Goal: Task Accomplishment & Management: Complete application form

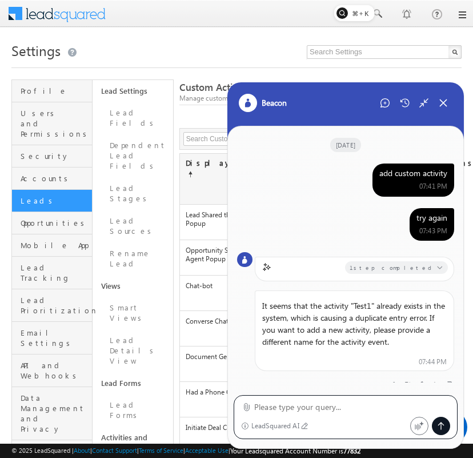
scroll to position [399, 0]
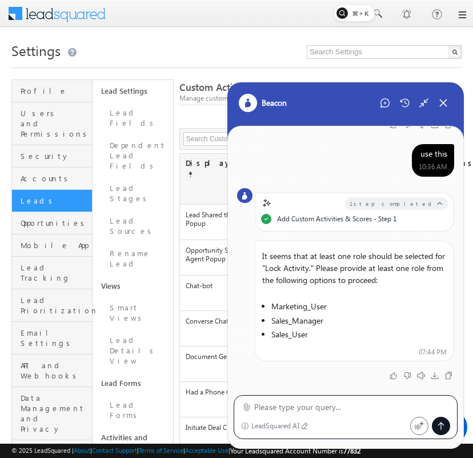
click at [346, 406] on textarea at bounding box center [352, 407] width 196 height 14
type textarea "sales user"
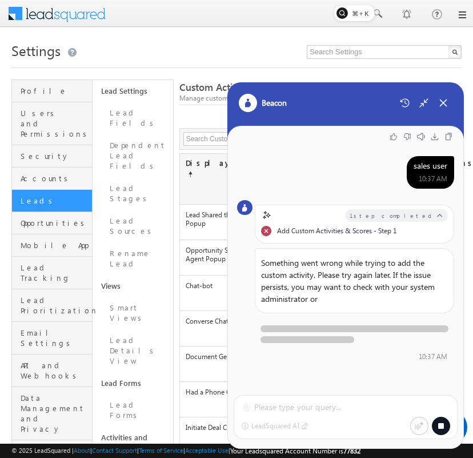
scroll to position [597, 0]
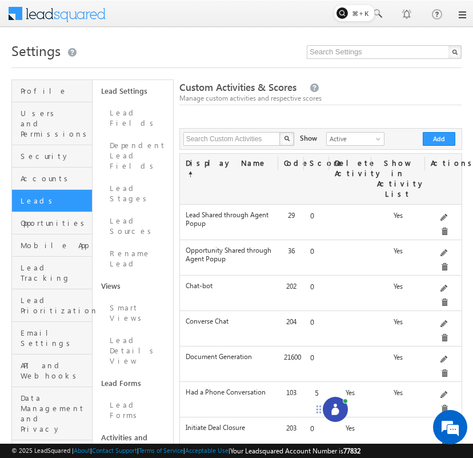
click at [335, 414] on icon at bounding box center [334, 410] width 7 height 7
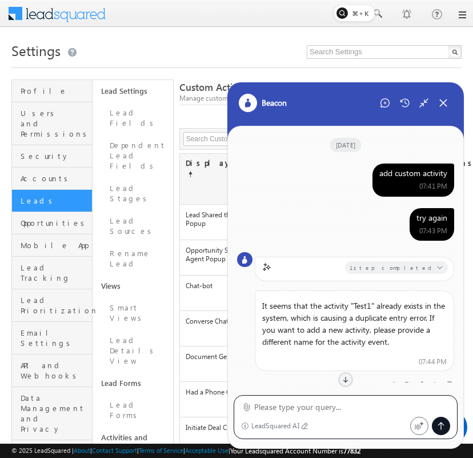
scroll to position [545, 0]
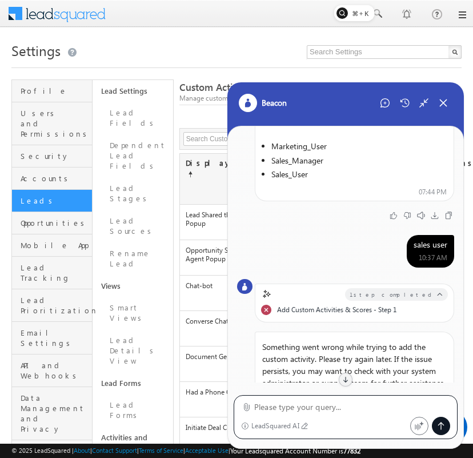
click at [329, 405] on textarea at bounding box center [352, 407] width 196 height 14
type textarea "try again"
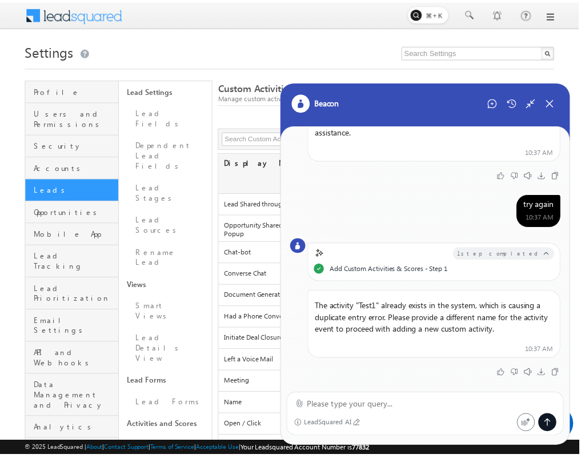
scroll to position [769, 0]
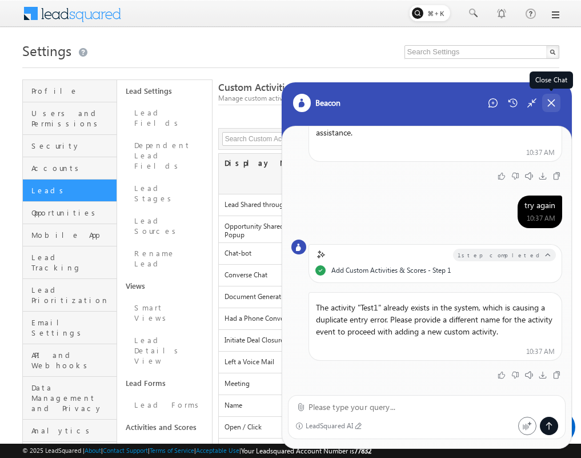
click at [473, 102] on icon at bounding box center [551, 103] width 10 height 10
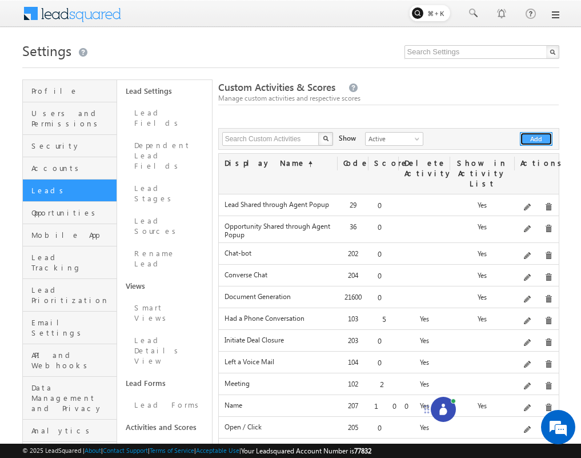
click at [473, 134] on button "Add" at bounding box center [536, 139] width 33 height 14
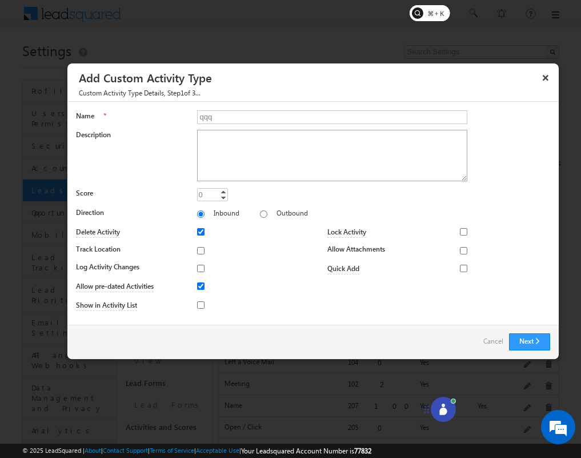
type input "qqq"
click at [326, 155] on textarea "Description" at bounding box center [332, 155] width 271 height 51
click at [473, 334] on button "Next" at bounding box center [529, 341] width 41 height 17
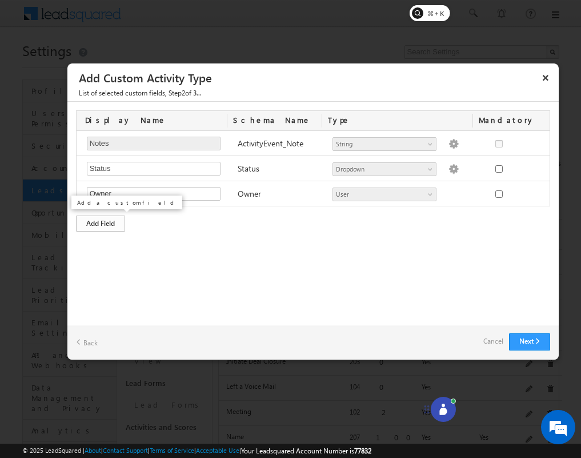
click at [112, 223] on div "Add Field" at bounding box center [100, 223] width 49 height 16
click at [106, 258] on div "Display Name Schema Name Type Mandatory Notes Required Field ActivityEvent_Note…" at bounding box center [312, 183] width 491 height 163
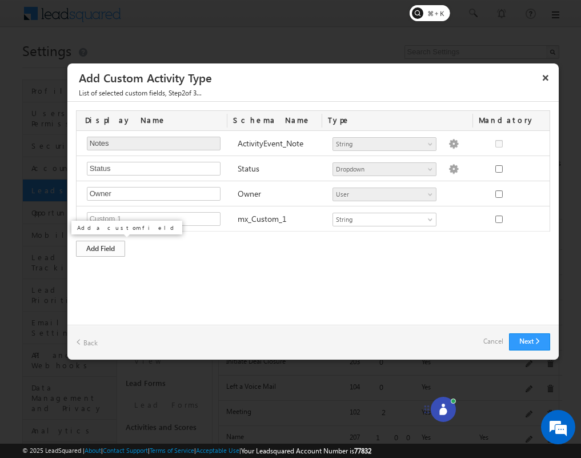
click at [116, 247] on div "Add Field" at bounding box center [100, 249] width 49 height 16
click at [107, 281] on div "Add Field" at bounding box center [100, 274] width 49 height 16
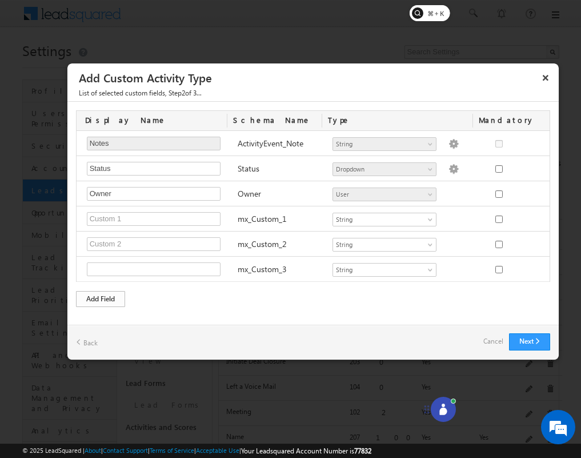
click at [109, 305] on div "Add Field" at bounding box center [100, 299] width 49 height 16
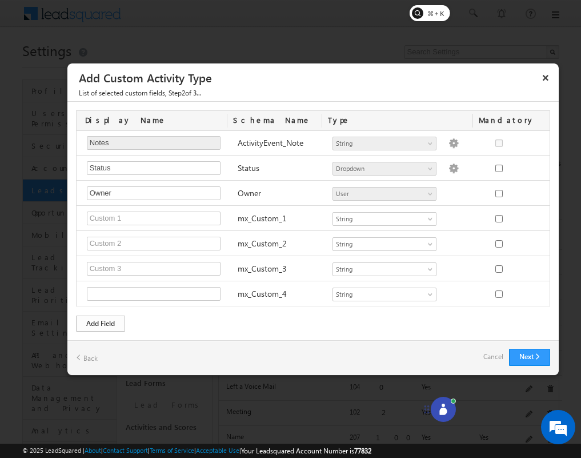
click at [106, 331] on div "Add Field" at bounding box center [100, 323] width 49 height 16
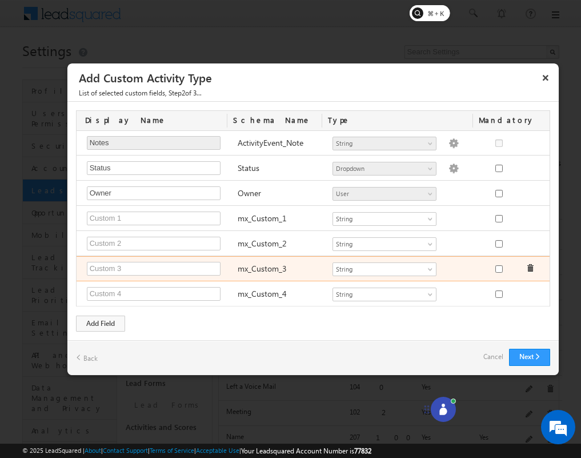
scroll to position [26, 0]
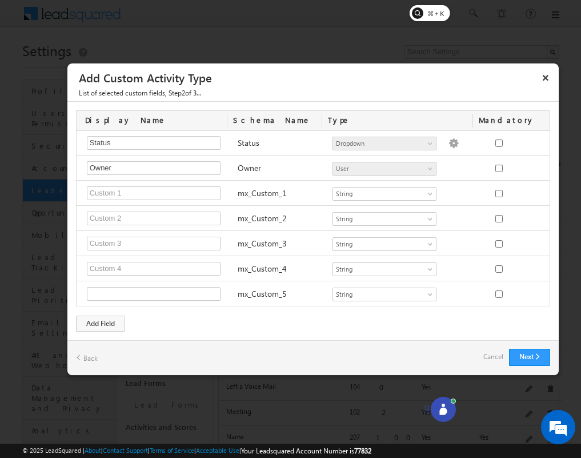
click at [269, 313] on div "Display Name Schema Name Type Mandatory Notes Required Field ActivityEvent_Note…" at bounding box center [312, 221] width 491 height 238
click at [473, 349] on button "Next" at bounding box center [529, 357] width 41 height 17
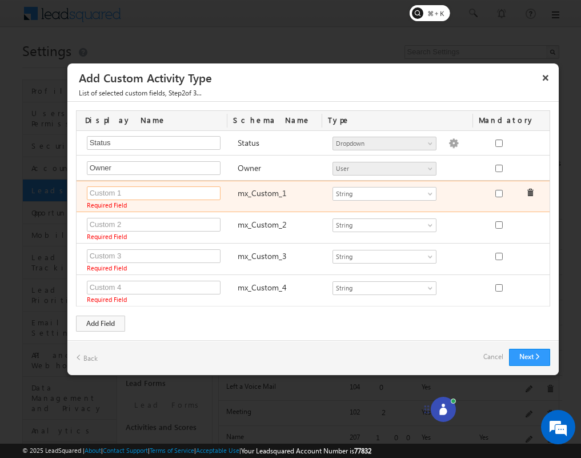
click at [199, 198] on input "text" at bounding box center [154, 193] width 134 height 14
click at [132, 189] on input "text" at bounding box center [154, 193] width 134 height 14
click at [140, 185] on div "Name 1 Required Field Required Field mx_Custom_1 Number String DateTime Dropdow…" at bounding box center [315, 196] width 477 height 31
click at [138, 187] on input "Name 1" at bounding box center [154, 193] width 134 height 14
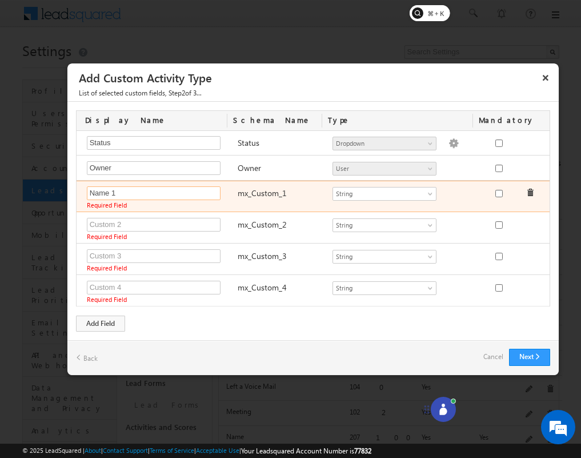
click at [138, 187] on input "Name 1" at bounding box center [154, 193] width 134 height 14
type input "Custom 1"
paste input "Custom 1"
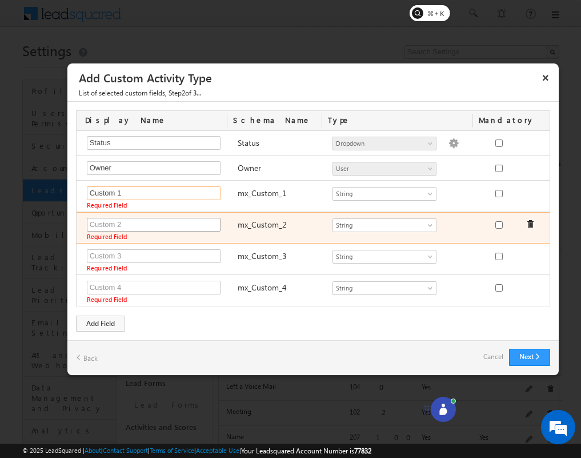
type input "Custom 1"
click at [114, 218] on input "text" at bounding box center [154, 225] width 134 height 14
paste input "Custom 1"
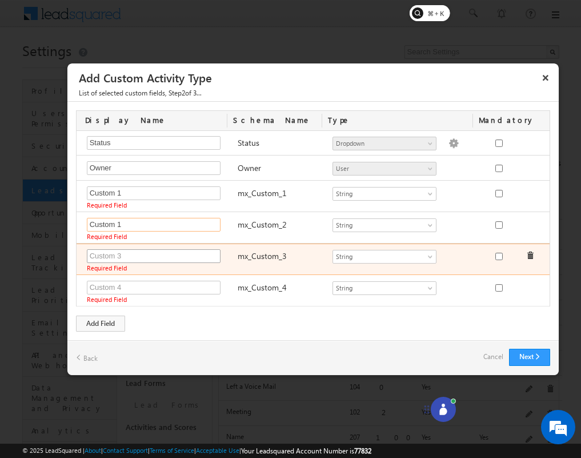
type input "Custom 1"
click at [119, 249] on input "text" at bounding box center [154, 256] width 134 height 14
paste input "Custom 1"
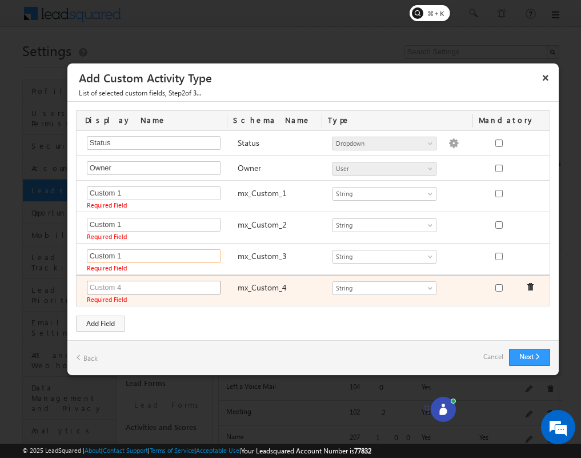
type input "Custom 1"
click at [125, 283] on input "text" at bounding box center [154, 288] width 134 height 14
paste input "Custom 1"
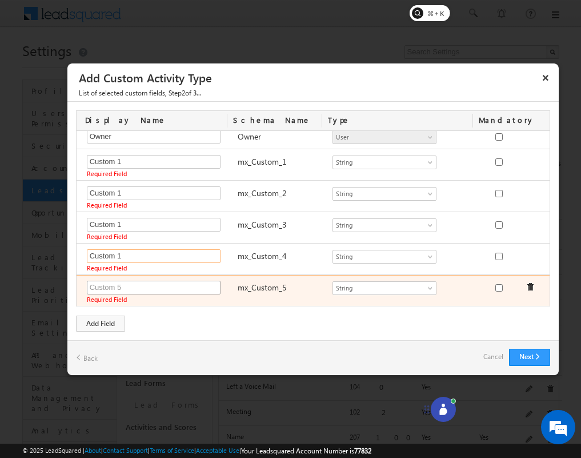
type input "Custom 1"
click at [166, 290] on input "text" at bounding box center [154, 288] width 134 height 14
paste input "Custom 1"
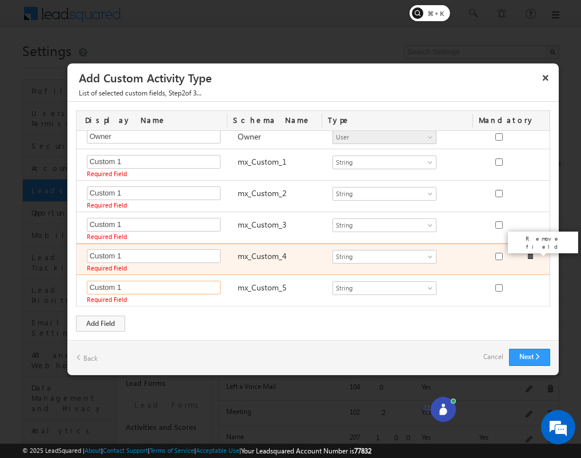
type input "Custom 1"
click at [473, 257] on span at bounding box center [530, 255] width 8 height 8
click at [473, 257] on div "Custom 1 Required Field Required Field mx_Custom_4 Number String DateTime Dropd…" at bounding box center [315, 258] width 477 height 31
click at [473, 255] on span at bounding box center [530, 255] width 8 height 8
click at [473, 255] on div "Custom 1 Required Field Required Field mx_Custom_4 Number String DateTime Dropd…" at bounding box center [315, 258] width 477 height 31
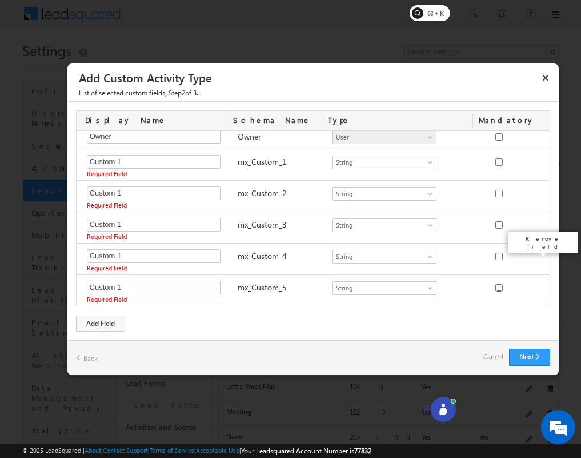
click at [473, 284] on input "checkbox" at bounding box center [498, 287] width 7 height 7
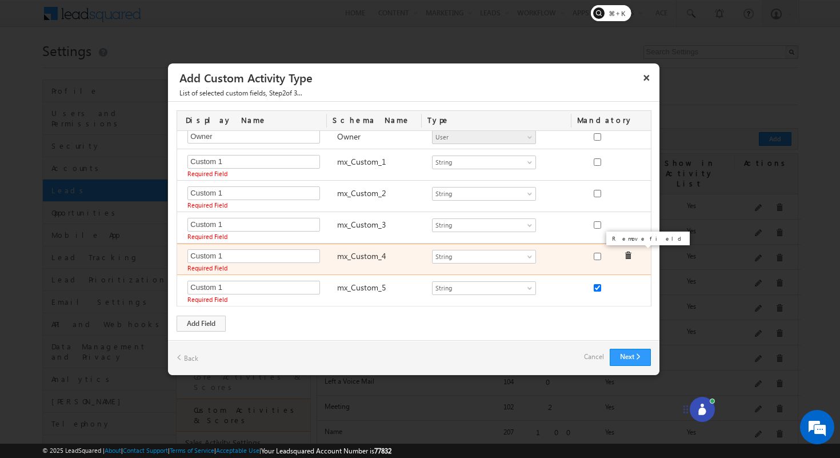
click at [473, 253] on span at bounding box center [628, 255] width 8 height 8
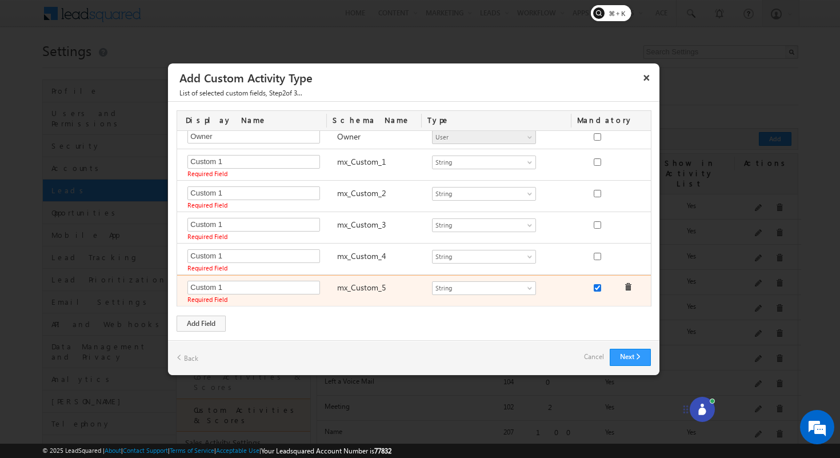
click at [473, 288] on input "checkbox" at bounding box center [597, 287] width 7 height 7
checkbox input "false"
click at [473, 285] on span at bounding box center [628, 287] width 8 height 8
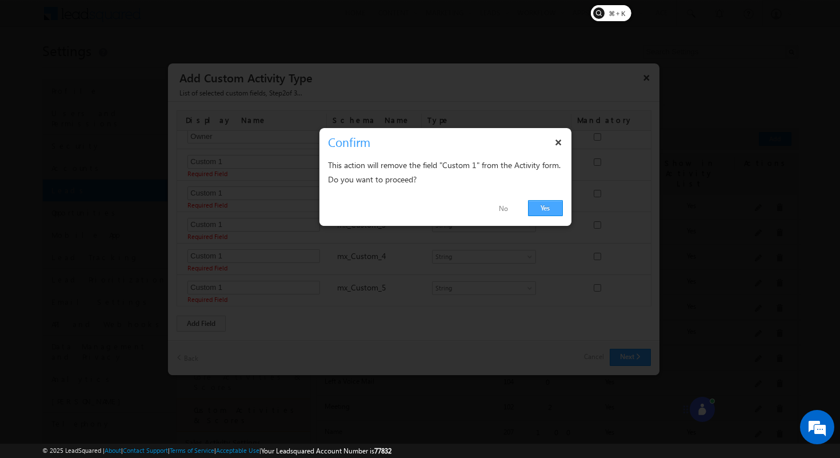
click at [473, 207] on link "Yes" at bounding box center [545, 208] width 35 height 16
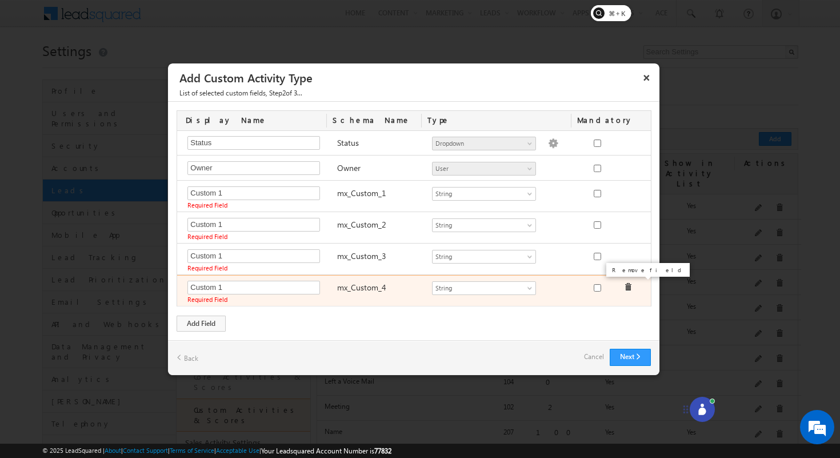
click at [473, 287] on span at bounding box center [628, 287] width 8 height 8
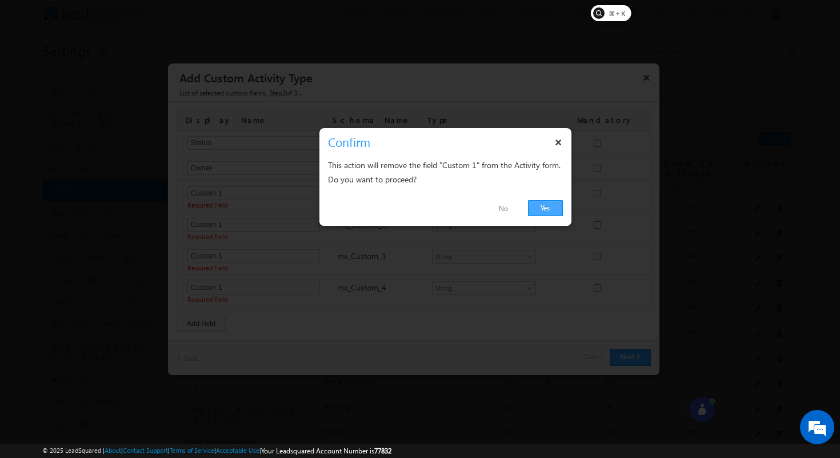
click at [473, 203] on link "Yes" at bounding box center [545, 208] width 35 height 16
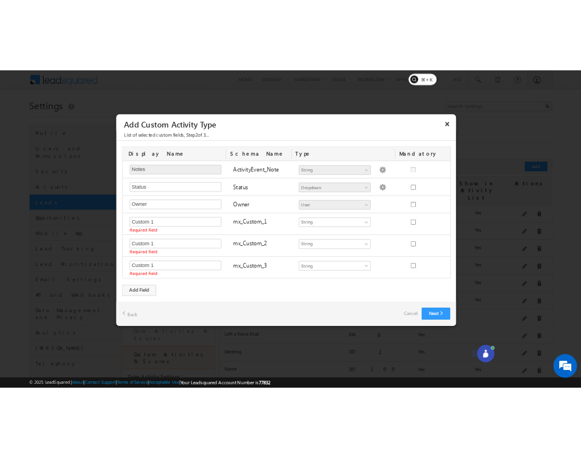
scroll to position [0, 0]
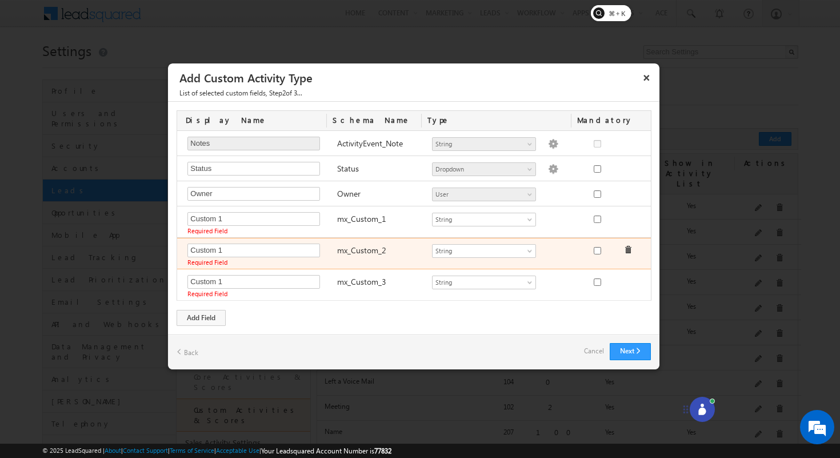
click at [258, 259] on label "Required Field" at bounding box center [256, 262] width 138 height 6
click at [258, 256] on input "Custom 1" at bounding box center [253, 250] width 133 height 14
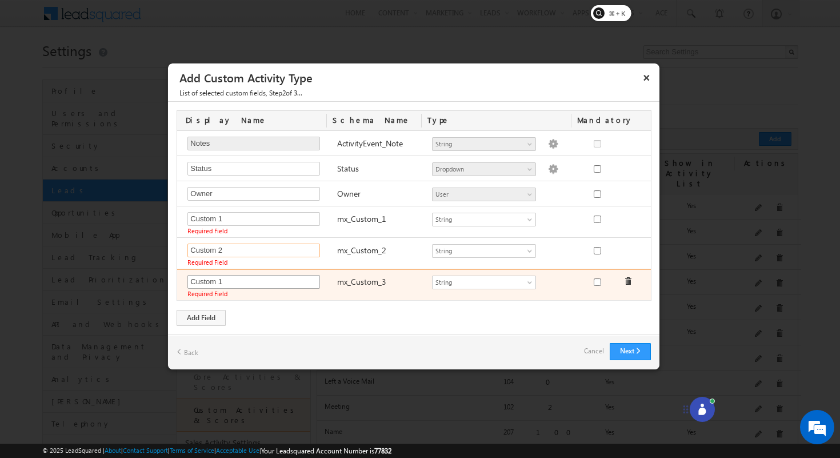
type input "Custom 2"
click at [254, 277] on input "Custom 1" at bounding box center [253, 282] width 133 height 14
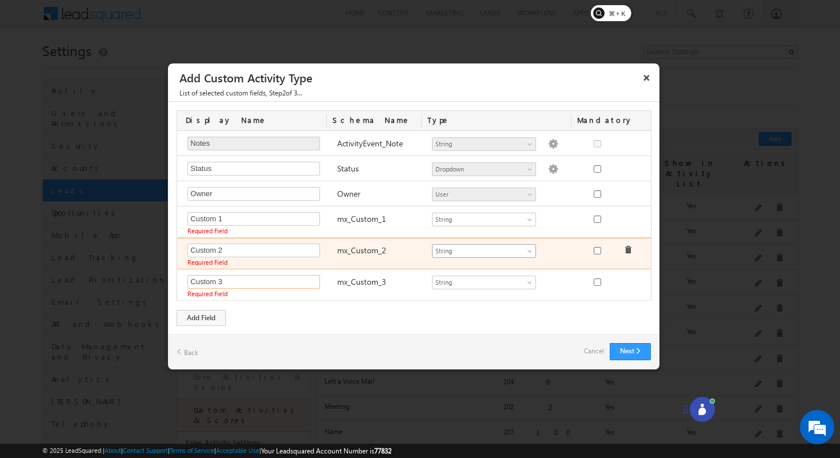
type input "Custom 3"
click at [473, 250] on span "String" at bounding box center [479, 251] width 93 height 10
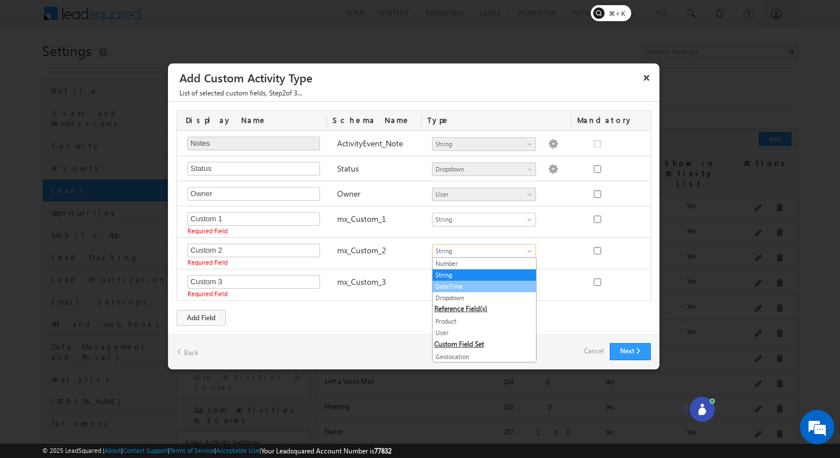
click at [473, 286] on link "DateTime" at bounding box center [484, 286] width 103 height 10
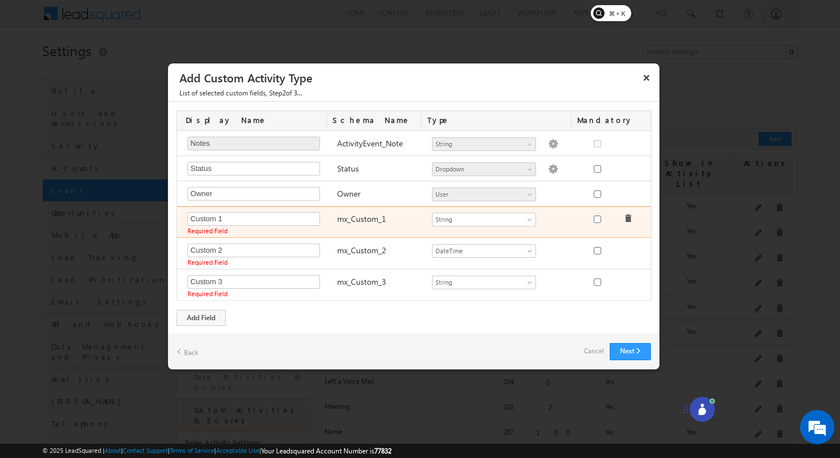
click at [473, 222] on div at bounding box center [597, 220] width 43 height 16
click at [473, 221] on input "checkbox" at bounding box center [597, 218] width 7 height 7
checkbox input "true"
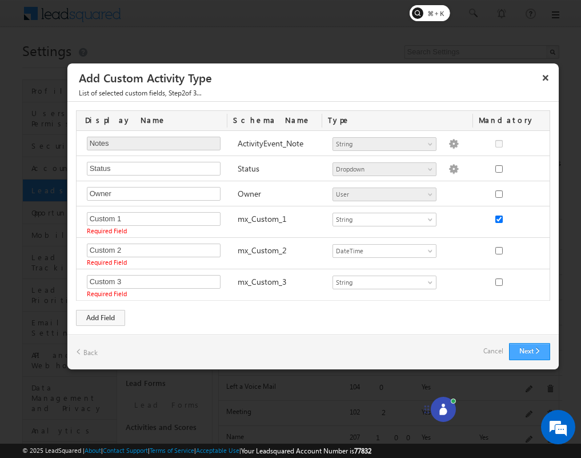
click at [473, 354] on button "Next" at bounding box center [529, 351] width 41 height 17
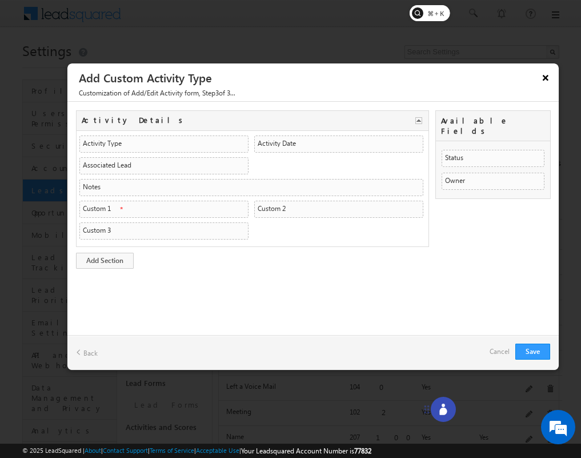
click at [473, 79] on button "×" at bounding box center [546, 77] width 18 height 20
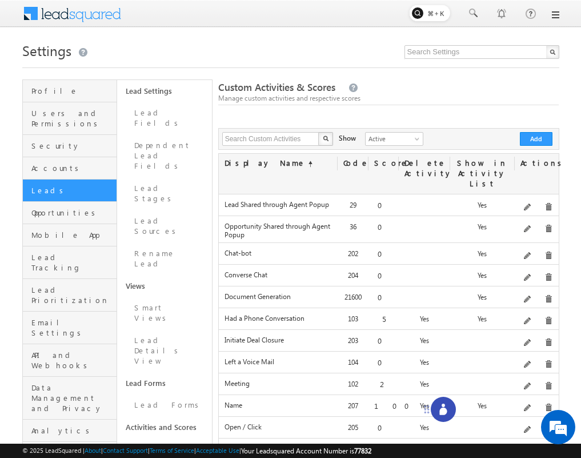
click at [446, 406] on icon at bounding box center [443, 408] width 11 height 11
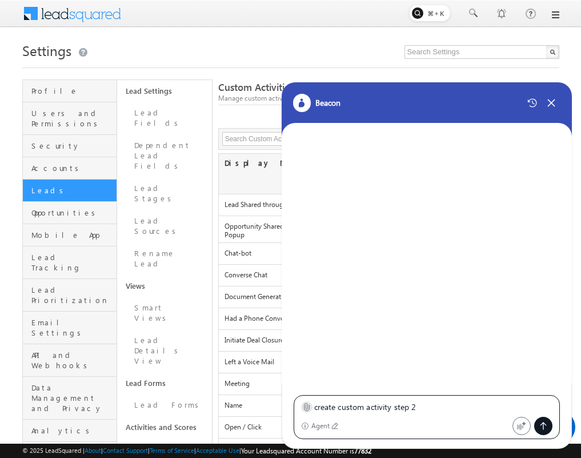
type textarea "create custom activity step 2"
click at [305, 406] on icon at bounding box center [306, 406] width 9 height 9
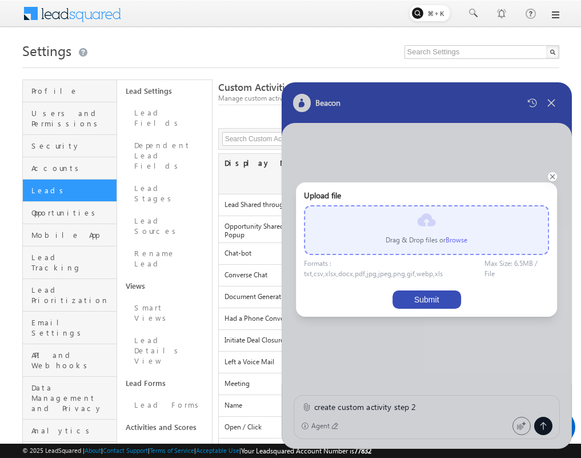
click at [453, 237] on label "Browse" at bounding box center [457, 239] width 22 height 9
click at [0, 0] on input "file" at bounding box center [0, 0] width 0 height 0
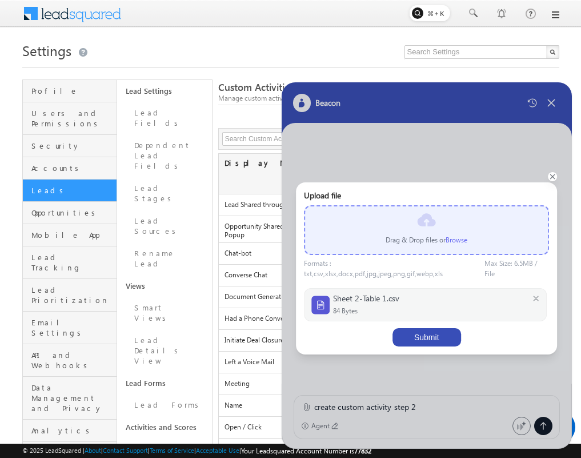
click at [442, 331] on button "Submit" at bounding box center [427, 337] width 69 height 18
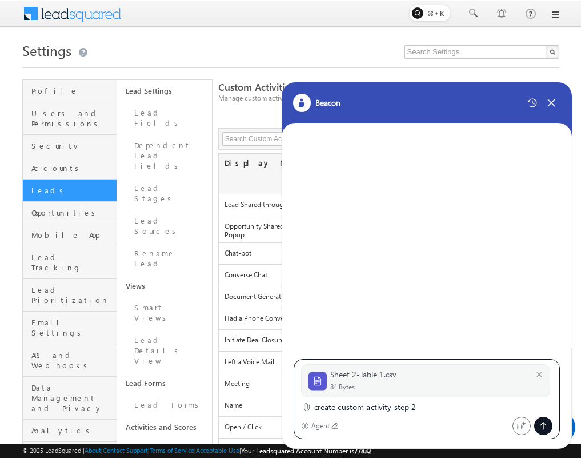
click at [540, 421] on icon at bounding box center [543, 425] width 9 height 9
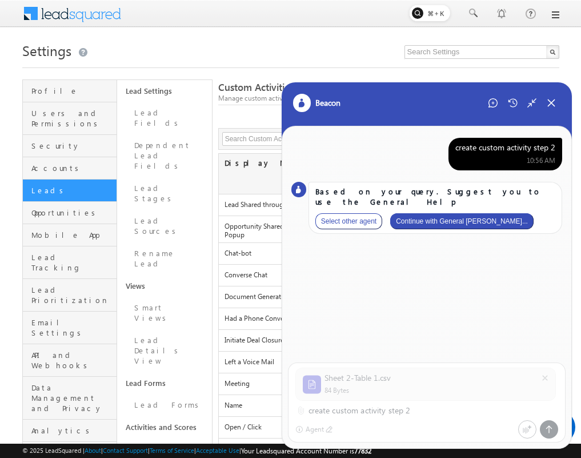
click at [362, 213] on button "Select other agent" at bounding box center [348, 221] width 67 height 16
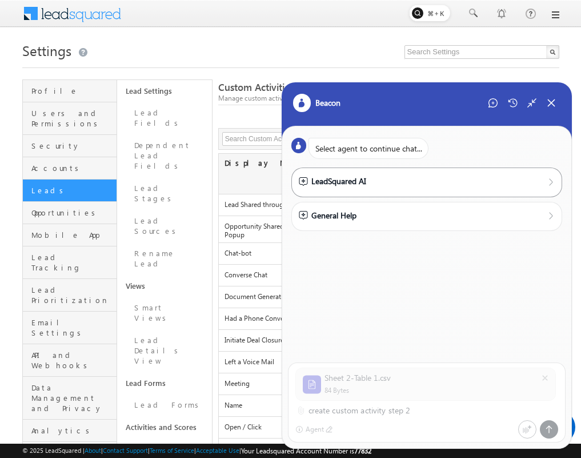
click at [343, 181] on div "LeadSquared AI" at bounding box center [332, 181] width 67 height 13
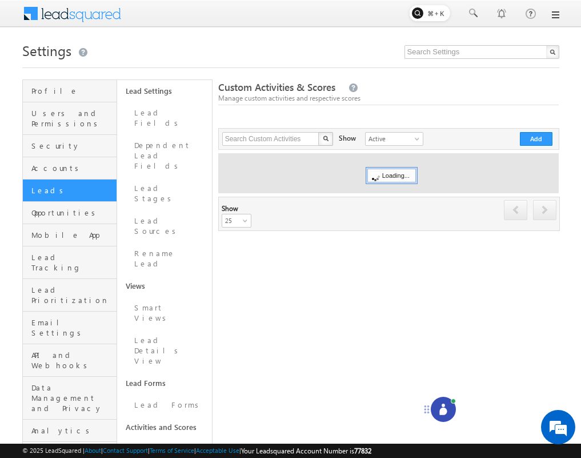
click at [439, 414] on icon at bounding box center [443, 408] width 11 height 11
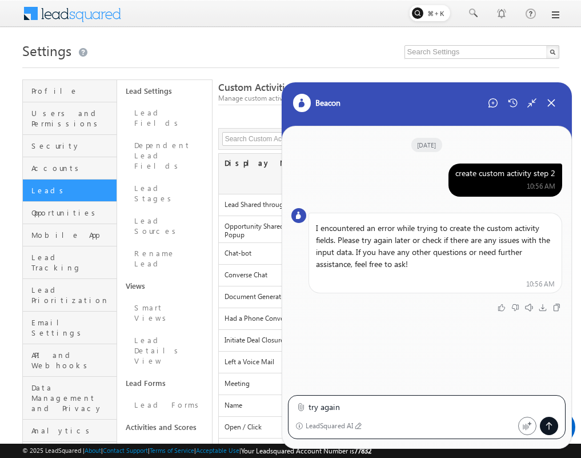
type textarea "try again"
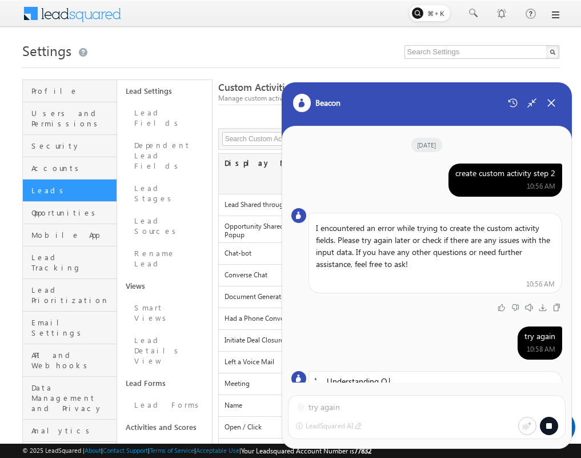
scroll to position [72, 0]
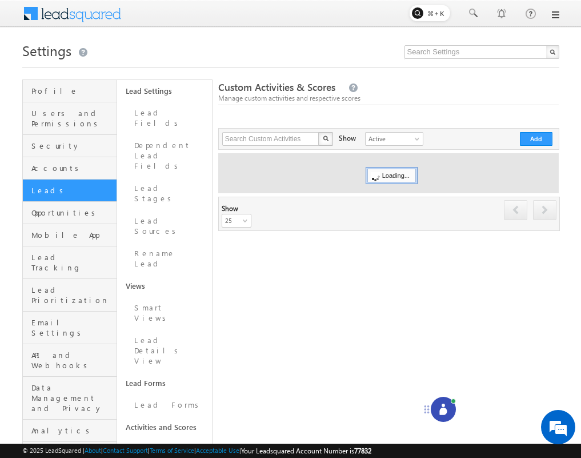
click at [445, 413] on icon at bounding box center [442, 410] width 7 height 7
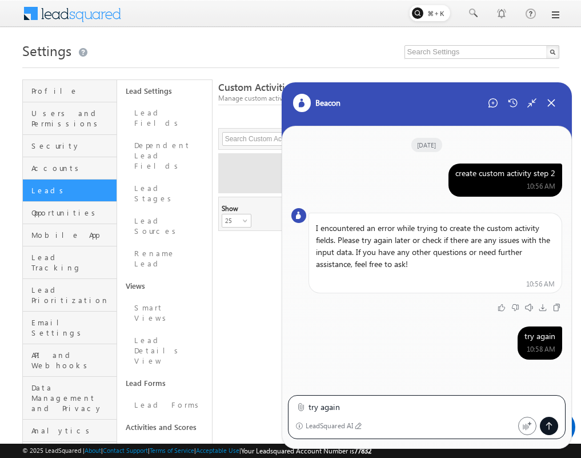
type textarea "try again"
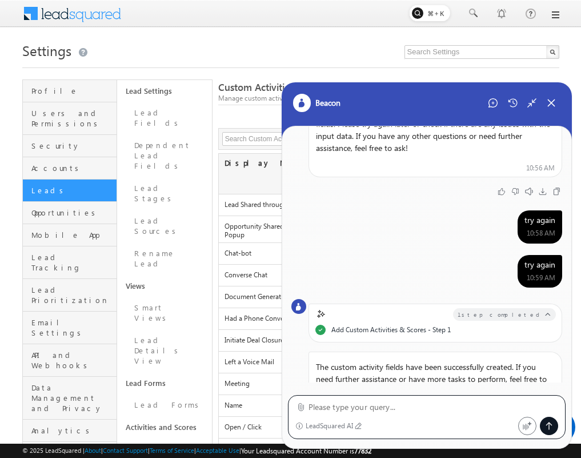
scroll to position [164, 0]
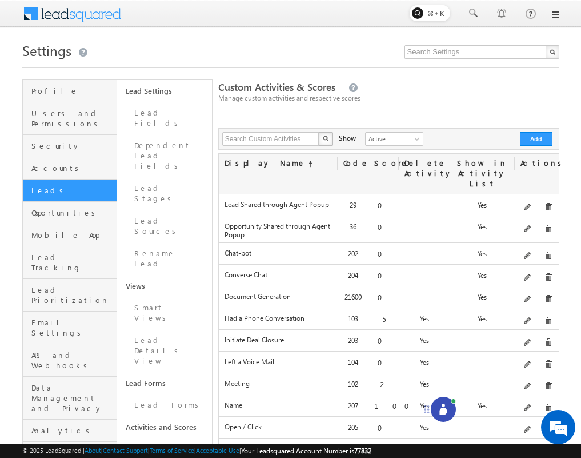
click at [451, 407] on div at bounding box center [443, 409] width 25 height 25
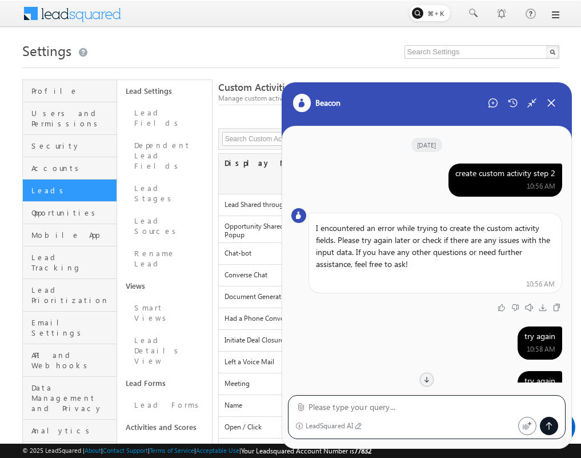
scroll to position [120, 0]
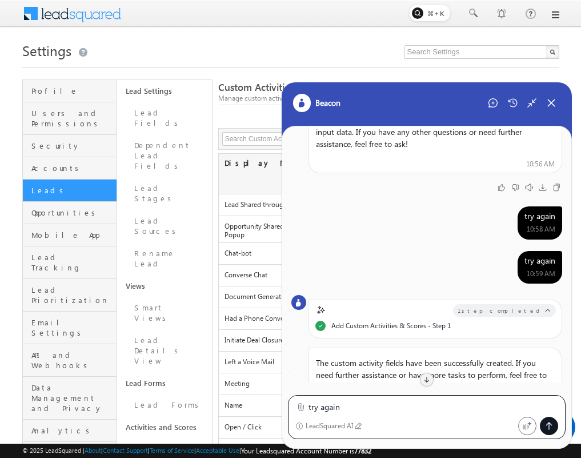
type textarea "try again"
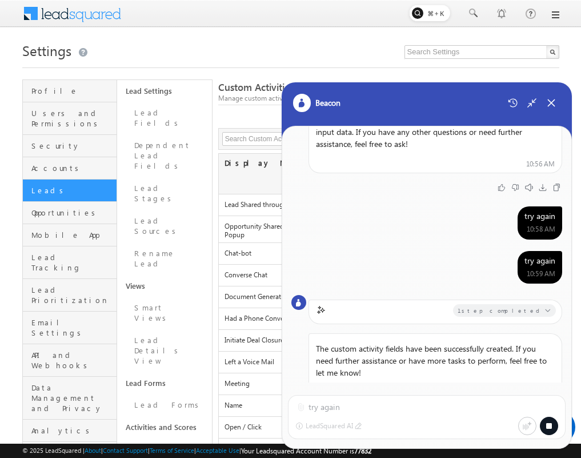
scroll to position [301, 0]
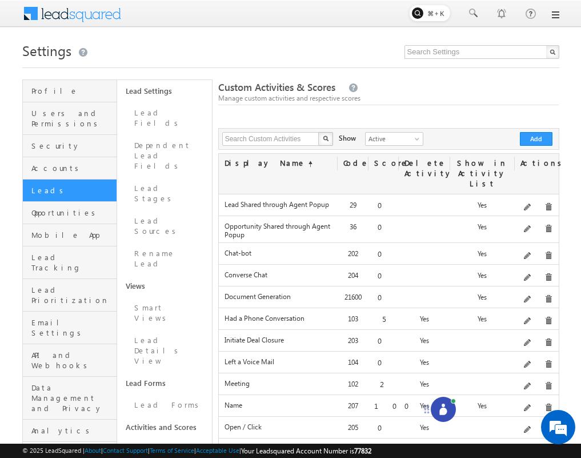
click at [449, 415] on div at bounding box center [443, 409] width 25 height 25
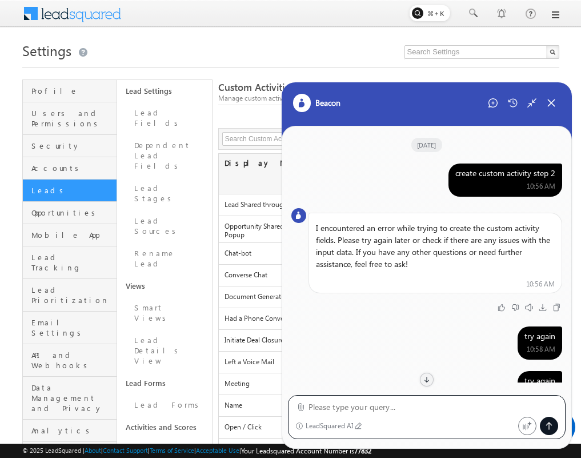
scroll to position [185, 0]
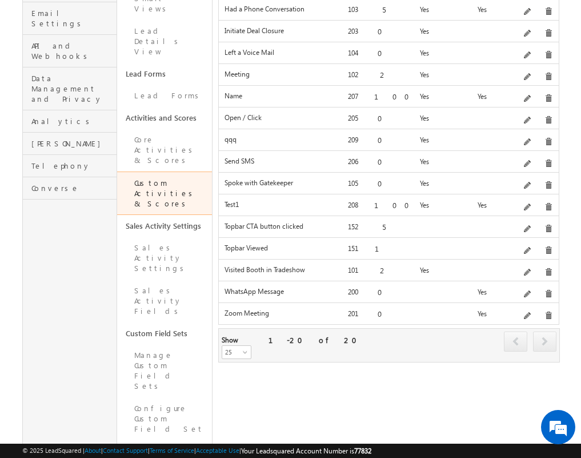
scroll to position [327, 0]
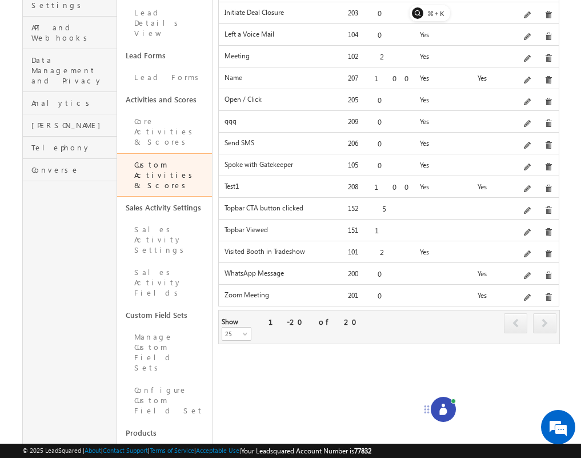
click at [444, 411] on icon at bounding box center [442, 410] width 7 height 7
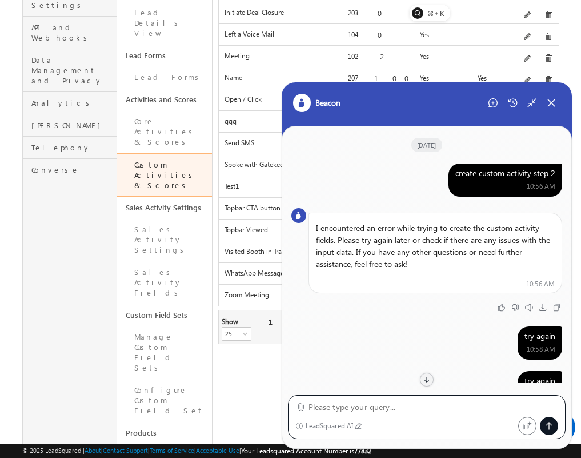
scroll to position [185, 0]
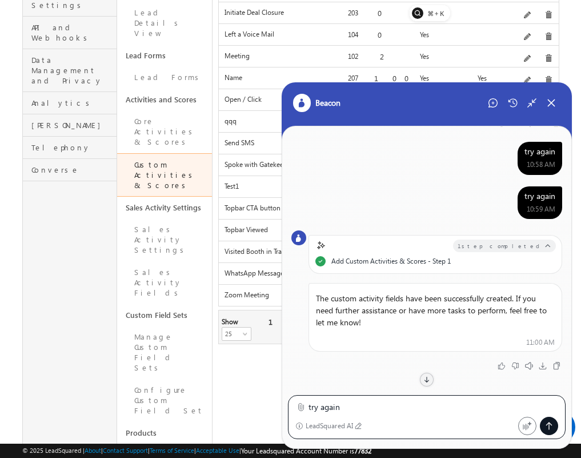
type textarea "try again"
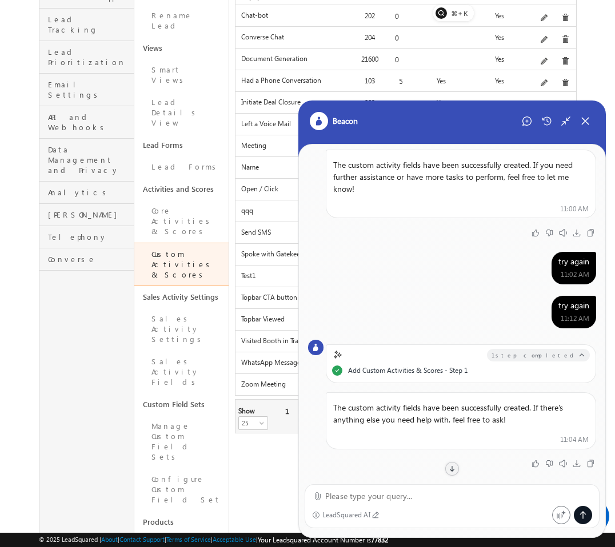
scroll to position [0, 0]
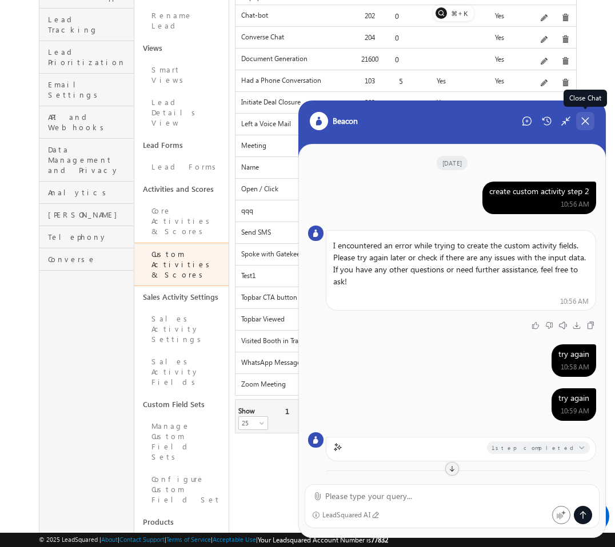
click at [581, 125] on icon at bounding box center [585, 121] width 10 height 10
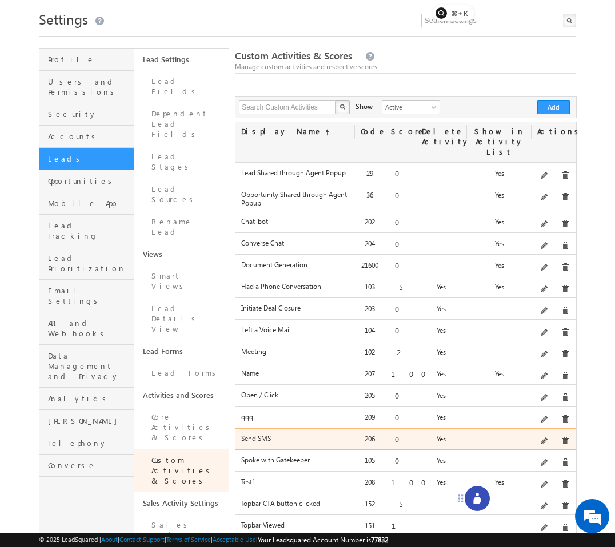
scroll to position [31, 0]
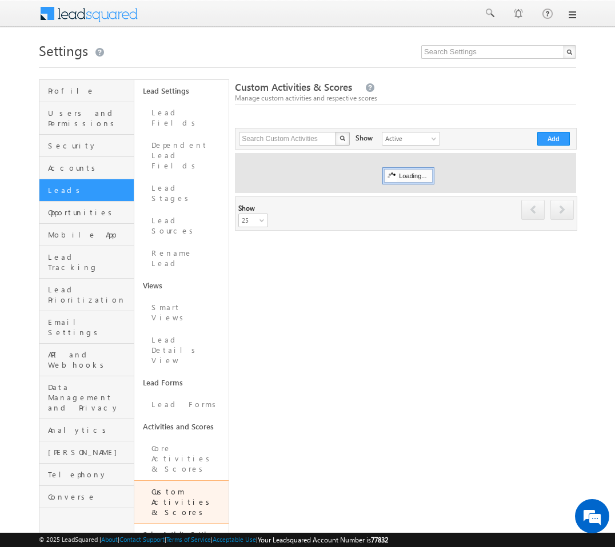
scroll to position [31, 0]
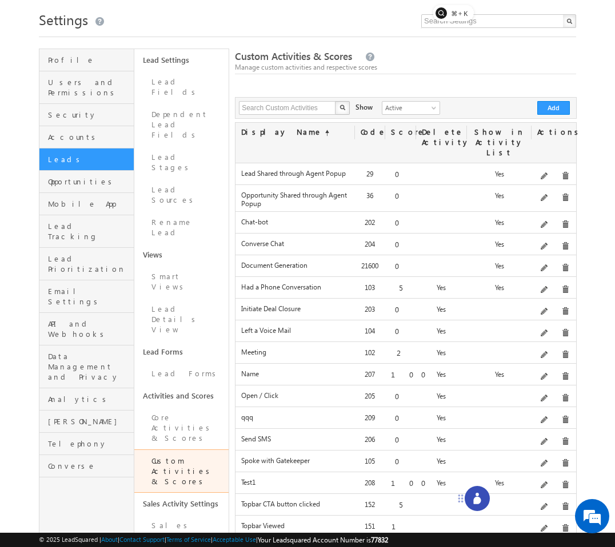
click at [477, 499] on icon at bounding box center [476, 500] width 7 height 7
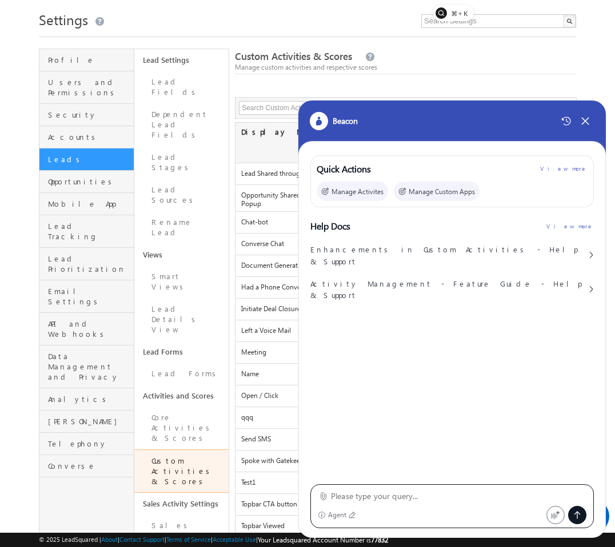
click at [429, 490] on textarea at bounding box center [458, 497] width 255 height 14
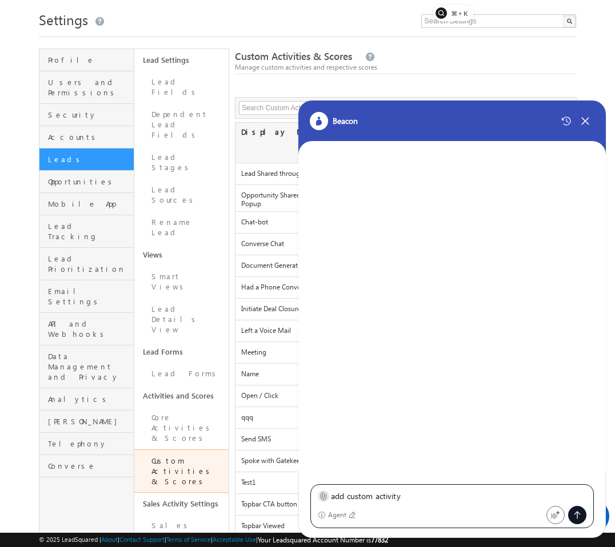
click at [323, 493] on icon at bounding box center [323, 496] width 5 height 7
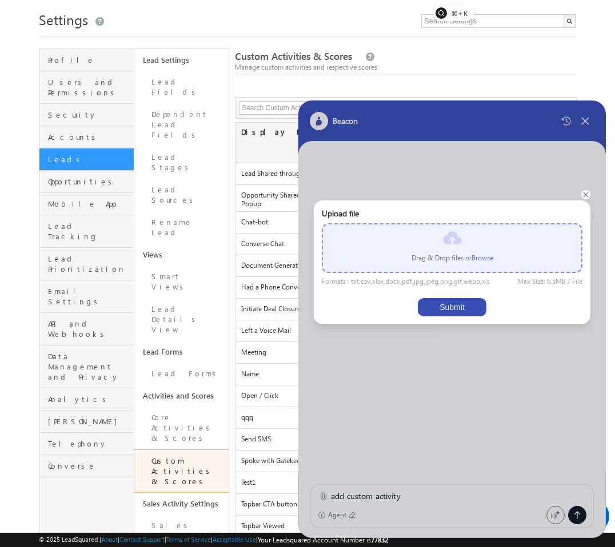
click at [485, 257] on label "Browse" at bounding box center [482, 258] width 22 height 9
click at [0, 0] on input "file" at bounding box center [0, 0] width 0 height 0
click at [487, 254] on label "Browse" at bounding box center [482, 258] width 22 height 9
click at [0, 0] on input "file" at bounding box center [0, 0] width 0 height 0
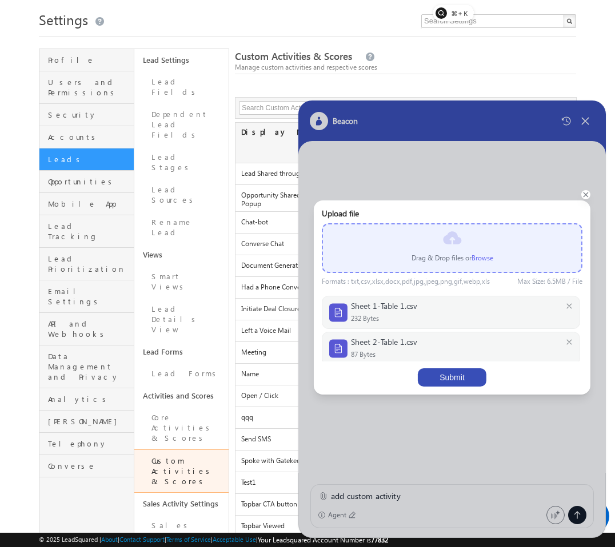
click at [458, 378] on button "Submit" at bounding box center [452, 378] width 69 height 18
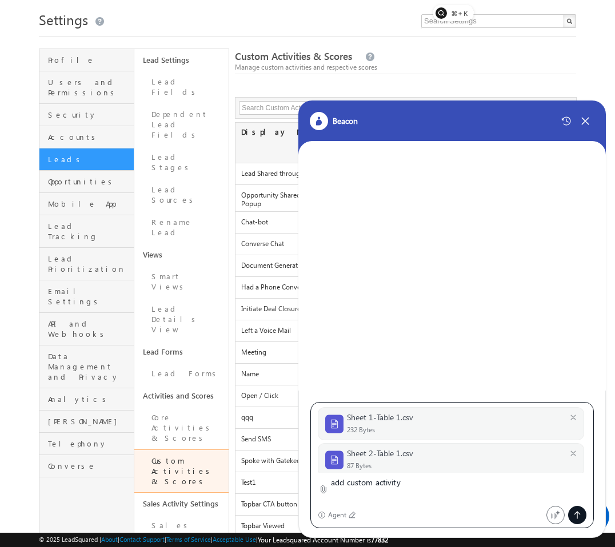
type textarea "add custom activity"
click at [579, 516] on icon at bounding box center [577, 515] width 9 height 9
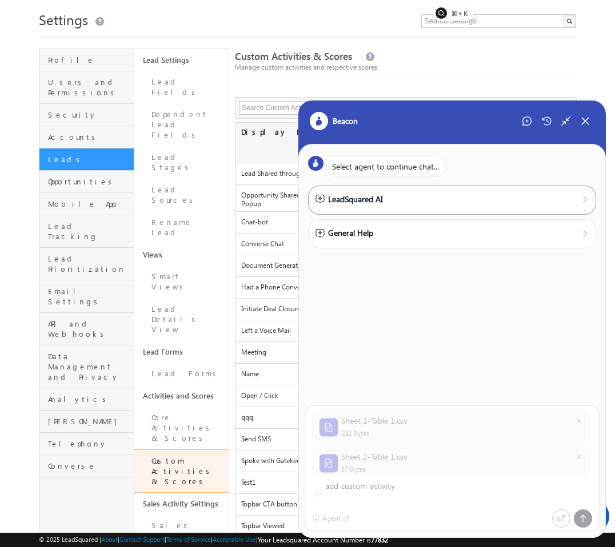
click at [366, 202] on div "LeadSquared AI" at bounding box center [348, 199] width 67 height 13
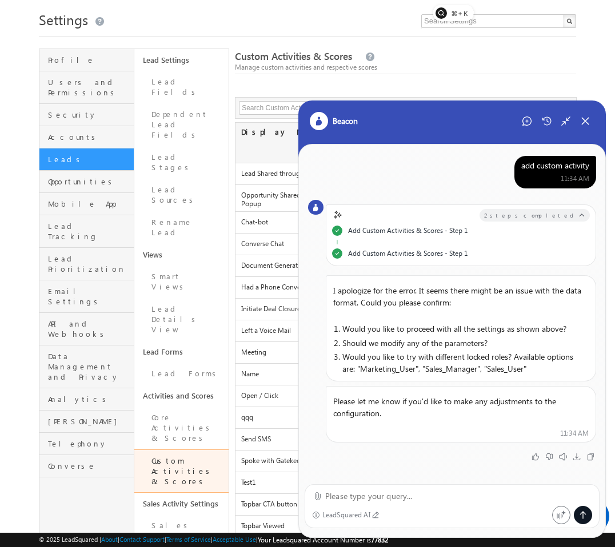
click at [439, 497] on textarea at bounding box center [458, 497] width 267 height 14
type textarea "Marketing User"
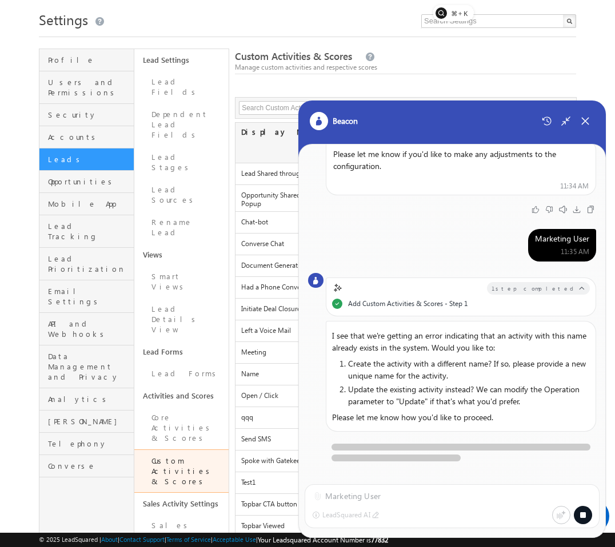
scroll to position [240, 0]
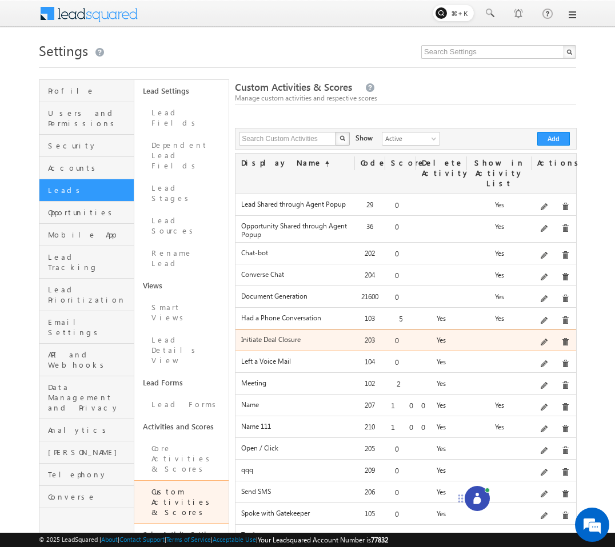
scroll to position [36, 0]
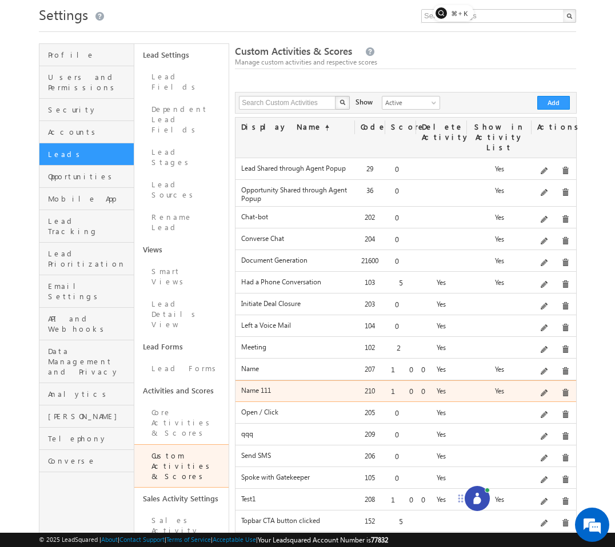
click at [561, 386] on div "Description 1" at bounding box center [553, 394] width 44 height 16
click at [561, 382] on div "Delete" at bounding box center [576, 372] width 53 height 19
click at [561, 389] on span at bounding box center [565, 393] width 9 height 9
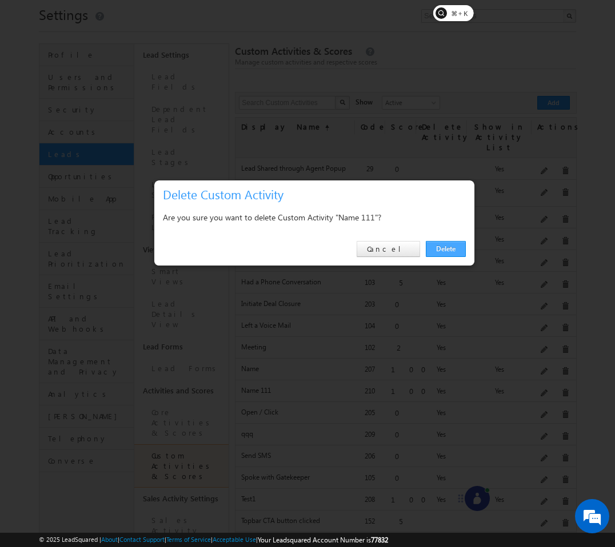
click at [446, 249] on link "Delete" at bounding box center [446, 249] width 40 height 16
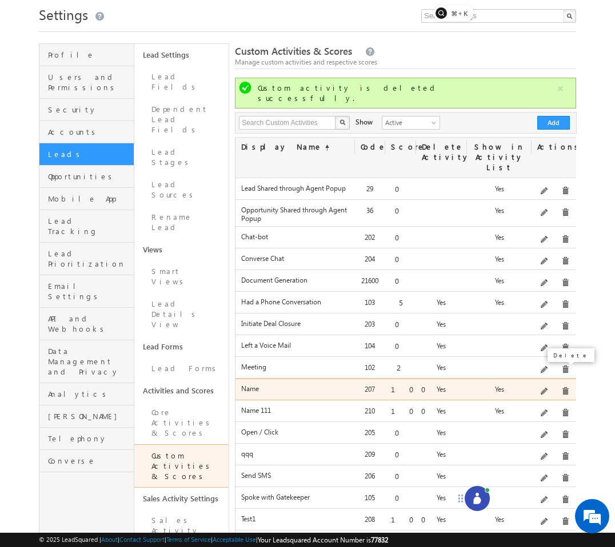
click at [562, 387] on span at bounding box center [565, 391] width 9 height 9
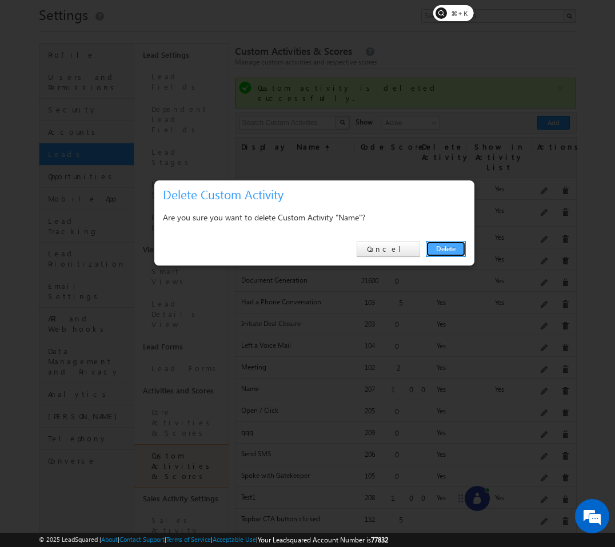
click at [445, 249] on link "Delete" at bounding box center [446, 249] width 40 height 16
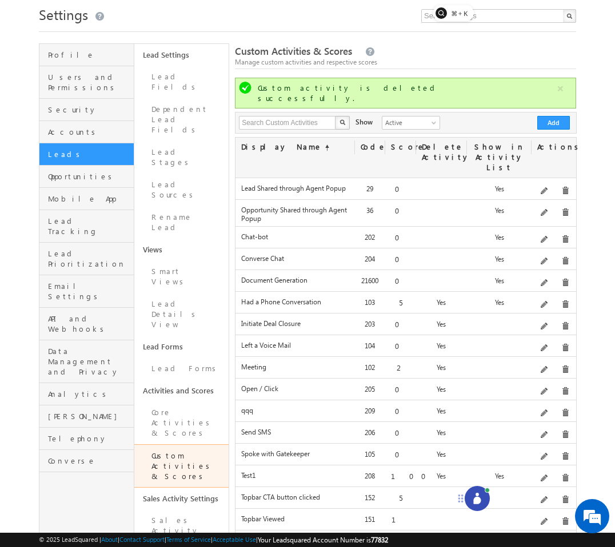
click at [562, 391] on div "Delete" at bounding box center [576, 382] width 53 height 19
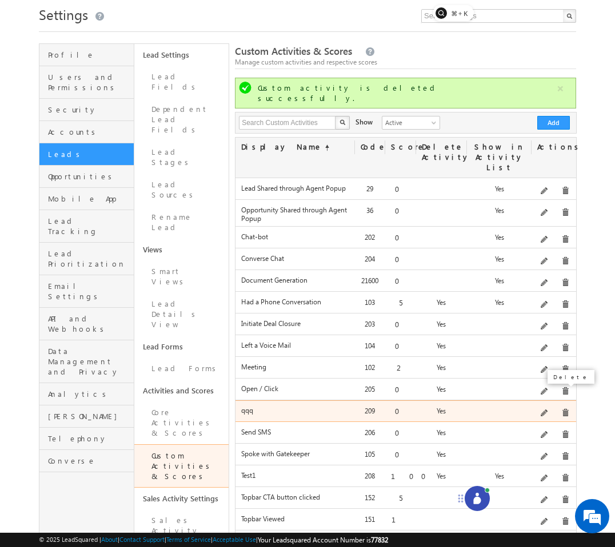
click at [562, 409] on span at bounding box center [565, 413] width 9 height 9
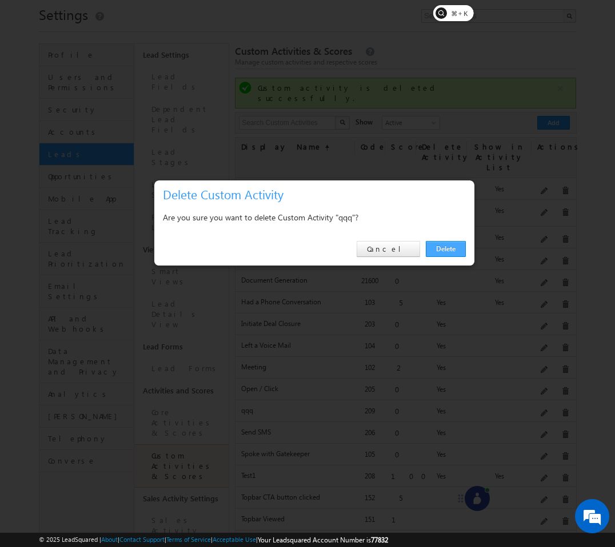
click at [454, 245] on link "Delete" at bounding box center [446, 249] width 40 height 16
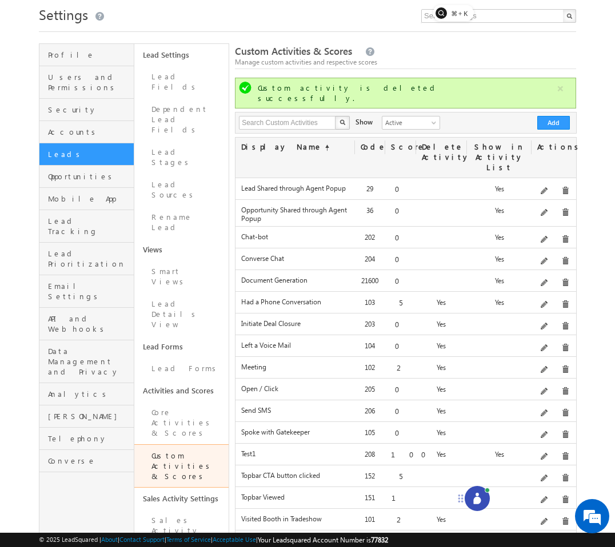
click at [478, 497] on icon at bounding box center [476, 498] width 11 height 11
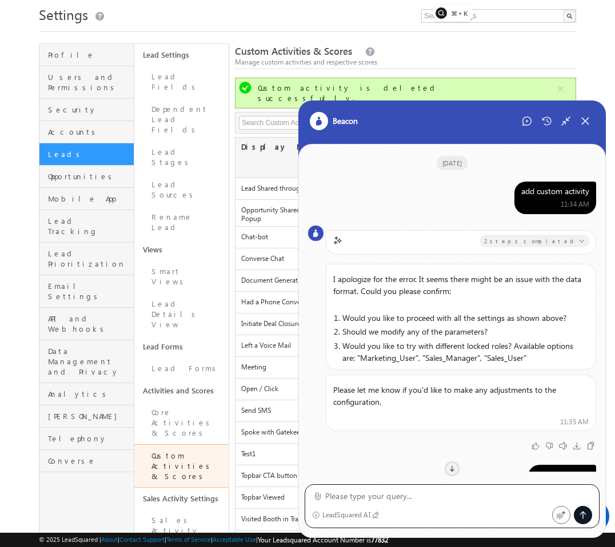
scroll to position [193, 0]
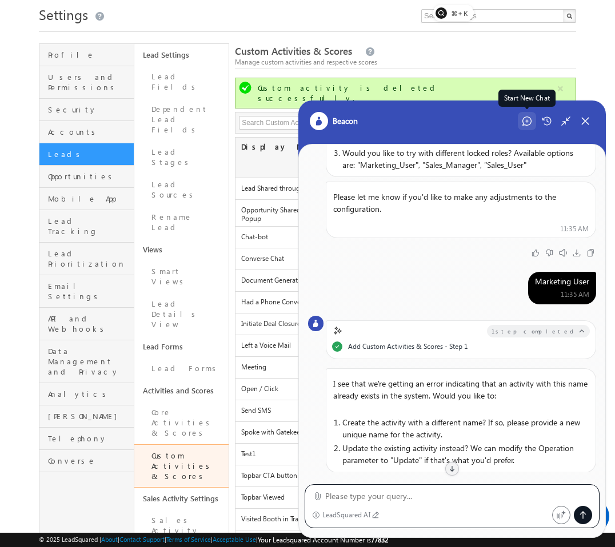
click at [527, 118] on icon at bounding box center [526, 121] width 9 height 9
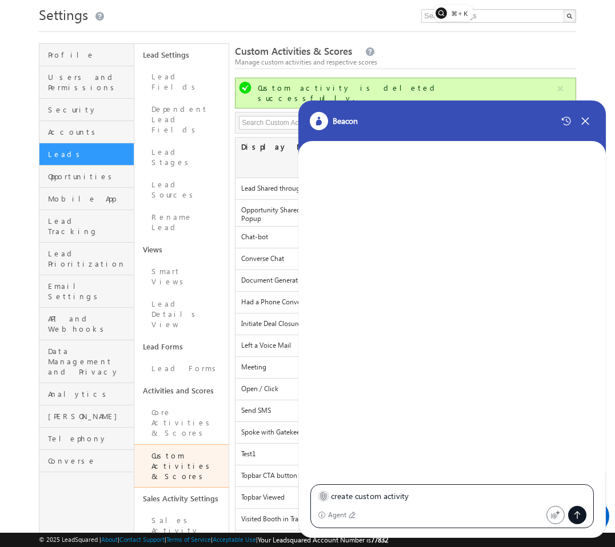
type textarea "create custom activity"
click at [319, 493] on icon at bounding box center [323, 496] width 9 height 9
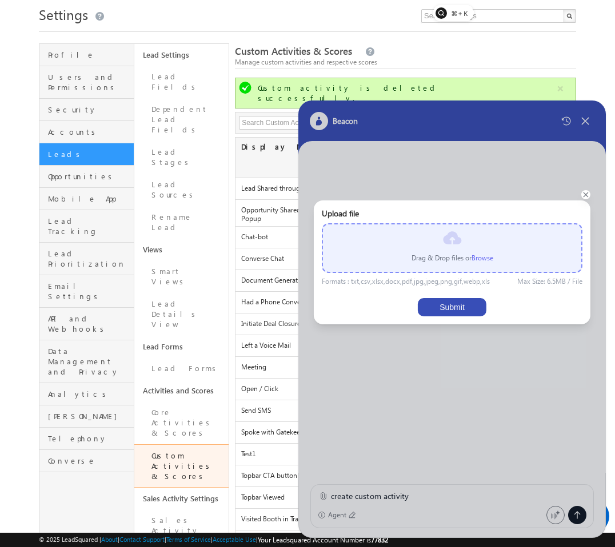
click at [480, 261] on label "Browse" at bounding box center [482, 258] width 22 height 9
click at [0, 0] on input "file" at bounding box center [0, 0] width 0 height 0
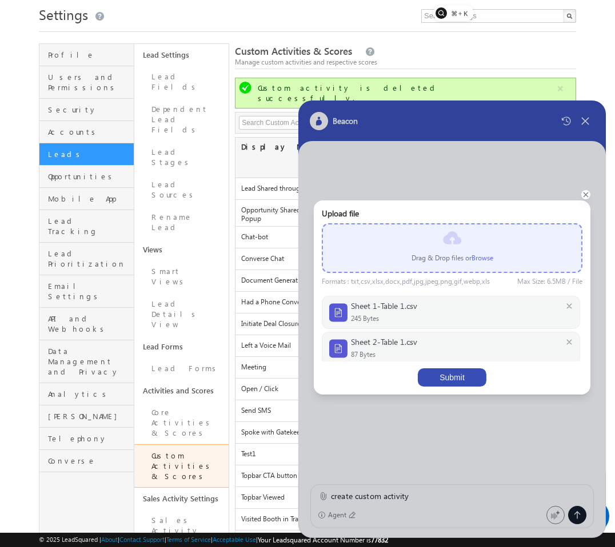
click at [458, 379] on button "Submit" at bounding box center [452, 378] width 69 height 18
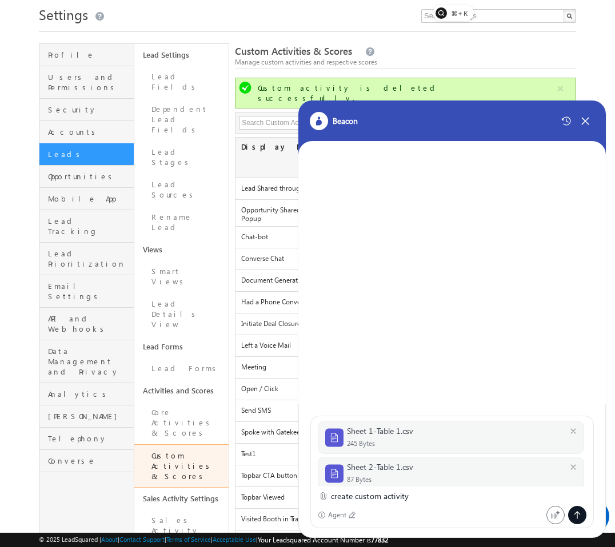
click at [578, 515] on icon at bounding box center [577, 515] width 9 height 9
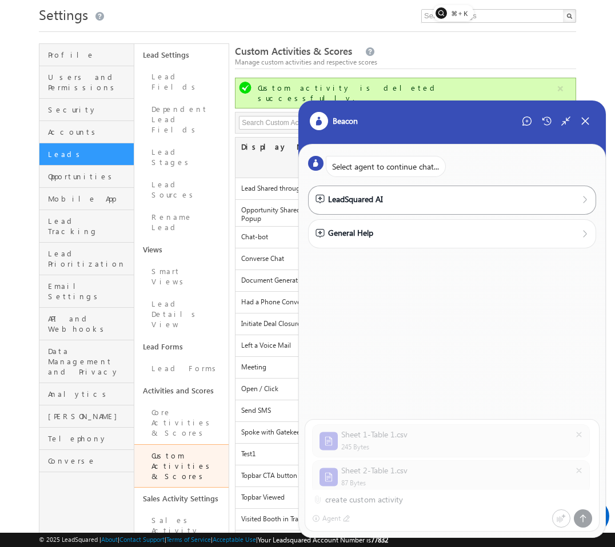
click at [361, 196] on div "LeadSquared AI" at bounding box center [348, 199] width 67 height 13
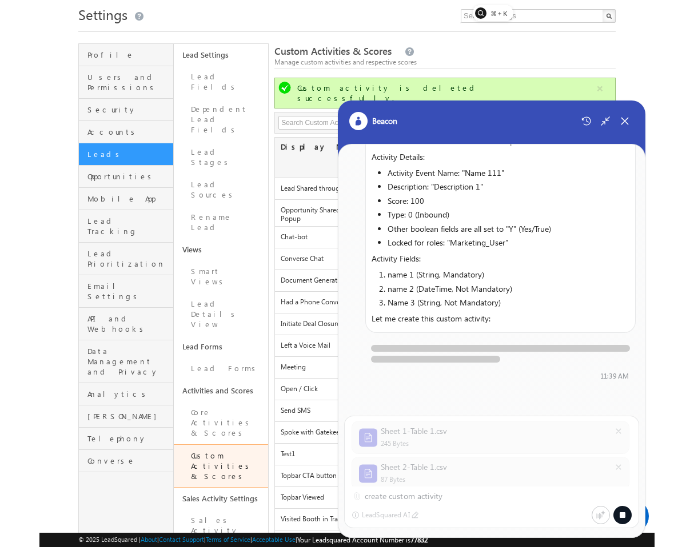
scroll to position [0, 0]
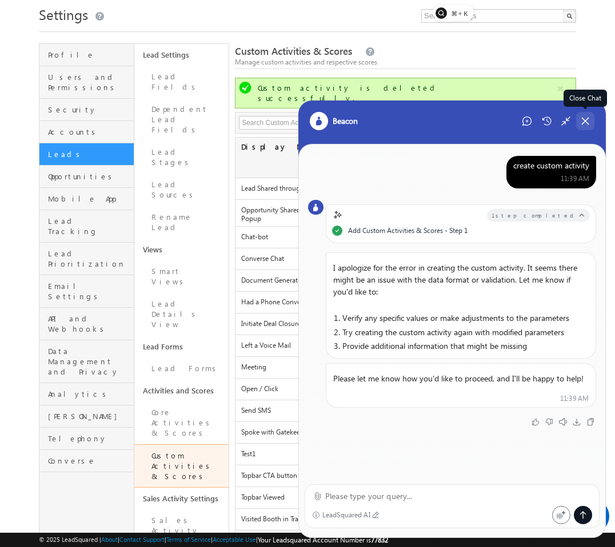
click at [583, 123] on icon at bounding box center [585, 121] width 6 height 6
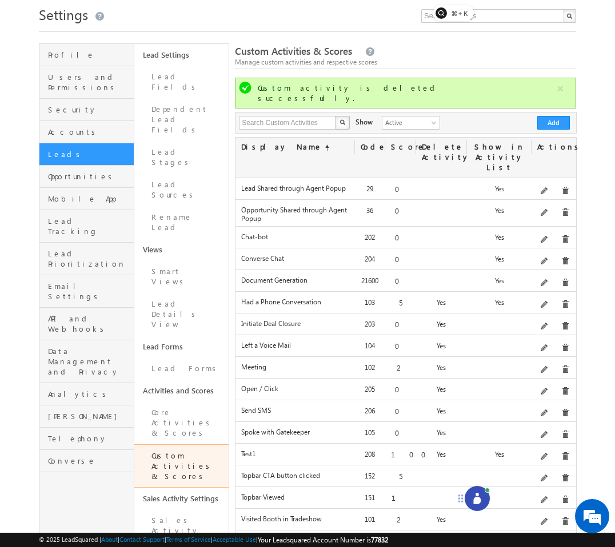
click at [479, 492] on div at bounding box center [477, 498] width 25 height 25
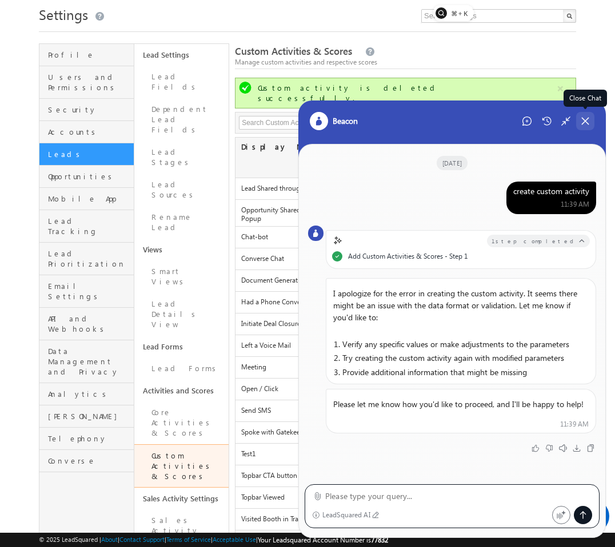
click at [582, 128] on div "Close Chat" at bounding box center [585, 121] width 18 height 18
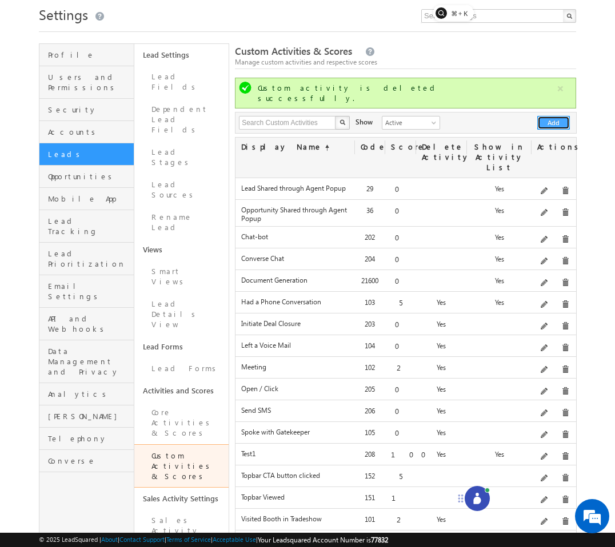
click at [554, 116] on button "Add" at bounding box center [553, 123] width 33 height 14
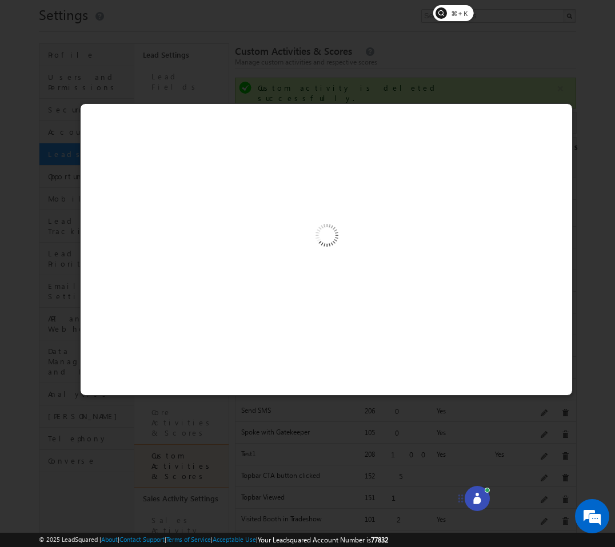
click at [507, 73] on div at bounding box center [307, 273] width 615 height 547
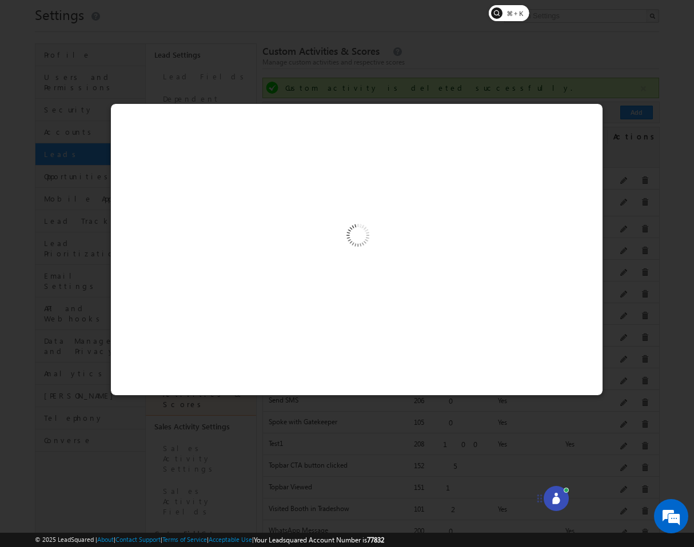
click at [567, 122] on div at bounding box center [356, 249] width 493 height 293
click at [557, 50] on div at bounding box center [347, 273] width 694 height 547
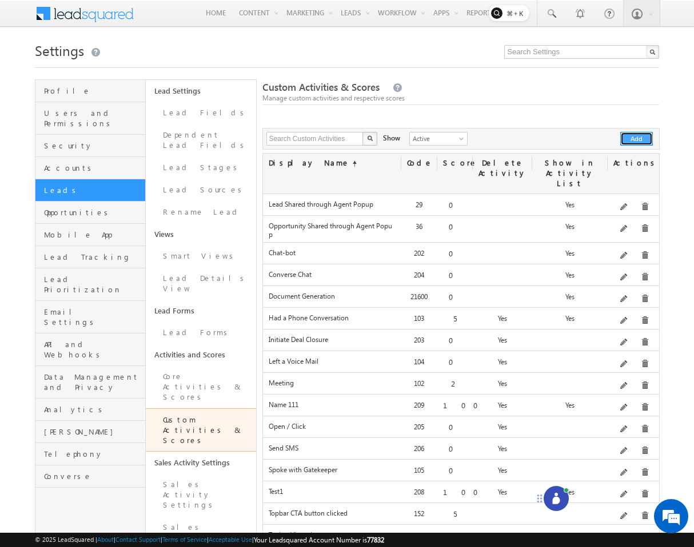
click at [641, 141] on button "Add" at bounding box center [636, 139] width 33 height 14
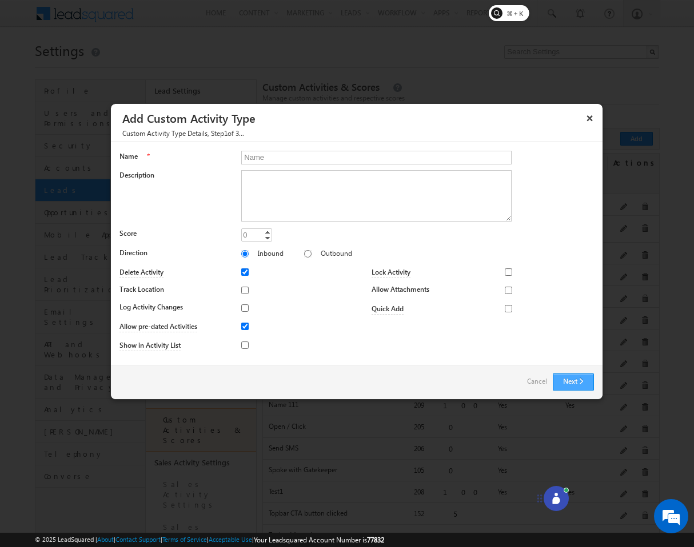
type input "Name"
click at [571, 378] on button "Next" at bounding box center [573, 382] width 41 height 17
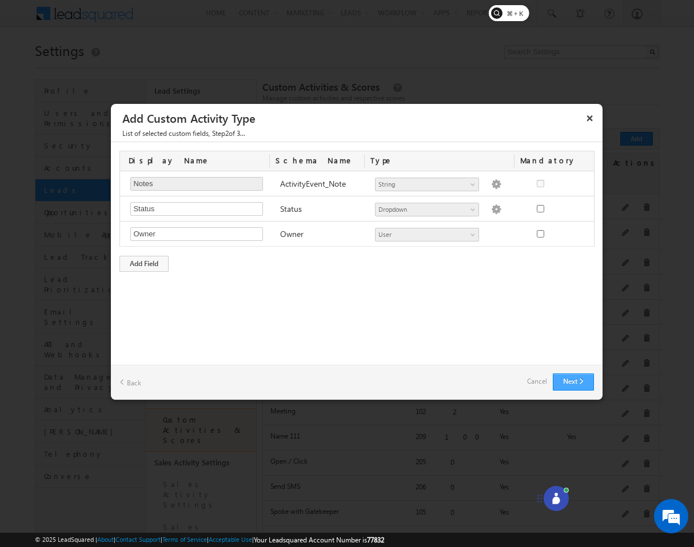
click at [578, 378] on button "Next" at bounding box center [573, 382] width 41 height 17
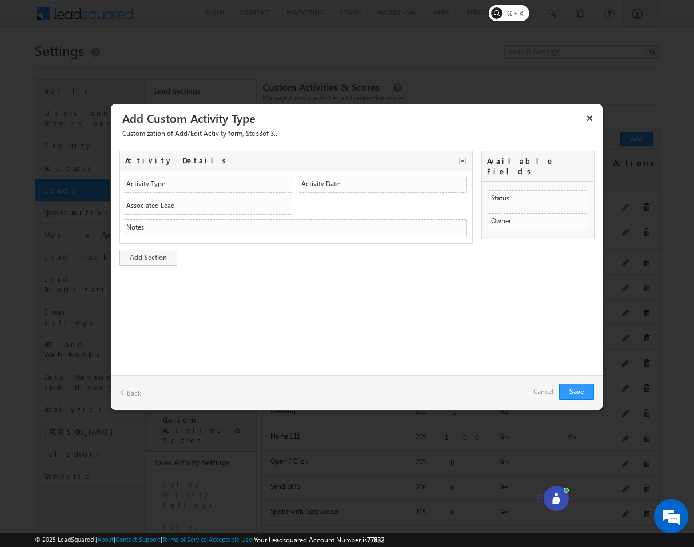
click at [590, 129] on div "Customization of Add/Edit Activity form , Step 3 of 3..." at bounding box center [356, 135] width 491 height 14
click at [590, 127] on button "×" at bounding box center [590, 118] width 18 height 20
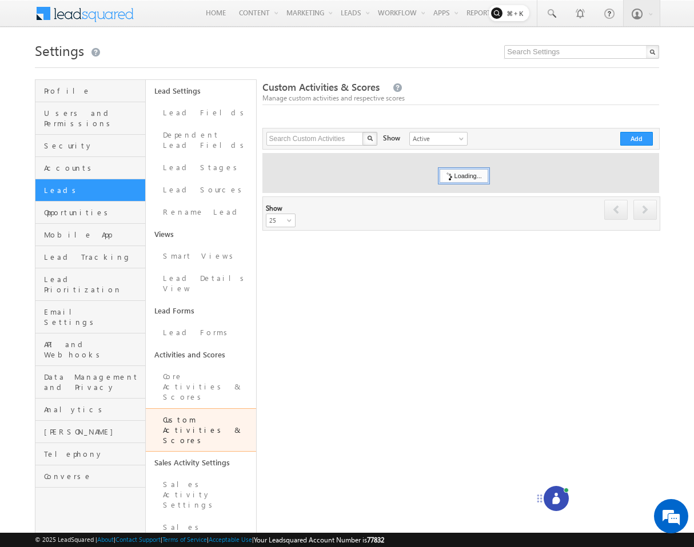
click at [554, 495] on icon at bounding box center [555, 498] width 11 height 11
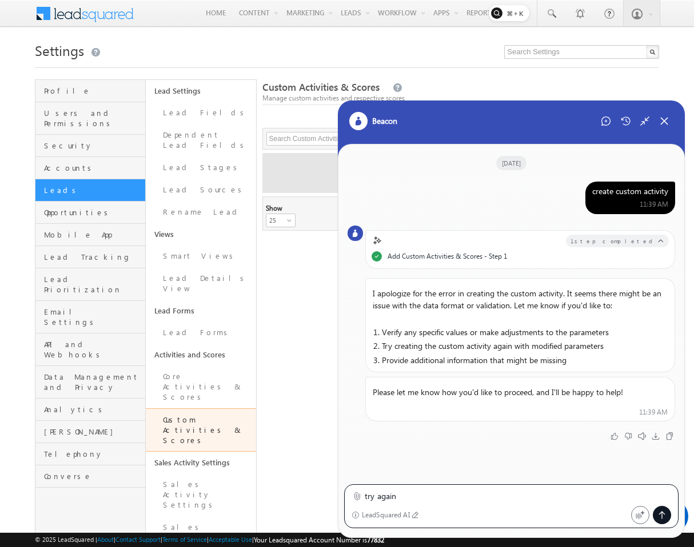
type textarea "try again"
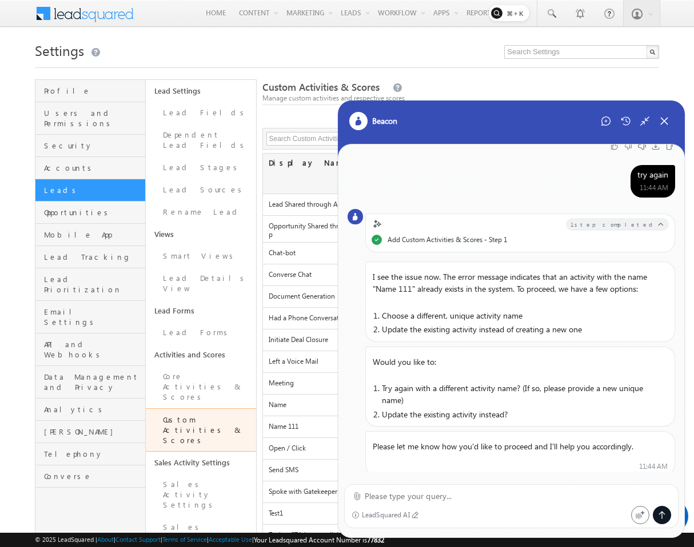
scroll to position [276, 0]
click at [663, 122] on icon at bounding box center [664, 121] width 10 height 10
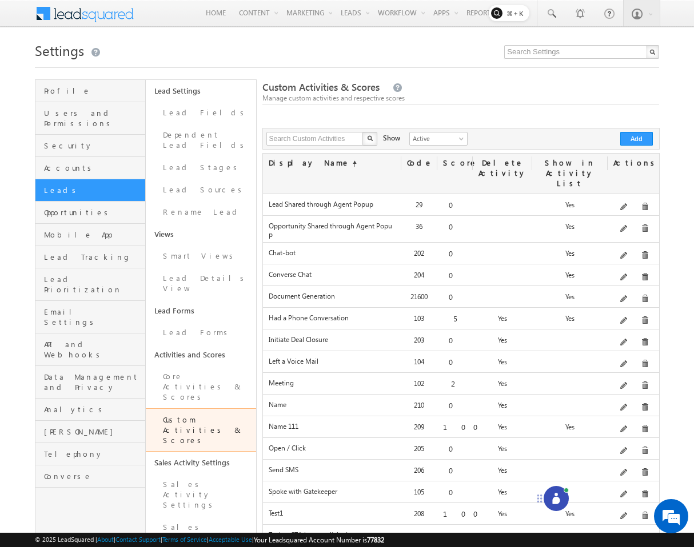
click at [639, 418] on div "Delete" at bounding box center [656, 408] width 53 height 19
click at [641, 425] on span at bounding box center [645, 429] width 9 height 9
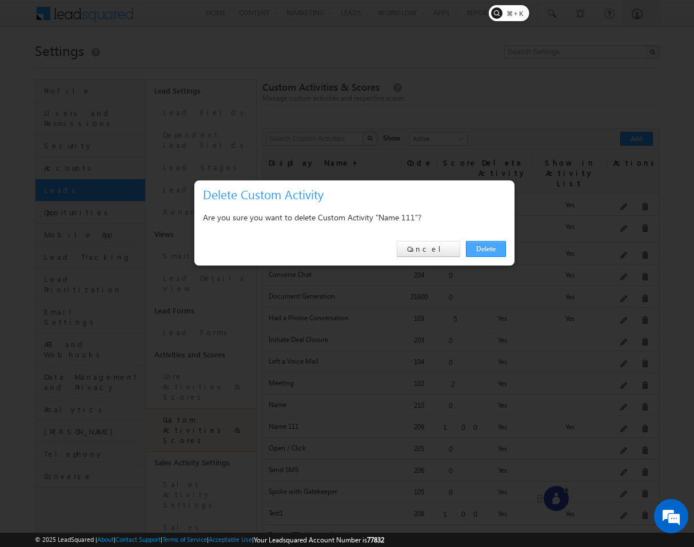
click at [499, 251] on link "Delete" at bounding box center [486, 249] width 40 height 16
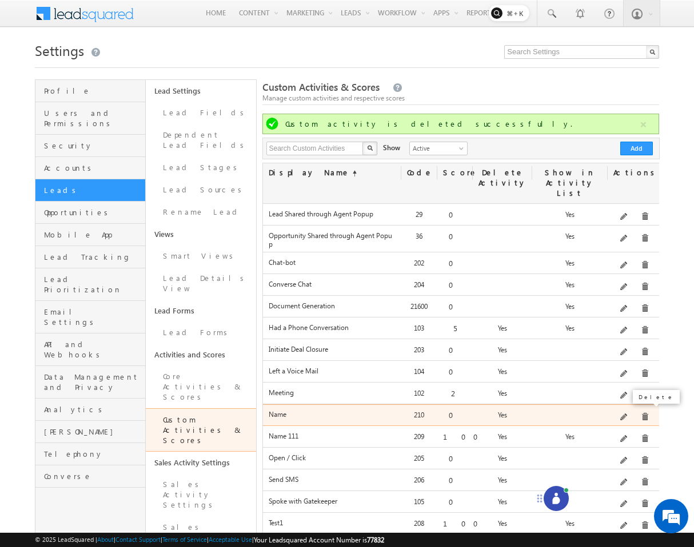
click at [641, 413] on span at bounding box center [645, 417] width 9 height 9
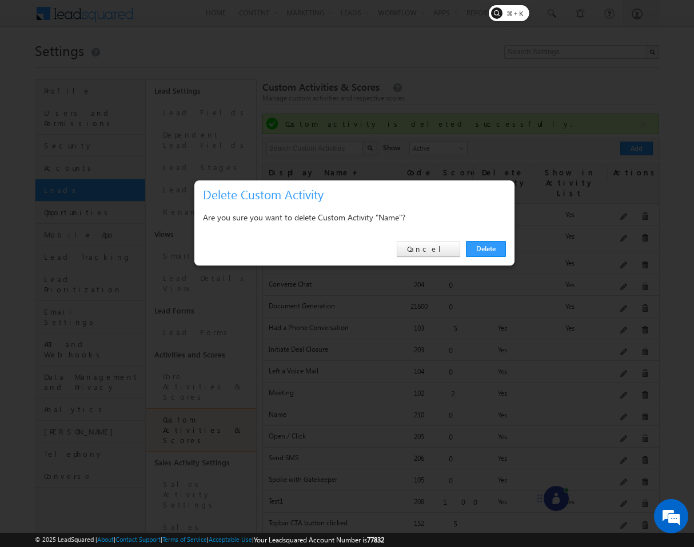
click at [485, 239] on div "Delete Cancel" at bounding box center [354, 249] width 320 height 33
click at [483, 243] on link "Delete" at bounding box center [486, 249] width 40 height 16
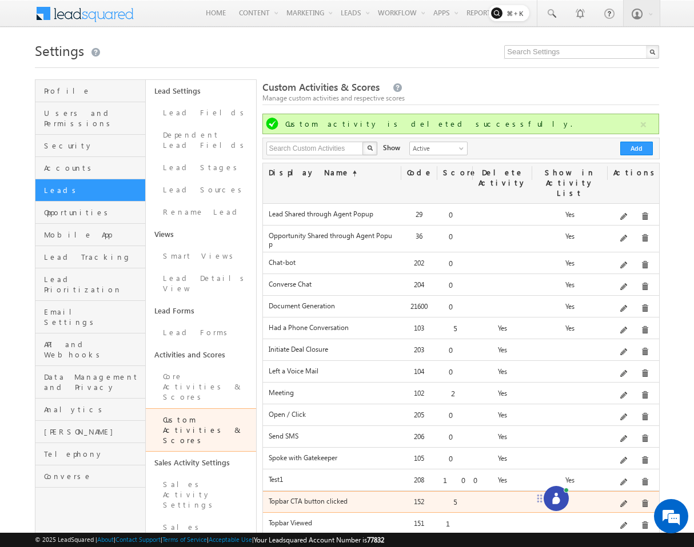
click at [570, 497] on div at bounding box center [569, 505] width 75 height 16
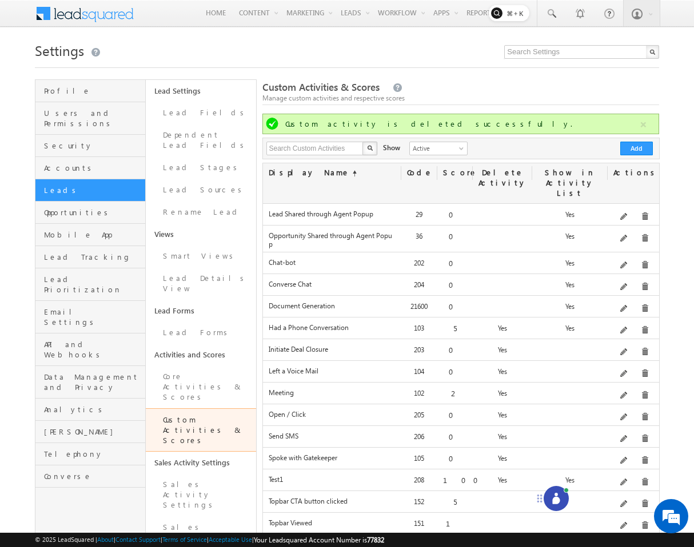
click at [567, 497] on div at bounding box center [555, 498] width 25 height 25
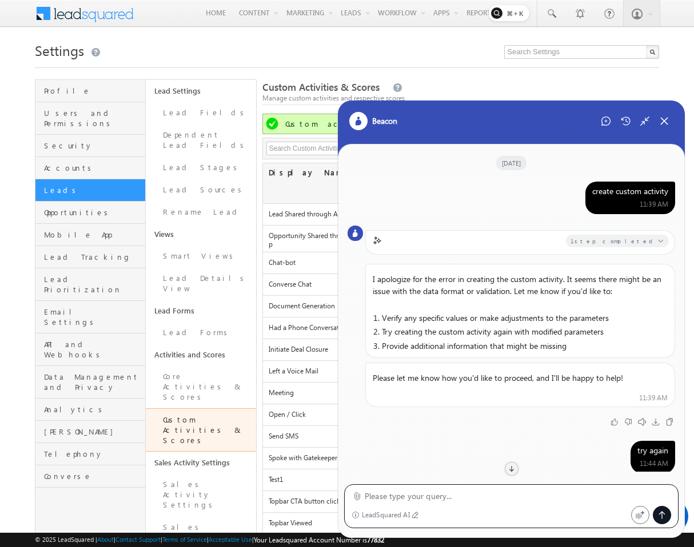
scroll to position [181, 0]
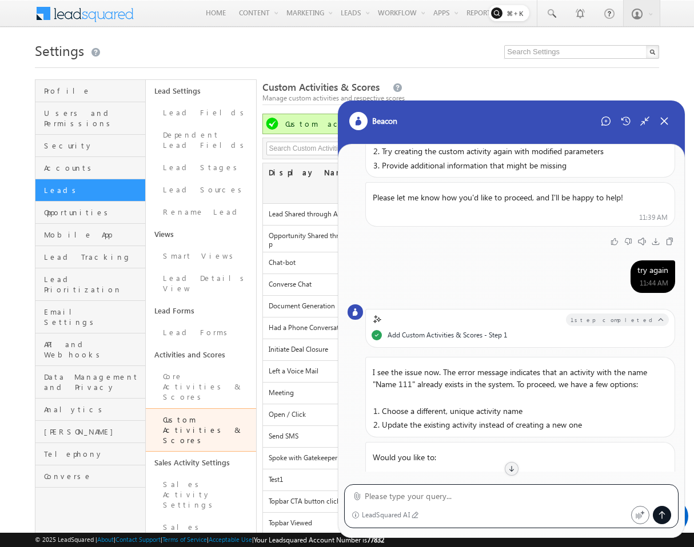
click at [539, 499] on textarea at bounding box center [518, 497] width 306 height 14
type textarea "try again"
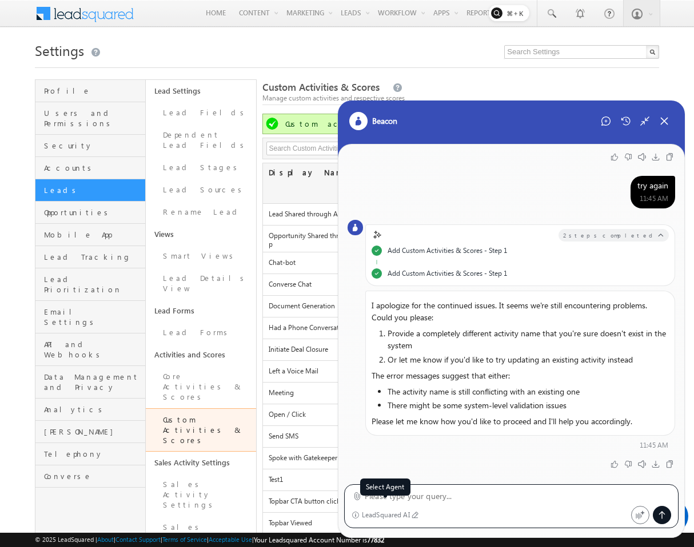
scroll to position [619, 0]
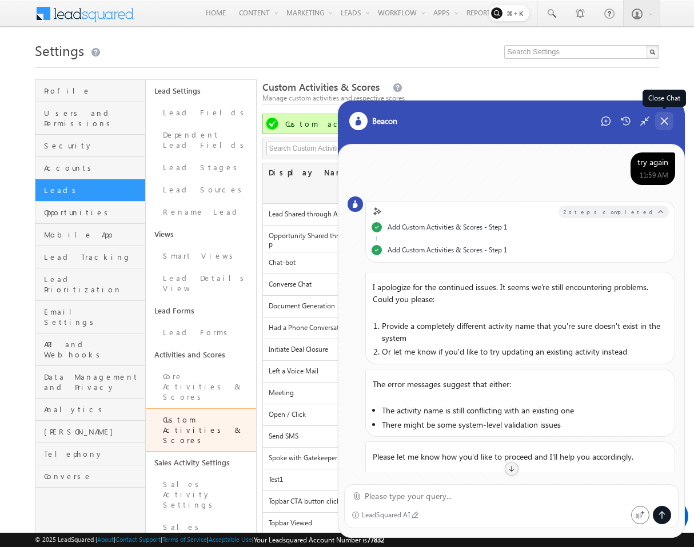
click at [662, 123] on icon at bounding box center [664, 121] width 10 height 10
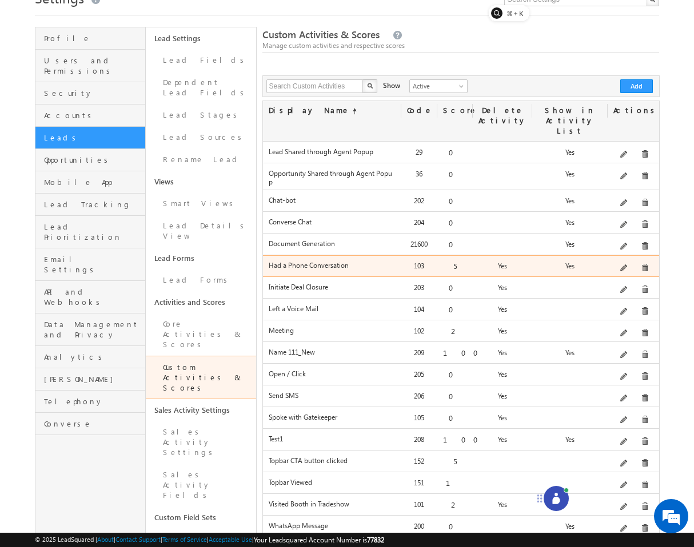
scroll to position [59, 0]
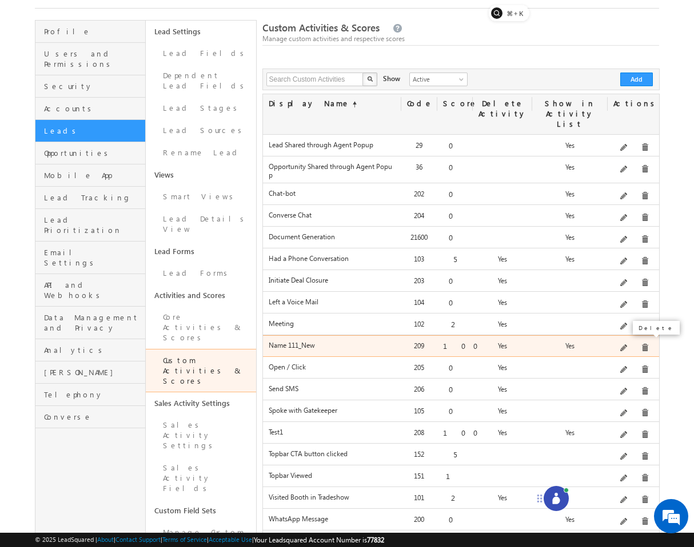
click at [641, 344] on span at bounding box center [645, 348] width 9 height 9
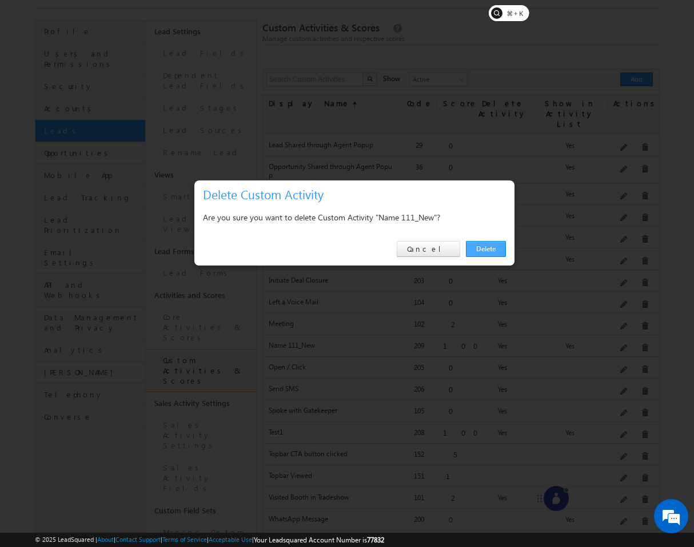
click at [481, 243] on link "Delete" at bounding box center [486, 249] width 40 height 16
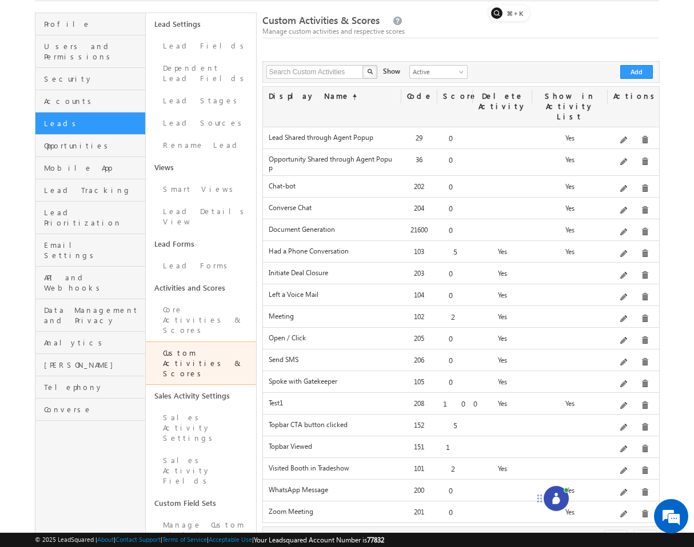
scroll to position [67, 0]
click at [551, 498] on icon at bounding box center [555, 498] width 11 height 11
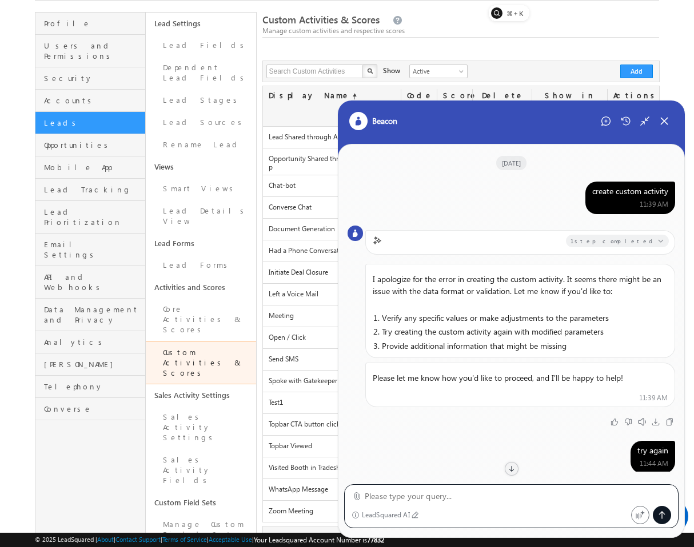
scroll to position [484, 0]
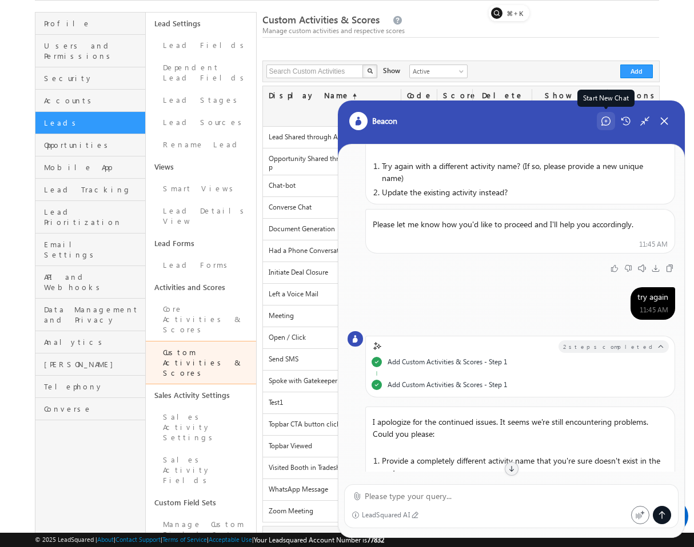
click at [605, 119] on icon at bounding box center [605, 121] width 9 height 9
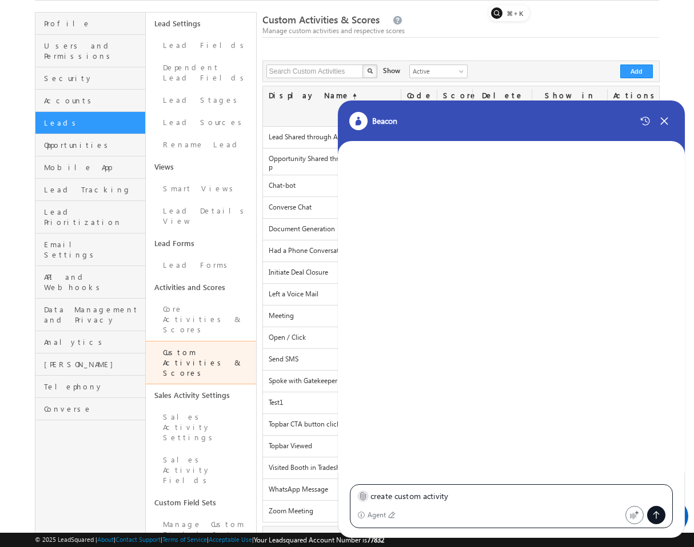
type textarea "create custom activity"
click at [359, 495] on icon at bounding box center [362, 496] width 9 height 9
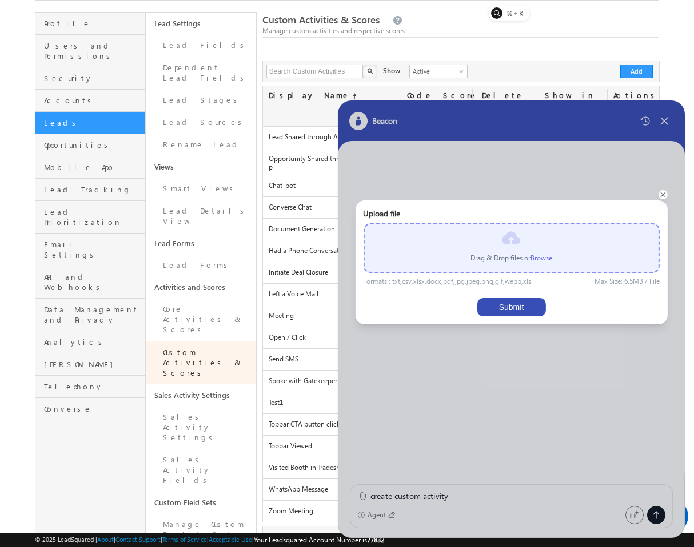
scroll to position [0, 0]
click at [532, 257] on label "Browse" at bounding box center [541, 258] width 22 height 9
click at [0, 0] on input "file" at bounding box center [0, 0] width 0 height 0
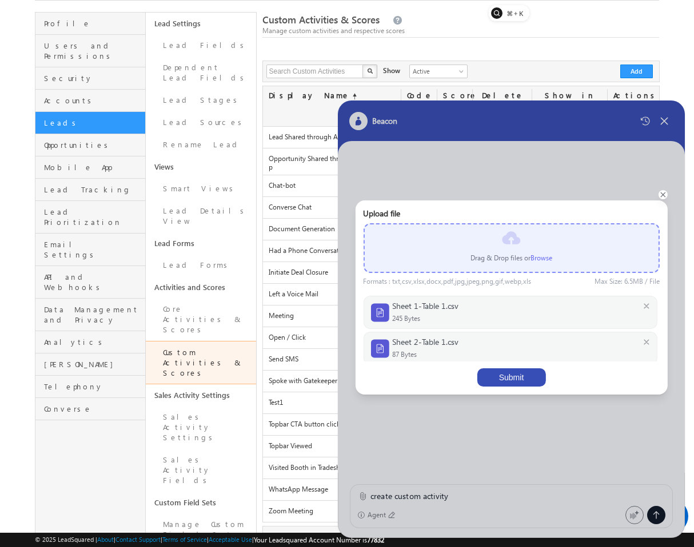
click at [525, 379] on button "Submit" at bounding box center [511, 378] width 69 height 18
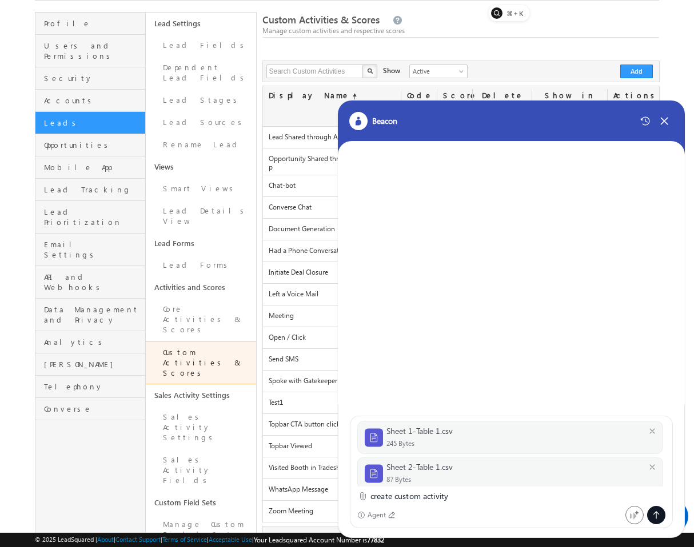
click at [659, 514] on icon at bounding box center [655, 515] width 9 height 9
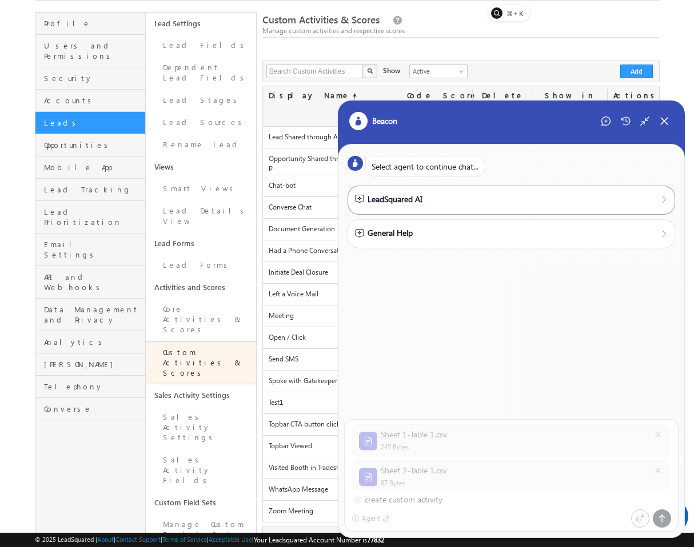
click at [395, 198] on div "LeadSquared AI" at bounding box center [388, 199] width 67 height 13
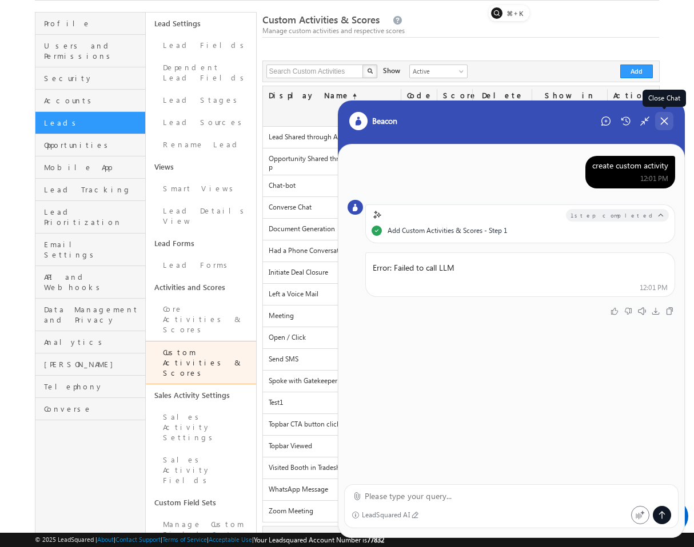
click at [671, 121] on div "Close Chat" at bounding box center [664, 121] width 18 height 18
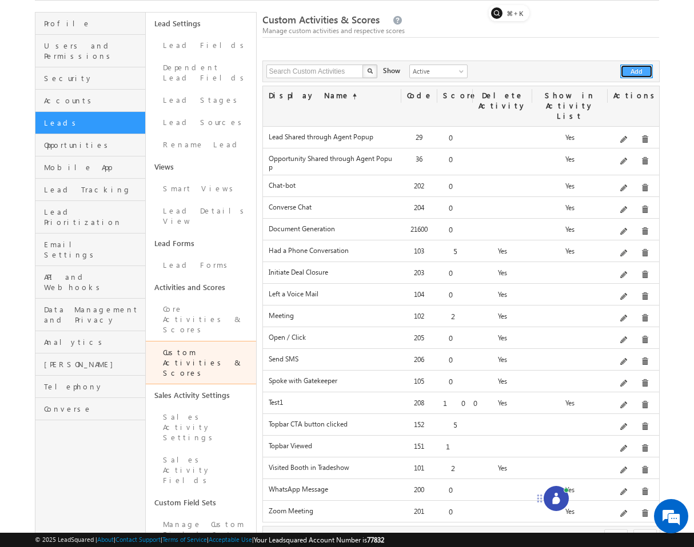
click at [639, 70] on button "Add" at bounding box center [636, 72] width 33 height 14
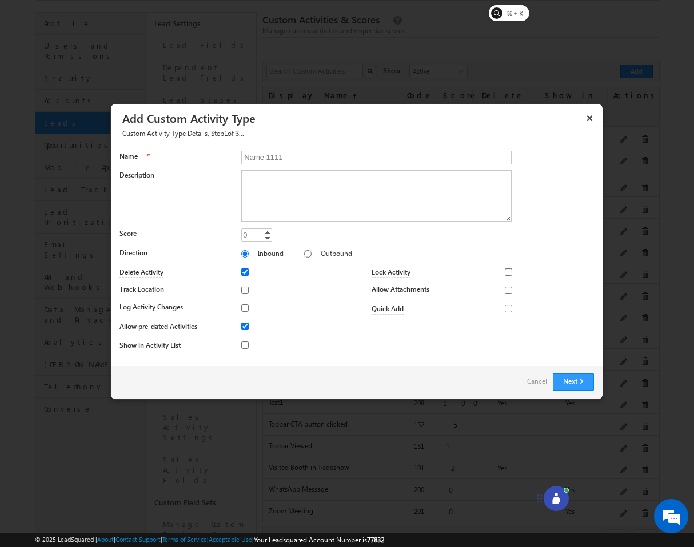
type input "Name 1111"
click at [304, 255] on input "Outbound" at bounding box center [307, 253] width 7 height 7
radio input "true"
click at [246, 290] on input "Track Location" at bounding box center [244, 290] width 7 height 7
checkbox input "true"
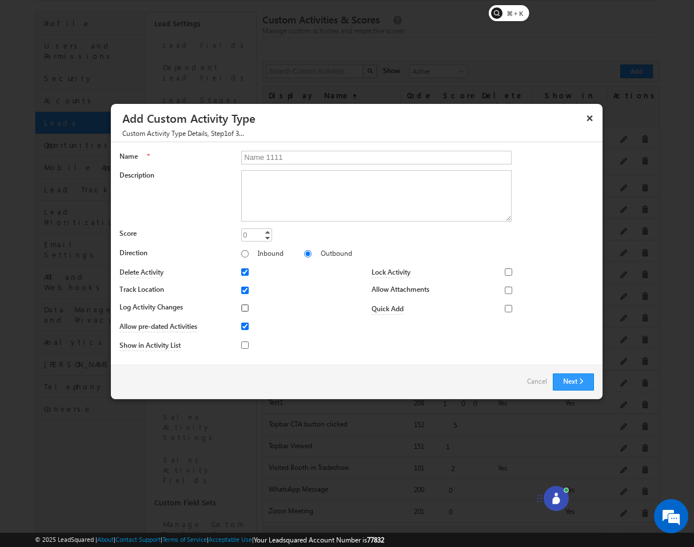
click at [245, 311] on input "Log Activity Changes" at bounding box center [244, 308] width 7 height 7
checkbox input "true"
click at [246, 254] on input "Inbound" at bounding box center [244, 253] width 7 height 7
radio input "true"
click at [246, 347] on input "Show in Activity List" at bounding box center [244, 345] width 7 height 7
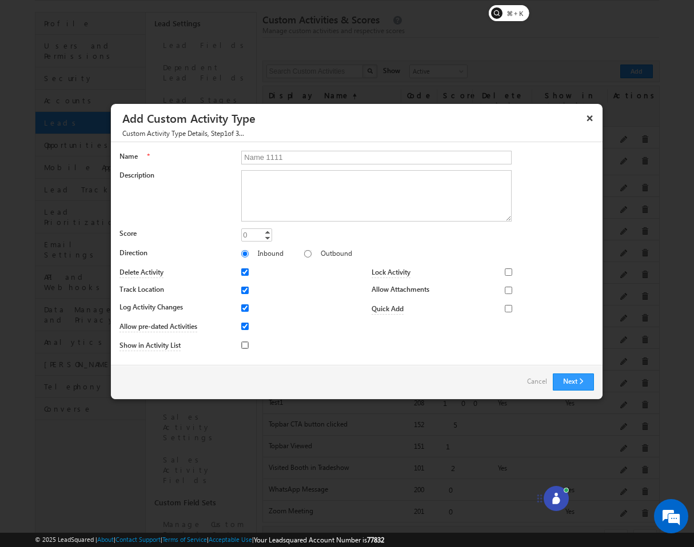
checkbox input "true"
click at [509, 269] on input "Lock Activity" at bounding box center [508, 272] width 7 height 7
checkbox input "true"
click at [507, 291] on input "Allow Attachments" at bounding box center [508, 290] width 7 height 7
checkbox input "true"
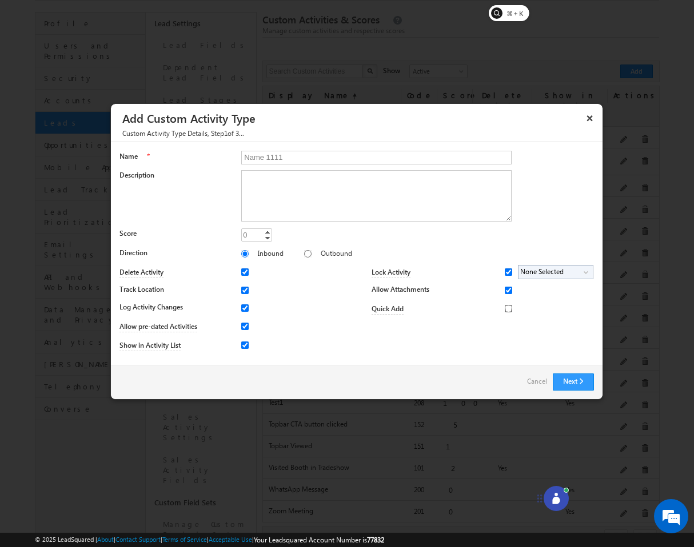
click at [507, 307] on input "Quick Add" at bounding box center [508, 308] width 7 height 7
click at [501, 314] on div "Quick Add" at bounding box center [482, 310] width 222 height 19
click at [507, 313] on div at bounding box center [521, 309] width 33 height 16
click at [508, 310] on input "Quick Add" at bounding box center [508, 308] width 7 height 7
checkbox input "false"
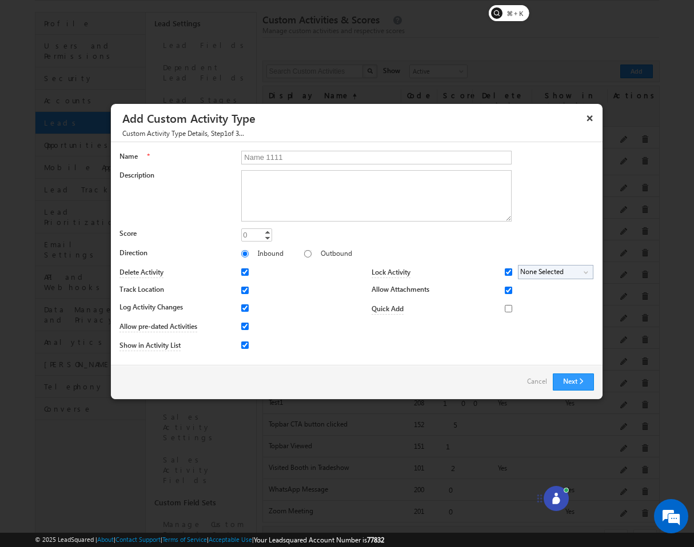
click at [555, 267] on span "None Selected" at bounding box center [550, 272] width 65 height 13
click at [533, 286] on input "Marketing User" at bounding box center [528, 286] width 7 height 7
checkbox input "true"
click at [578, 381] on button "Next" at bounding box center [573, 382] width 41 height 17
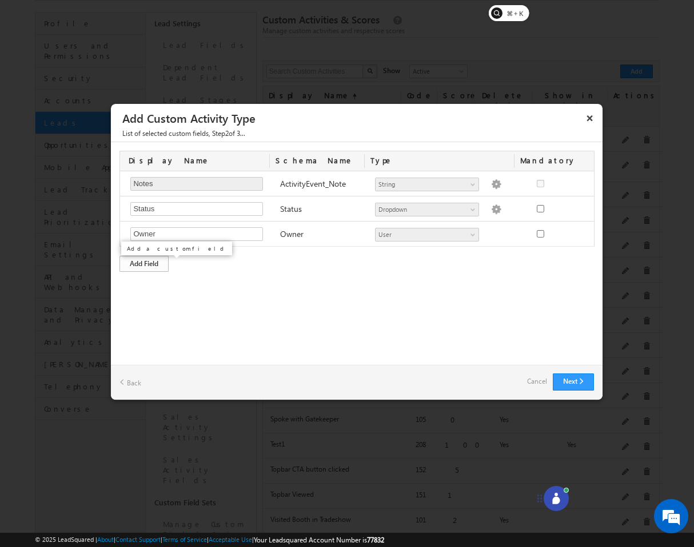
click at [155, 267] on div "Add Field" at bounding box center [143, 264] width 49 height 16
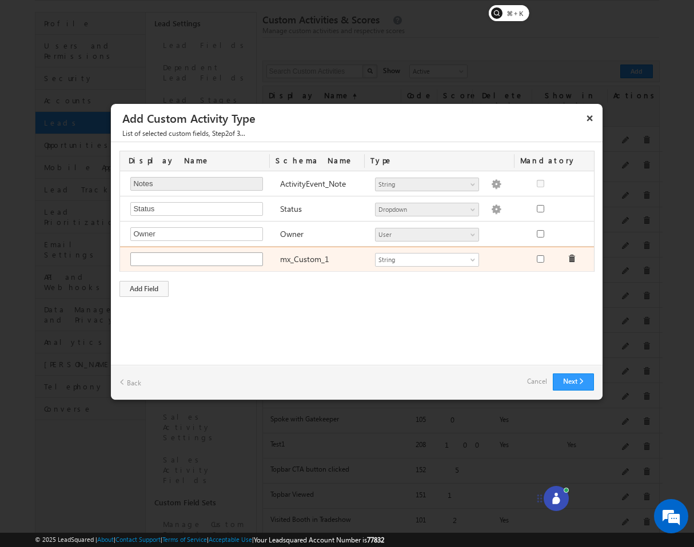
click at [195, 257] on input "text" at bounding box center [196, 260] width 133 height 14
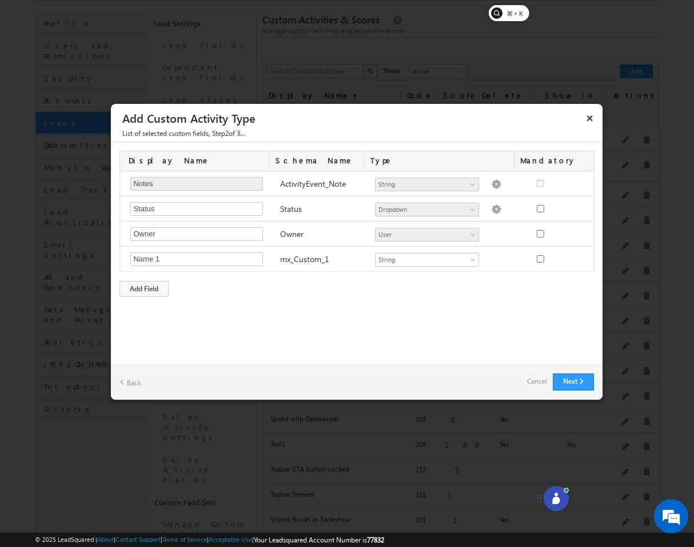
type input "Name 1"
click at [149, 297] on div "Display Name Schema Name Type Mandatory Notes Required Field ActivityEvent_Note…" at bounding box center [356, 223] width 491 height 163
click at [157, 290] on div "Add Field" at bounding box center [143, 289] width 49 height 16
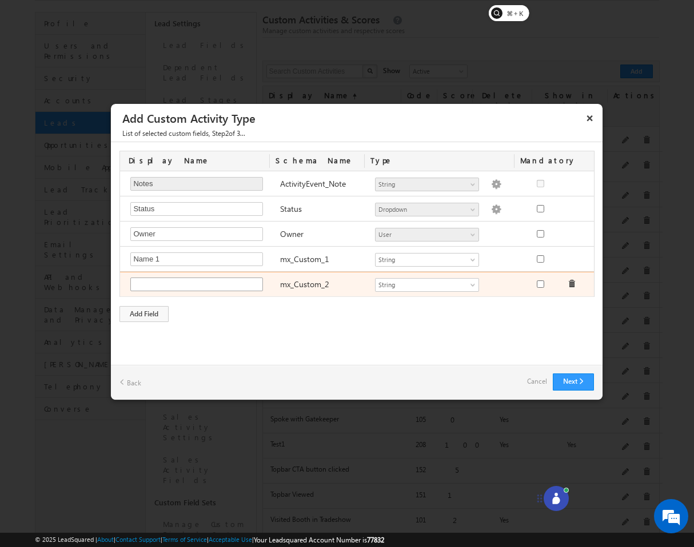
click at [171, 290] on input "text" at bounding box center [196, 285] width 133 height 14
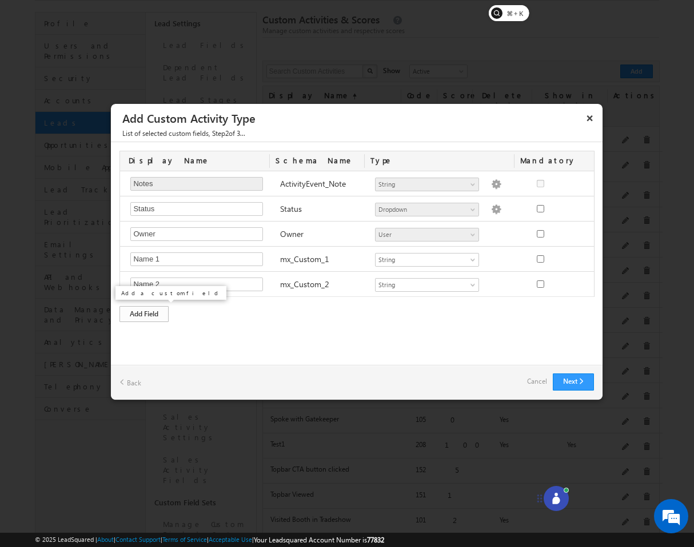
type input "Name 2"
click at [154, 314] on div "Add Field" at bounding box center [143, 314] width 49 height 16
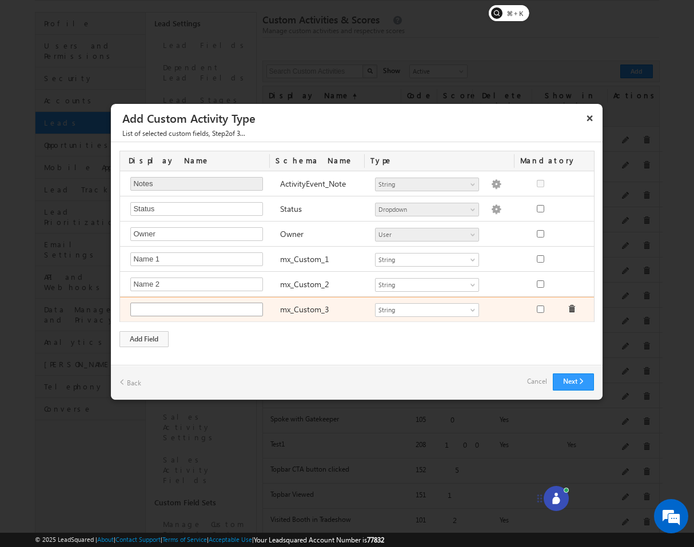
click at [162, 311] on input "text" at bounding box center [196, 310] width 133 height 14
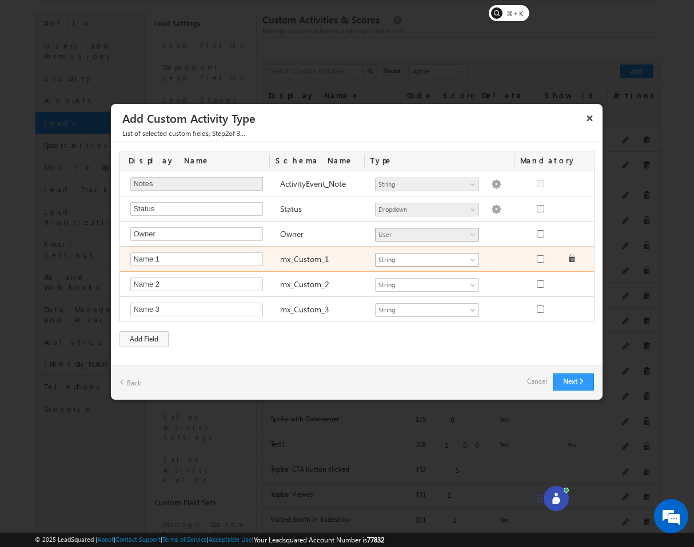
type input "Name 3"
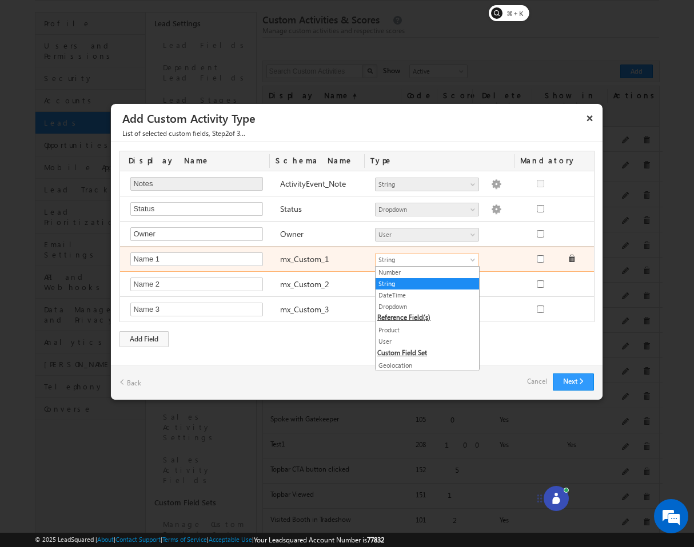
click at [431, 261] on span "String" at bounding box center [421, 260] width 93 height 10
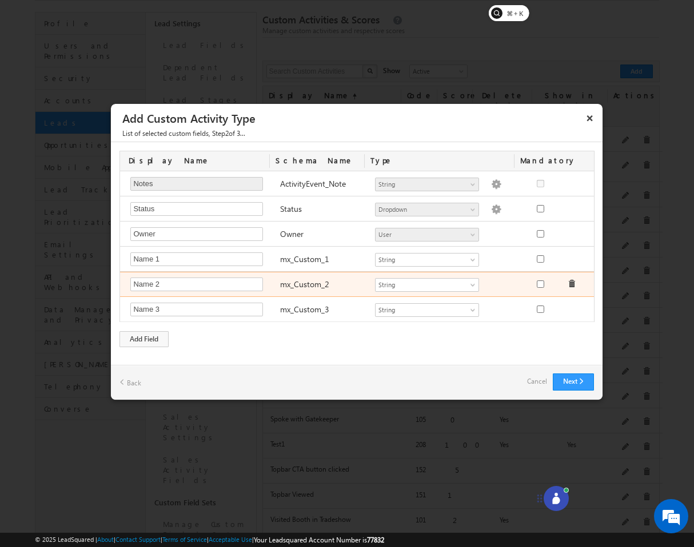
click at [517, 283] on div "Number String DateTime Dropdown Product User Geolocation mx_Source mx_Status Te…" at bounding box center [444, 286] width 150 height 16
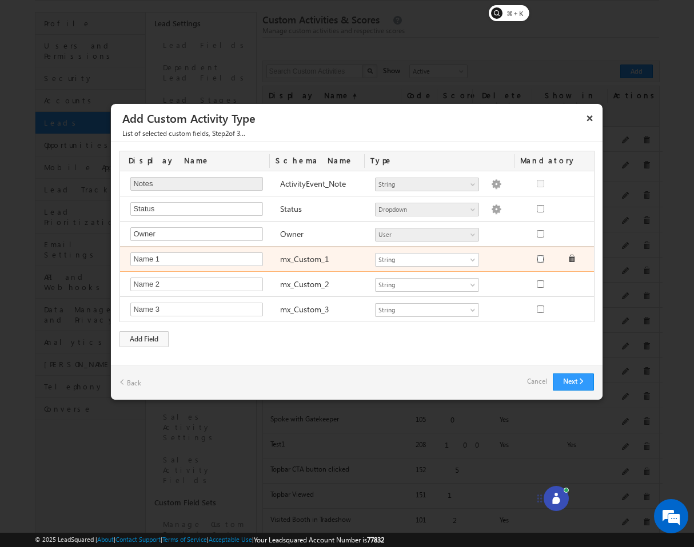
click at [537, 261] on input "checkbox" at bounding box center [540, 258] width 7 height 7
checkbox input "true"
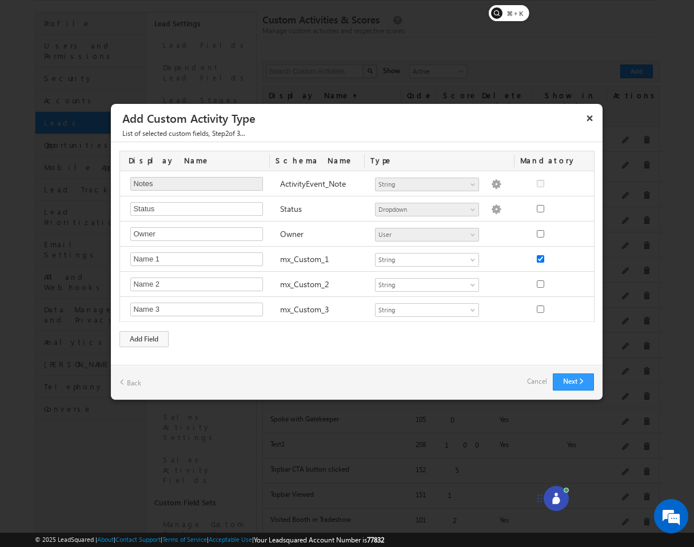
click at [443, 282] on span "String" at bounding box center [421, 285] width 93 height 10
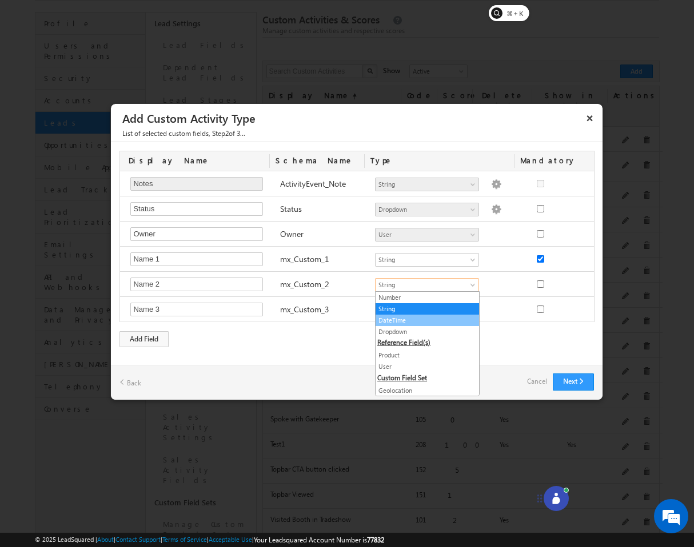
click at [406, 318] on link "DateTime" at bounding box center [426, 320] width 103 height 10
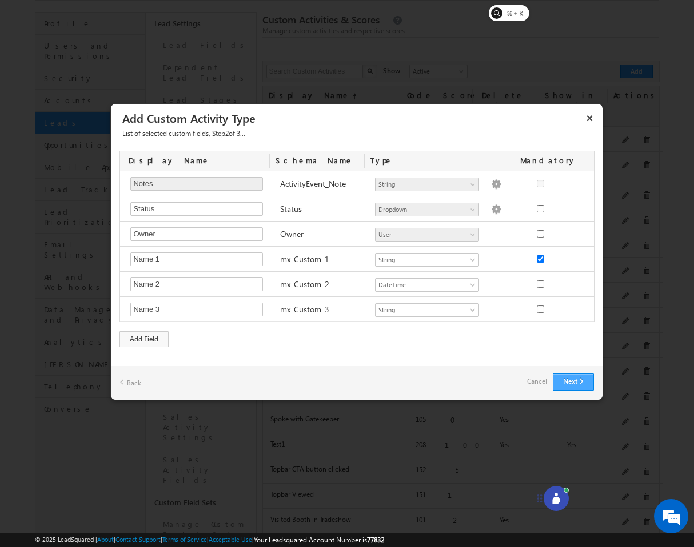
click at [569, 376] on button "Next" at bounding box center [573, 382] width 41 height 17
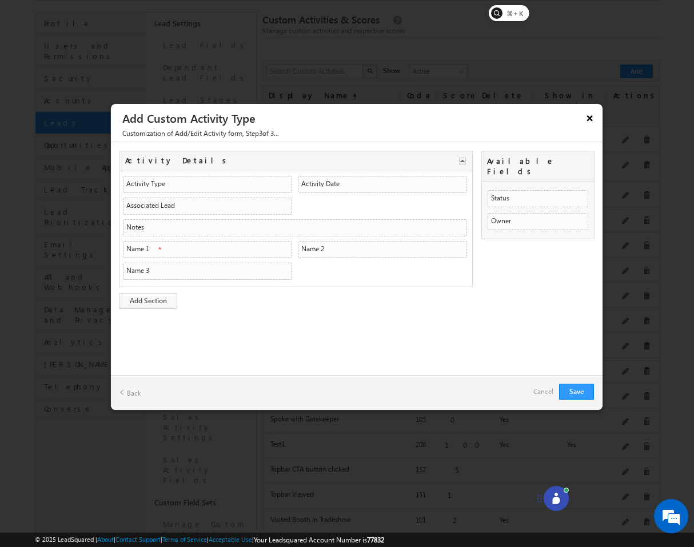
click at [591, 118] on button "×" at bounding box center [590, 118] width 18 height 20
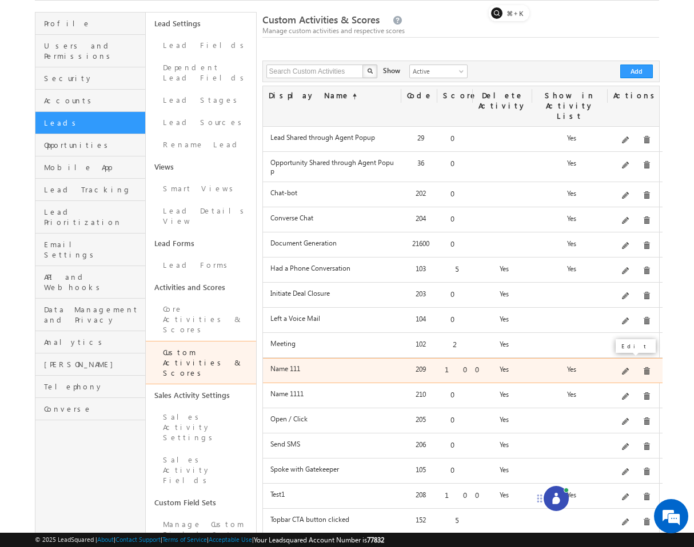
click at [627, 368] on span at bounding box center [626, 372] width 9 height 9
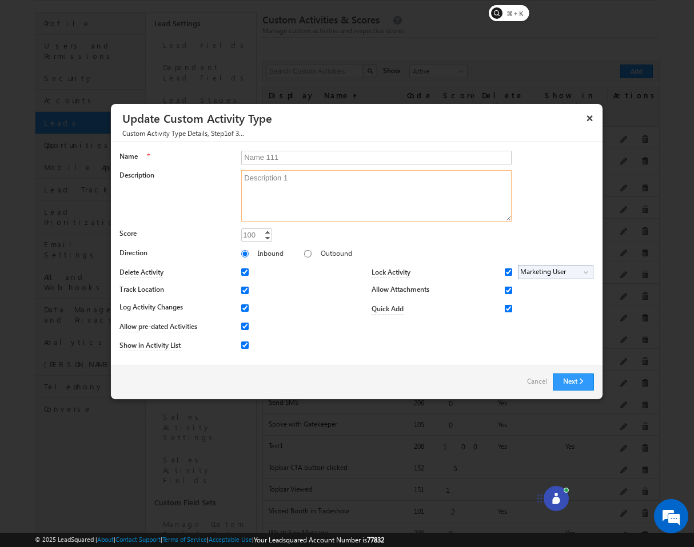
click at [417, 175] on textarea "Description 1" at bounding box center [376, 195] width 270 height 51
click at [403, 165] on div "Name 111" at bounding box center [417, 159] width 353 height 16
click at [577, 391] on div "Next Back Cancel" at bounding box center [356, 382] width 491 height 34
click at [578, 385] on button "Next" at bounding box center [573, 382] width 41 height 17
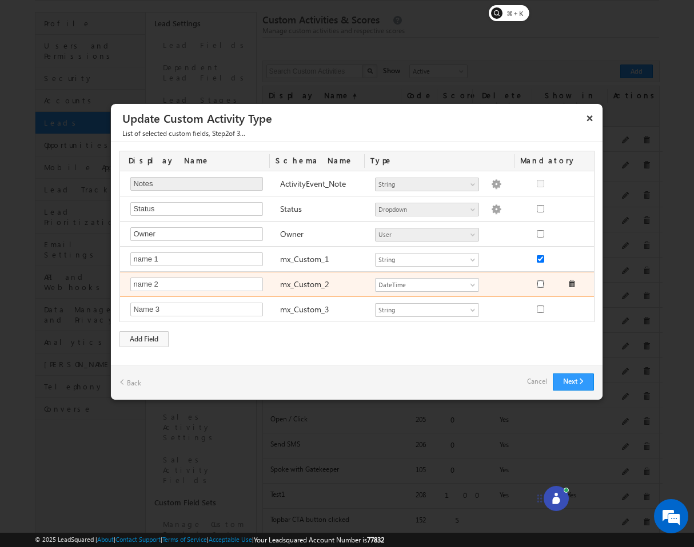
click at [538, 283] on input "checkbox" at bounding box center [540, 284] width 7 height 7
checkbox input "false"
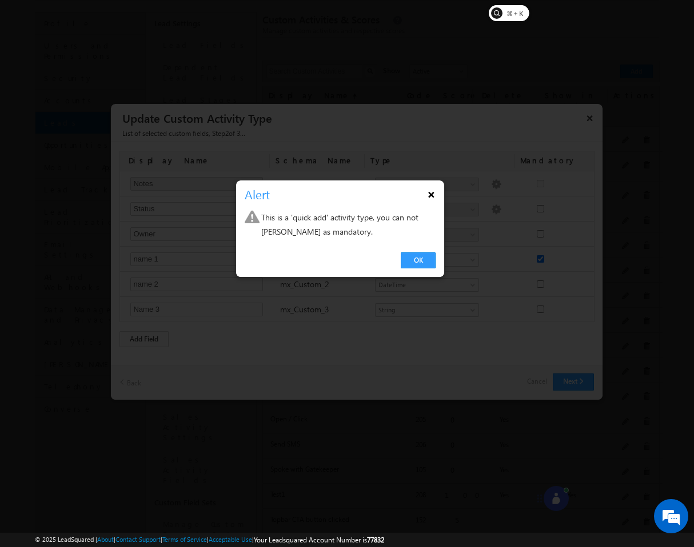
click at [429, 202] on button "×" at bounding box center [431, 195] width 18 height 20
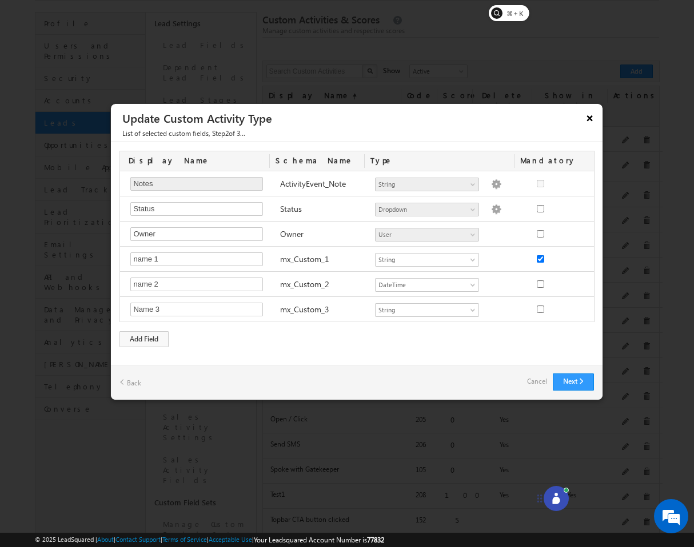
click at [589, 123] on button "×" at bounding box center [590, 118] width 18 height 20
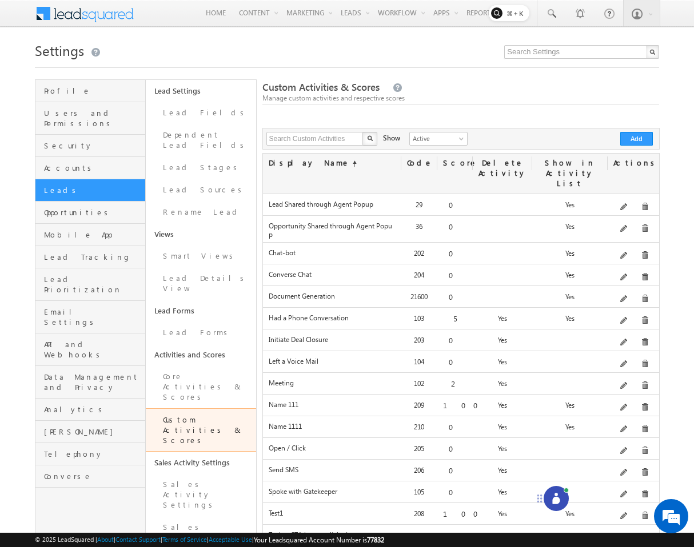
click at [561, 497] on icon at bounding box center [555, 498] width 11 height 11
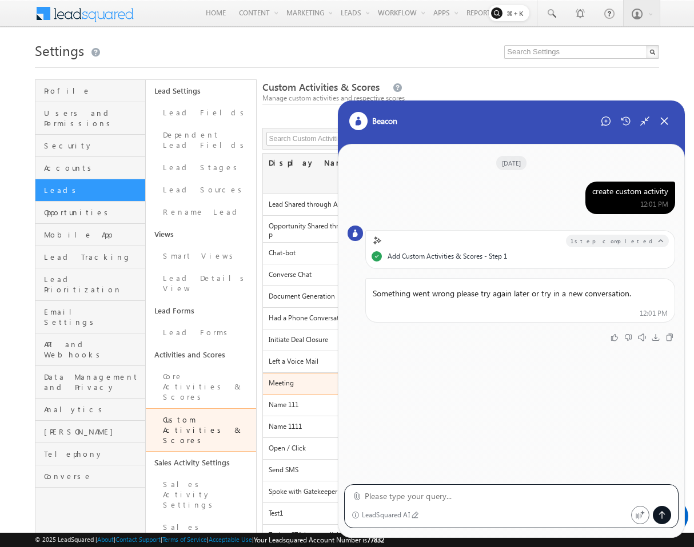
click at [301, 379] on label "Meeting" at bounding box center [332, 383] width 127 height 9
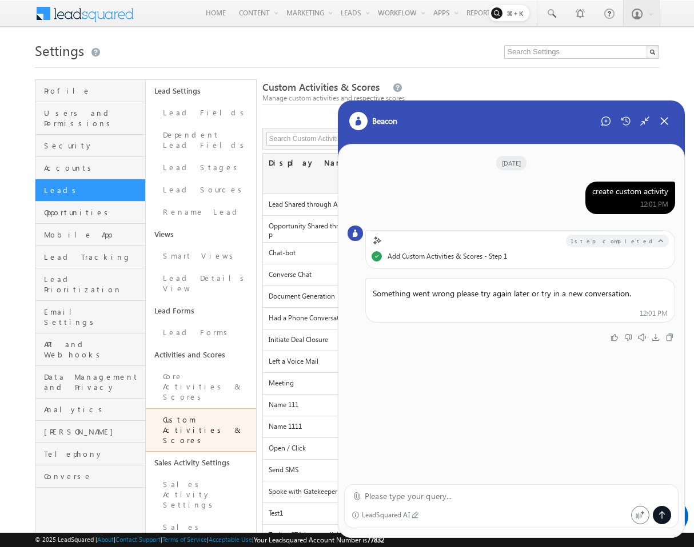
click at [659, 130] on div "Beacon" at bounding box center [511, 129] width 347 height 57
click at [664, 119] on icon at bounding box center [664, 121] width 10 height 10
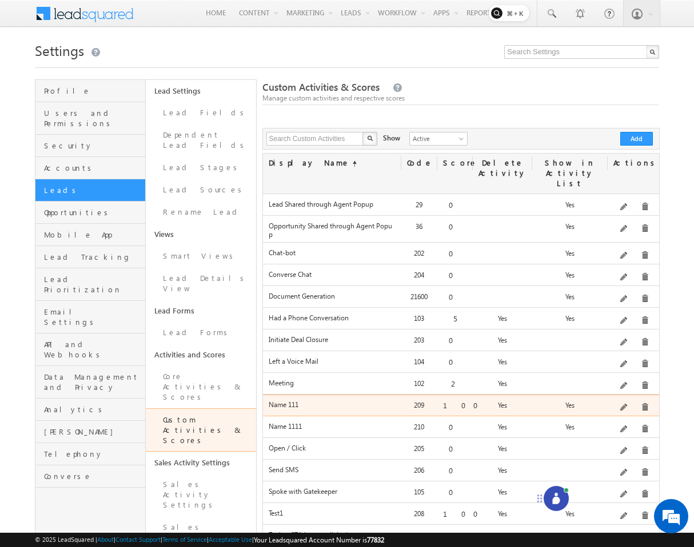
click at [639, 395] on div "Delete" at bounding box center [656, 387] width 53 height 19
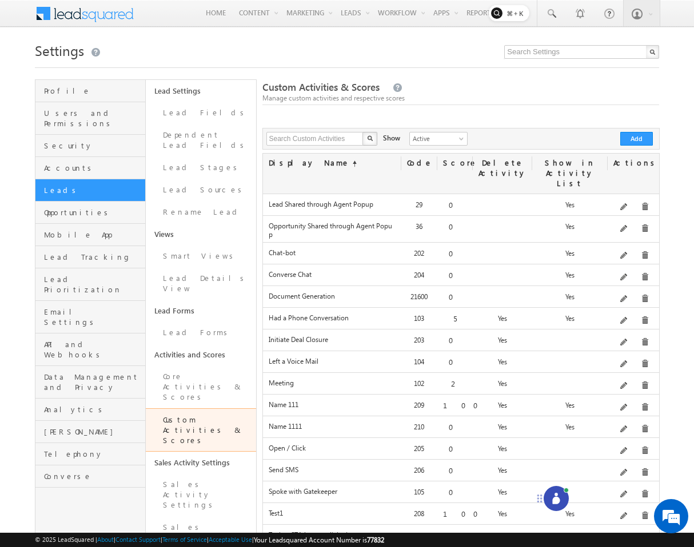
click at [641, 403] on span at bounding box center [645, 407] width 9 height 9
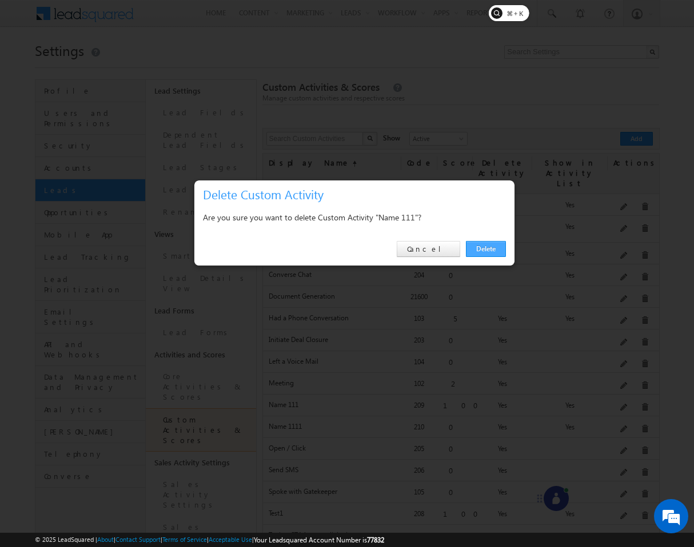
click at [482, 247] on link "Delete" at bounding box center [486, 249] width 40 height 16
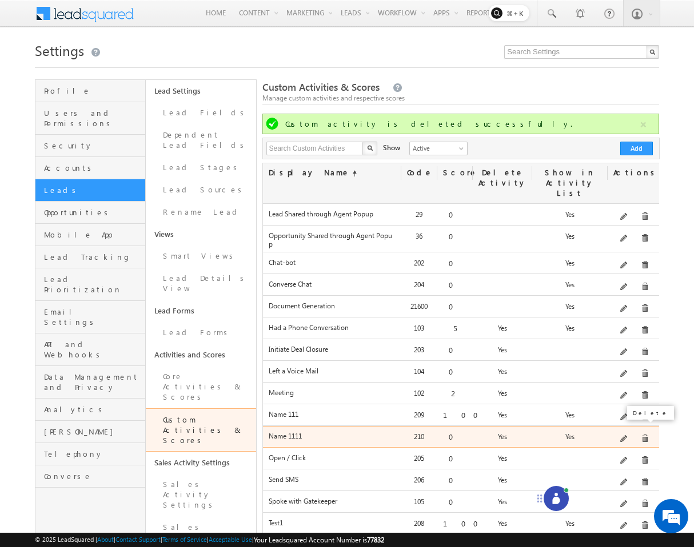
click at [643, 435] on span at bounding box center [645, 439] width 9 height 9
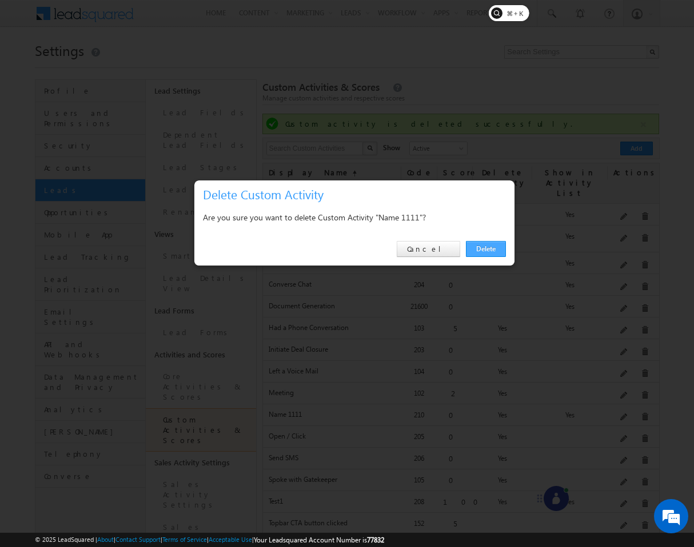
click at [486, 248] on link "Delete" at bounding box center [486, 249] width 40 height 16
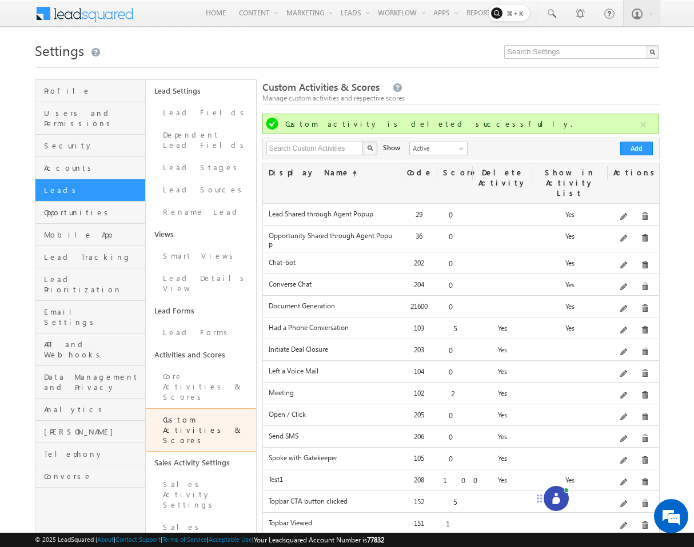
click at [554, 498] on icon at bounding box center [555, 500] width 7 height 7
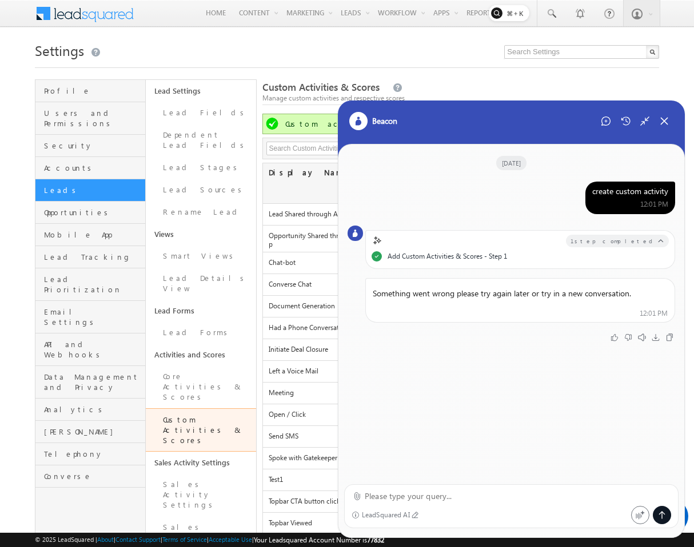
click at [607, 131] on div "Beacon" at bounding box center [511, 129] width 347 height 57
click at [607, 121] on icon at bounding box center [605, 121] width 9 height 9
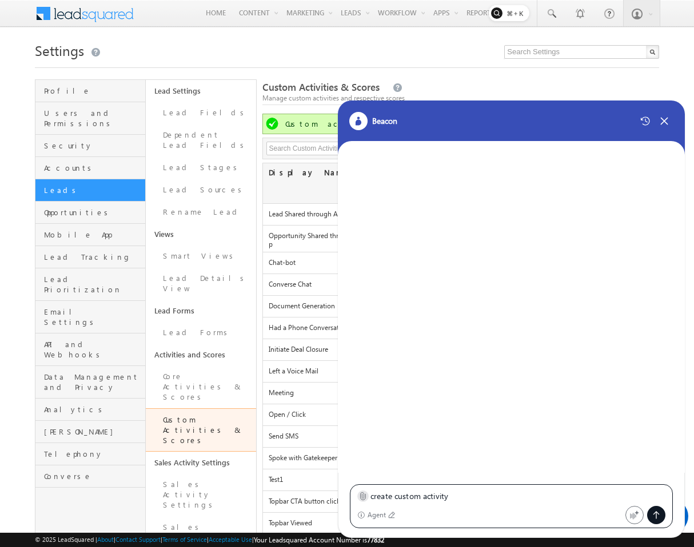
type textarea "create custom activity"
click at [367, 496] on div at bounding box center [362, 496] width 11 height 11
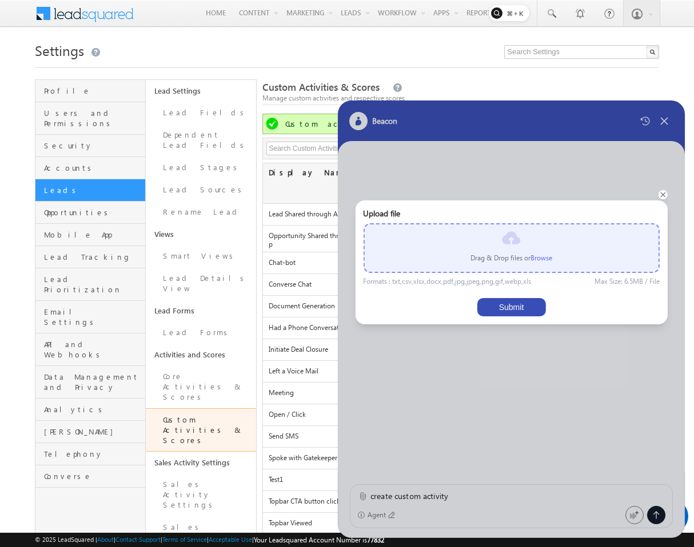
click at [543, 263] on div "Drag & Drop files or Browse" at bounding box center [511, 248] width 296 height 50
click at [545, 257] on label "Browse" at bounding box center [541, 258] width 22 height 9
click at [0, 0] on input "file" at bounding box center [0, 0] width 0 height 0
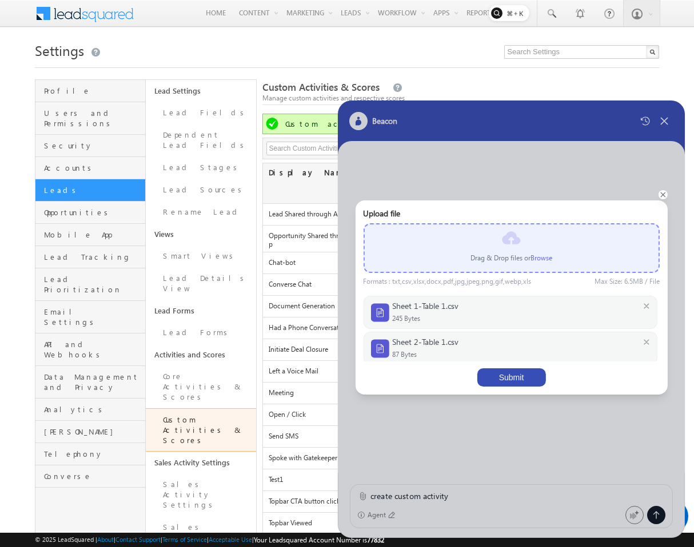
click at [521, 381] on button "Submit" at bounding box center [511, 378] width 69 height 18
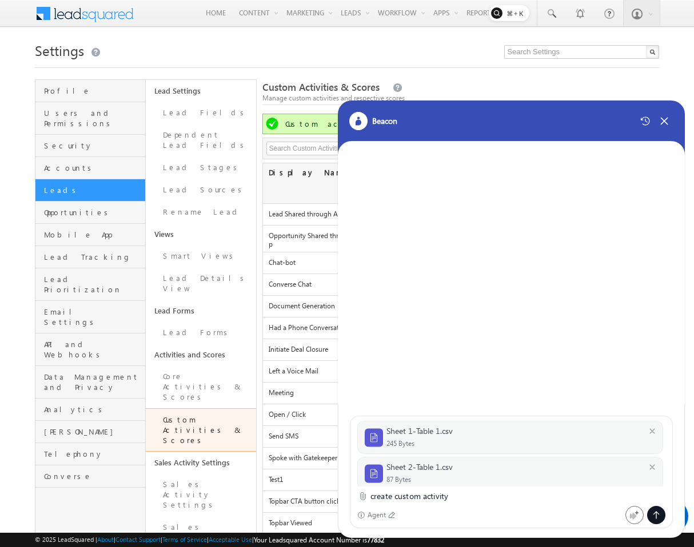
click at [662, 511] on div at bounding box center [656, 515] width 18 height 18
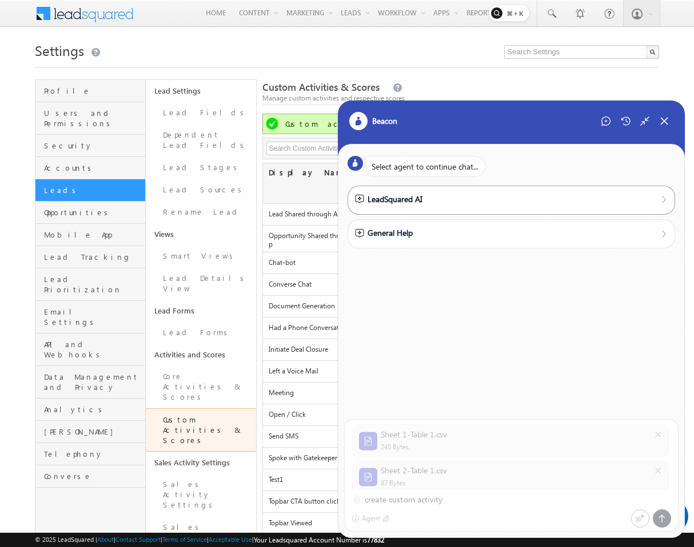
click at [402, 201] on div "LeadSquared AI" at bounding box center [388, 199] width 67 height 13
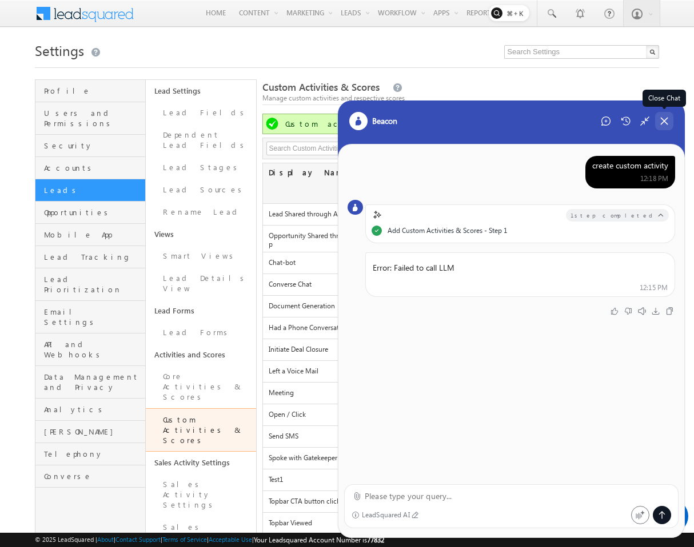
click at [670, 119] on div "Close Chat" at bounding box center [664, 121] width 18 height 18
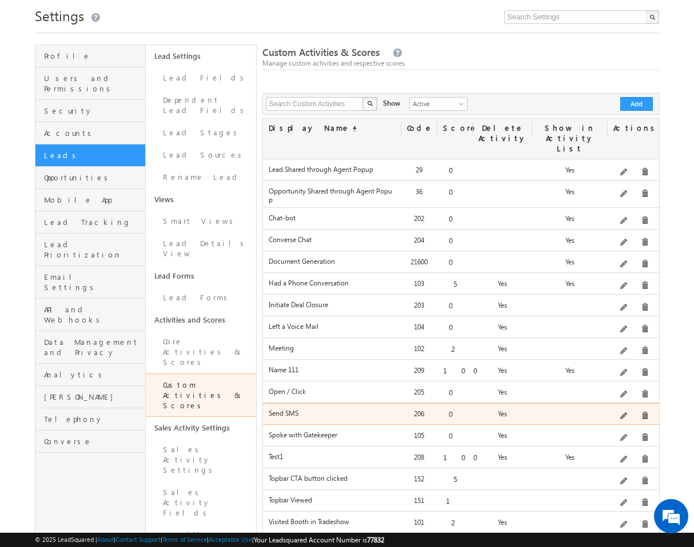
scroll to position [34, 0]
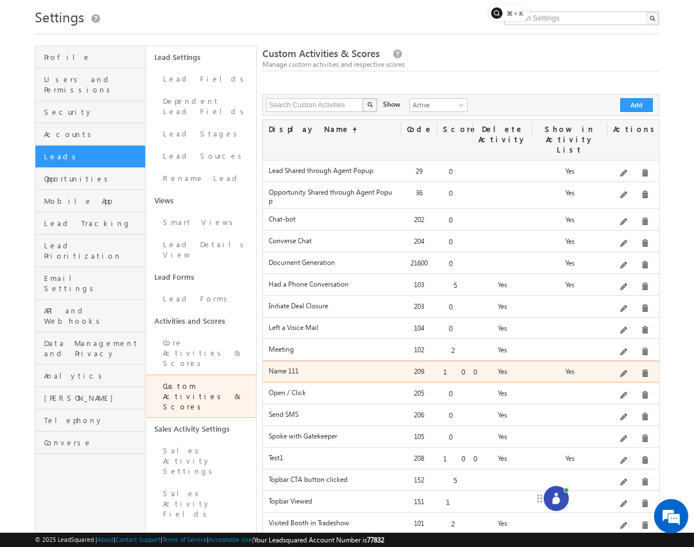
click at [635, 366] on div "Description 1" at bounding box center [632, 374] width 51 height 16
click at [641, 370] on span at bounding box center [645, 374] width 9 height 9
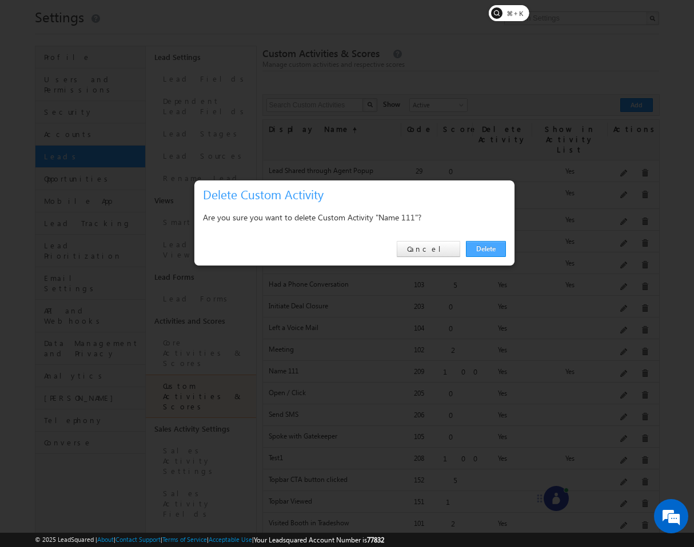
click at [491, 250] on link "Delete" at bounding box center [486, 249] width 40 height 16
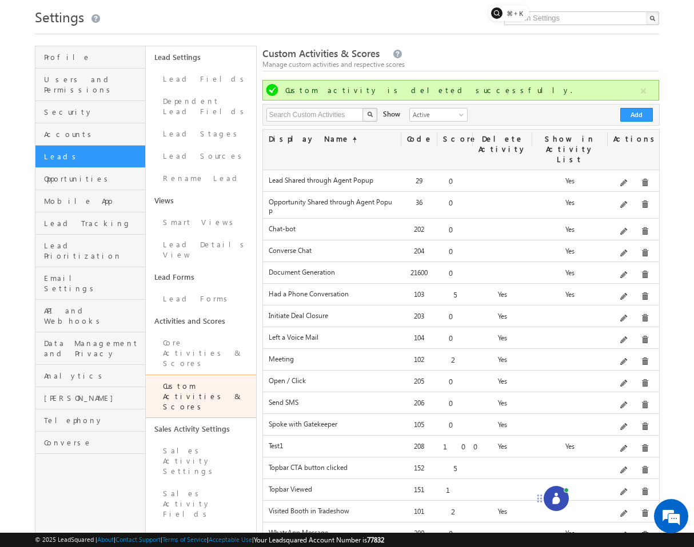
click at [551, 504] on icon at bounding box center [555, 498] width 11 height 11
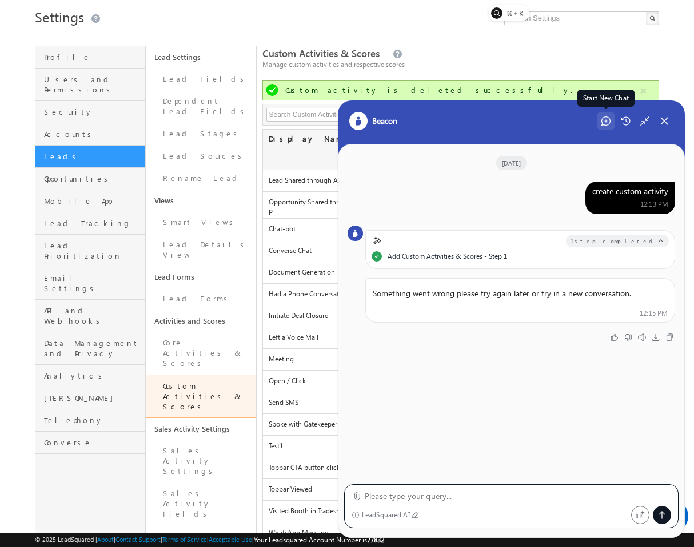
click at [604, 125] on div "Start New Chat" at bounding box center [606, 121] width 18 height 18
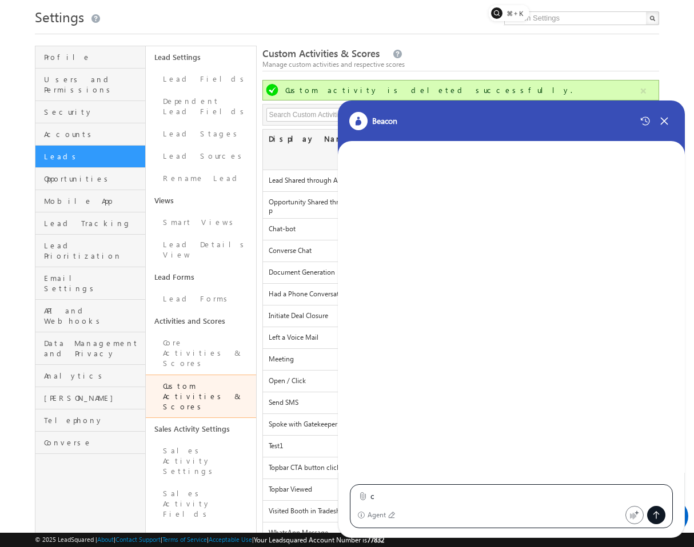
scroll to position [0, 0]
type textarea "create custom acitvity"
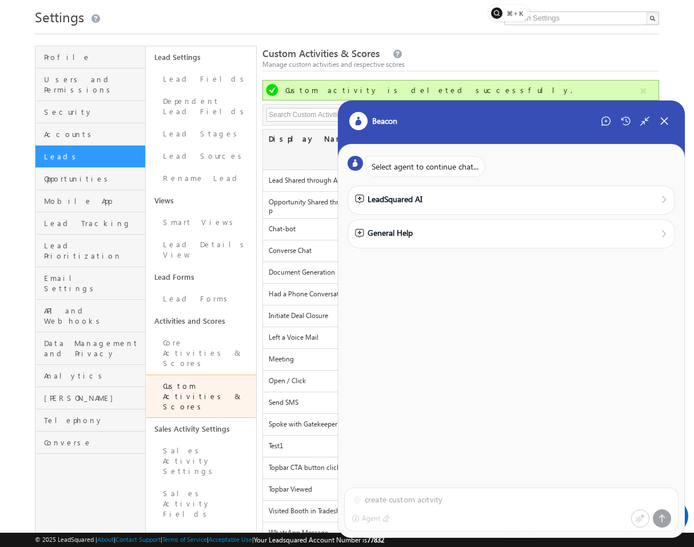
click at [369, 506] on div "create custom acitvity Agent" at bounding box center [511, 506] width 346 height 62
click at [601, 126] on div "Start New Chat" at bounding box center [606, 121] width 18 height 18
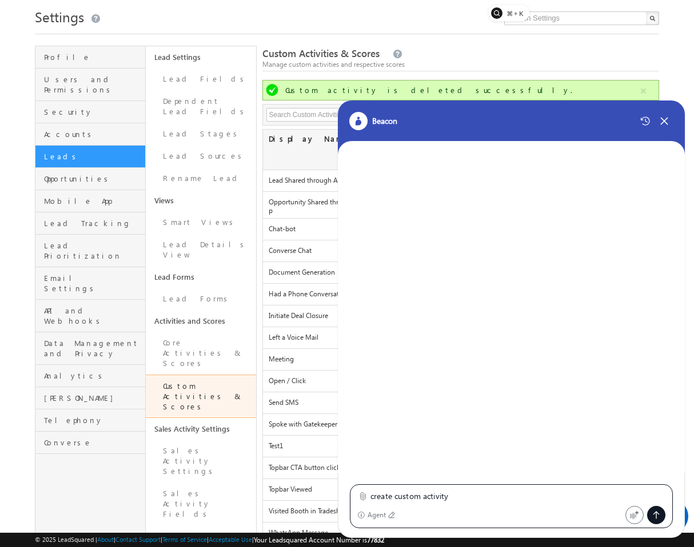
type textarea "create custom activity"
click at [356, 492] on div "create custom activity Agent" at bounding box center [511, 507] width 323 height 44
click at [358, 492] on icon at bounding box center [362, 496] width 9 height 9
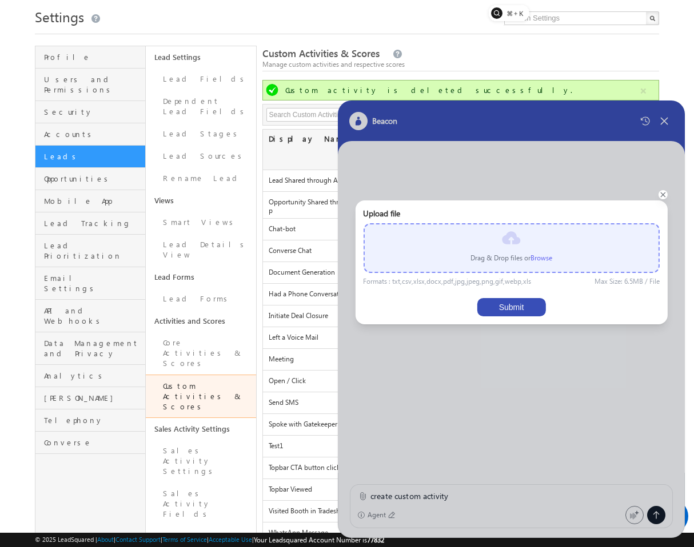
click at [529, 269] on div "Drag & Drop files or Browse" at bounding box center [511, 248] width 296 height 50
click at [542, 255] on label "Browse" at bounding box center [541, 258] width 22 height 9
click at [0, 0] on input "file" at bounding box center [0, 0] width 0 height 0
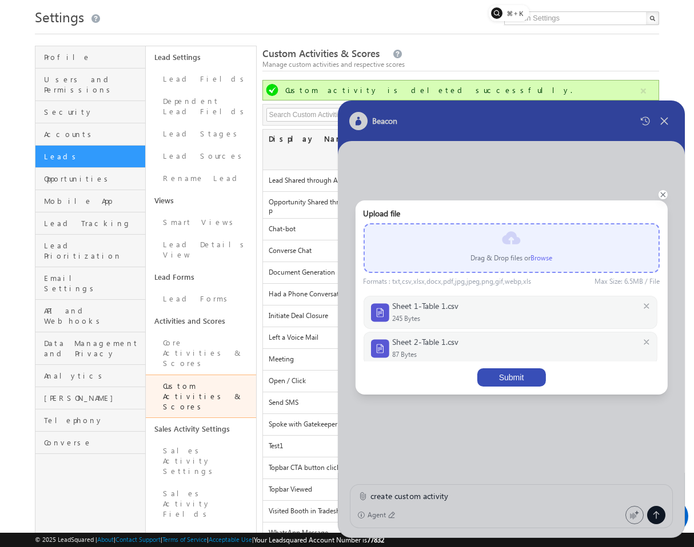
click at [526, 378] on button "Submit" at bounding box center [511, 378] width 69 height 18
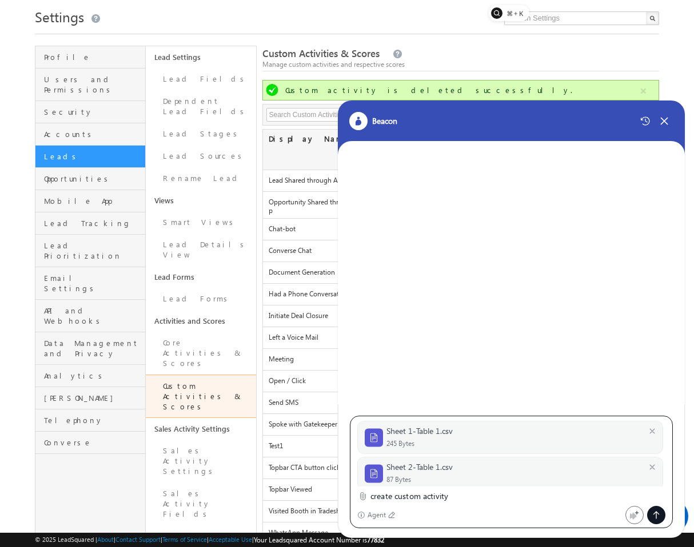
click at [655, 509] on div at bounding box center [656, 515] width 18 height 18
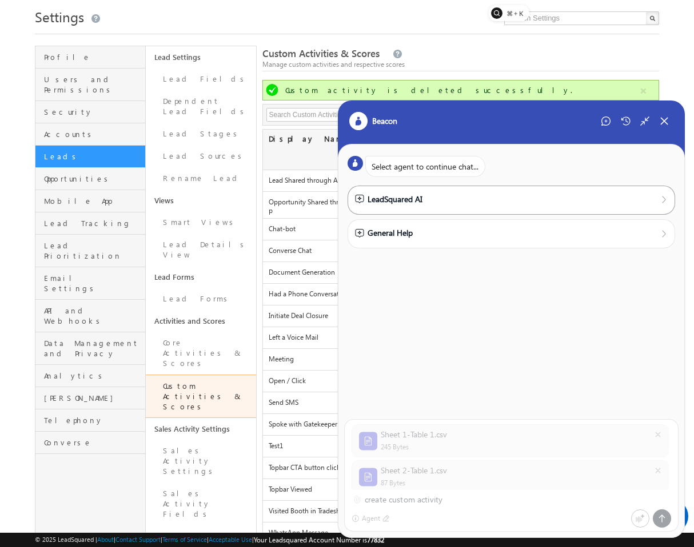
click at [394, 195] on div "LeadSquared AI" at bounding box center [388, 199] width 67 height 13
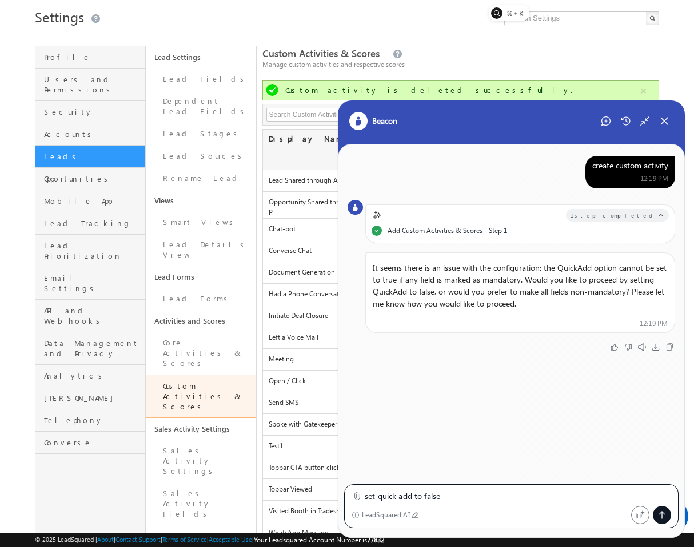
type textarea "set quick add to false"
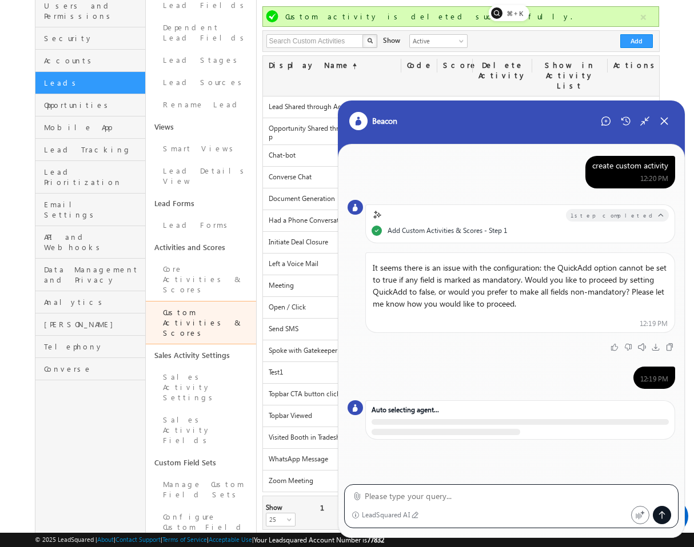
scroll to position [82, 0]
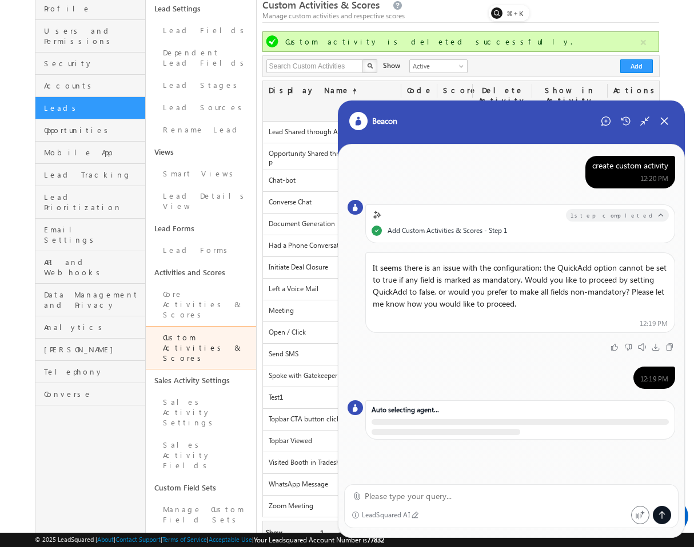
click at [483, 505] on div "LeadSquared AI" at bounding box center [511, 507] width 334 height 44
click at [492, 501] on textarea at bounding box center [518, 497] width 306 height 14
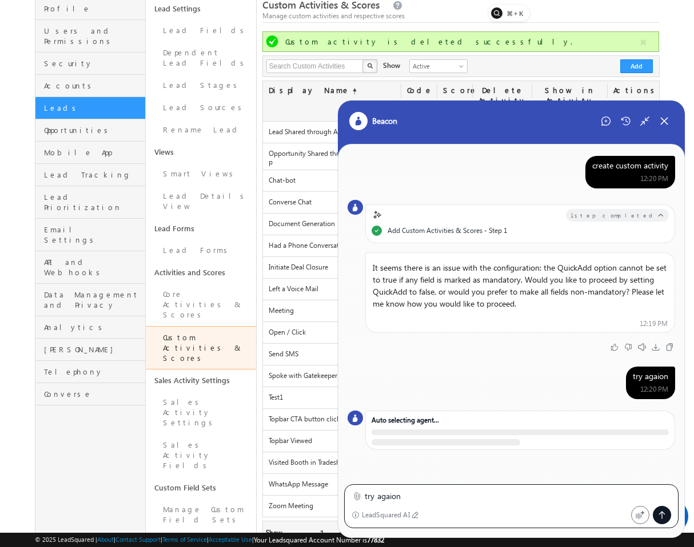
type textarea "try agaion"
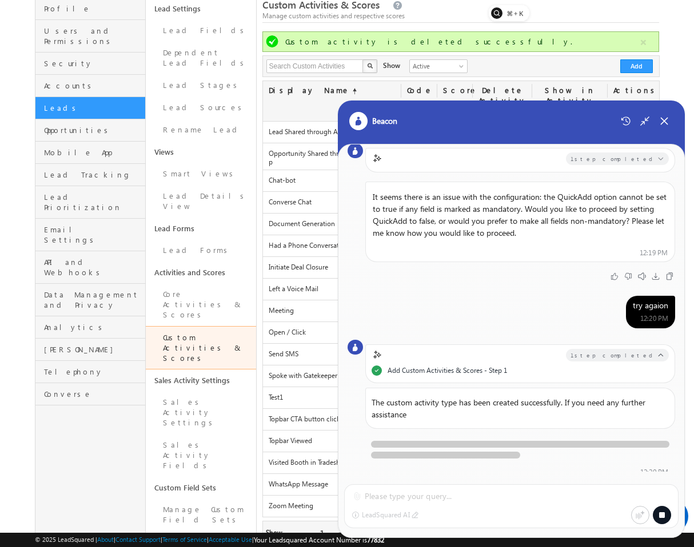
scroll to position [56, 0]
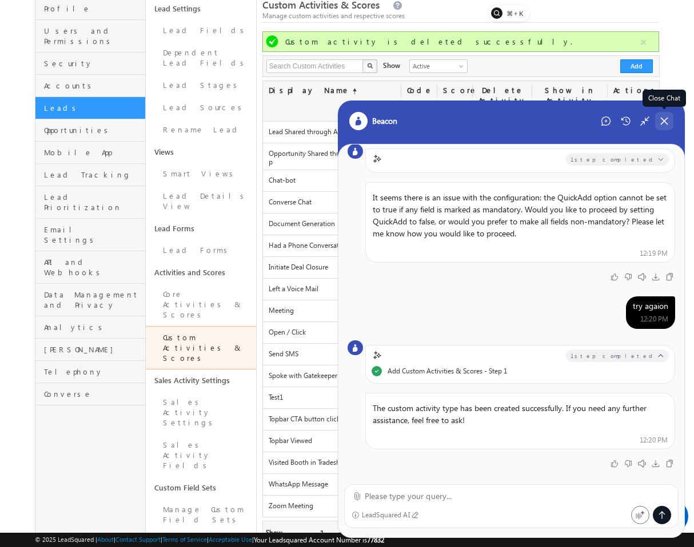
click at [659, 124] on icon at bounding box center [664, 121] width 10 height 10
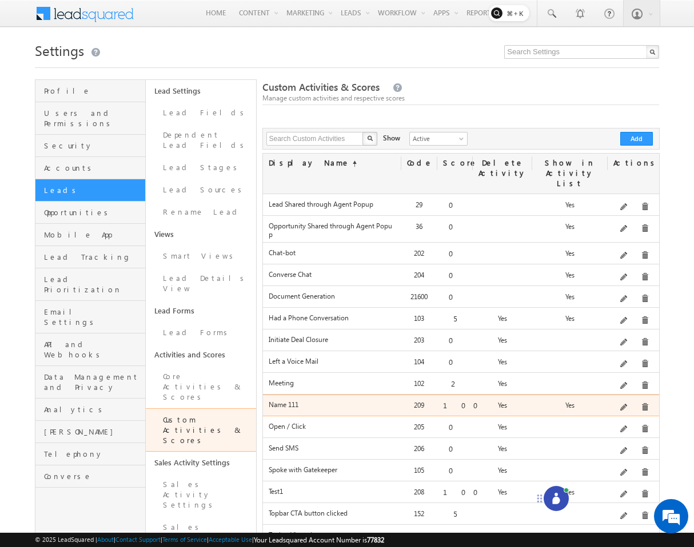
click at [624, 400] on div "Description 1" at bounding box center [632, 408] width 51 height 16
click at [629, 404] on span at bounding box center [624, 408] width 9 height 9
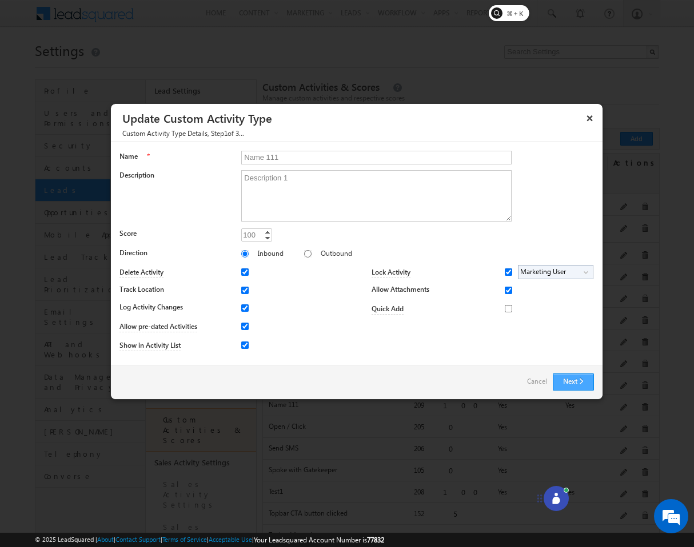
click at [590, 382] on button "Next" at bounding box center [573, 382] width 41 height 17
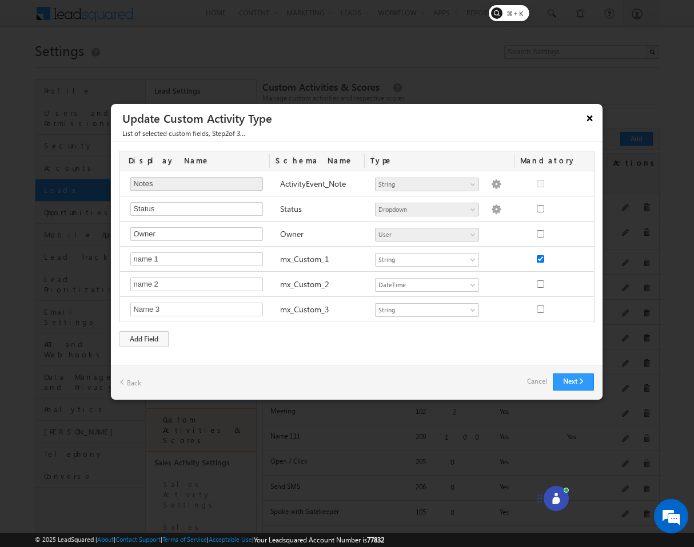
click at [589, 118] on button "×" at bounding box center [590, 118] width 18 height 20
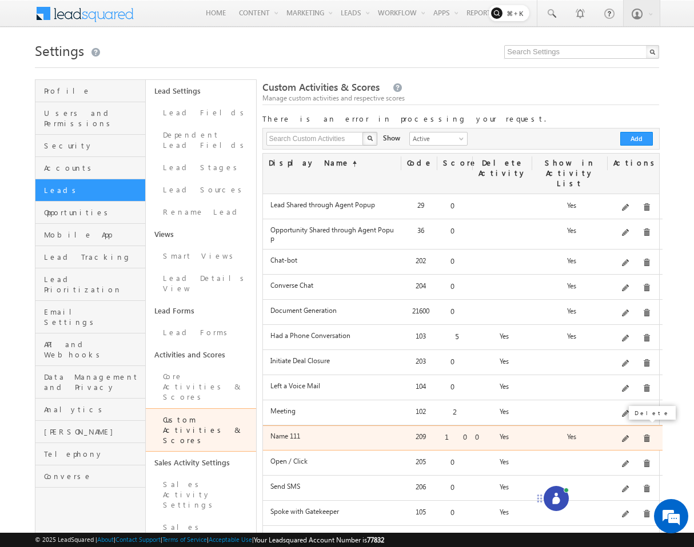
click at [642, 435] on span at bounding box center [646, 439] width 9 height 9
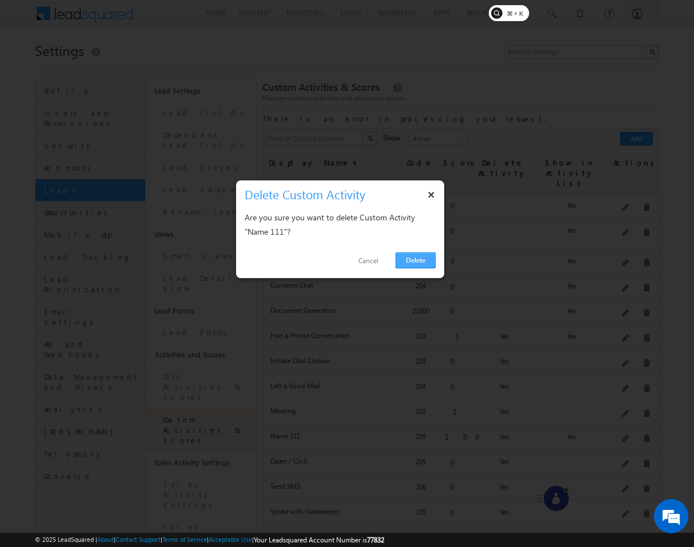
click at [417, 258] on link "Delete" at bounding box center [415, 261] width 40 height 16
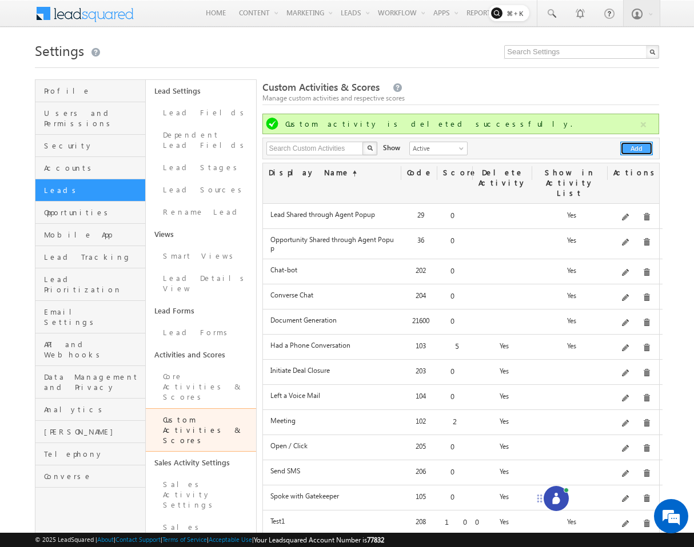
click at [643, 143] on button "Add" at bounding box center [636, 149] width 33 height 14
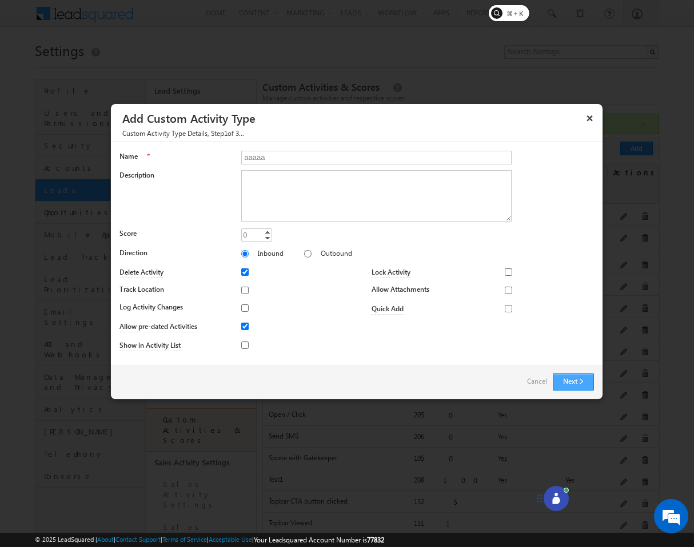
type input "aaaaa"
click at [578, 377] on button "Next" at bounding box center [573, 382] width 41 height 17
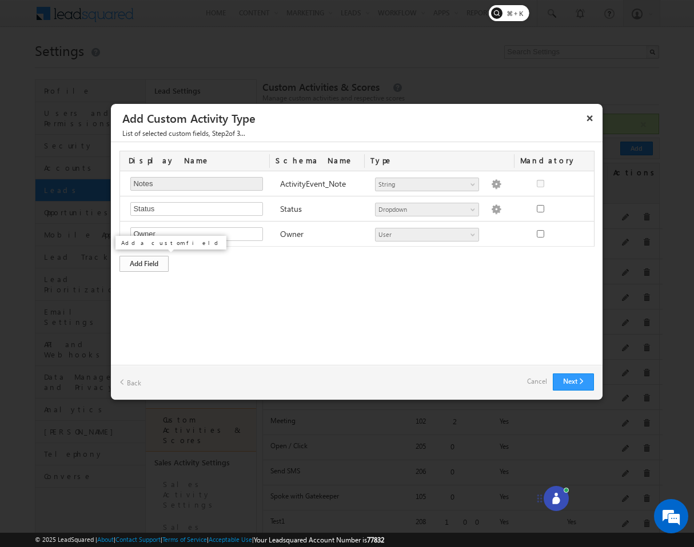
click at [161, 259] on div "Add Field" at bounding box center [143, 264] width 49 height 16
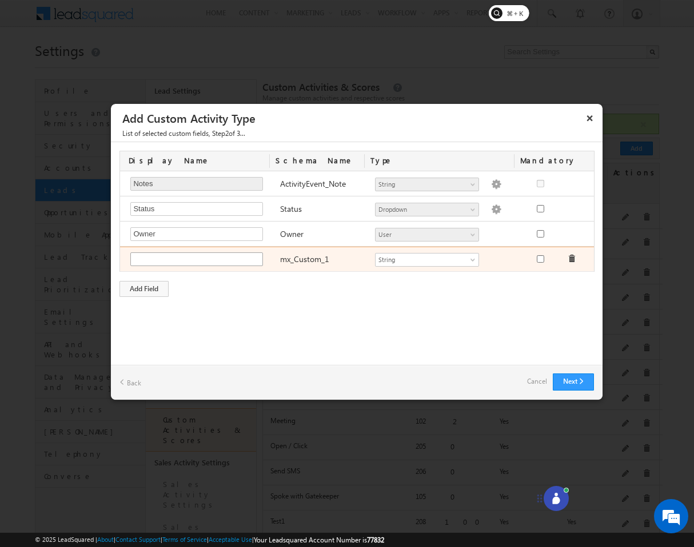
click at [192, 255] on input "text" at bounding box center [196, 260] width 133 height 14
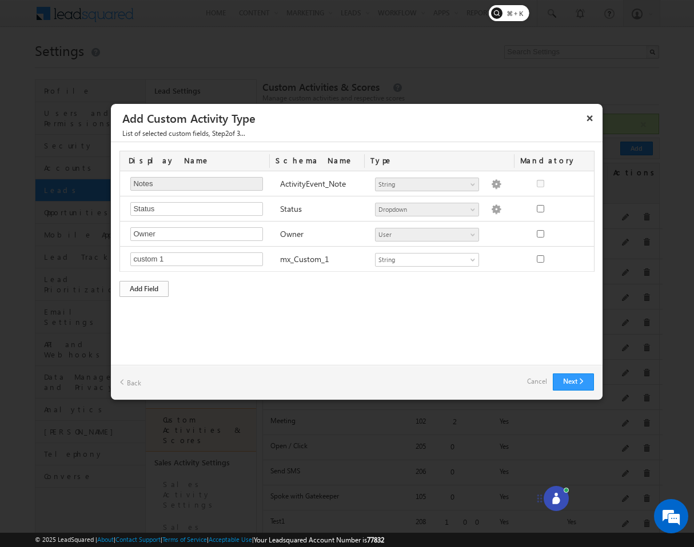
type input "custom 1"
click at [153, 291] on div "Add Field" at bounding box center [143, 289] width 49 height 16
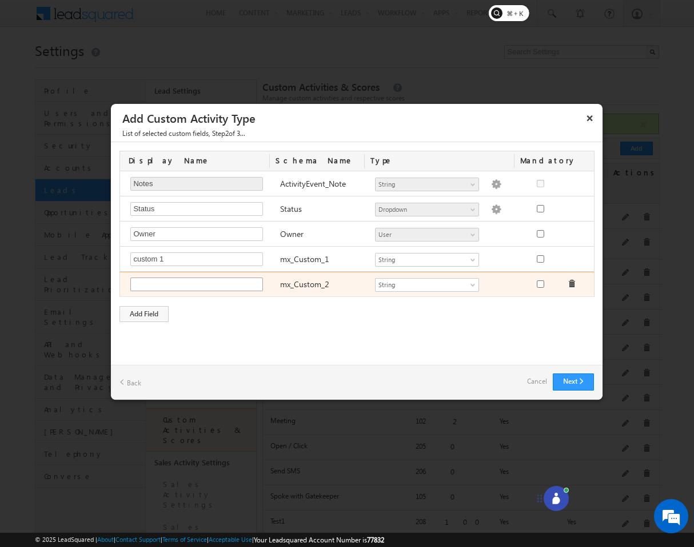
click at [181, 284] on input "text" at bounding box center [196, 285] width 133 height 14
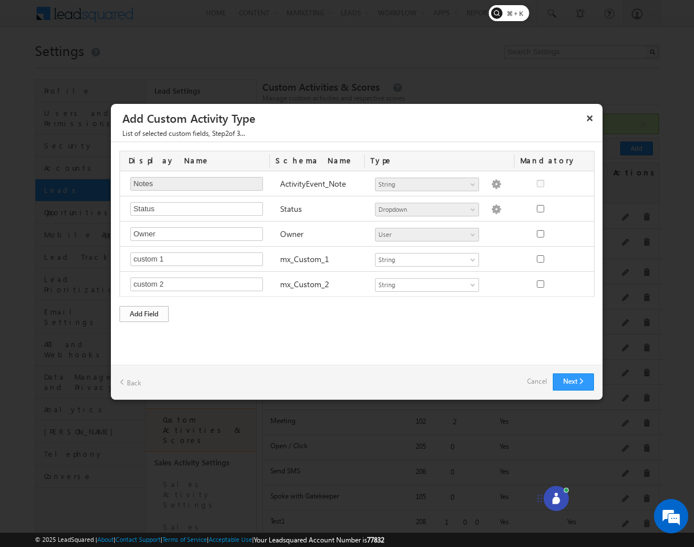
type input "custom 2"
click at [165, 321] on div "Add Field" at bounding box center [143, 314] width 49 height 16
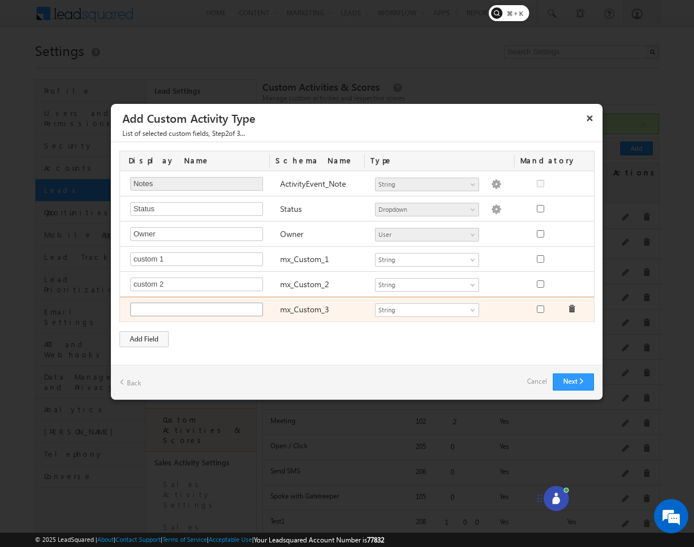
click at [170, 314] on input "text" at bounding box center [196, 310] width 133 height 14
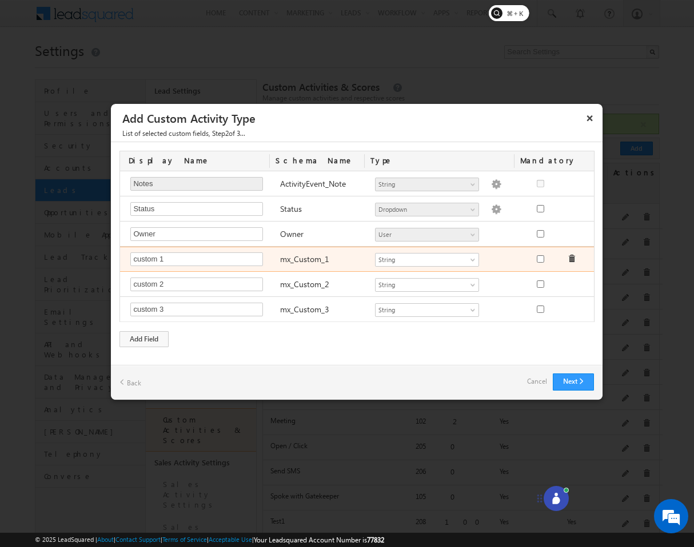
type input "custom 3"
click at [541, 259] on input "checkbox" at bounding box center [540, 258] width 7 height 7
click at [540, 259] on input "checkbox" at bounding box center [540, 258] width 7 height 7
click at [542, 259] on input "checkbox" at bounding box center [540, 258] width 7 height 7
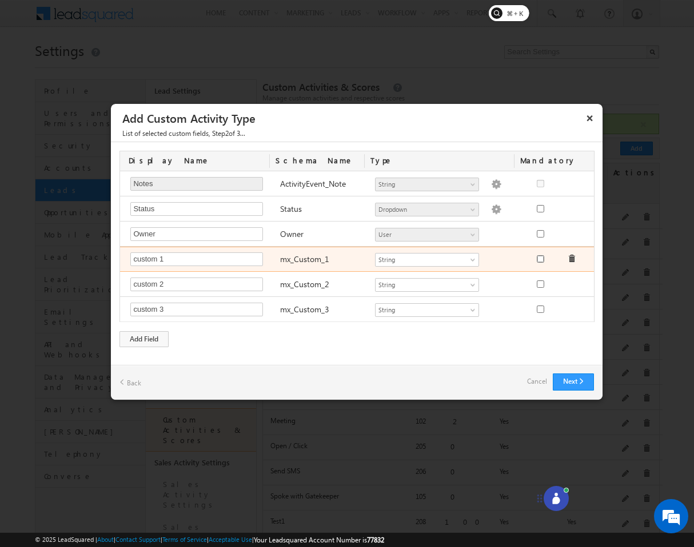
click at [542, 259] on input "checkbox" at bounding box center [540, 258] width 7 height 7
click at [542, 257] on input "checkbox" at bounding box center [540, 258] width 7 height 7
checkbox input "true"
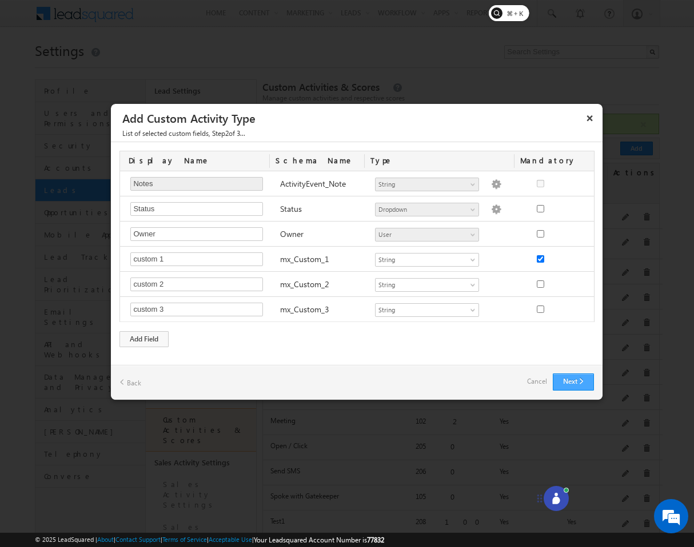
click at [570, 379] on button "Next" at bounding box center [573, 382] width 41 height 17
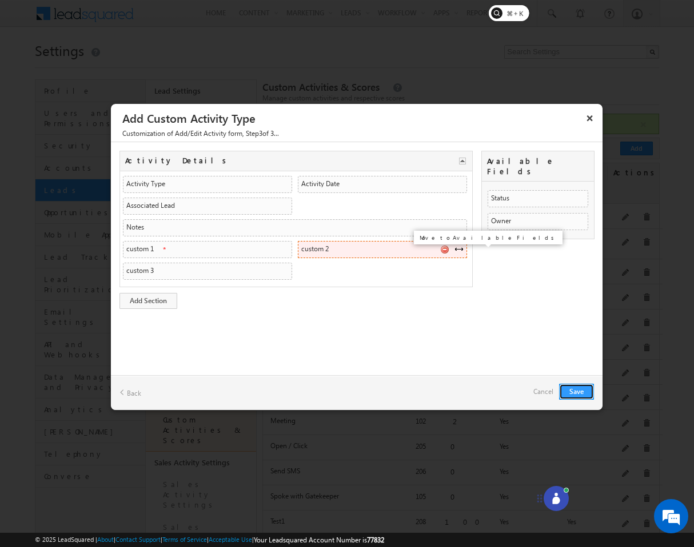
click at [443, 251] on span at bounding box center [444, 249] width 9 height 9
click at [444, 250] on span at bounding box center [444, 249] width 9 height 9
drag, startPoint x: 567, startPoint y: 186, endPoint x: 394, endPoint y: 242, distance: 182.5
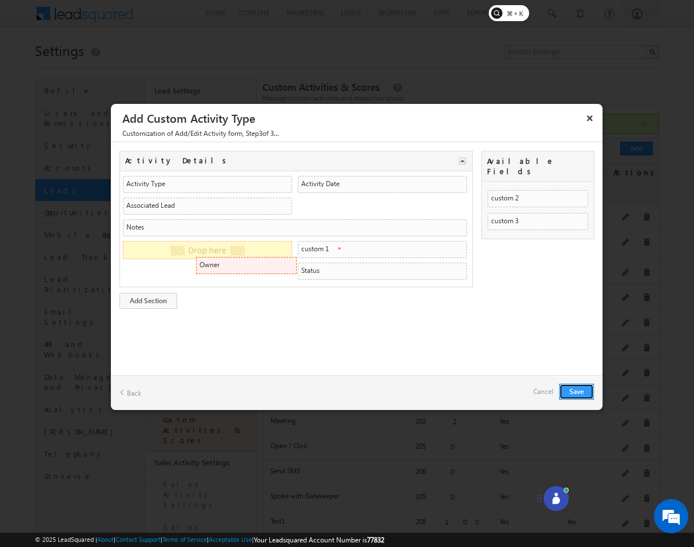
drag, startPoint x: 502, startPoint y: 191, endPoint x: 284, endPoint y: 266, distance: 230.2
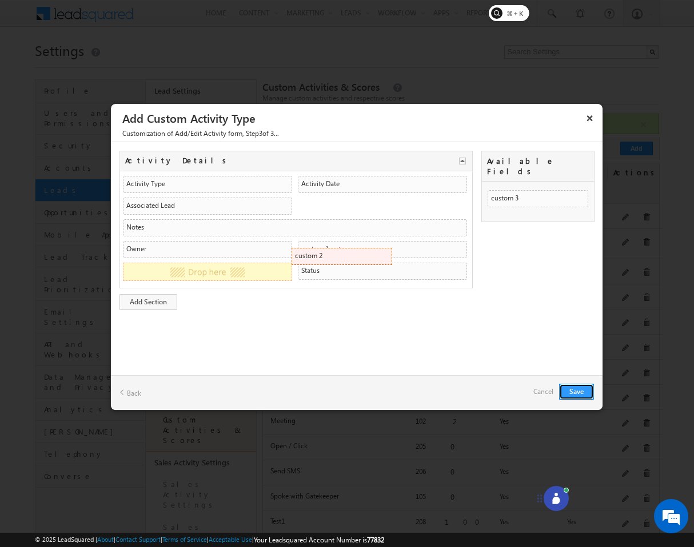
drag, startPoint x: 530, startPoint y: 193, endPoint x: 378, endPoint y: 277, distance: 173.9
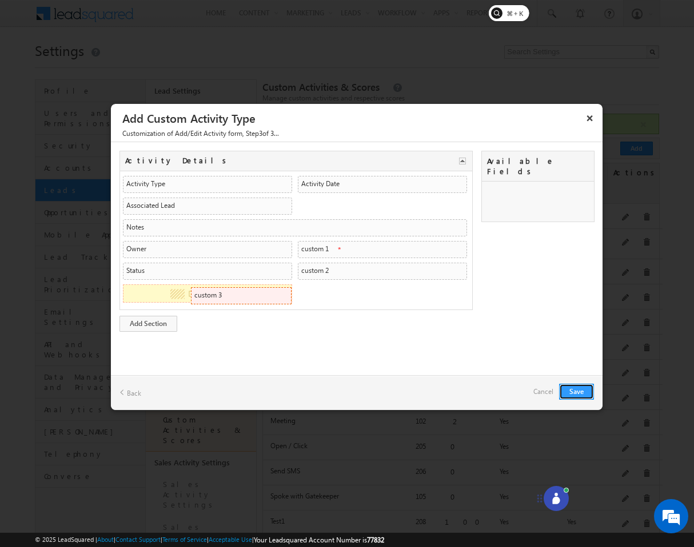
drag, startPoint x: 546, startPoint y: 184, endPoint x: 279, endPoint y: 291, distance: 287.7
drag, startPoint x: 365, startPoint y: 269, endPoint x: 270, endPoint y: 302, distance: 99.9
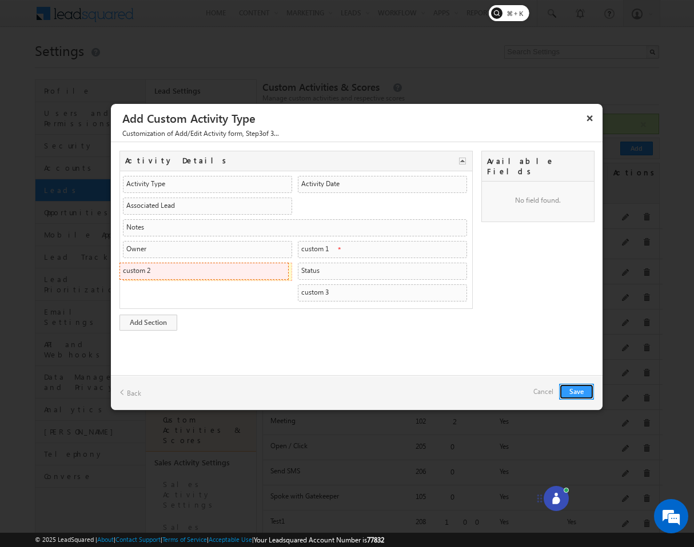
drag, startPoint x: 203, startPoint y: 295, endPoint x: 265, endPoint y: 274, distance: 64.7
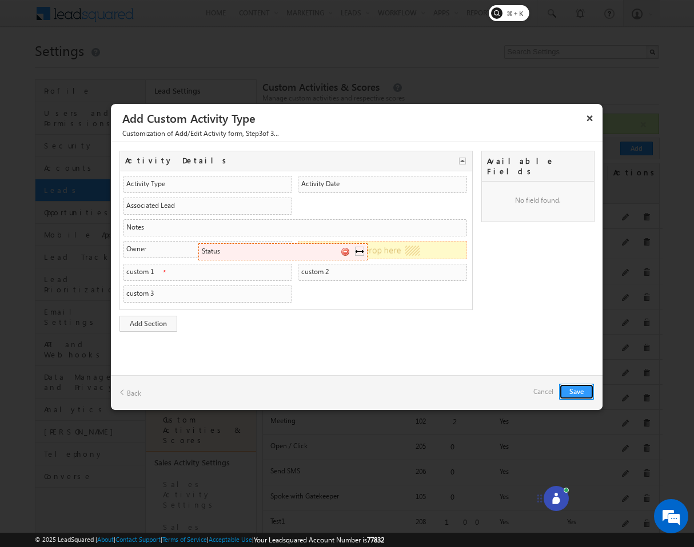
drag, startPoint x: 350, startPoint y: 275, endPoint x: 370, endPoint y: 250, distance: 31.8
click at [586, 394] on button "Save" at bounding box center [576, 392] width 35 height 16
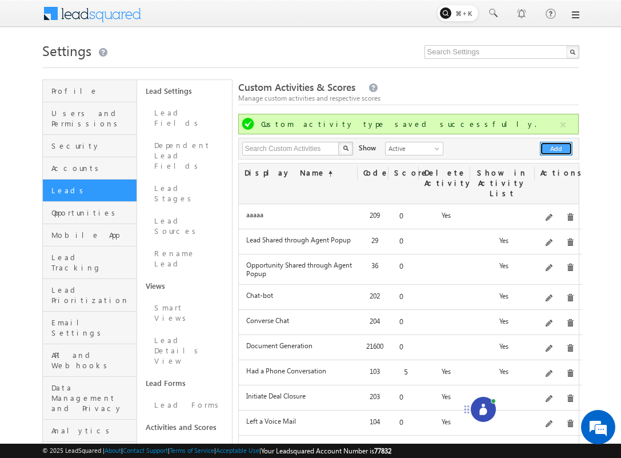
click at [559, 146] on button "Add" at bounding box center [556, 149] width 33 height 14
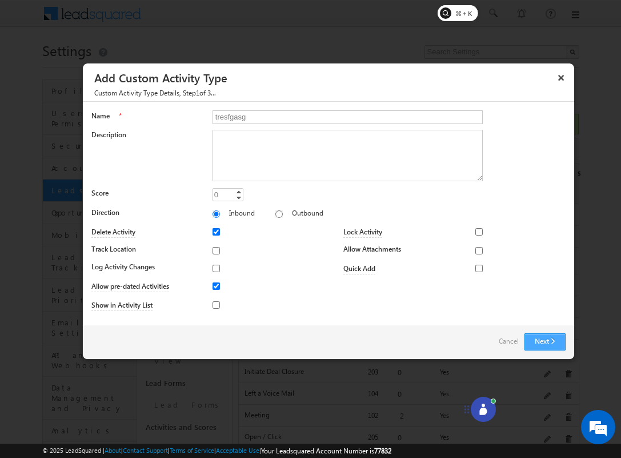
type input "tresfgasg"
click at [551, 334] on button "Next" at bounding box center [545, 341] width 41 height 17
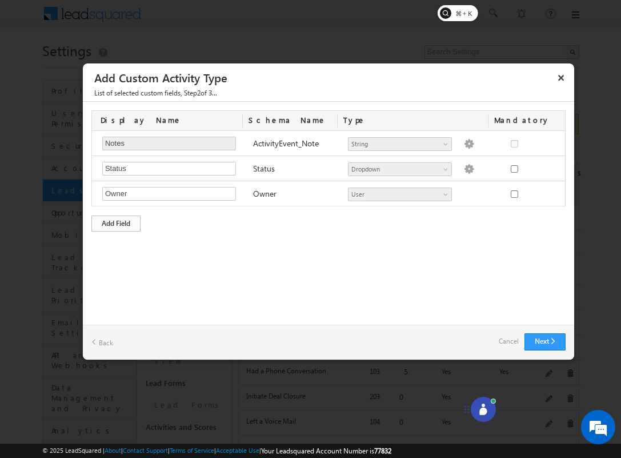
click at [133, 222] on div "Add Field" at bounding box center [115, 223] width 49 height 16
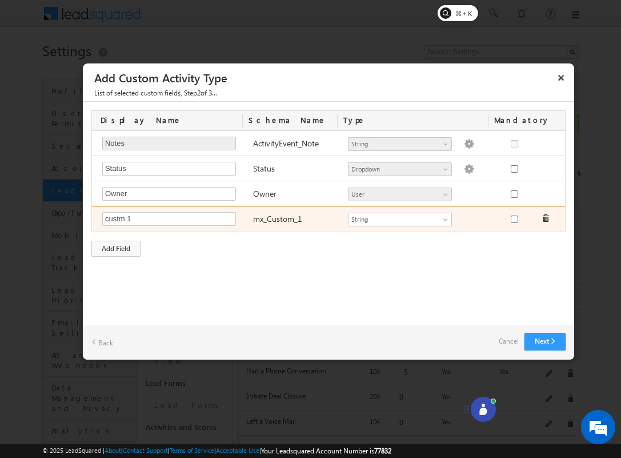
type input "custm 1"
click at [513, 218] on input "checkbox" at bounding box center [514, 218] width 7 height 7
checkbox input "true"
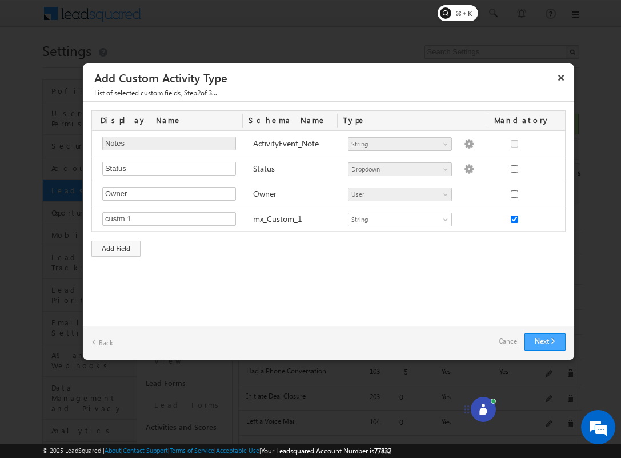
click at [551, 341] on button "Next" at bounding box center [545, 341] width 41 height 17
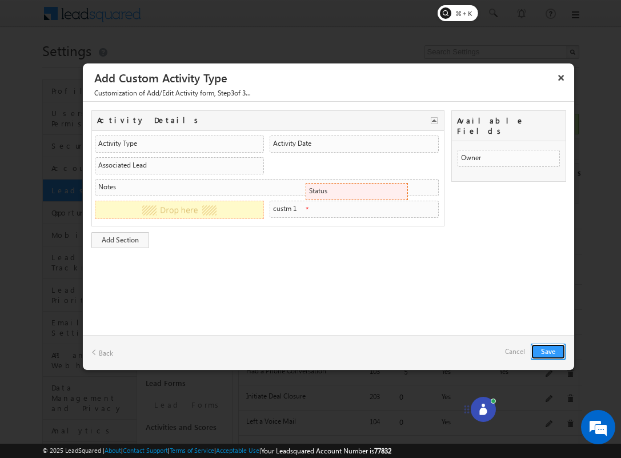
drag, startPoint x: 485, startPoint y: 144, endPoint x: 382, endPoint y: 202, distance: 117.9
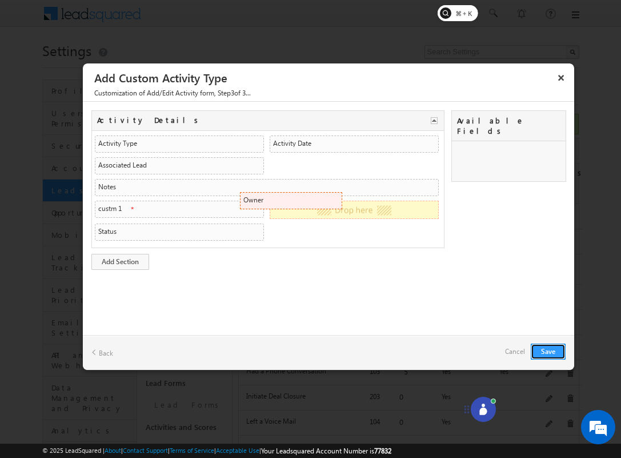
drag, startPoint x: 491, startPoint y: 151, endPoint x: 273, endPoint y: 218, distance: 228.3
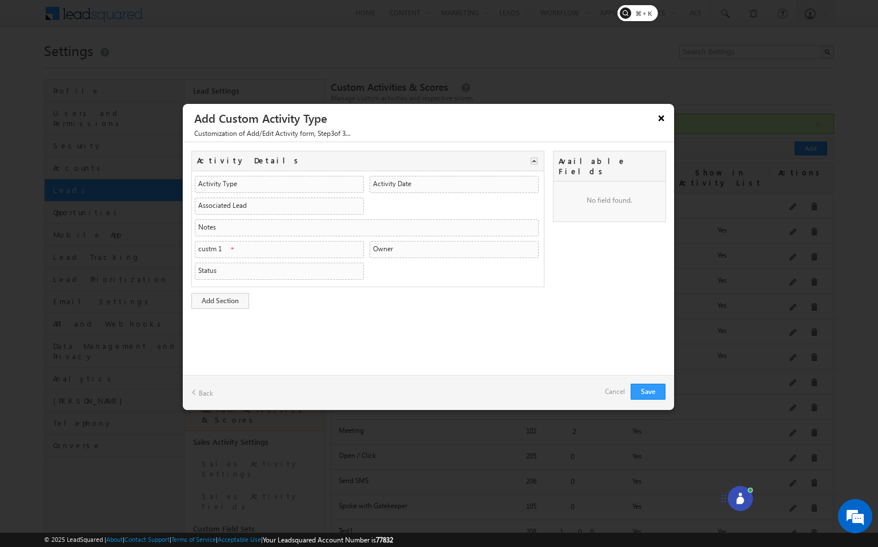
click at [659, 115] on button "×" at bounding box center [662, 118] width 18 height 20
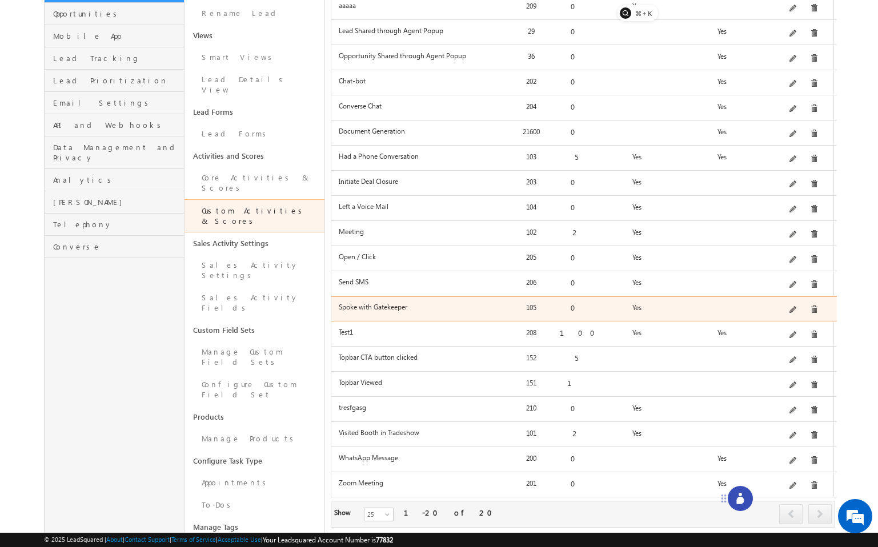
scroll to position [202, 0]
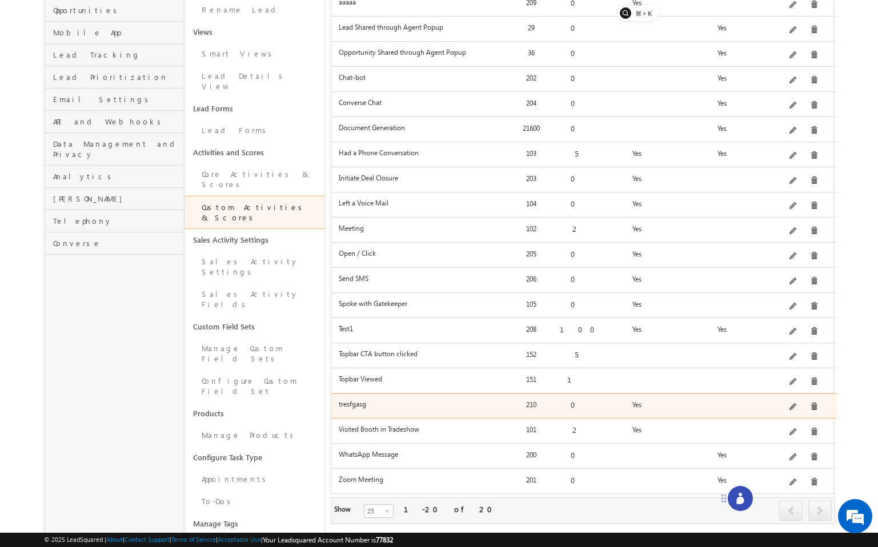
click at [693, 399] on div at bounding box center [802, 407] width 65 height 16
click at [693, 403] on span at bounding box center [814, 407] width 9 height 9
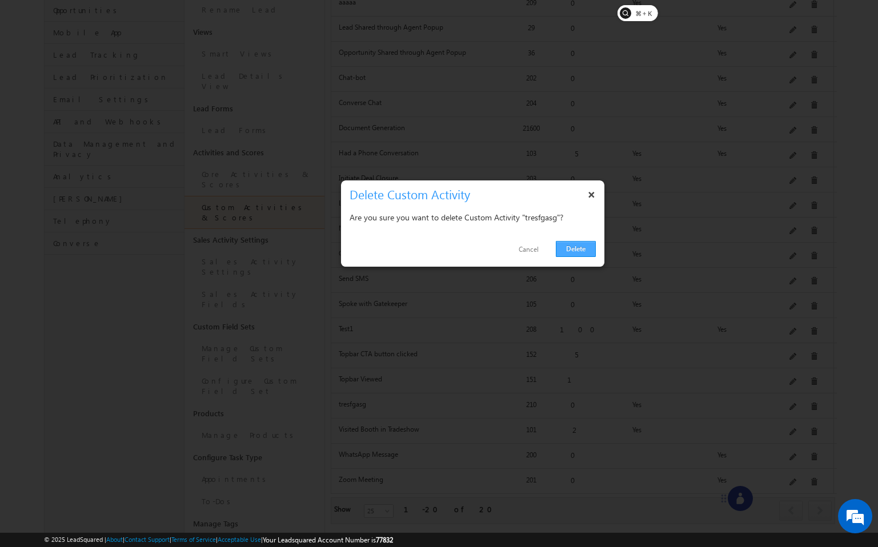
click at [578, 248] on link "Delete" at bounding box center [576, 249] width 40 height 16
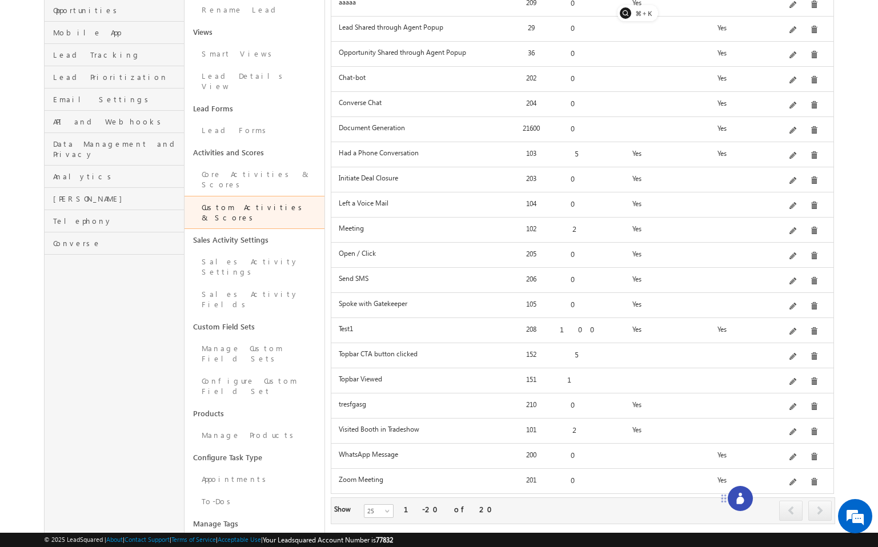
scroll to position [190, 0]
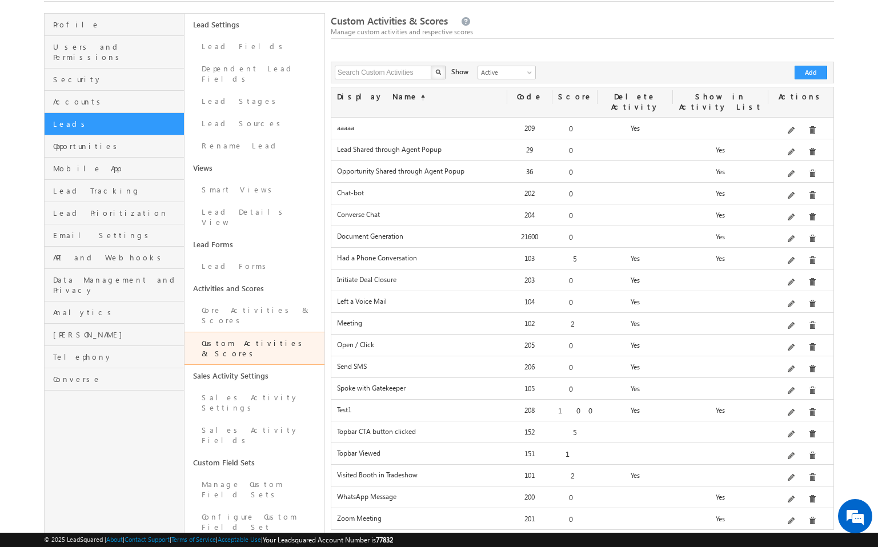
scroll to position [66, 0]
click at [750, 493] on div at bounding box center [740, 498] width 25 height 25
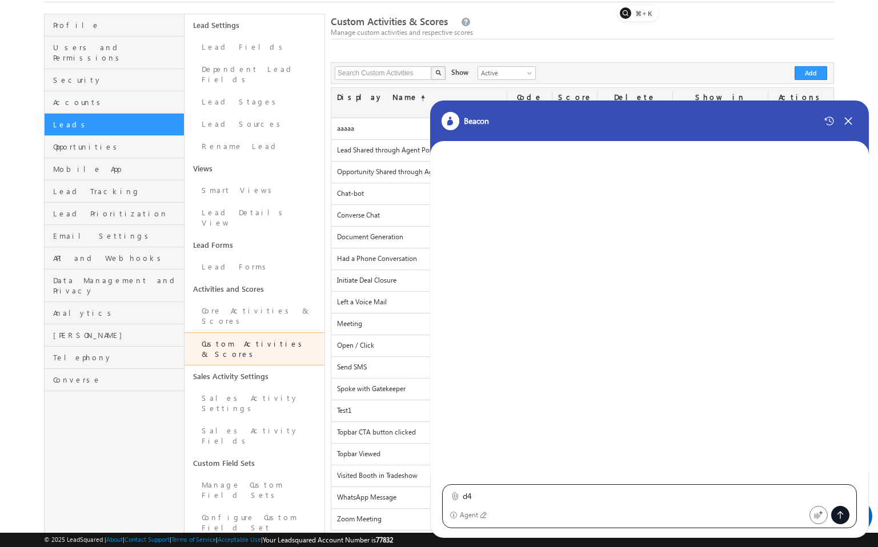
type textarea "d"
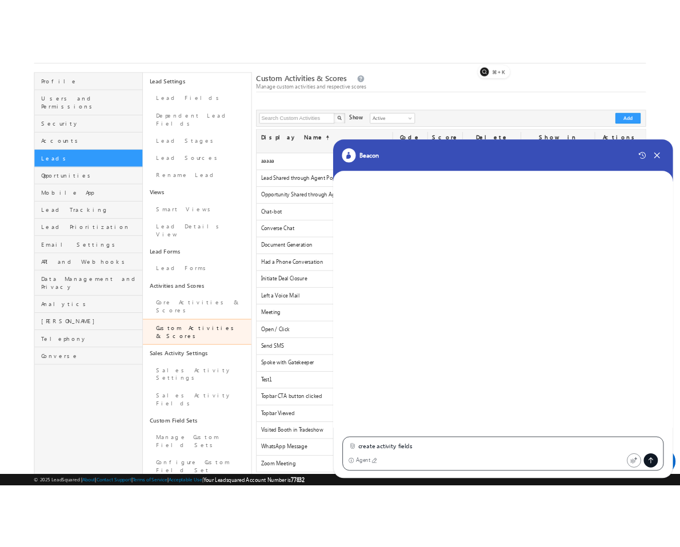
scroll to position [0, 0]
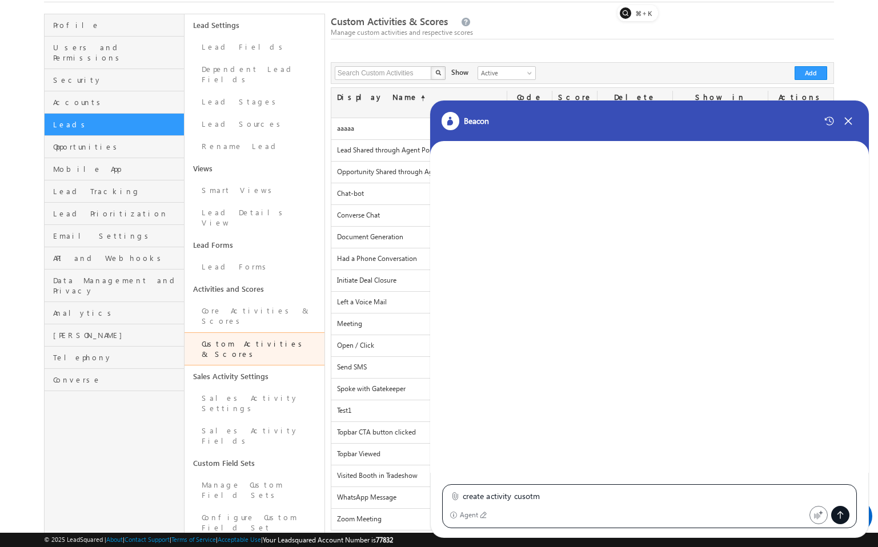
type textarea "create activity cusotm"
click at [453, 498] on icon at bounding box center [455, 496] width 9 height 9
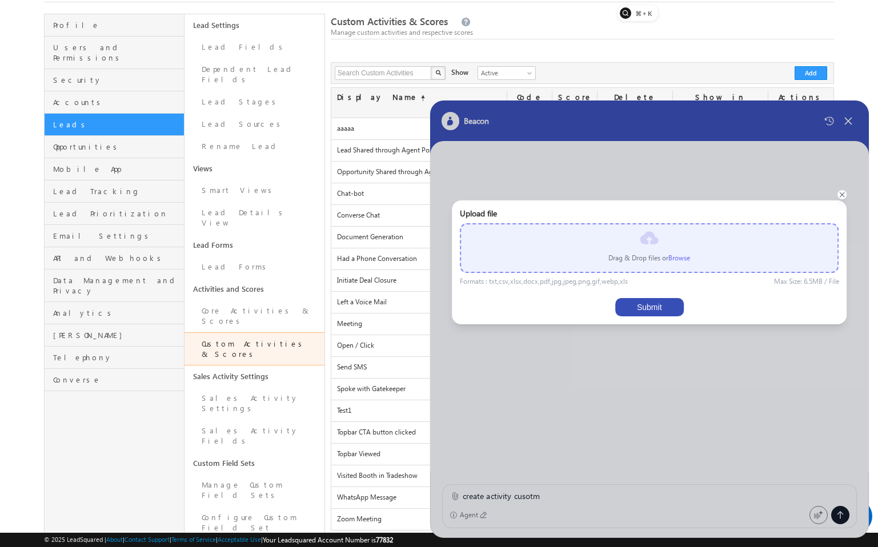
click at [681, 259] on label "Browse" at bounding box center [680, 258] width 22 height 9
click at [0, 0] on input "file" at bounding box center [0, 0] width 0 height 0
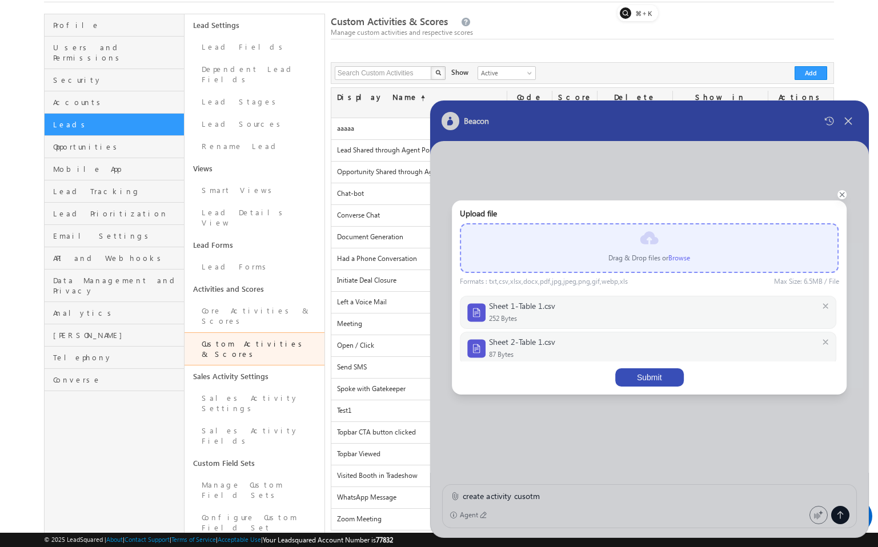
click at [663, 372] on button "Submit" at bounding box center [649, 378] width 69 height 18
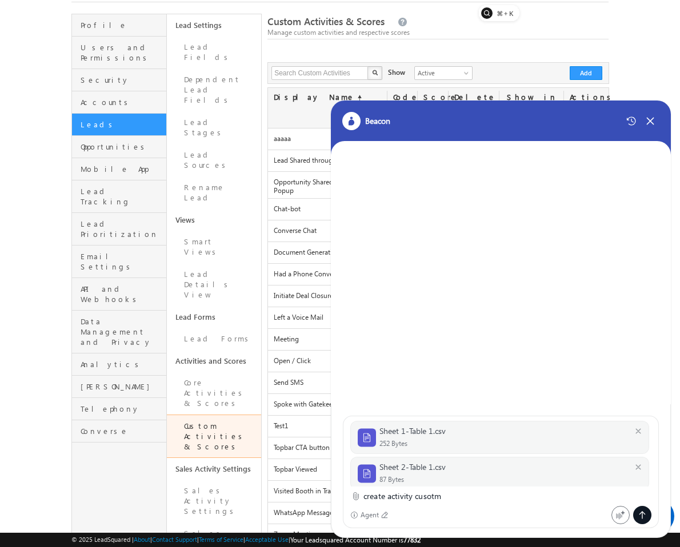
click at [640, 514] on icon at bounding box center [642, 515] width 9 height 9
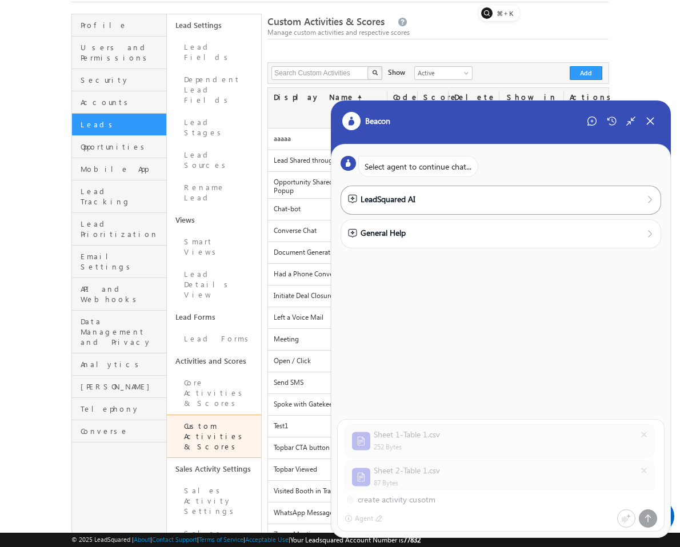
click at [414, 186] on div "LeadSquared AI" at bounding box center [501, 200] width 321 height 29
click at [399, 194] on div "LeadSquared AI" at bounding box center [381, 199] width 67 height 13
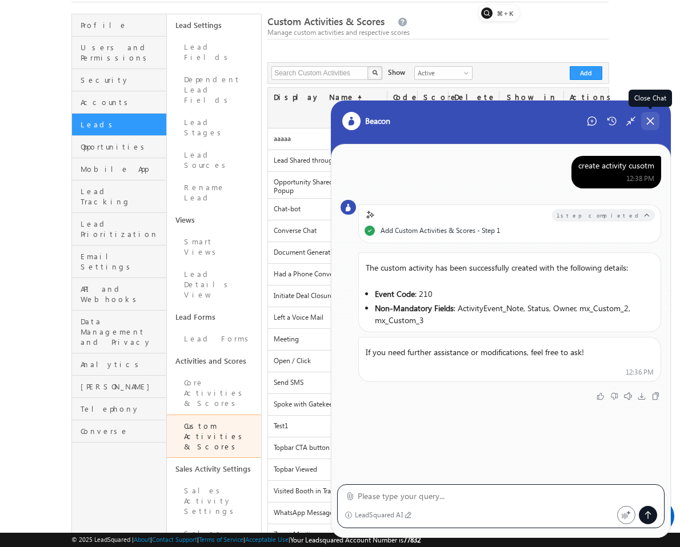
click at [651, 122] on icon at bounding box center [650, 121] width 10 height 10
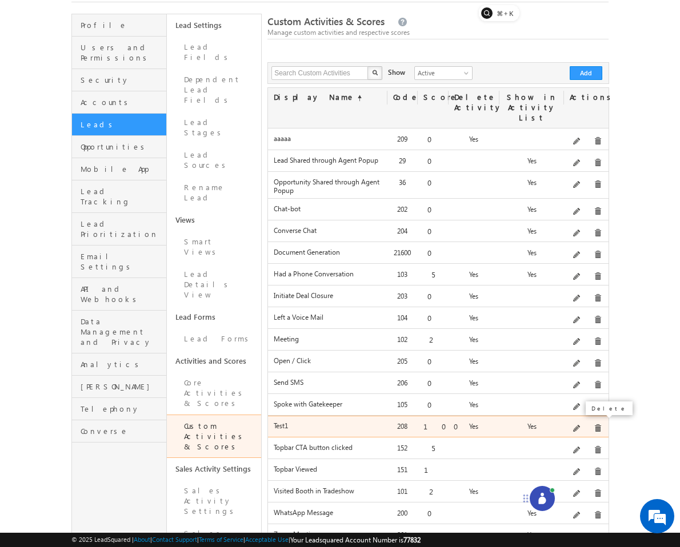
click at [594, 425] on span at bounding box center [598, 429] width 9 height 9
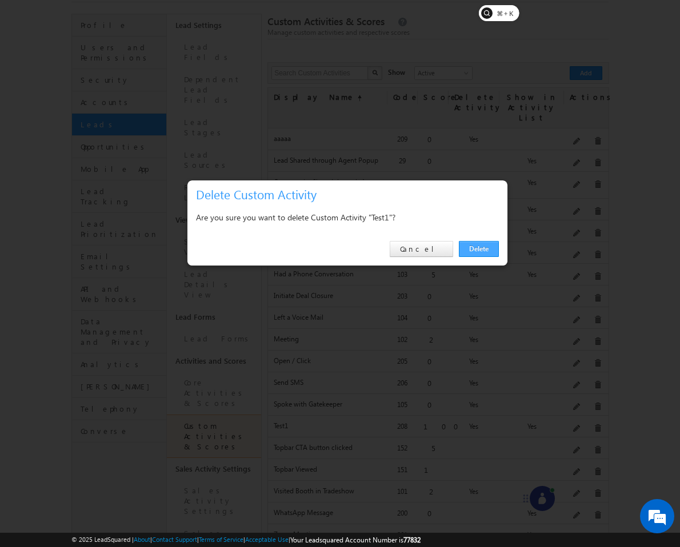
click at [479, 243] on link "Delete" at bounding box center [479, 249] width 40 height 16
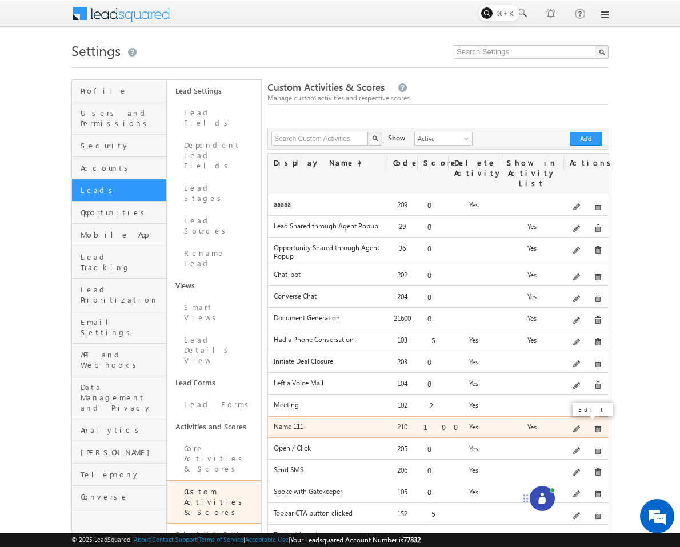
click at [578, 426] on span at bounding box center [577, 430] width 9 height 9
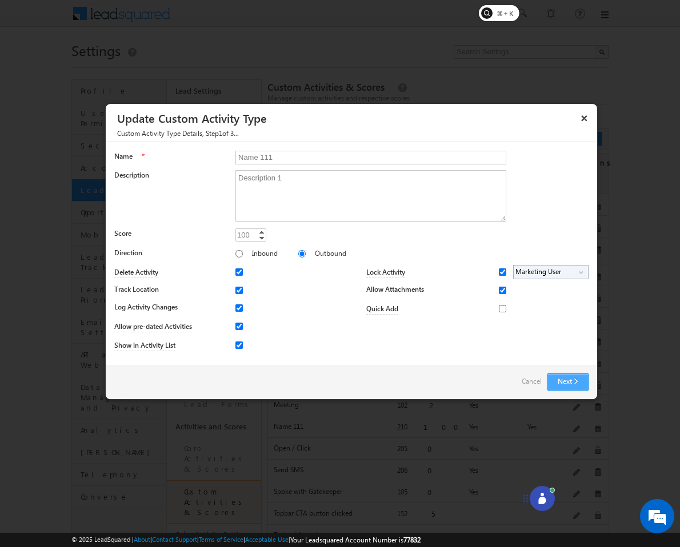
click at [566, 385] on button "Next" at bounding box center [567, 382] width 41 height 17
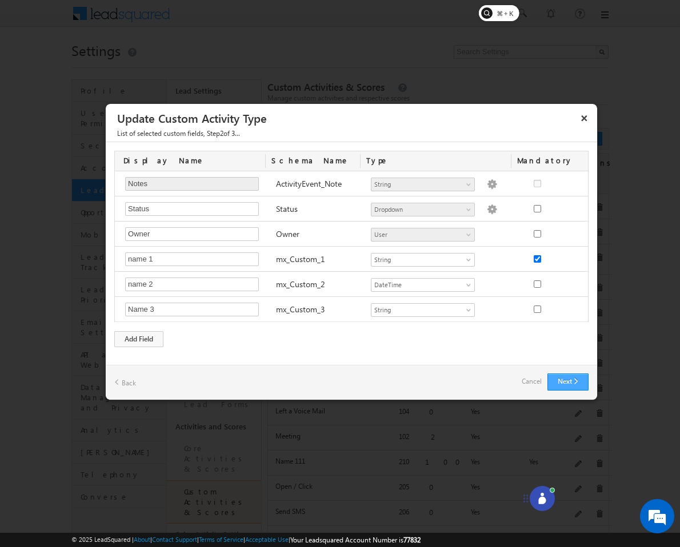
click at [566, 385] on button "Next" at bounding box center [567, 382] width 41 height 17
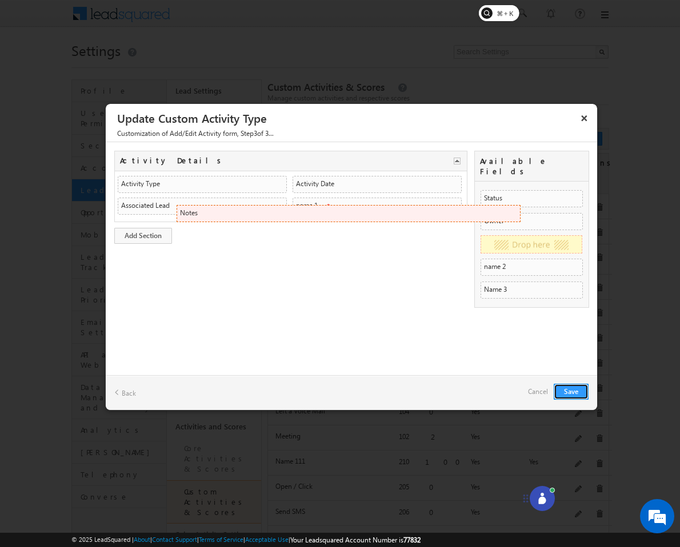
drag, startPoint x: 322, startPoint y: 231, endPoint x: 566, endPoint y: 209, distance: 245.1
click at [545, 224] on ul "No field found. Status Status SearchableDropdown SearchableDropdown Owner Owner" at bounding box center [532, 244] width 102 height 114
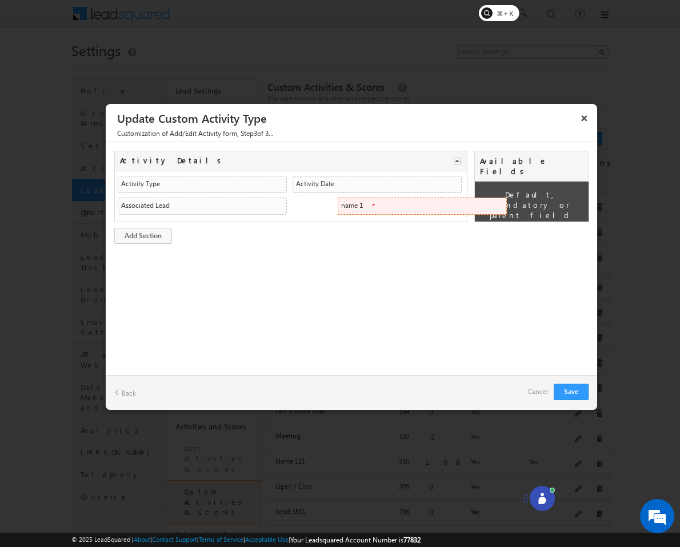
drag, startPoint x: 341, startPoint y: 207, endPoint x: 515, endPoint y: 207, distance: 173.7
click at [507, 207] on li "name 1 mx_Custom_1 String String" at bounding box center [422, 206] width 169 height 17
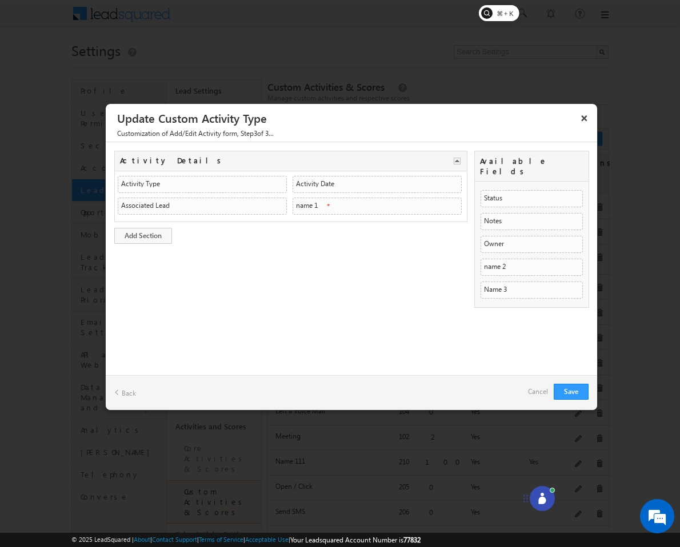
click at [543, 502] on icon at bounding box center [541, 500] width 7 height 7
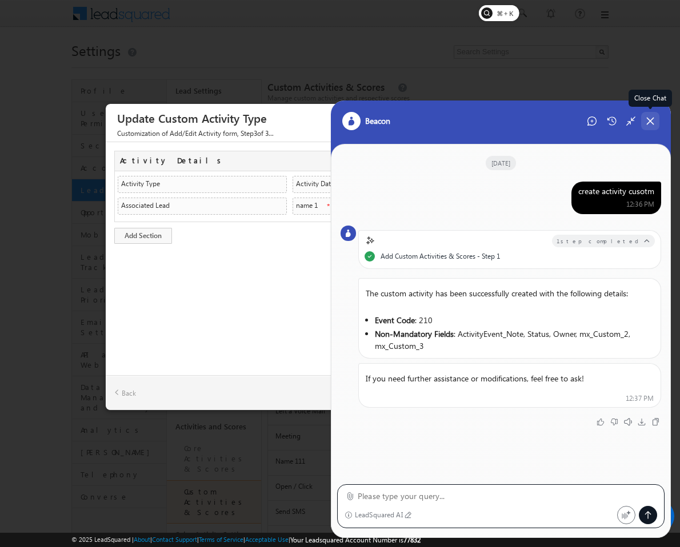
click at [653, 121] on icon at bounding box center [650, 121] width 10 height 10
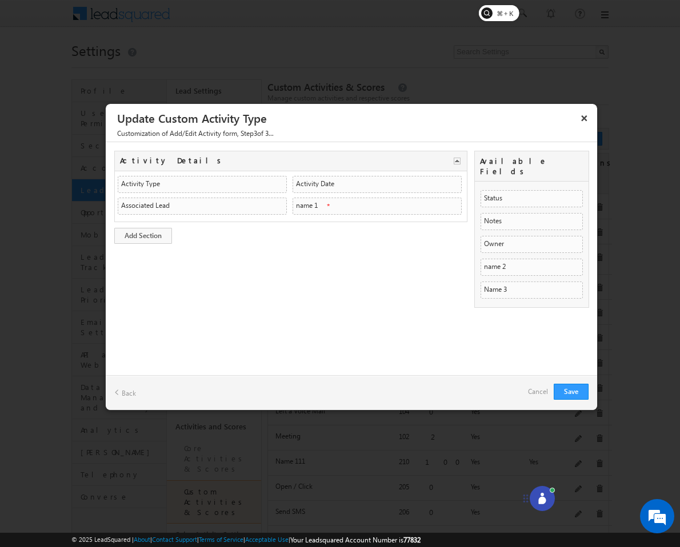
click at [576, 129] on div "Customization of Add/Edit Activity form , Step 3 of 3..." at bounding box center [351, 135] width 491 height 14
click at [576, 123] on button "×" at bounding box center [584, 118] width 18 height 20
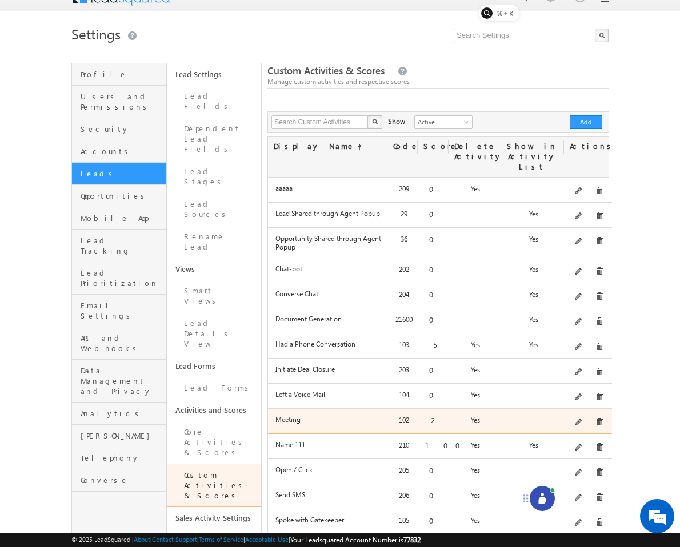
scroll to position [19, 0]
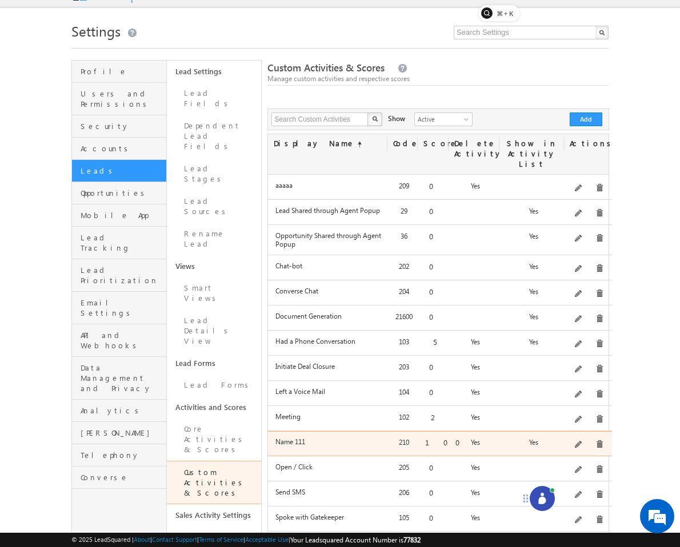
click at [593, 433] on div "Delete" at bounding box center [611, 424] width 53 height 19
click at [595, 441] on span at bounding box center [599, 445] width 9 height 9
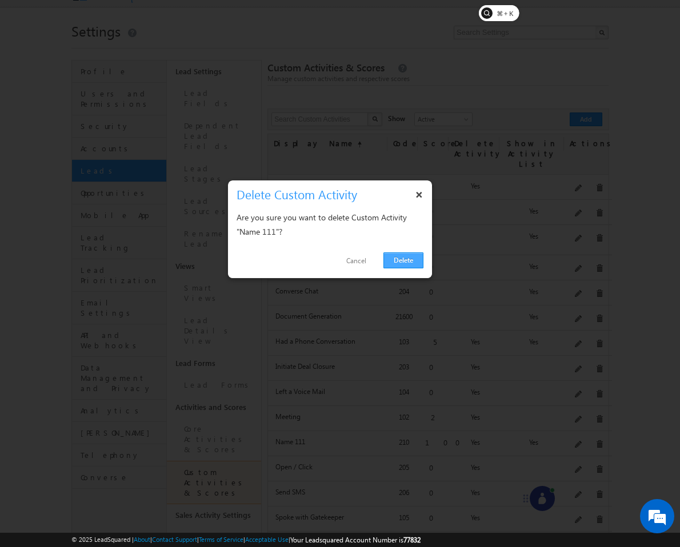
click at [408, 264] on link "Delete" at bounding box center [403, 261] width 40 height 16
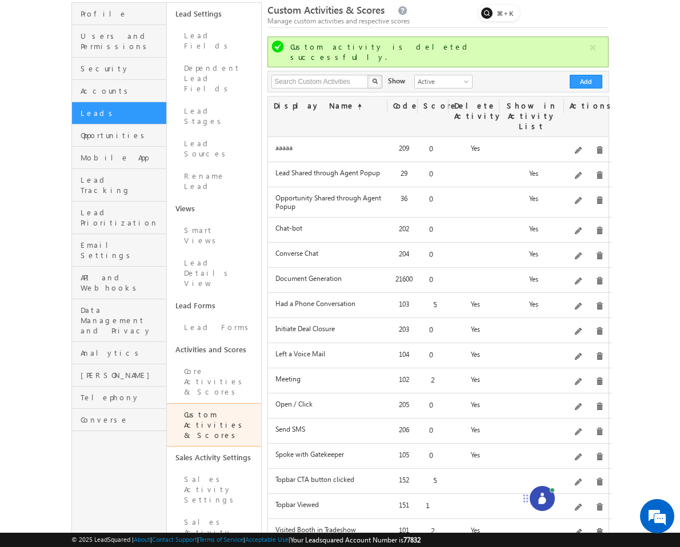
scroll to position [79, 0]
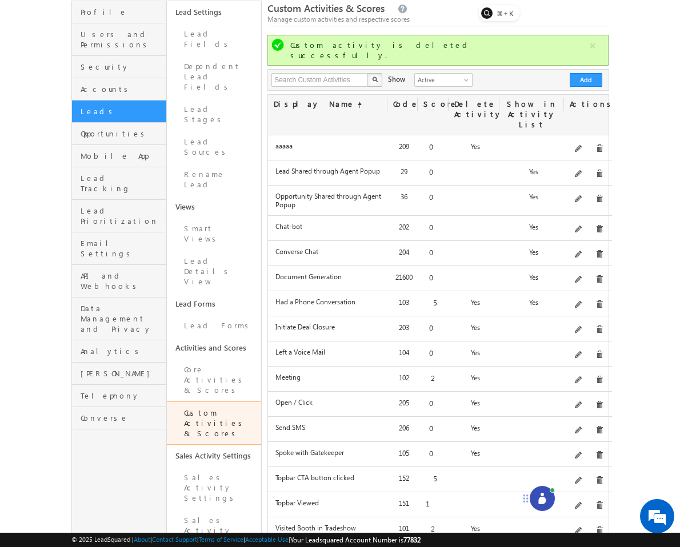
click at [544, 500] on icon at bounding box center [541, 500] width 7 height 7
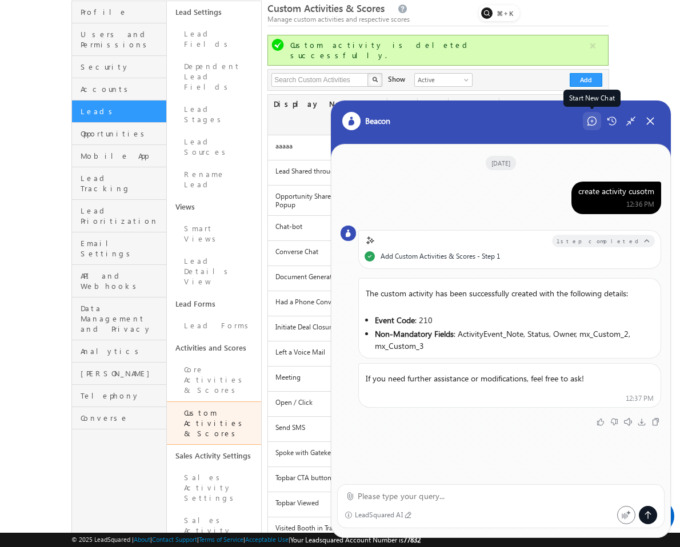
click at [586, 121] on div "Start New Chat" at bounding box center [592, 121] width 18 height 18
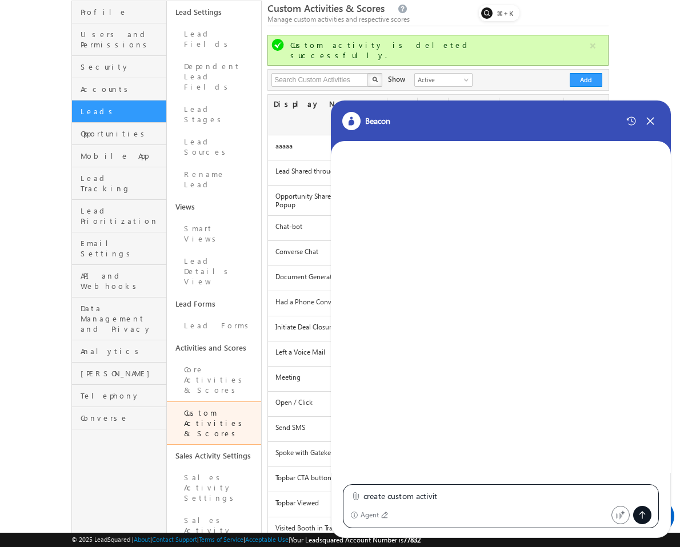
type textarea "create custom activity"
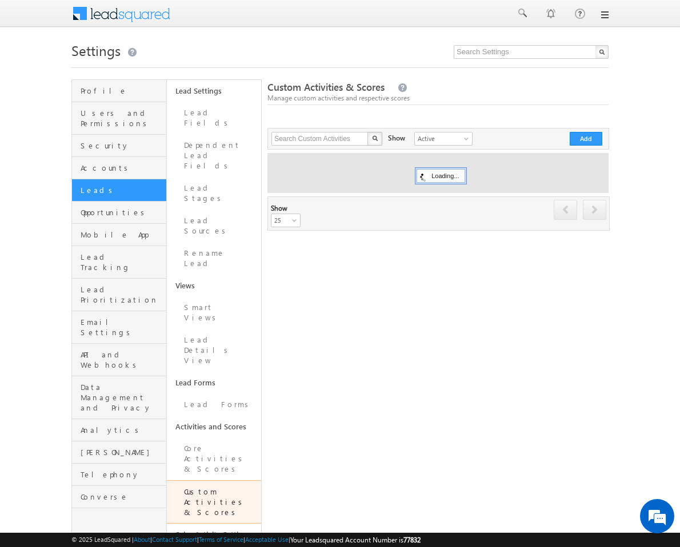
scroll to position [79, 0]
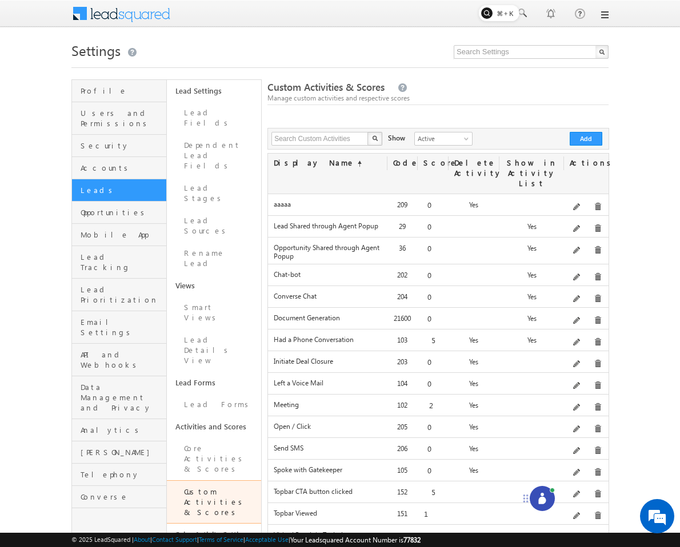
click at [545, 499] on icon at bounding box center [541, 500] width 7 height 7
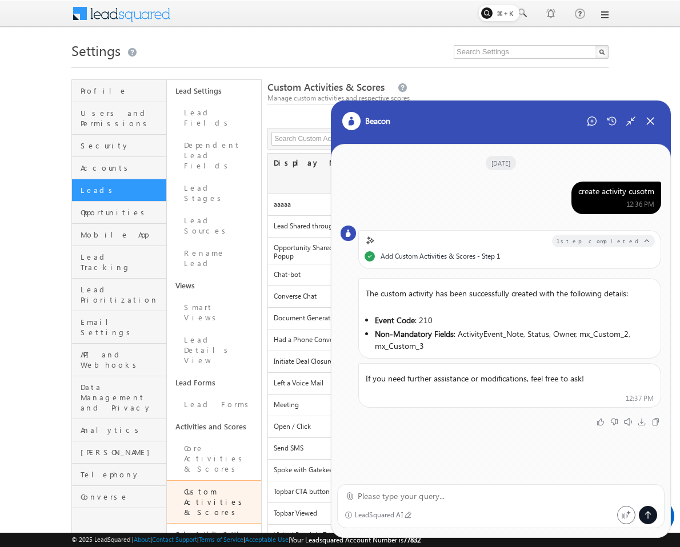
click at [600, 197] on div "create activity cusotm 12:36 PM" at bounding box center [616, 198] width 90 height 33
click at [588, 129] on div "Start New Chat" at bounding box center [592, 121] width 18 height 18
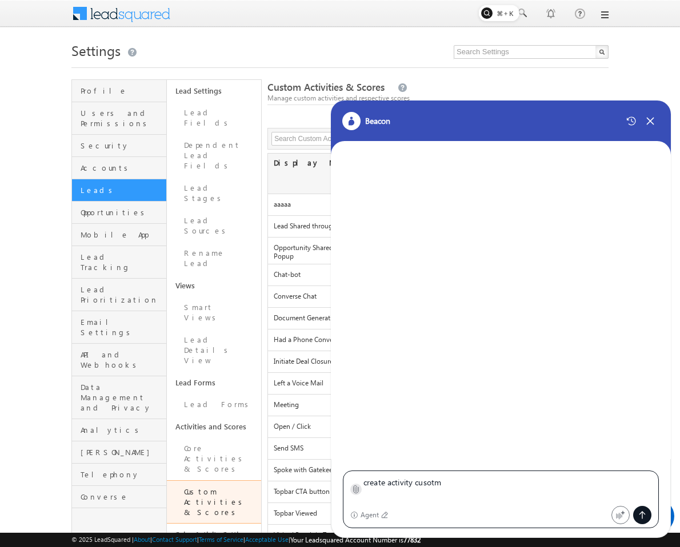
type textarea "create activity cusotm"
click at [358, 491] on icon at bounding box center [356, 489] width 5 height 7
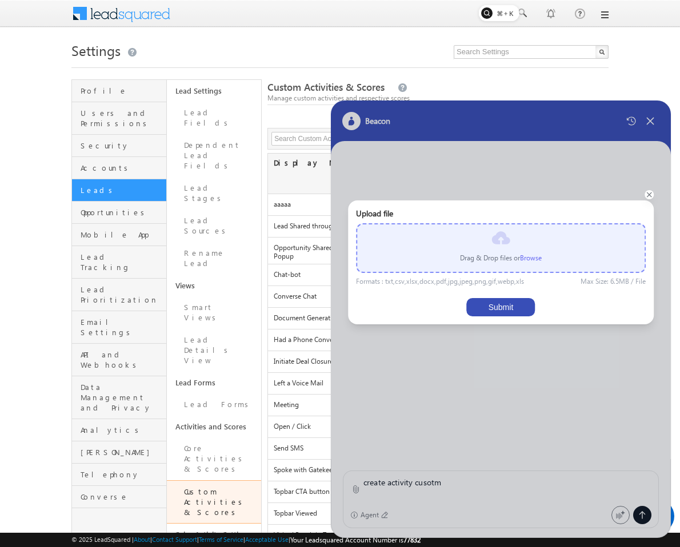
click at [533, 259] on label "Browse" at bounding box center [531, 258] width 22 height 9
click at [0, 0] on input "file" at bounding box center [0, 0] width 0 height 0
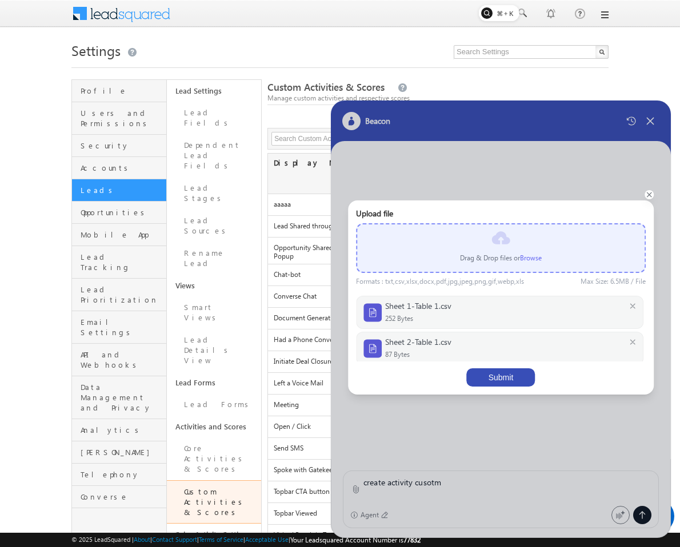
click at [508, 377] on button "Submit" at bounding box center [501, 378] width 69 height 18
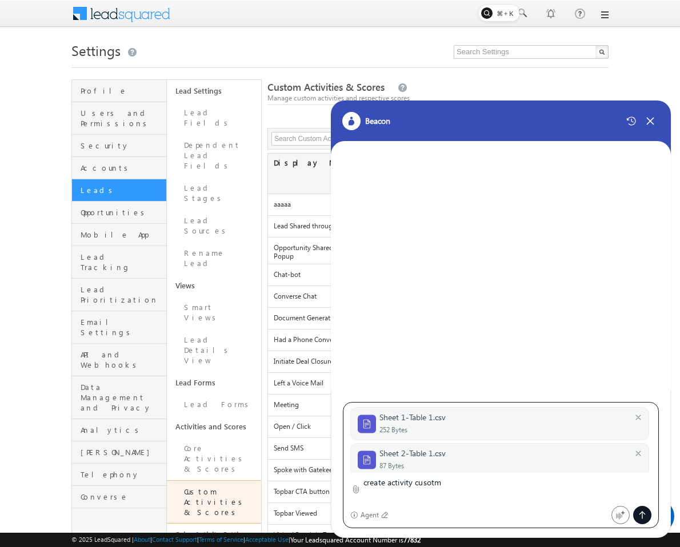
click at [631, 527] on div "Sheet 1-Table 1.csv 252 Bytes Sheet 2-Table 1.csv 87 Bytes create activity cuso…" at bounding box center [501, 465] width 316 height 126
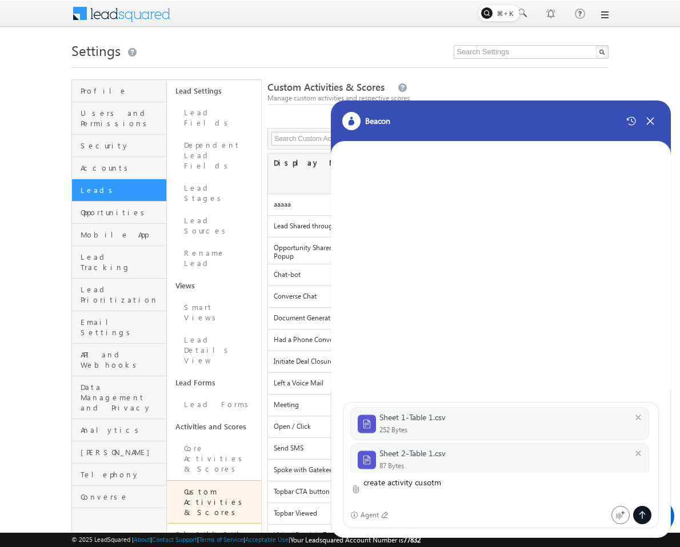
click at [635, 511] on div at bounding box center [642, 515] width 18 height 18
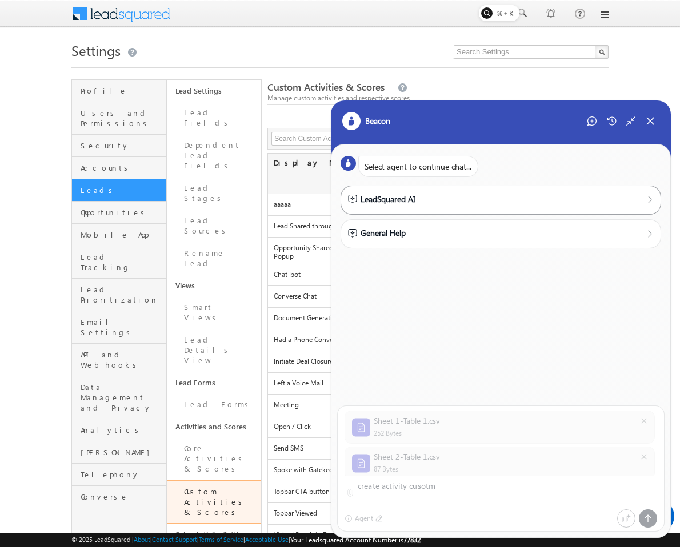
click at [398, 196] on div "LeadSquared AI" at bounding box center [381, 199] width 67 height 13
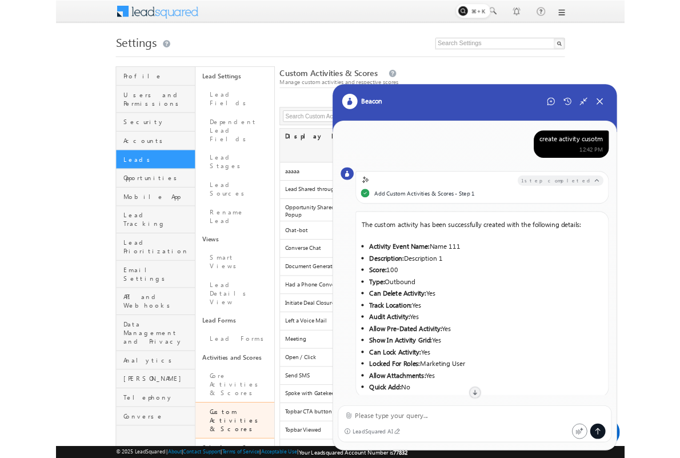
scroll to position [328, 0]
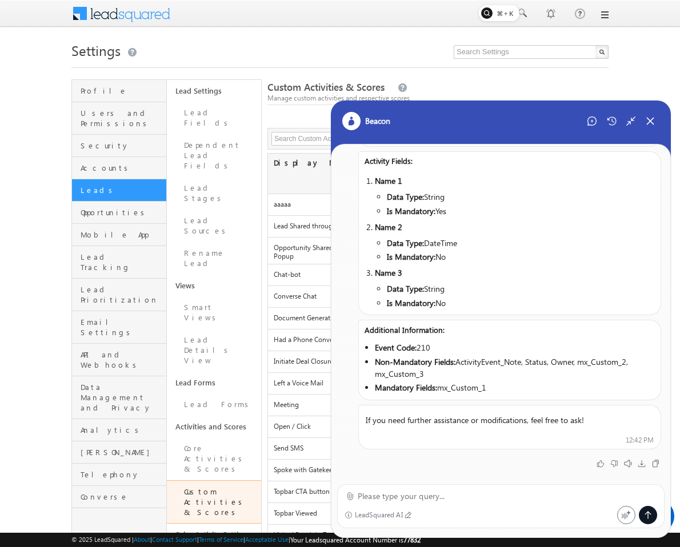
click at [418, 364] on strong "Non-Mandatory Fields:" at bounding box center [415, 362] width 81 height 11
click at [459, 367] on li "Non-Mandatory Fields: ActivityEvent_Note, Status, Owner, mx_Custom_2, mx_Custom…" at bounding box center [511, 368] width 272 height 24
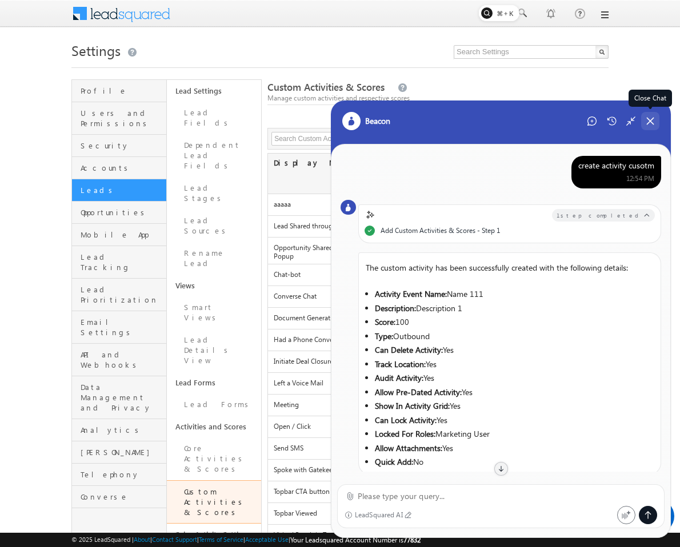
click at [652, 128] on div "Close Chat" at bounding box center [650, 121] width 18 height 18
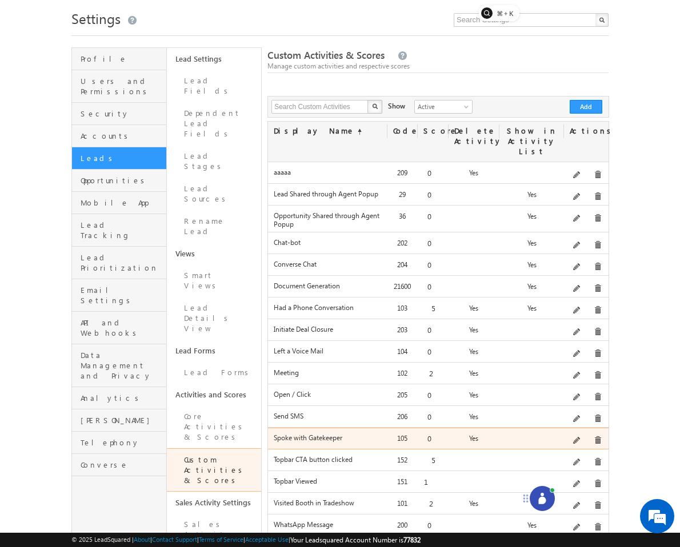
scroll to position [31, 0]
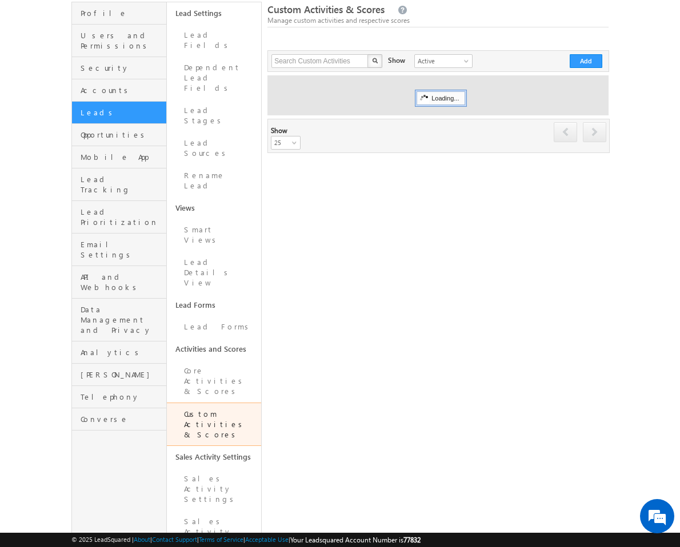
scroll to position [126, 0]
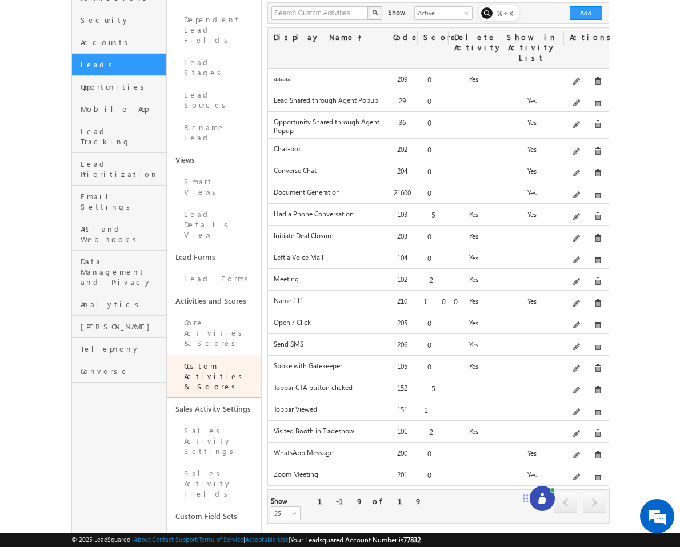
click at [595, 293] on div "Delete" at bounding box center [609, 283] width 53 height 19
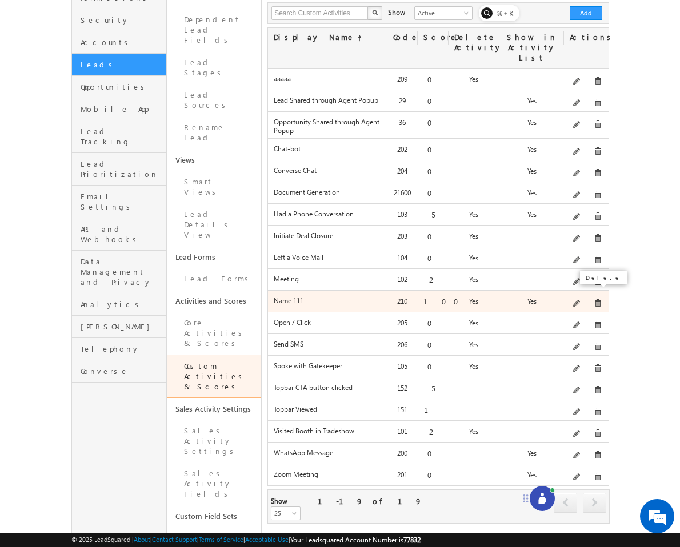
click at [595, 299] on span at bounding box center [598, 303] width 9 height 9
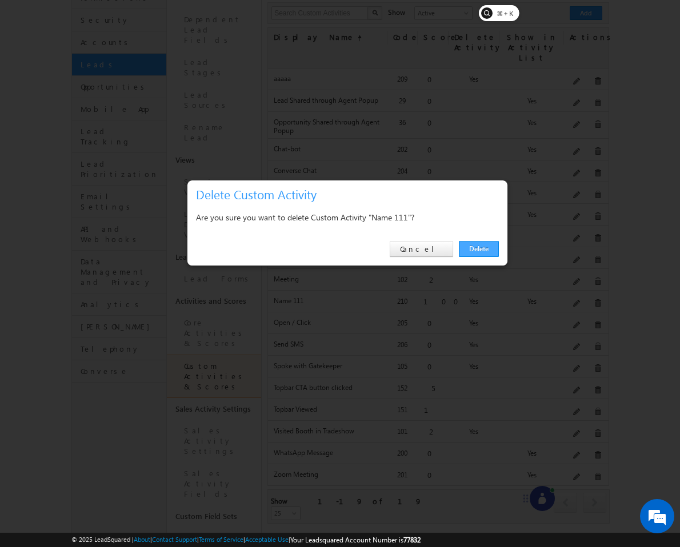
click at [482, 253] on link "Delete" at bounding box center [479, 249] width 40 height 16
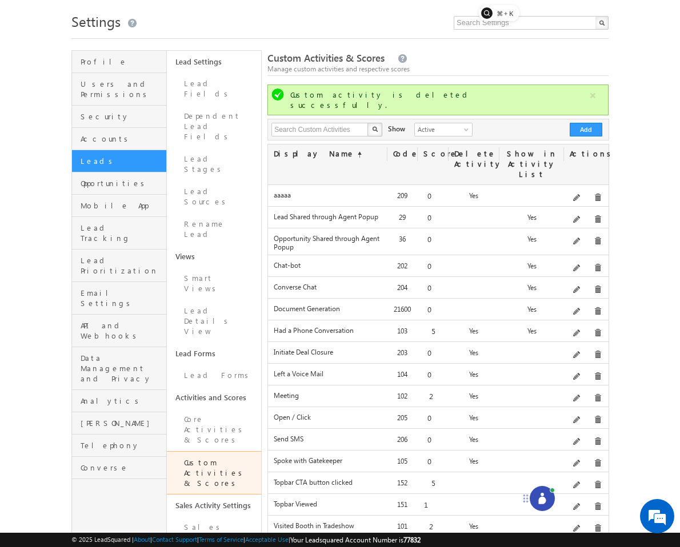
scroll to position [0, 0]
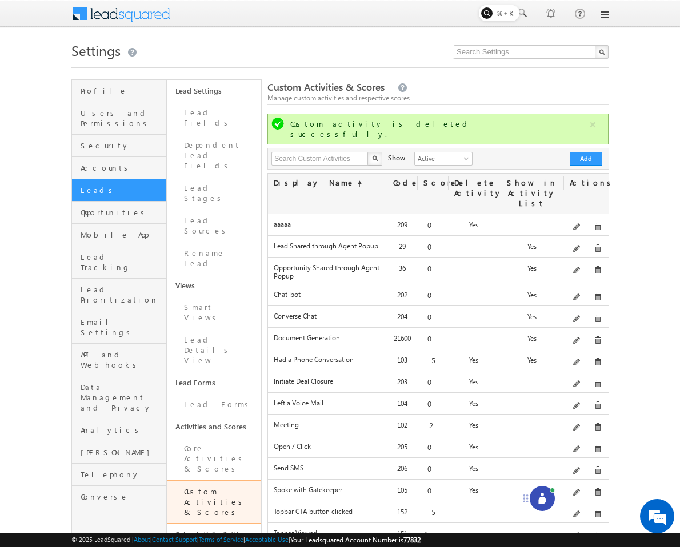
click at [537, 496] on icon at bounding box center [542, 498] width 11 height 11
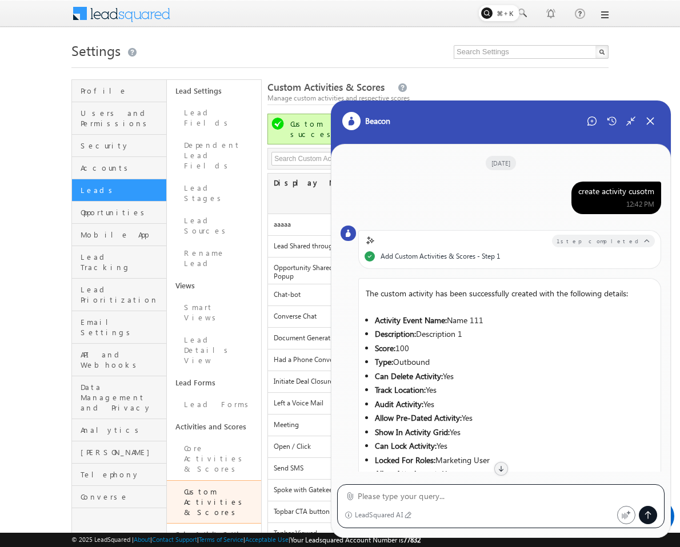
scroll to position [278, 0]
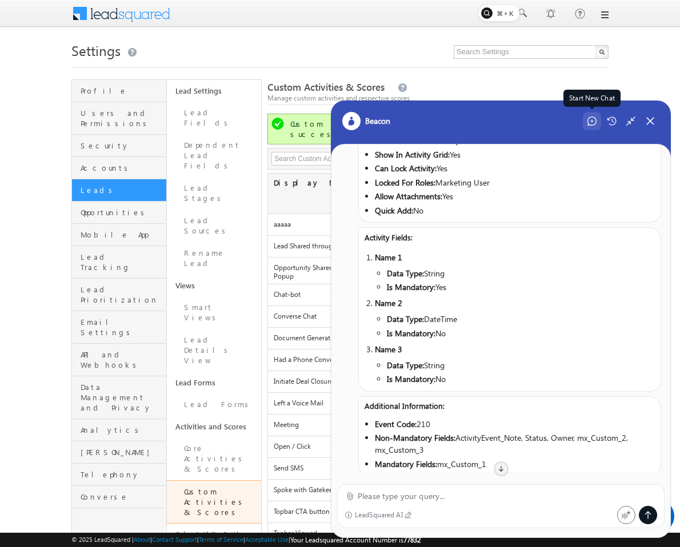
click at [592, 122] on icon at bounding box center [591, 120] width 3 height 3
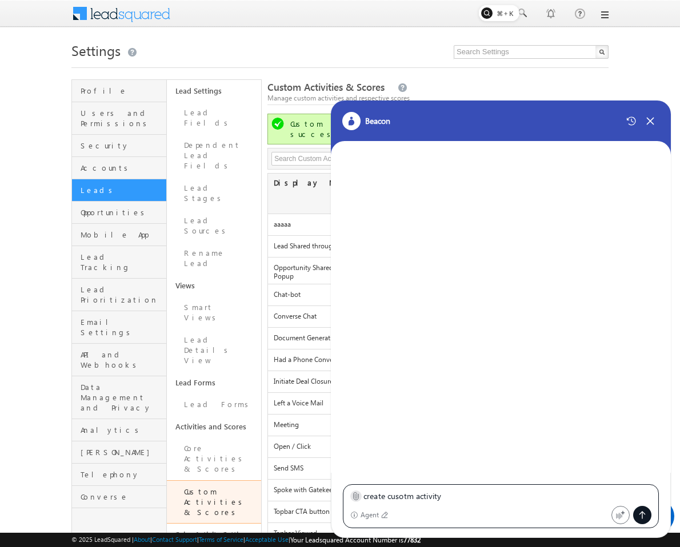
type textarea "create cusotm activity"
click at [352, 494] on icon at bounding box center [355, 496] width 9 height 9
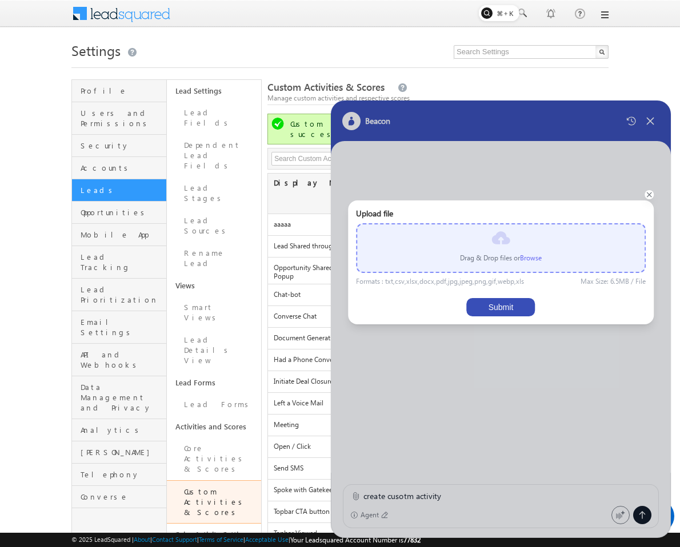
click at [531, 258] on label "Browse" at bounding box center [531, 258] width 22 height 9
click at [0, 0] on input "file" at bounding box center [0, 0] width 0 height 0
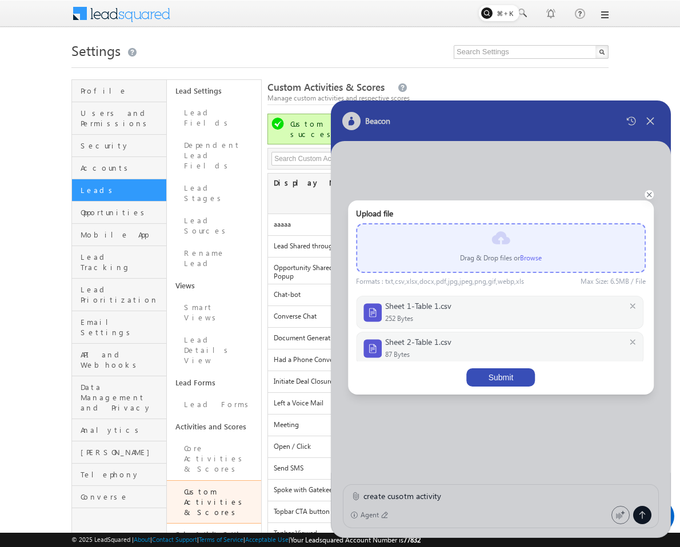
click at [482, 378] on button "Submit" at bounding box center [501, 378] width 69 height 18
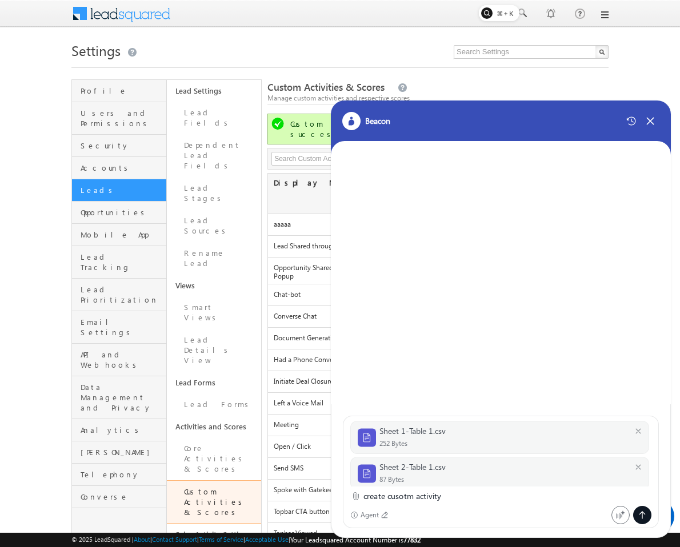
click at [646, 521] on div at bounding box center [642, 515] width 18 height 18
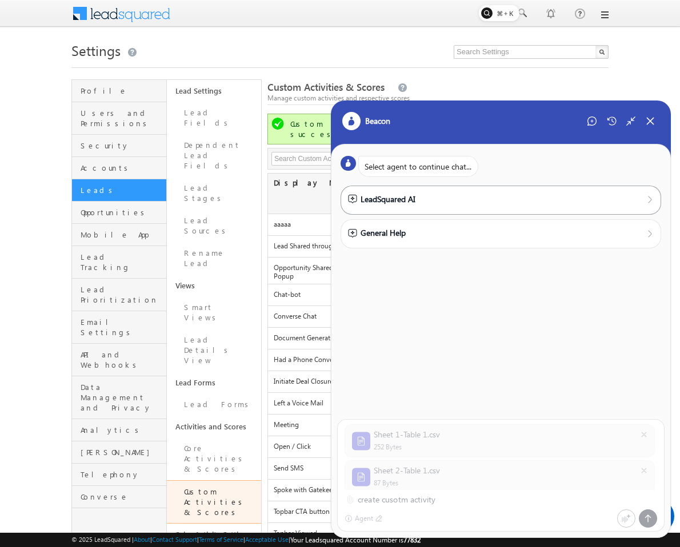
click at [388, 209] on div "LeadSquared AI" at bounding box center [501, 200] width 321 height 29
click at [379, 189] on div "LeadSquared AI" at bounding box center [501, 200] width 321 height 29
click at [393, 204] on div "LeadSquared AI" at bounding box center [381, 199] width 67 height 13
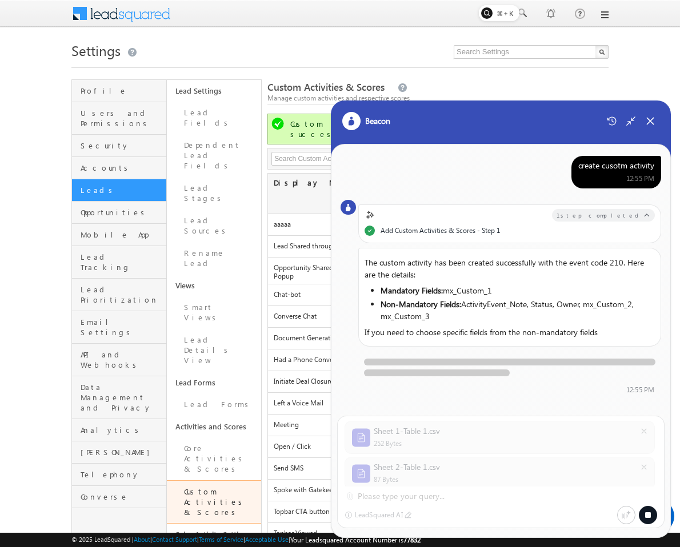
scroll to position [0, 0]
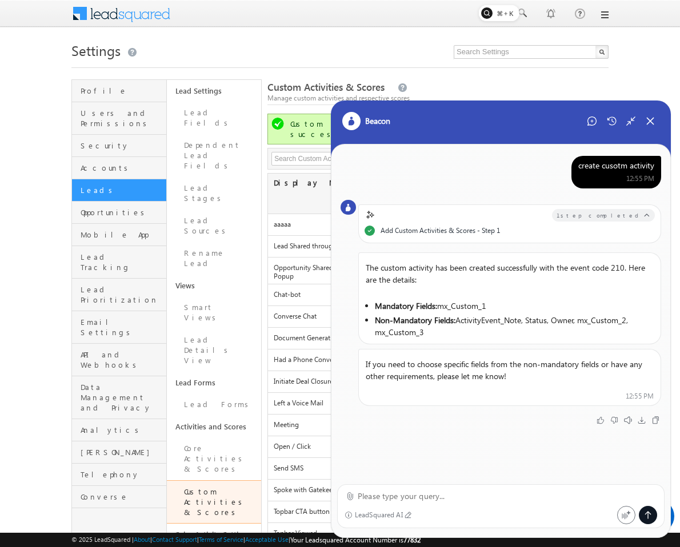
click at [492, 504] on div "LeadSquared AI" at bounding box center [500, 507] width 327 height 44
click at [481, 498] on textarea at bounding box center [507, 497] width 299 height 14
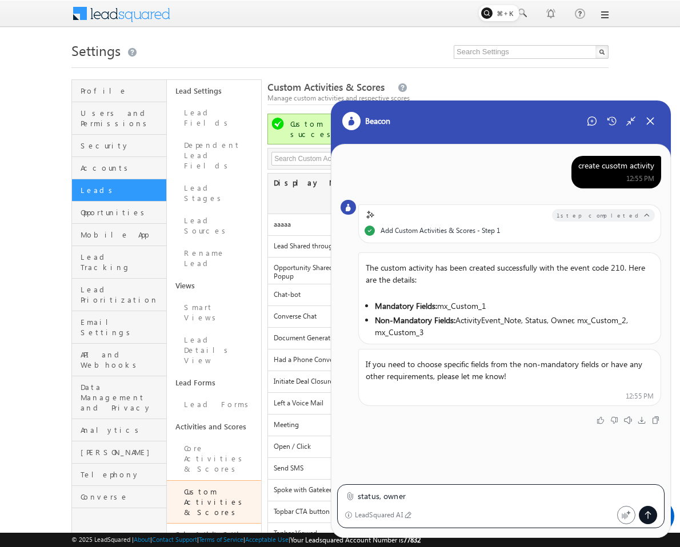
type textarea "status, owner"
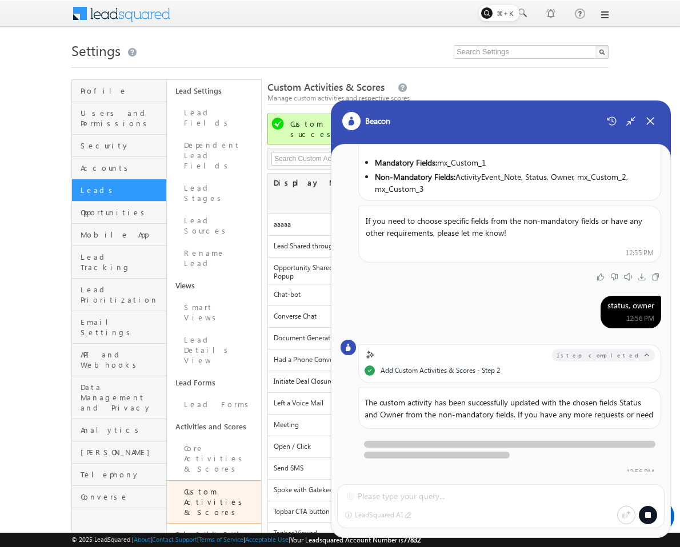
scroll to position [141, 0]
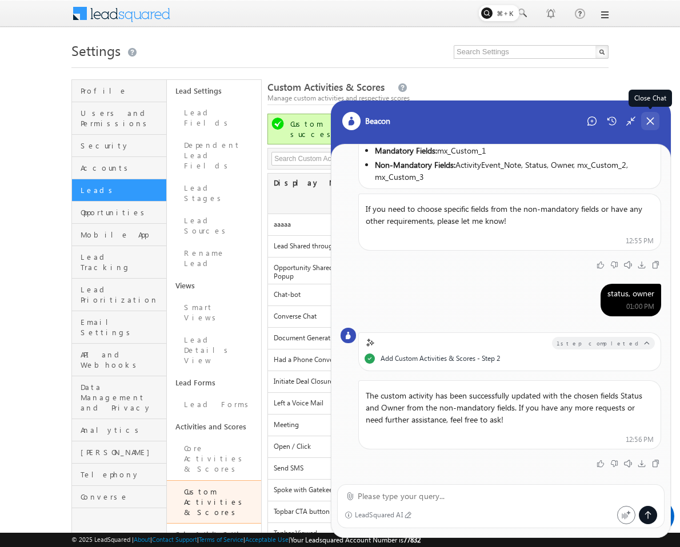
click at [647, 122] on icon at bounding box center [650, 121] width 10 height 10
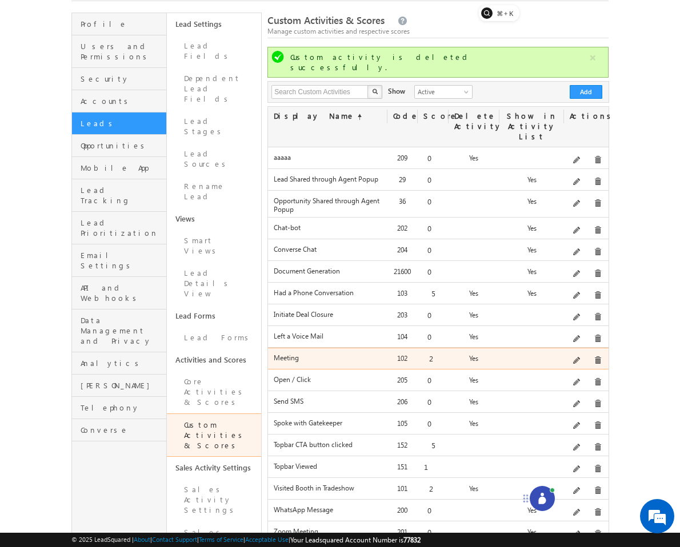
scroll to position [91, 0]
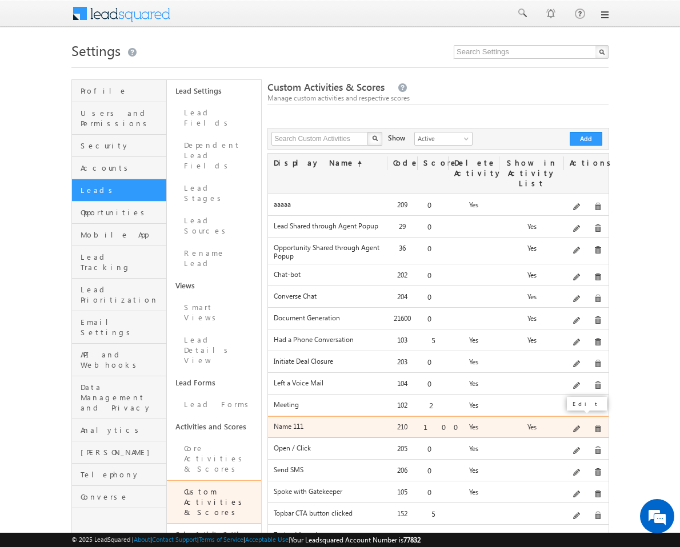
click at [581, 426] on span at bounding box center [577, 430] width 9 height 9
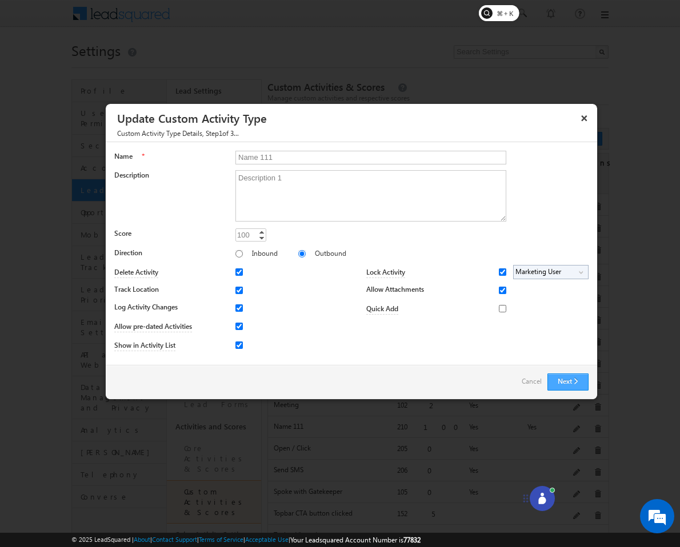
click at [565, 389] on button "Next" at bounding box center [567, 382] width 41 height 17
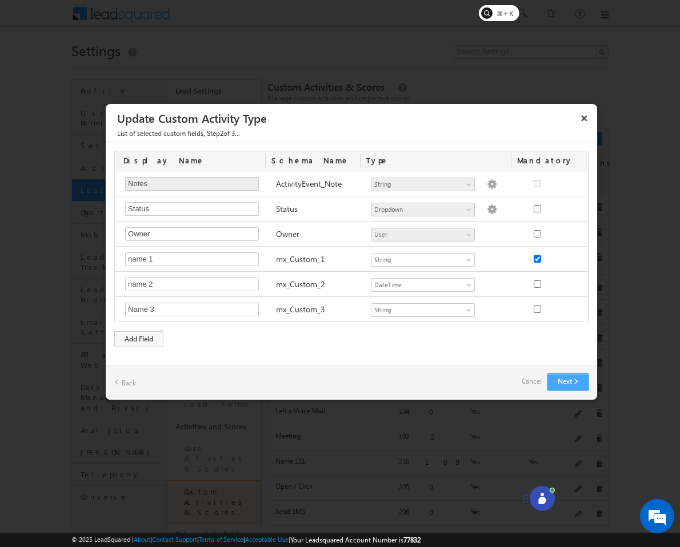
click at [566, 383] on button "Next" at bounding box center [567, 382] width 41 height 17
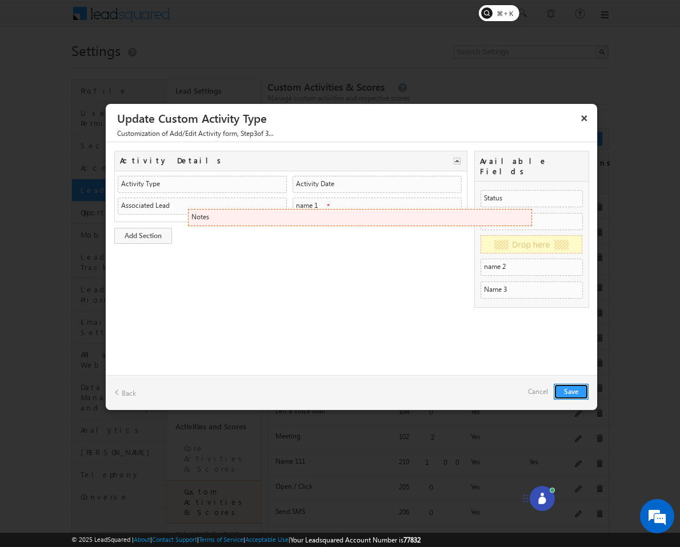
drag, startPoint x: 421, startPoint y: 227, endPoint x: 521, endPoint y: 217, distance: 100.0
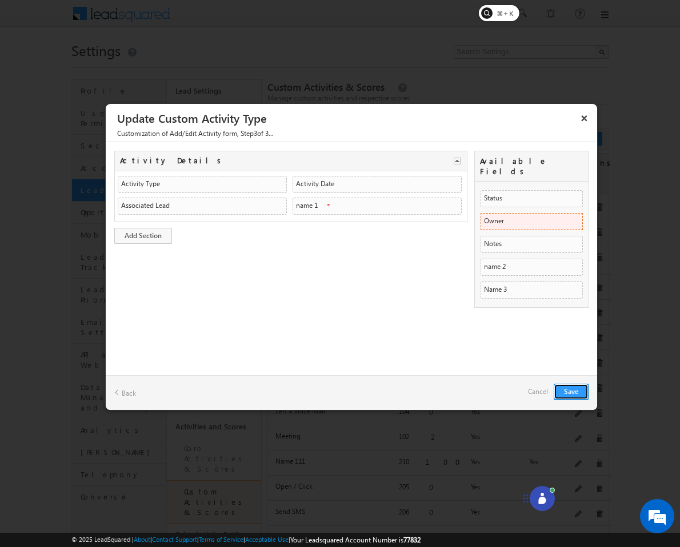
click at [496, 214] on li "Owner Owner ActiveUsers ActiveUsers" at bounding box center [532, 221] width 102 height 17
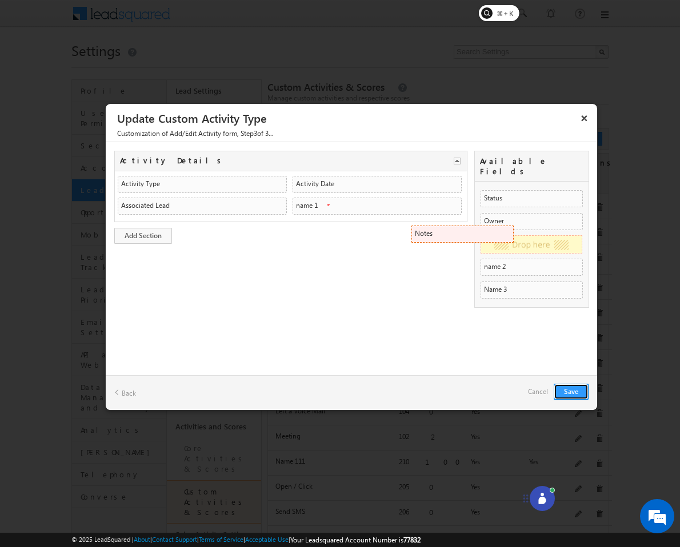
drag, startPoint x: 511, startPoint y: 233, endPoint x: 368, endPoint y: 230, distance: 143.4
drag, startPoint x: 487, startPoint y: 234, endPoint x: 387, endPoint y: 222, distance: 101.2
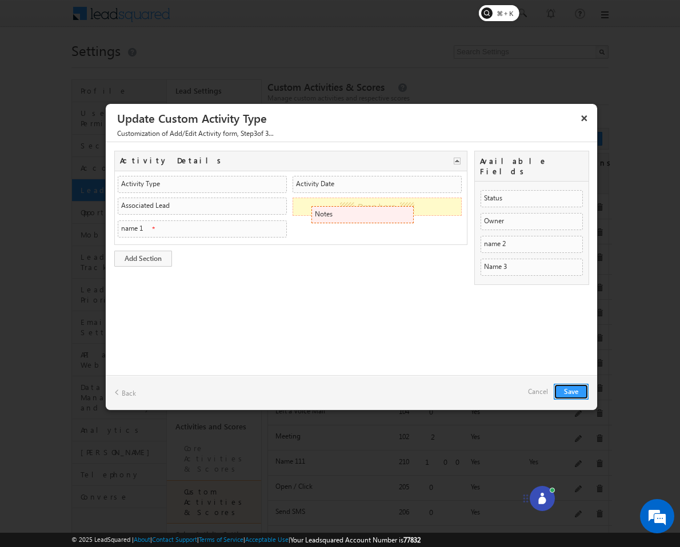
drag, startPoint x: 503, startPoint y: 233, endPoint x: 402, endPoint y: 214, distance: 103.0
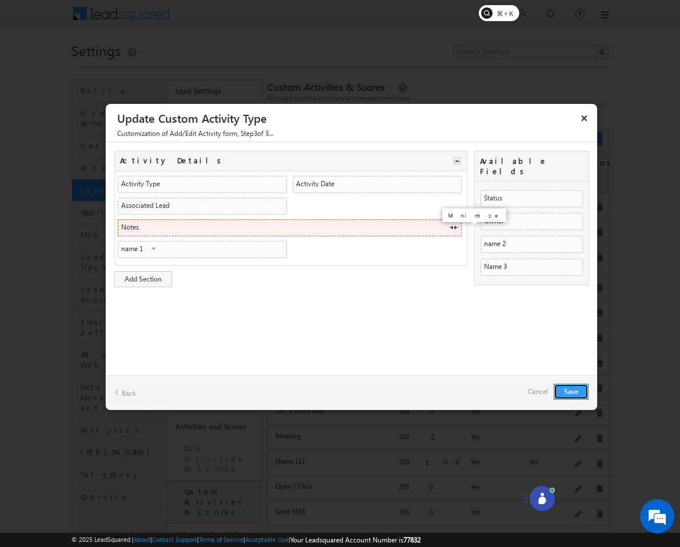
click at [454, 227] on span at bounding box center [453, 227] width 9 height 9
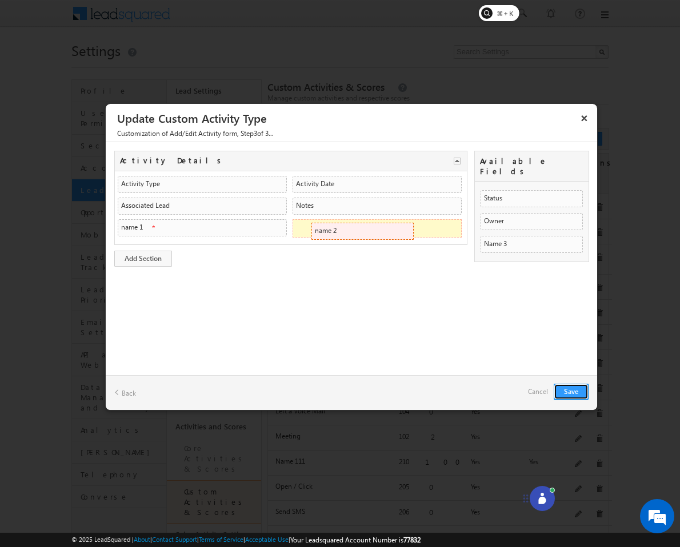
drag, startPoint x: 522, startPoint y: 235, endPoint x: 402, endPoint y: 231, distance: 119.5
click at [574, 385] on button "Save" at bounding box center [571, 392] width 35 height 16
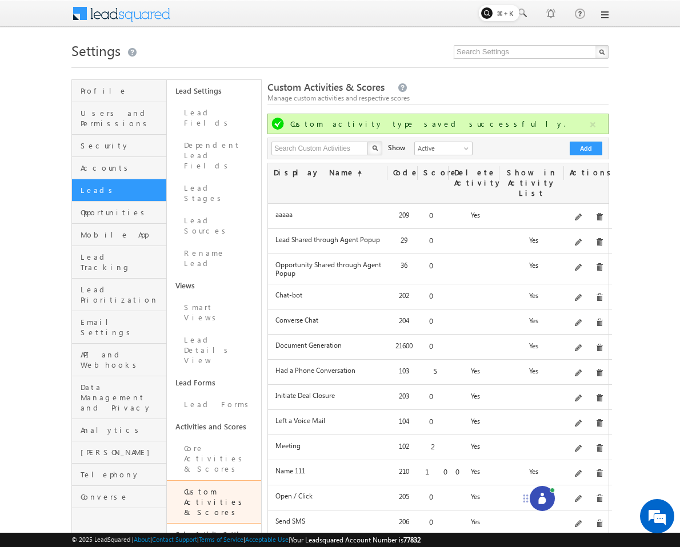
scroll to position [9, 0]
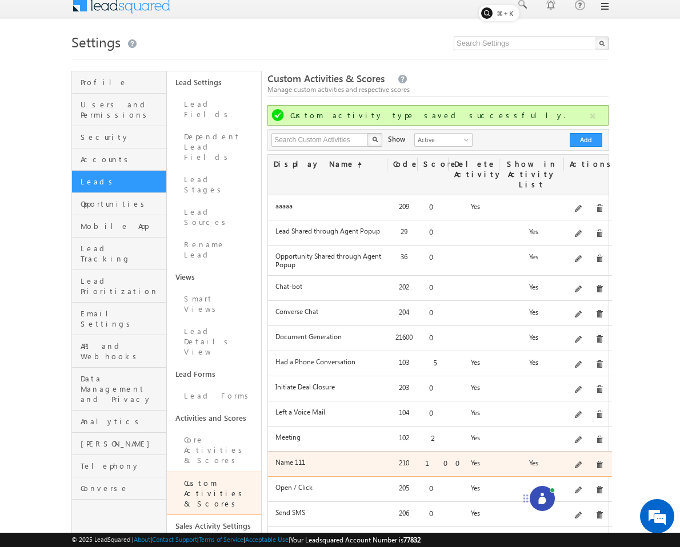
click at [597, 461] on span at bounding box center [599, 465] width 9 height 9
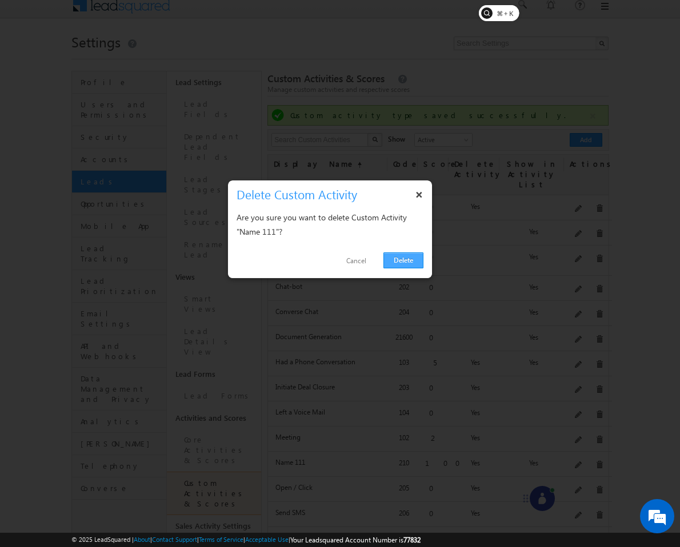
click at [403, 261] on link "Delete" at bounding box center [403, 261] width 40 height 16
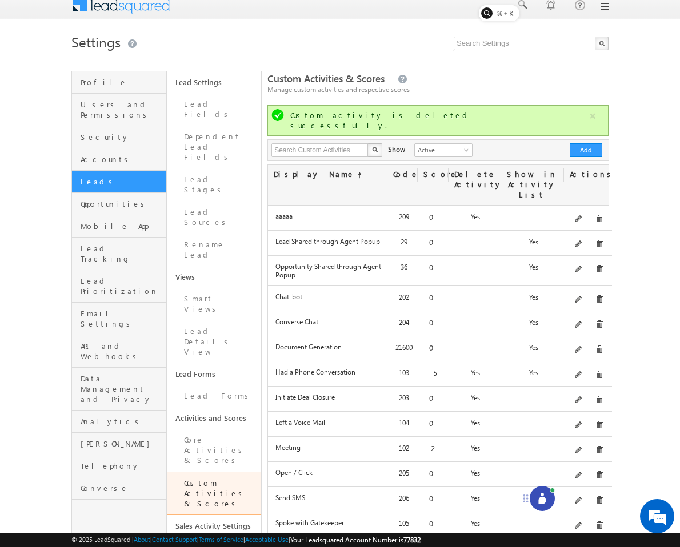
click at [538, 495] on icon at bounding box center [542, 498] width 11 height 11
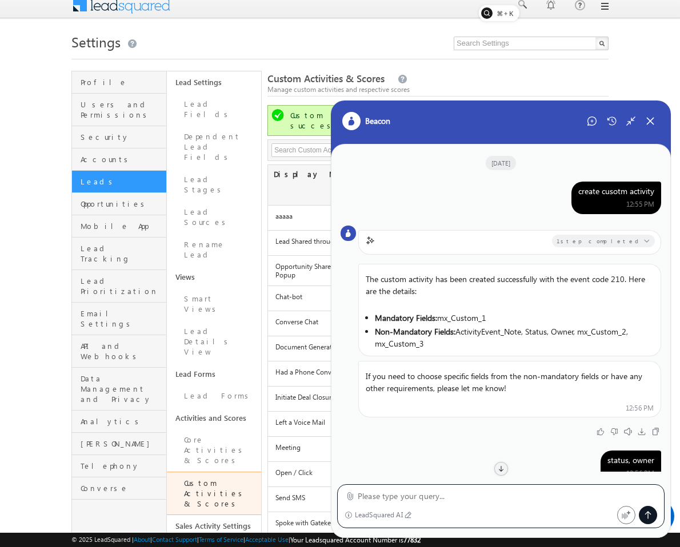
scroll to position [98, 0]
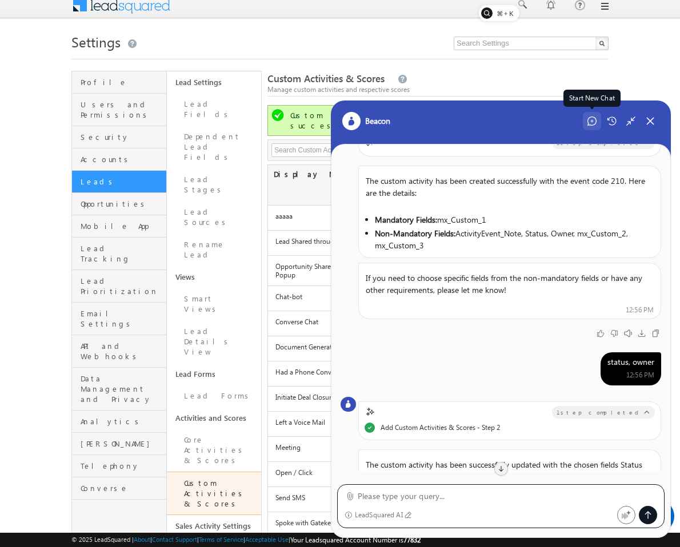
click at [590, 124] on icon at bounding box center [591, 121] width 9 height 9
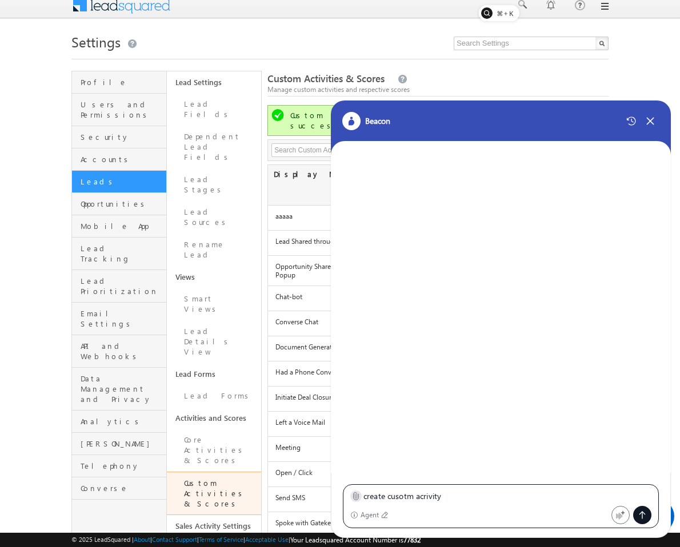
type textarea "create cusotm acrivity"
click at [354, 491] on label at bounding box center [355, 497] width 9 height 12
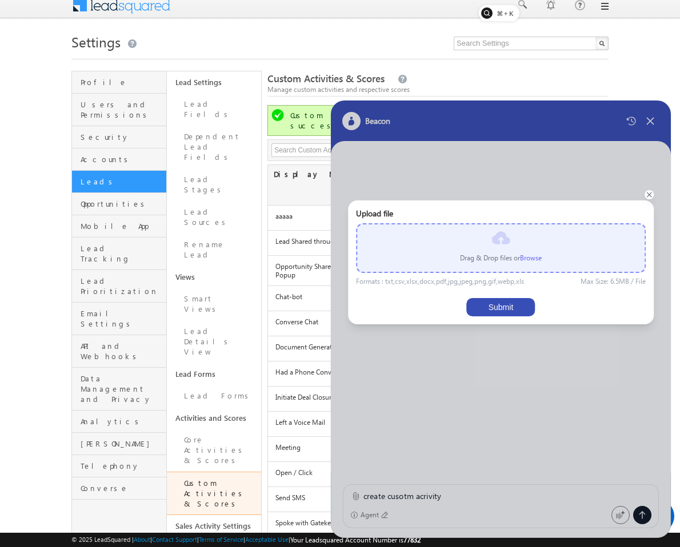
click at [528, 262] on p "Drag & Drop files or Browse" at bounding box center [501, 258] width 82 height 10
click at [528, 260] on label "Browse" at bounding box center [531, 258] width 22 height 9
click at [0, 0] on input "file" at bounding box center [0, 0] width 0 height 0
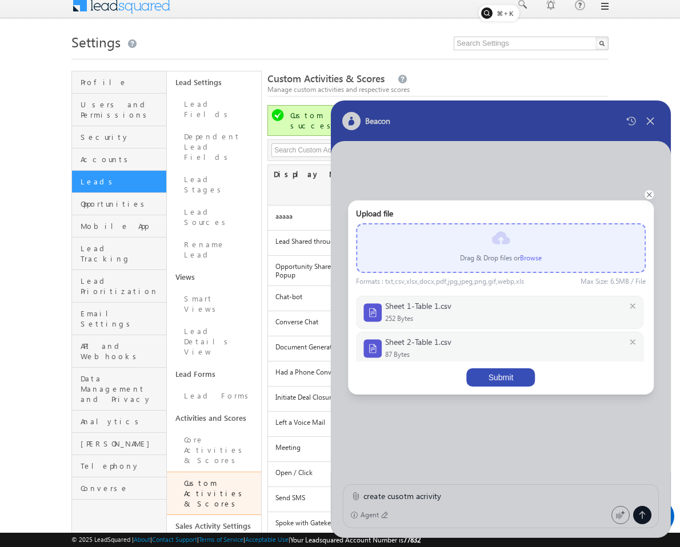
click at [506, 382] on button "Submit" at bounding box center [501, 378] width 69 height 18
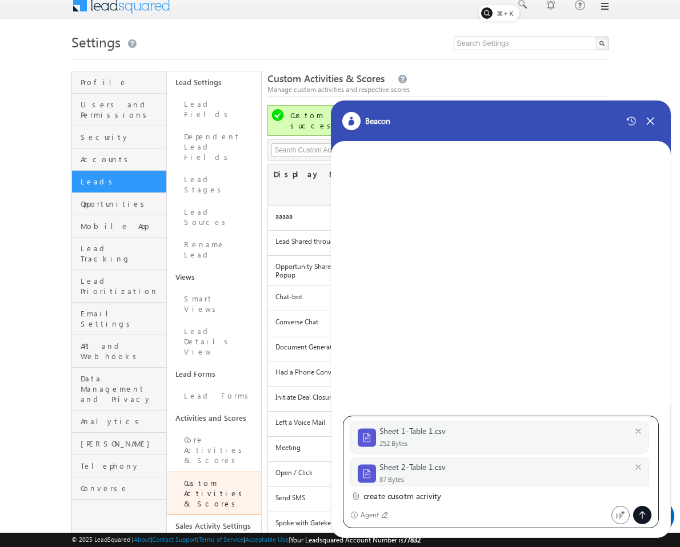
click at [647, 515] on div at bounding box center [642, 515] width 18 height 18
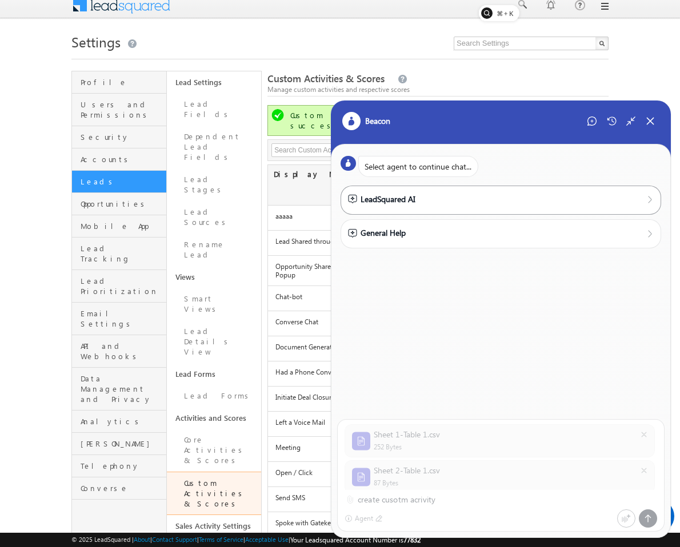
click at [422, 188] on div "LeadSquared AI" at bounding box center [501, 200] width 321 height 29
click at [387, 199] on div "LeadSquared AI" at bounding box center [381, 199] width 67 height 13
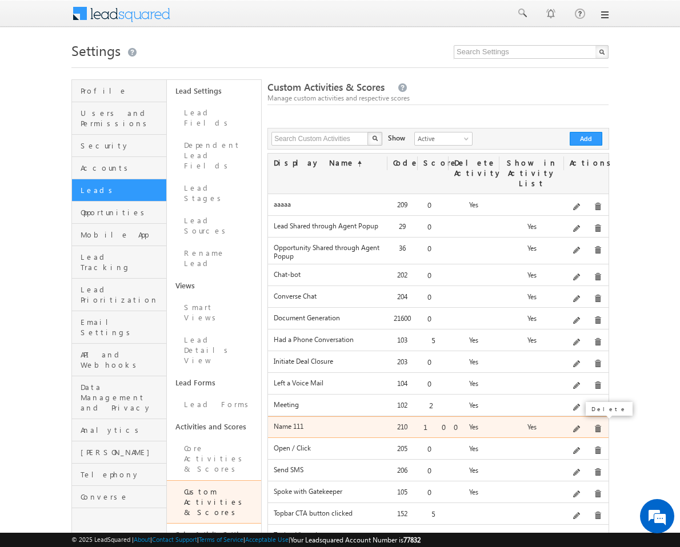
click at [594, 425] on span at bounding box center [598, 429] width 9 height 9
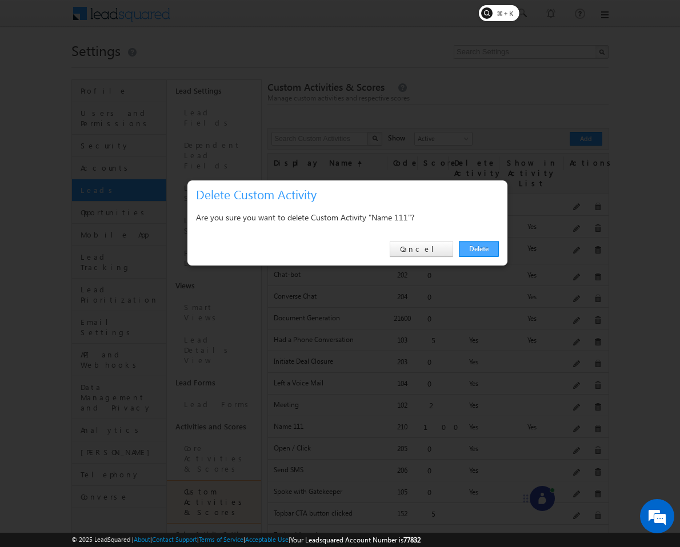
click at [481, 251] on link "Delete" at bounding box center [479, 249] width 40 height 16
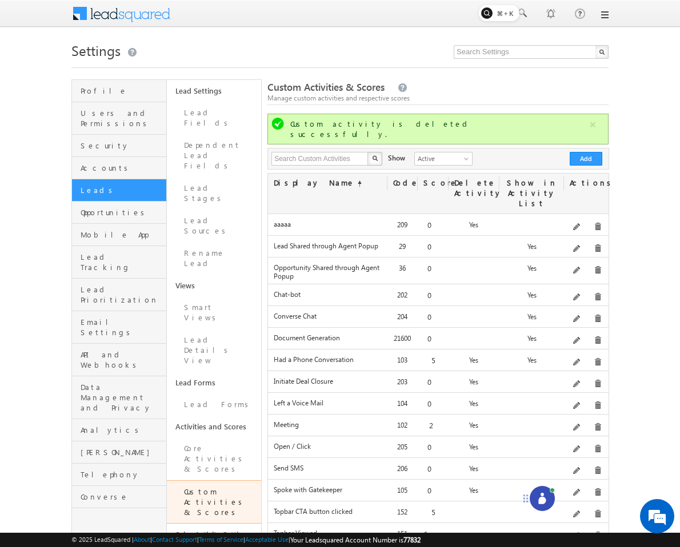
click at [537, 503] on icon at bounding box center [542, 498] width 11 height 11
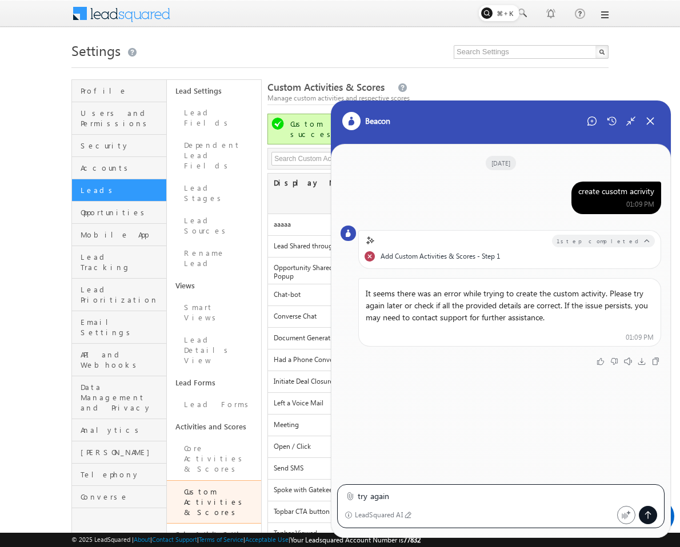
type textarea "try again"
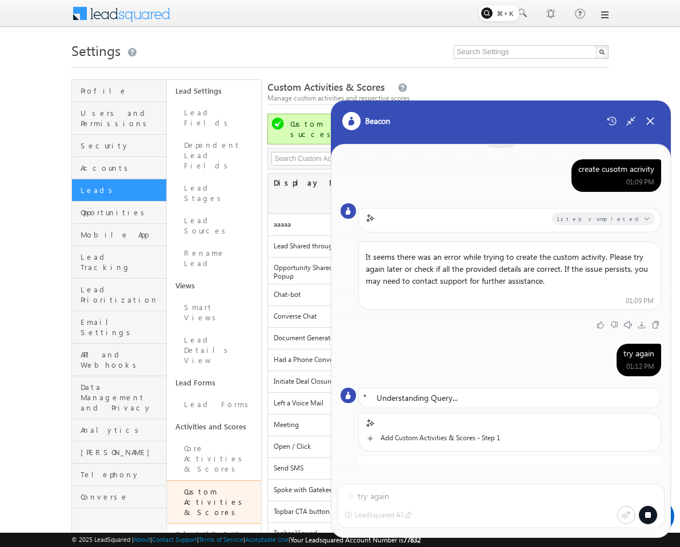
scroll to position [70, 0]
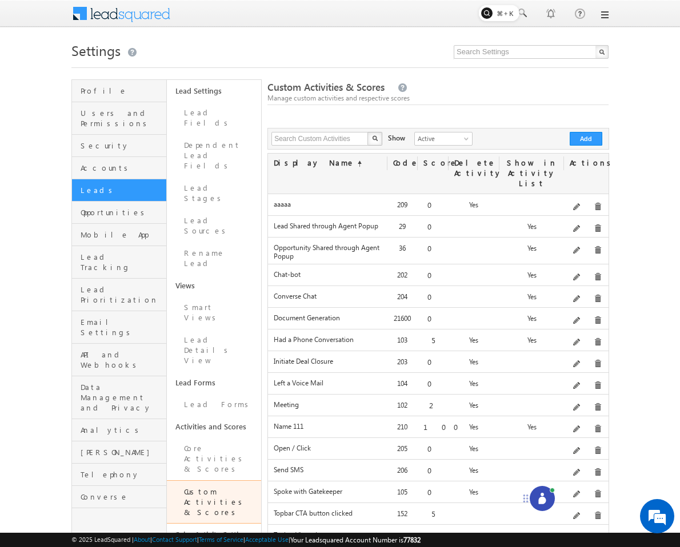
click at [549, 494] on div at bounding box center [542, 498] width 25 height 25
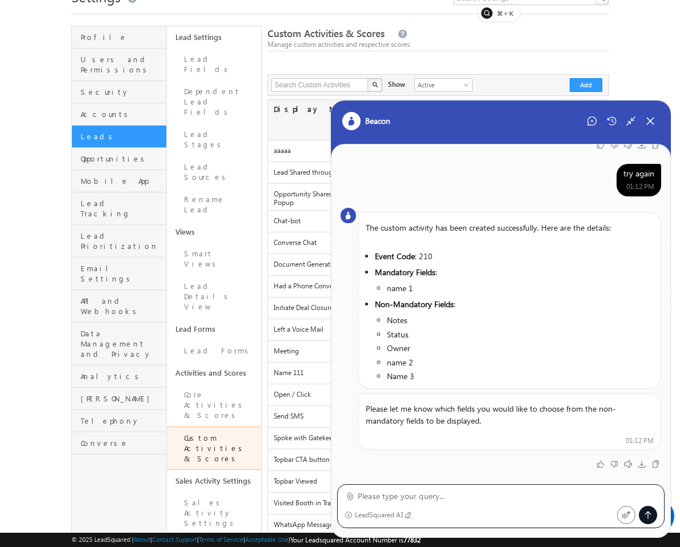
scroll to position [57, 0]
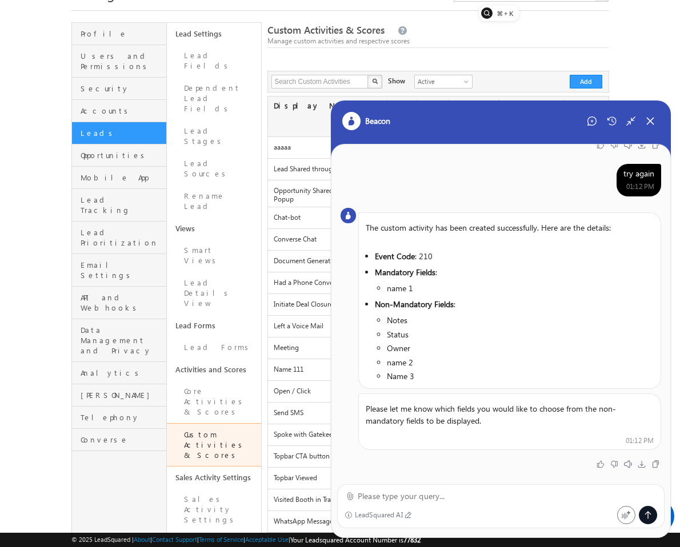
click at [501, 483] on div "LeadSquared AI" at bounding box center [500, 505] width 339 height 66
click at [479, 491] on textarea at bounding box center [507, 497] width 299 height 14
type textarea "n"
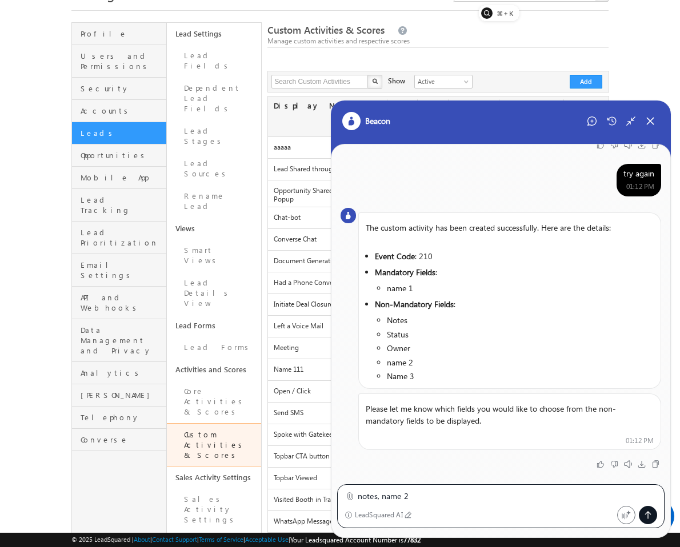
type textarea "notes, name 2"
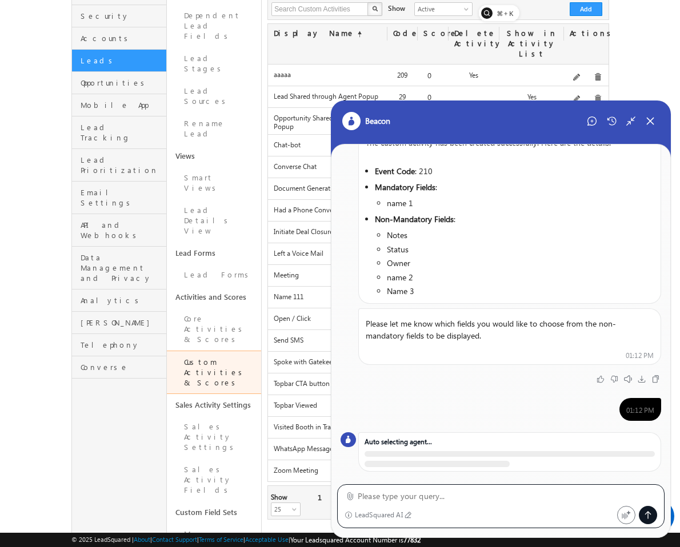
scroll to position [238, 0]
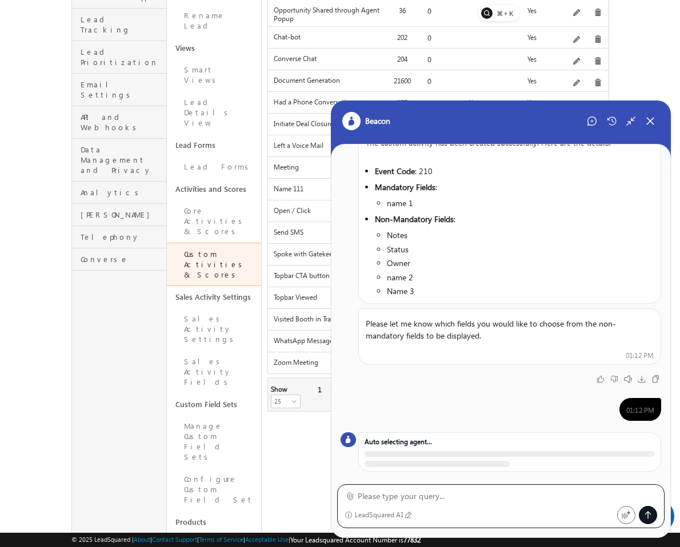
click at [443, 499] on textarea at bounding box center [507, 497] width 299 height 14
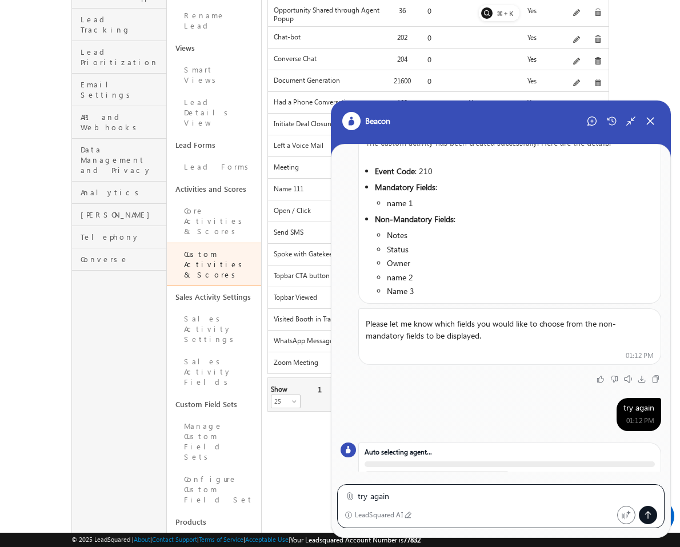
type textarea "try again"
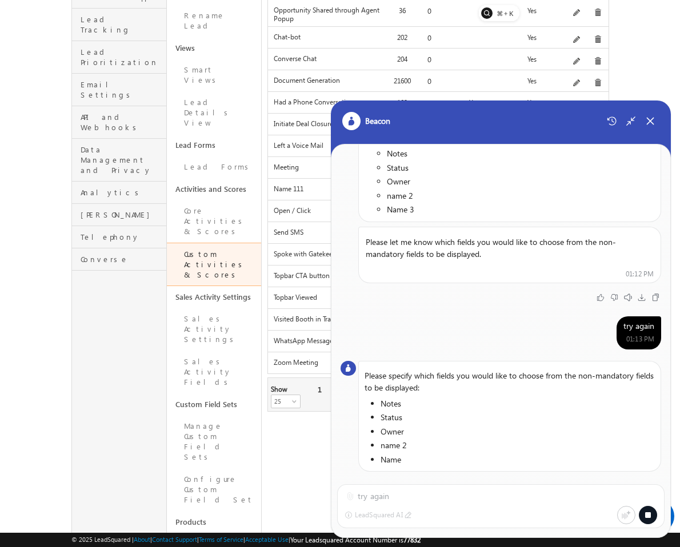
scroll to position [457, 0]
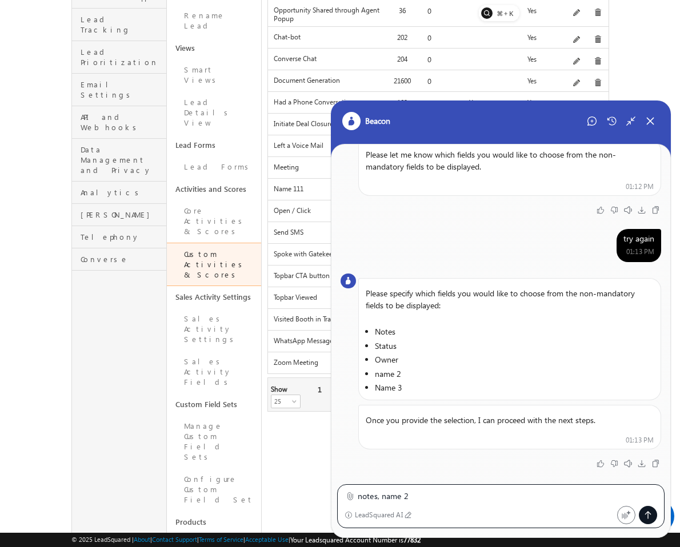
type textarea "notes, name 2"
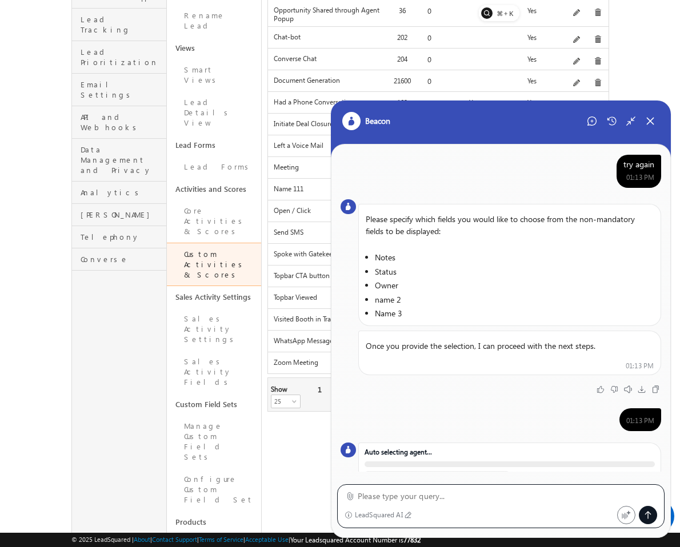
scroll to position [531, 0]
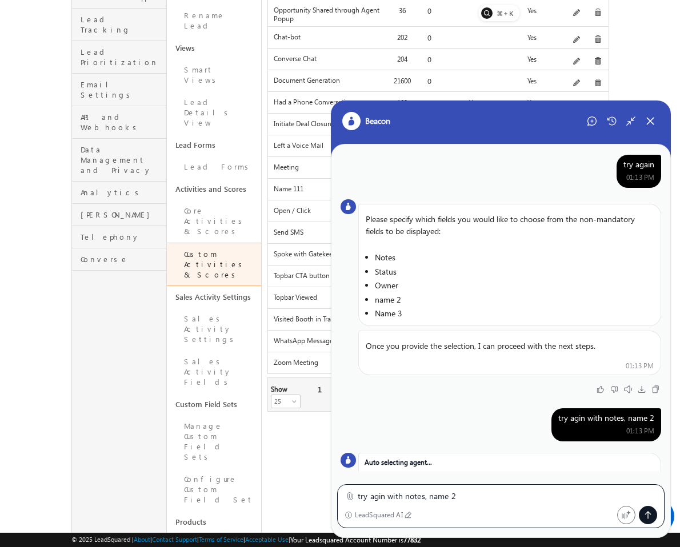
type textarea "try agin with notes, name 2"
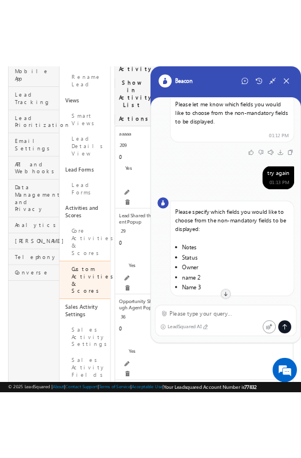
scroll to position [517, 0]
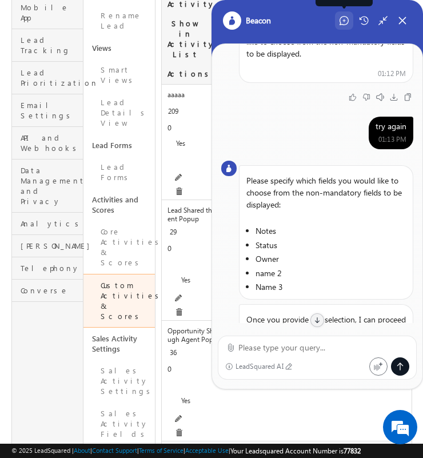
click at [346, 15] on div "Start New Chat" at bounding box center [344, 20] width 18 height 18
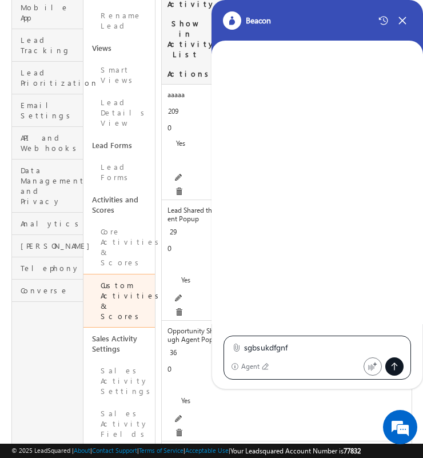
type textarea "sgbsukdfgnfd"
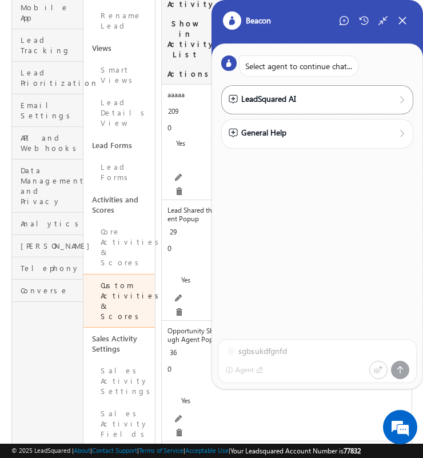
click at [283, 90] on div "LeadSquared AI" at bounding box center [317, 99] width 192 height 29
click at [279, 107] on div "LeadSquared AI" at bounding box center [317, 99] width 192 height 29
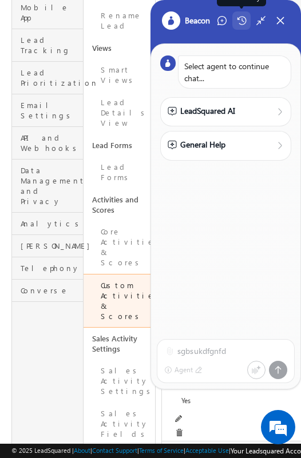
click at [237, 23] on icon at bounding box center [242, 20] width 10 height 9
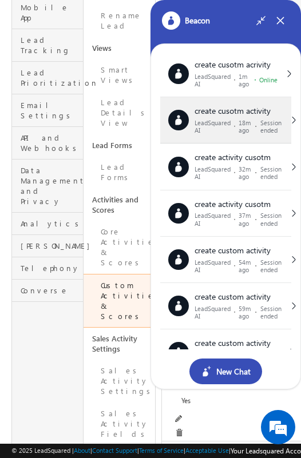
click at [240, 132] on div "18m ago" at bounding box center [244, 126] width 13 height 15
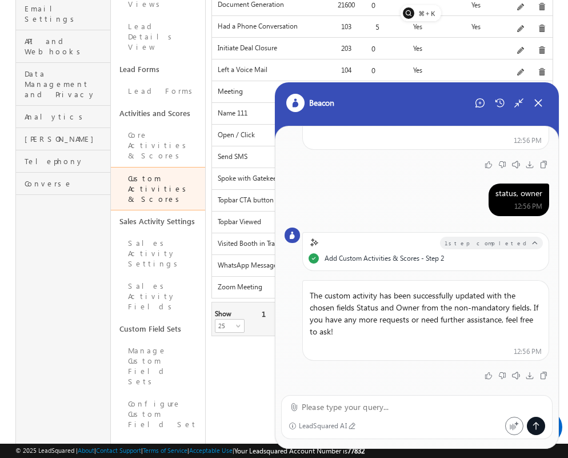
scroll to position [327, 0]
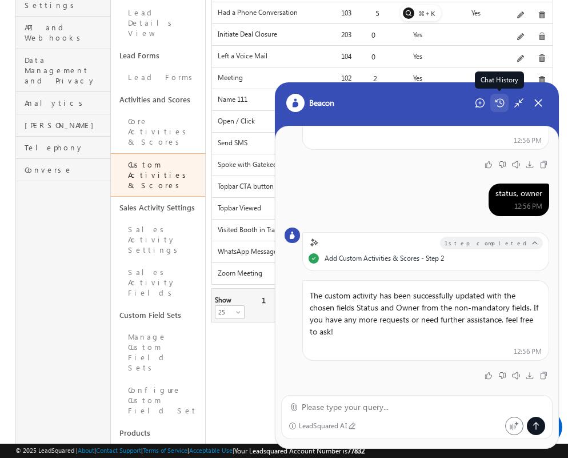
click at [499, 101] on icon at bounding box center [500, 102] width 10 height 9
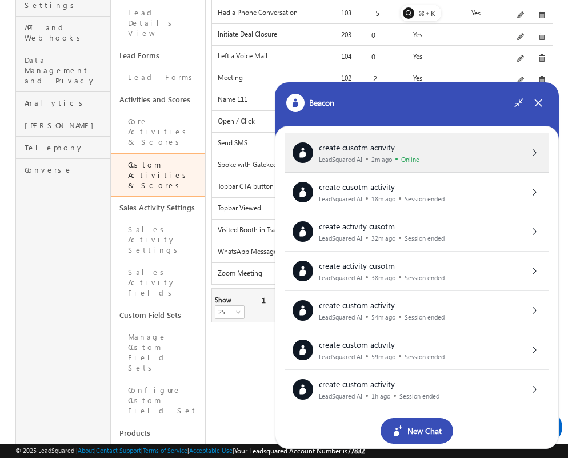
click at [448, 145] on div "create cusotm acrivity LeadSquared AI 2m ago Online" at bounding box center [417, 152] width 249 height 21
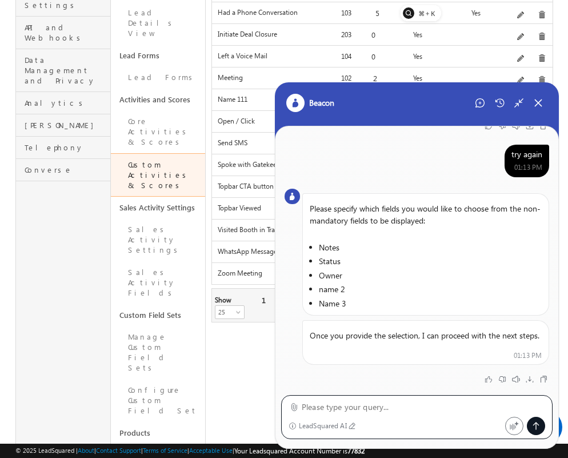
scroll to position [552, 0]
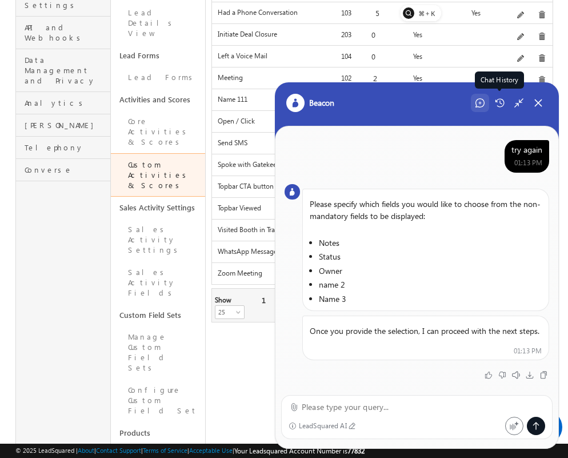
click at [482, 106] on icon at bounding box center [479, 102] width 9 height 9
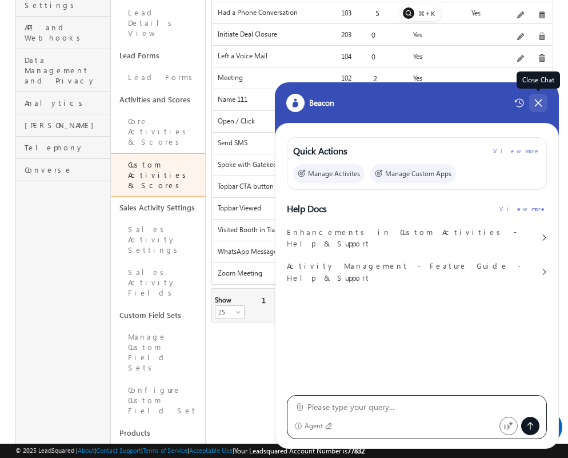
click at [537, 99] on icon at bounding box center [538, 103] width 10 height 10
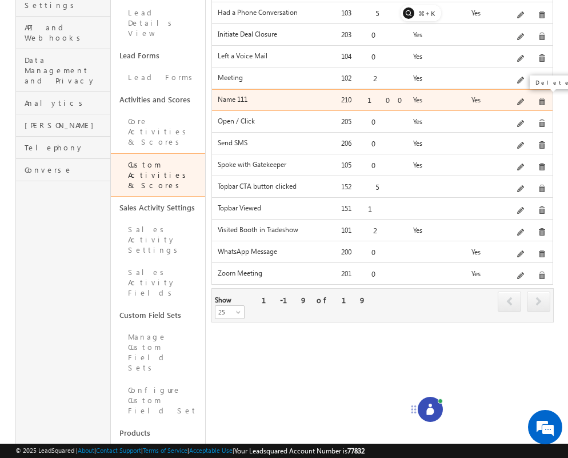
click at [538, 98] on span at bounding box center [542, 102] width 9 height 9
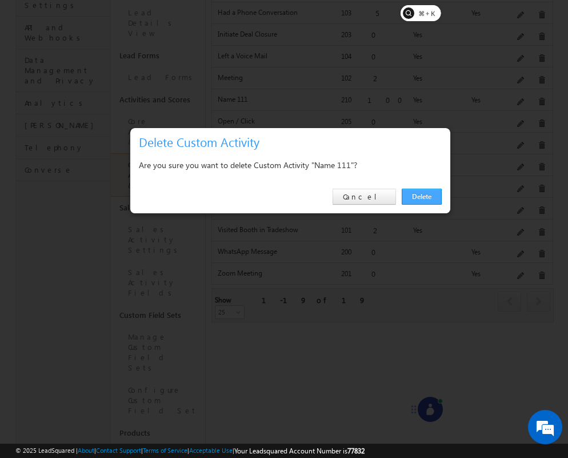
click at [432, 195] on link "Delete" at bounding box center [422, 197] width 40 height 16
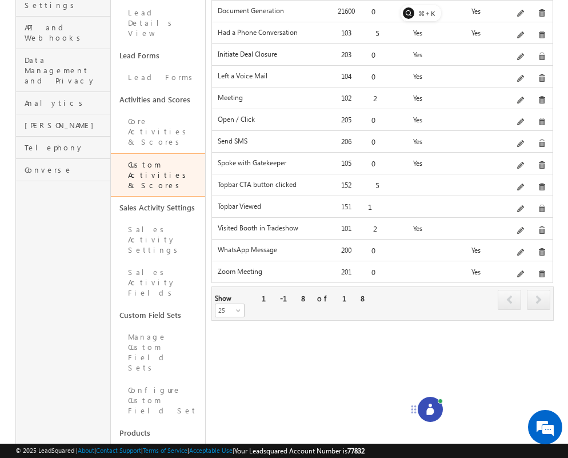
click at [450, 405] on div "Custom Activities & Scores Manage custom activities and respective scores Custo…" at bounding box center [381, 174] width 341 height 845
click at [434, 407] on icon at bounding box center [430, 408] width 11 height 11
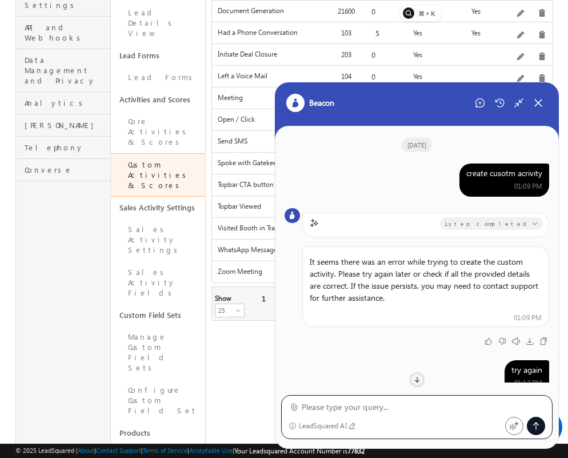
scroll to position [455, 0]
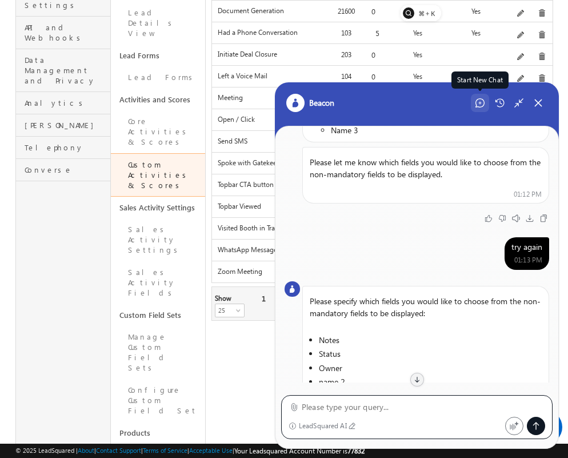
click at [482, 105] on icon at bounding box center [479, 102] width 9 height 9
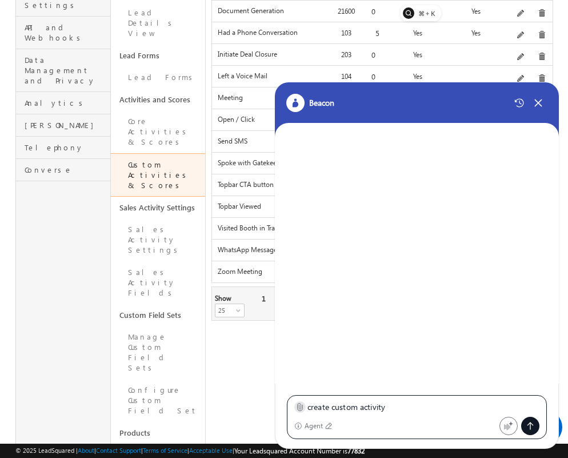
type textarea "create custom activity"
click at [299, 407] on icon at bounding box center [299, 406] width 9 height 9
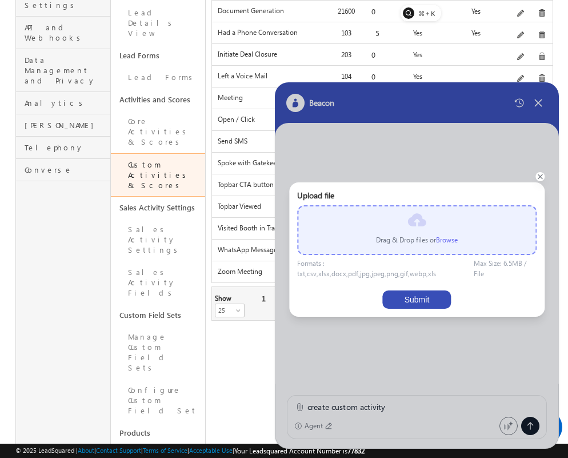
click at [447, 241] on label "Browse" at bounding box center [447, 239] width 22 height 9
click at [0, 0] on input "file" at bounding box center [0, 0] width 0 height 0
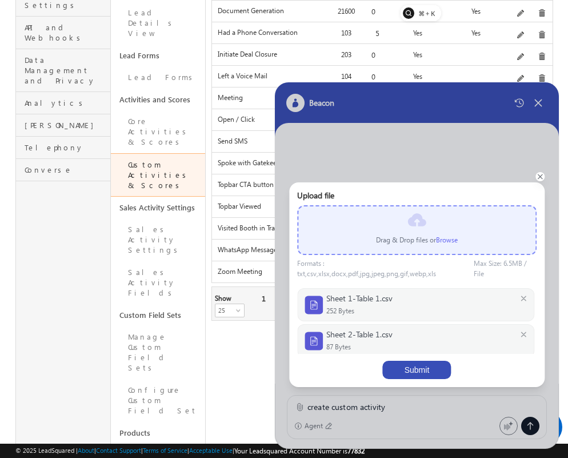
click at [435, 371] on button "Submit" at bounding box center [416, 370] width 69 height 18
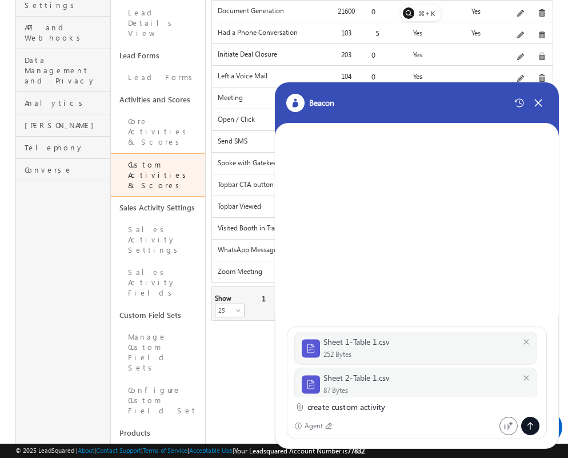
click at [529, 426] on icon at bounding box center [530, 425] width 9 height 9
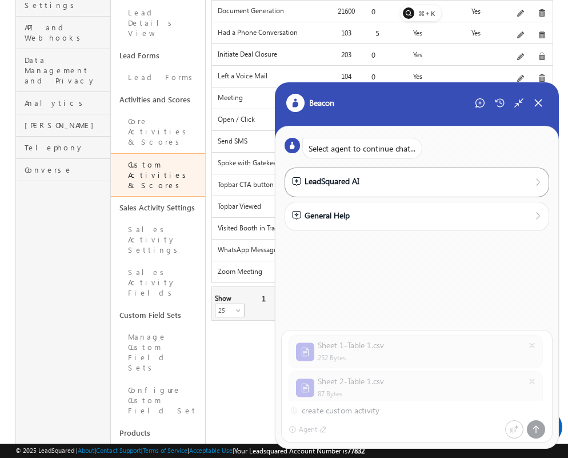
click at [341, 175] on div "LeadSquared AI" at bounding box center [325, 181] width 67 height 13
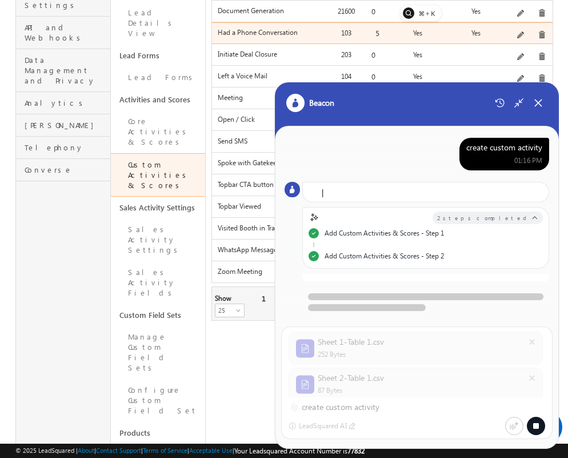
scroll to position [3, 0]
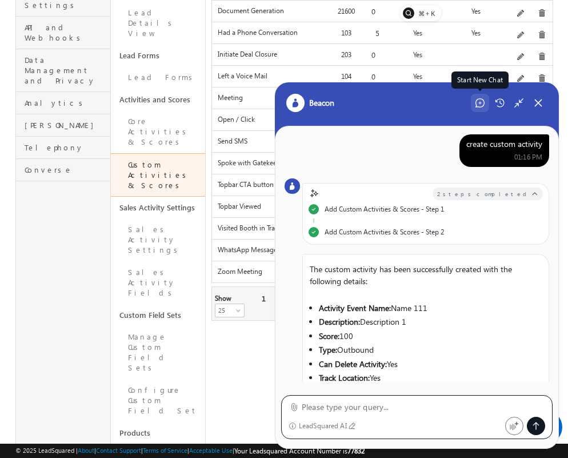
click at [479, 107] on icon at bounding box center [479, 102] width 9 height 9
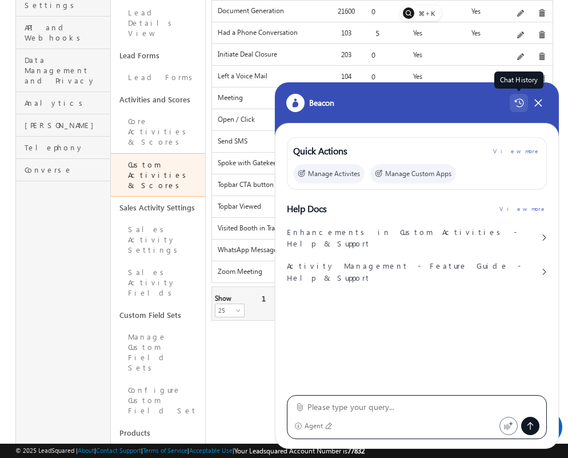
click at [521, 106] on icon at bounding box center [518, 103] width 9 height 9
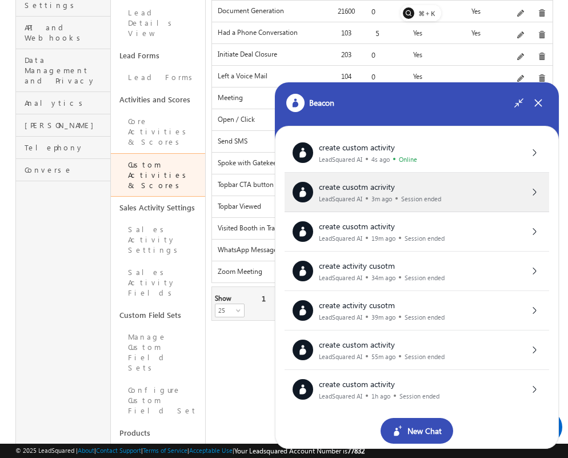
click at [399, 196] on div "LeadSquared AI 3m ago Session ended" at bounding box center [380, 198] width 122 height 7
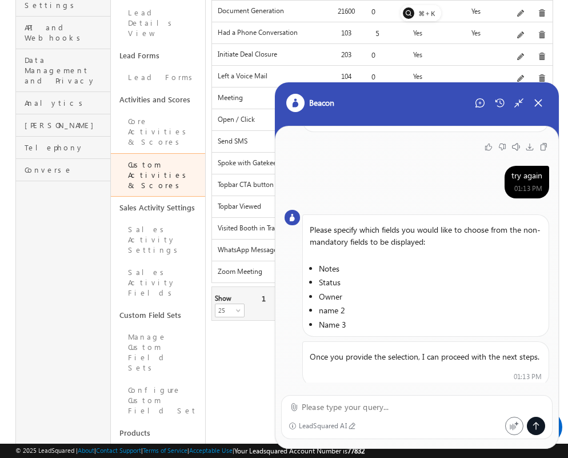
scroll to position [552, 0]
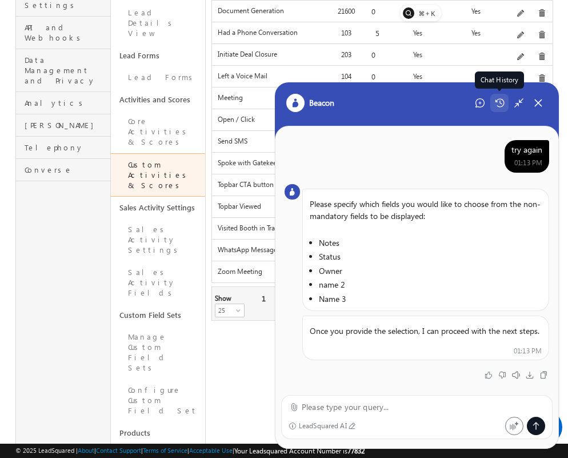
click at [498, 105] on icon at bounding box center [500, 102] width 10 height 9
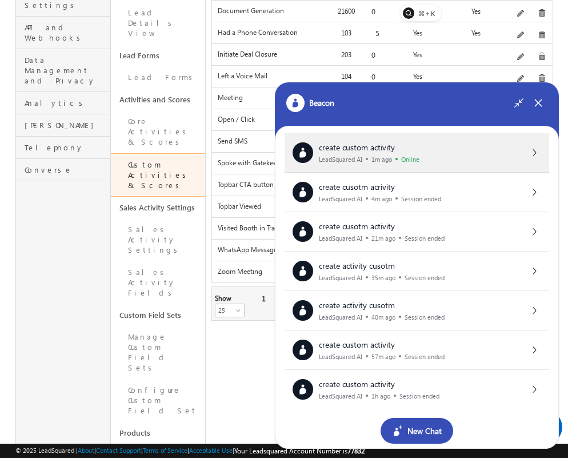
click at [457, 138] on div "create custom activity LeadSquared AI 1m ago Online" at bounding box center [417, 152] width 265 height 39
click at [416, 170] on div "create custom activity LeadSquared AI 1m ago Online" at bounding box center [417, 152] width 265 height 39
click at [536, 150] on icon at bounding box center [534, 153] width 8 height 8
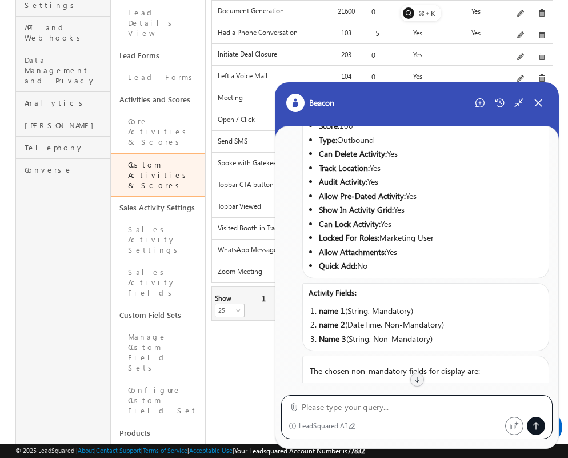
scroll to position [221, 0]
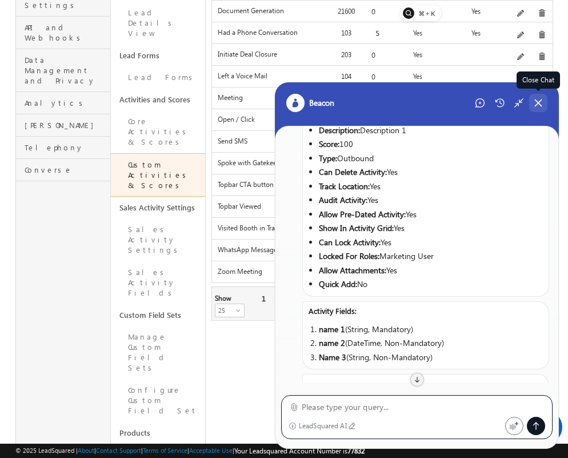
click at [535, 109] on div "Close Chat" at bounding box center [538, 103] width 18 height 18
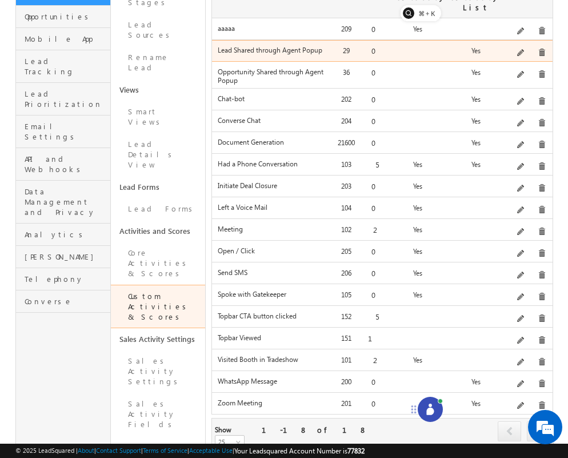
scroll to position [154, 0]
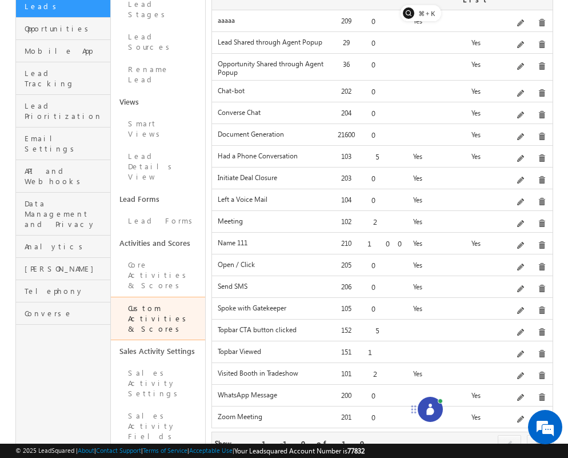
scroll to position [197, 0]
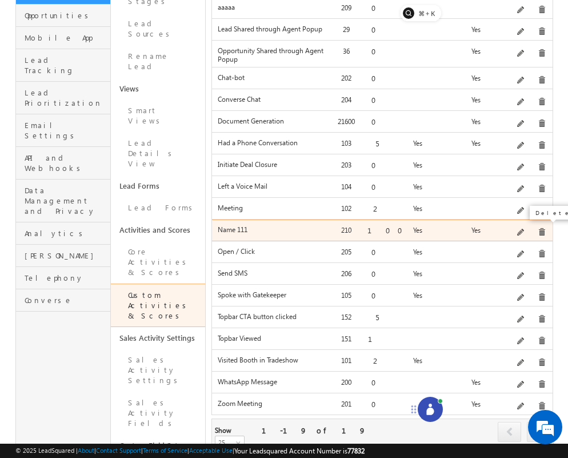
click at [538, 228] on span at bounding box center [542, 232] width 9 height 9
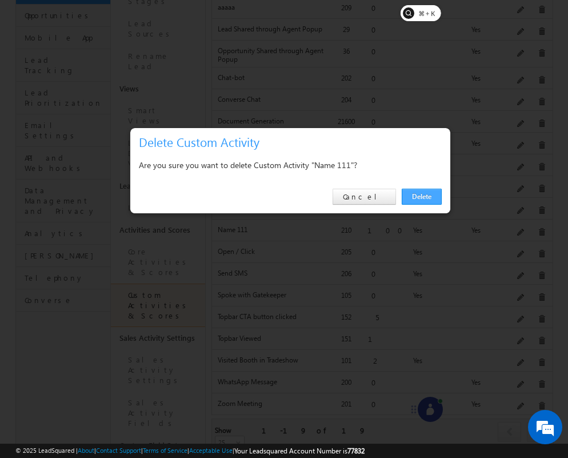
click at [424, 201] on link "Delete" at bounding box center [422, 197] width 40 height 16
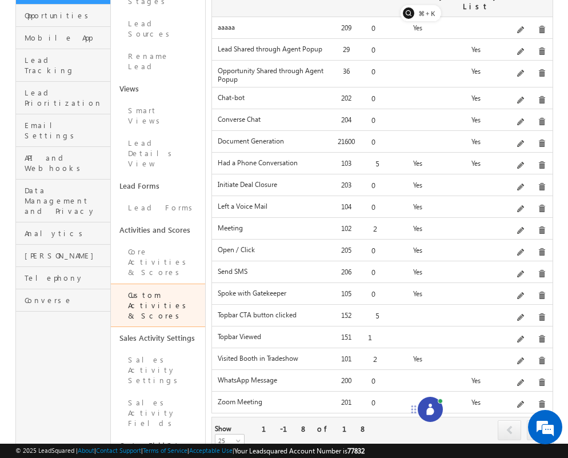
click at [423, 405] on div at bounding box center [430, 409] width 25 height 25
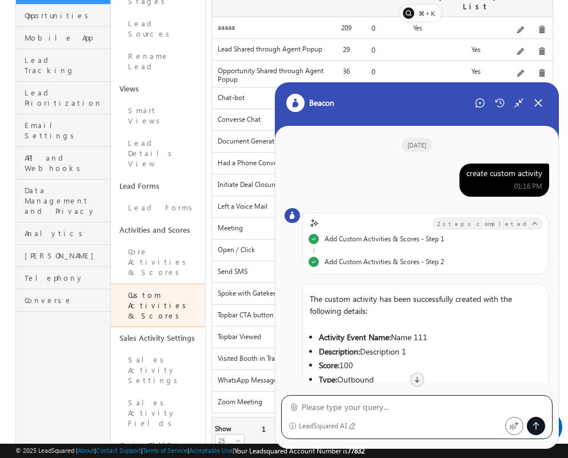
scroll to position [234, 0]
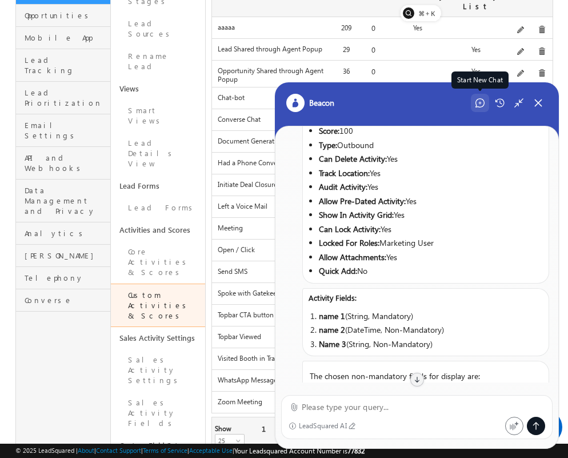
click at [478, 106] on icon at bounding box center [479, 102] width 9 height 9
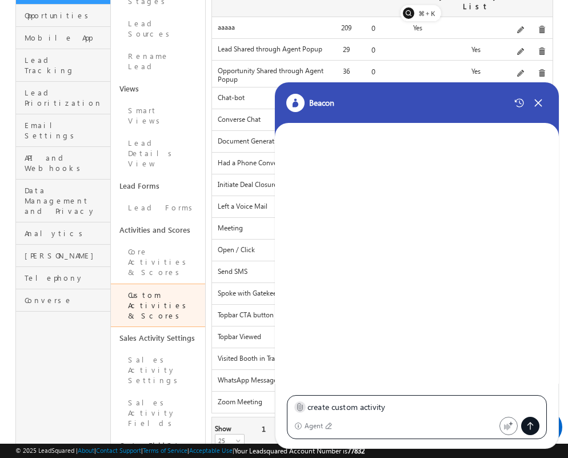
type textarea "create custom activity"
click at [295, 401] on label at bounding box center [299, 407] width 9 height 12
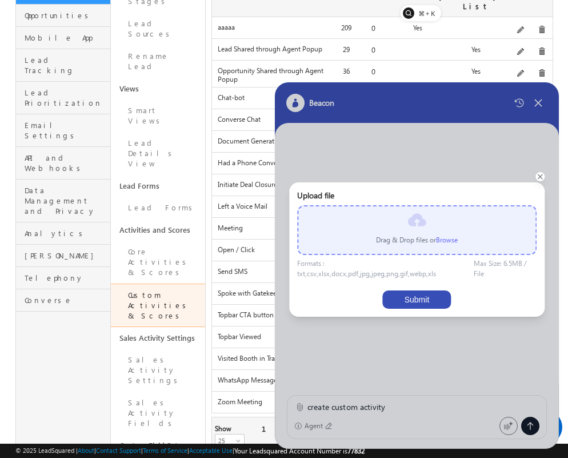
click at [451, 239] on label "Browse" at bounding box center [447, 239] width 22 height 9
click at [0, 0] on input "file" at bounding box center [0, 0] width 0 height 0
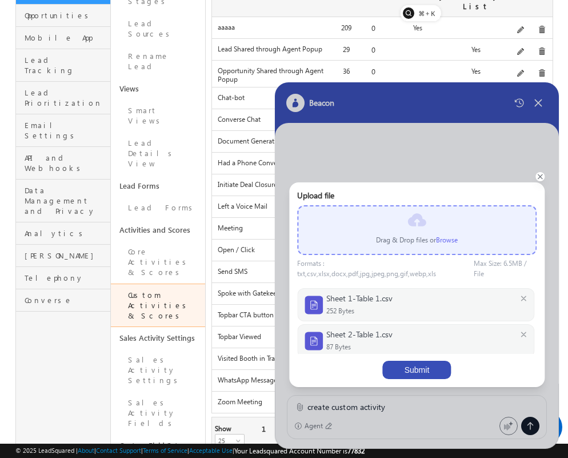
click at [413, 367] on button "Submit" at bounding box center [416, 370] width 69 height 18
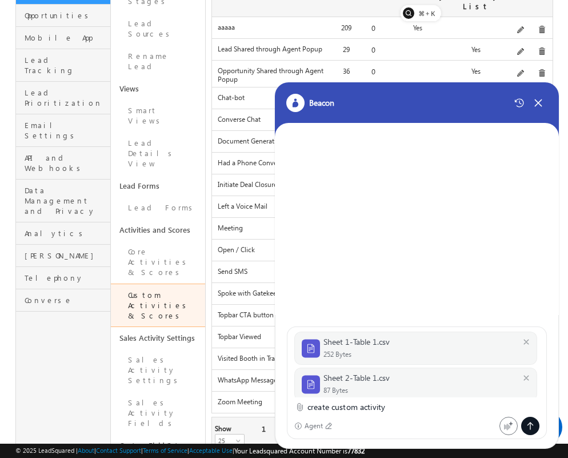
click at [531, 432] on div at bounding box center [530, 426] width 18 height 18
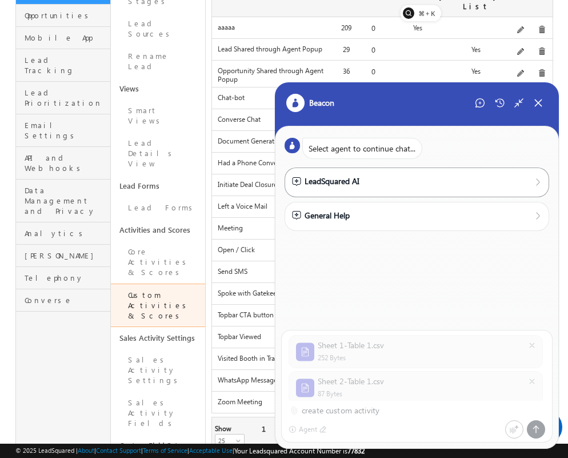
click at [350, 178] on div "LeadSquared AI" at bounding box center [325, 181] width 67 height 13
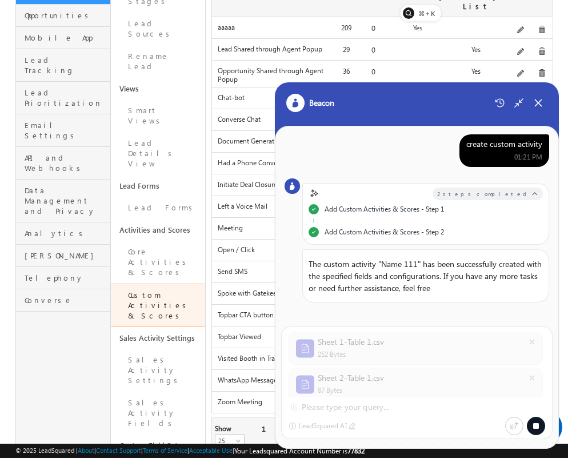
scroll to position [0, 0]
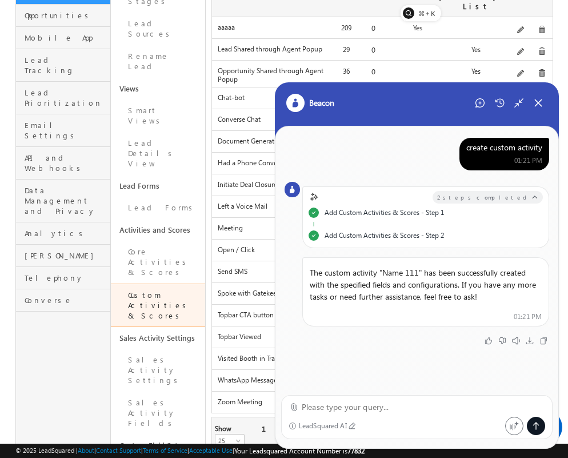
click at [538, 114] on div "Beacon" at bounding box center [417, 110] width 284 height 57
click at [538, 105] on icon at bounding box center [538, 103] width 10 height 10
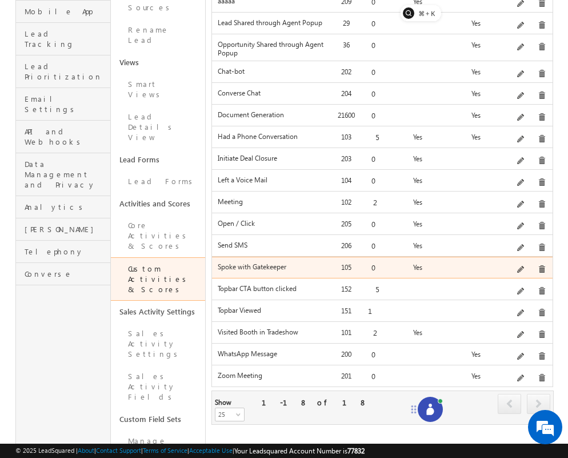
scroll to position [226, 0]
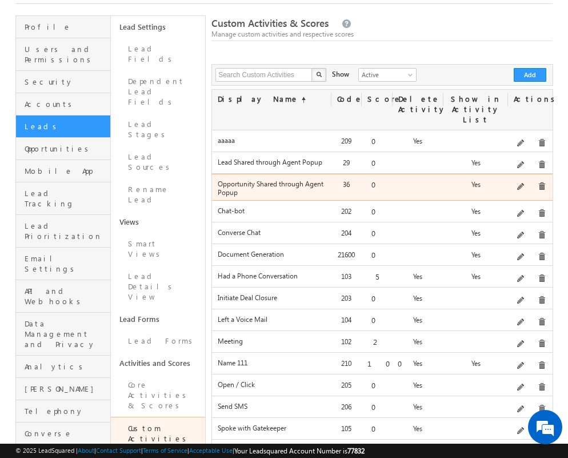
scroll to position [79, 0]
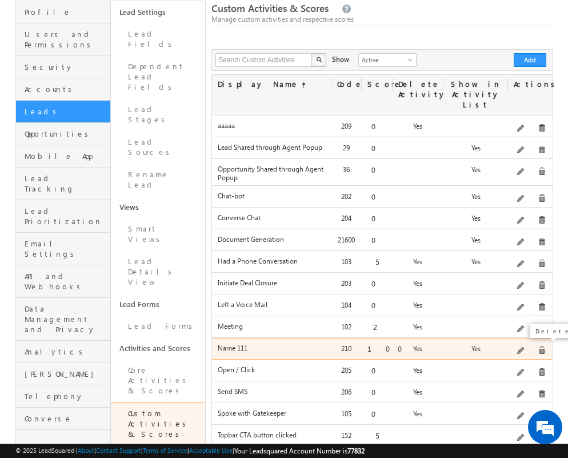
click at [541, 346] on span at bounding box center [542, 350] width 9 height 9
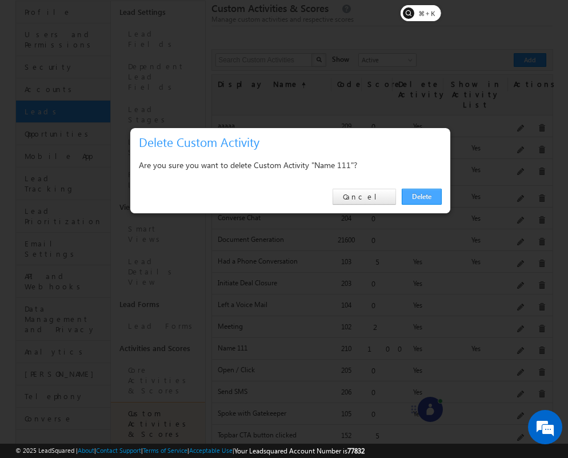
click at [430, 193] on link "Delete" at bounding box center [422, 197] width 40 height 16
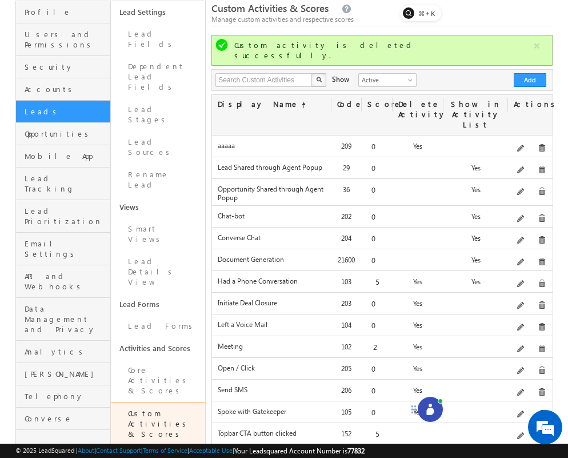
click at [427, 445] on div "Topbar Viewed 151 1 Website Topbar Seen by the user." at bounding box center [382, 456] width 341 height 22
click at [427, 414] on icon at bounding box center [430, 408] width 11 height 11
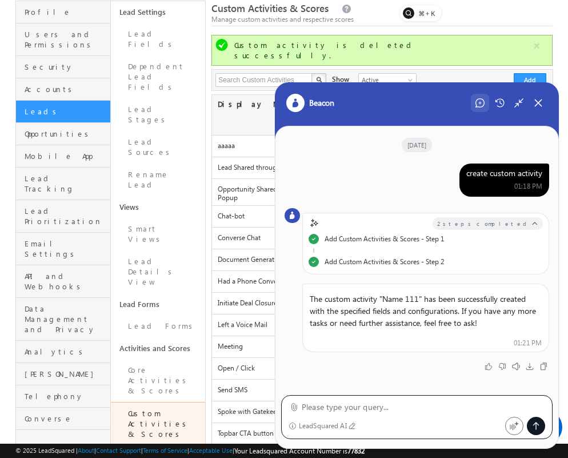
scroll to position [0, 0]
click at [481, 102] on icon at bounding box center [479, 102] width 9 height 9
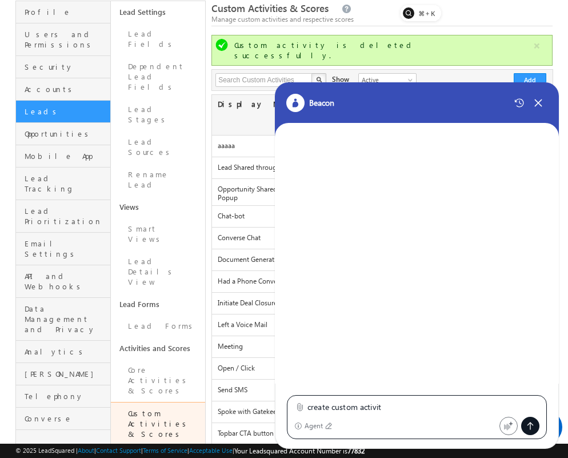
type textarea "create custom activity"
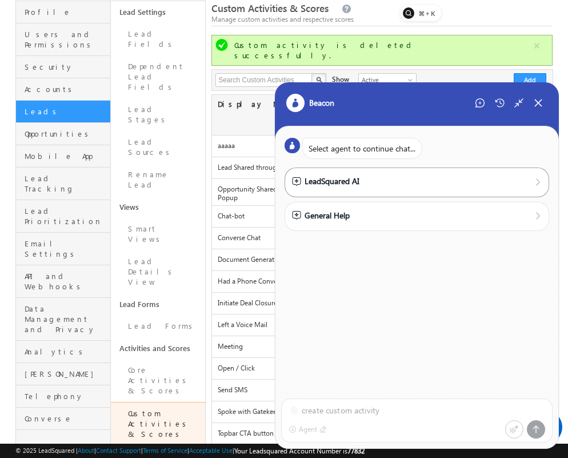
click at [339, 183] on div "LeadSquared AI" at bounding box center [325, 181] width 67 height 13
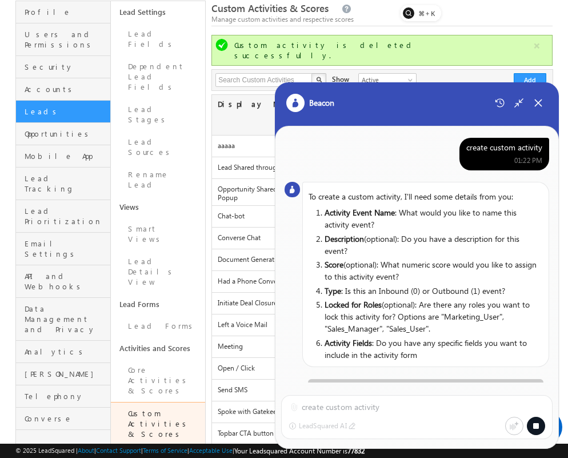
scroll to position [3, 0]
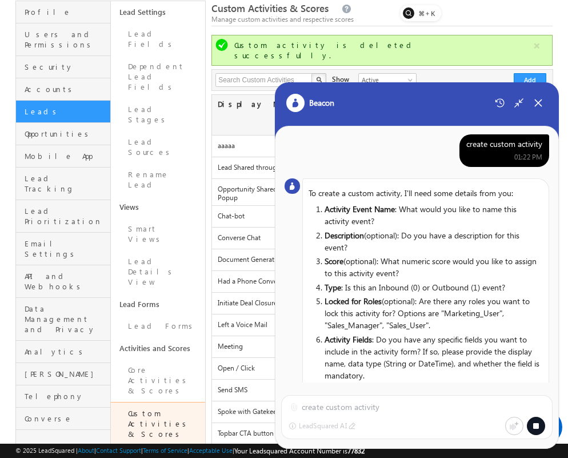
click at [295, 407] on div "create custom activity LeadSquared AI" at bounding box center [416, 415] width 283 height 66
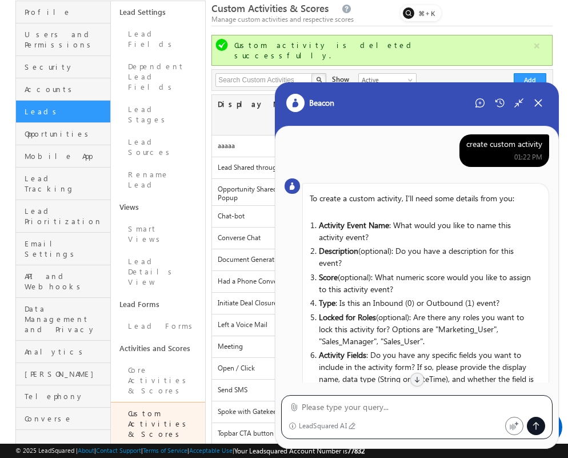
click at [295, 407] on icon at bounding box center [294, 406] width 9 height 9
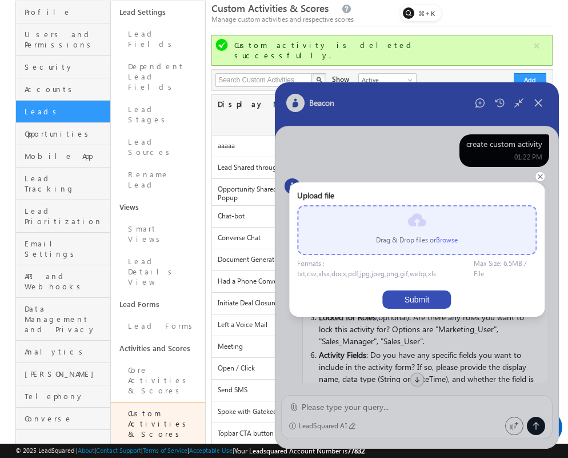
click at [458, 238] on label "Browse" at bounding box center [447, 239] width 22 height 9
click at [0, 0] on input "file" at bounding box center [0, 0] width 0 height 0
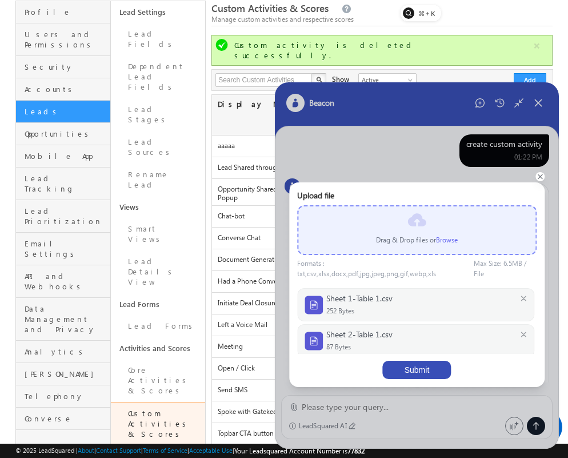
click at [400, 418] on div at bounding box center [417, 265] width 284 height 366
click at [385, 411] on div at bounding box center [417, 265] width 284 height 366
click at [406, 377] on button "Submit" at bounding box center [416, 370] width 69 height 18
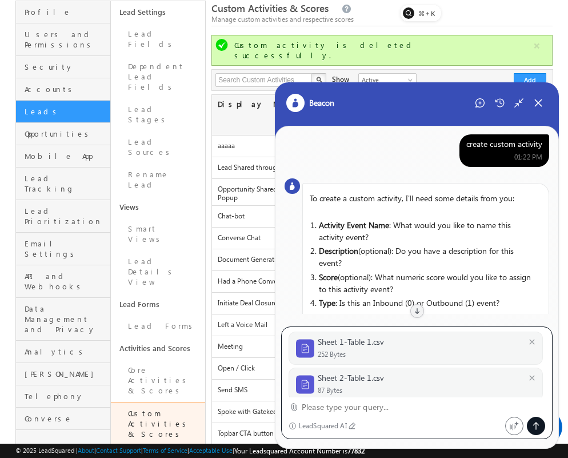
click at [381, 403] on textarea at bounding box center [423, 407] width 243 height 14
type textarea "use this"
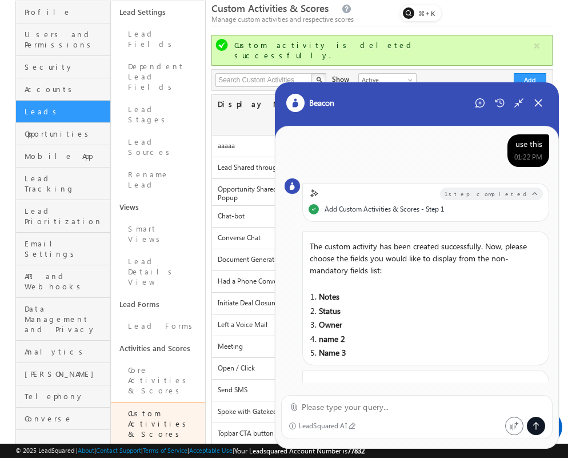
scroll to position [421, 0]
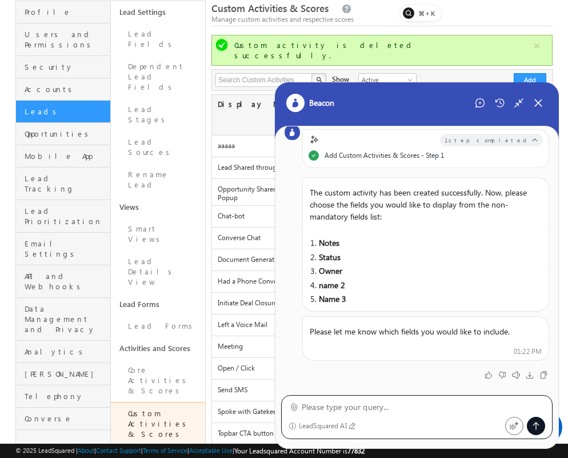
click at [394, 406] on textarea at bounding box center [423, 407] width 243 height 14
type textarea "notes, name 2"
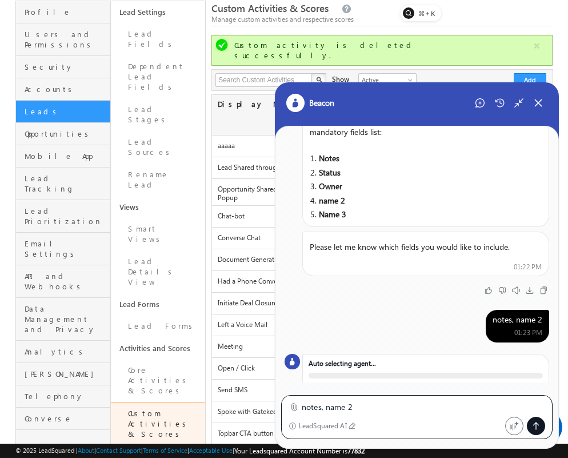
scroll to position [516, 0]
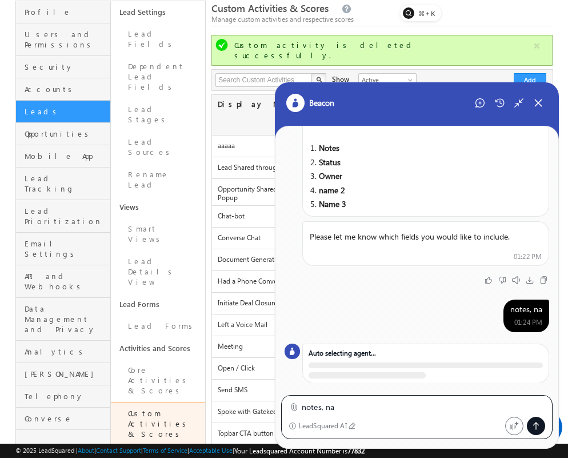
click at [365, 408] on textarea "notes, na" at bounding box center [423, 407] width 243 height 14
click at [515, 311] on div "notes, na" at bounding box center [526, 309] width 32 height 10
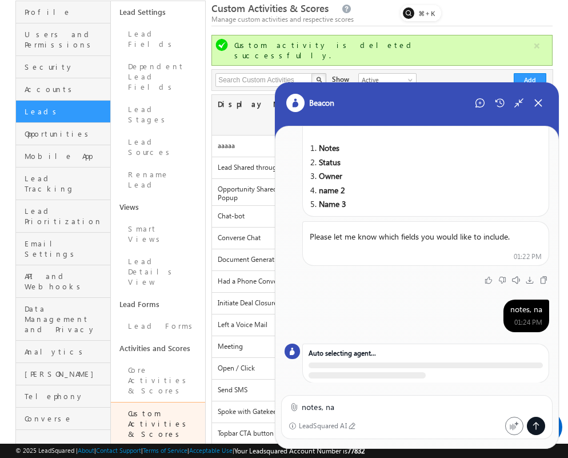
click at [515, 311] on div "notes, na" at bounding box center [526, 309] width 32 height 10
click at [382, 413] on textarea "notes, na" at bounding box center [423, 407] width 243 height 14
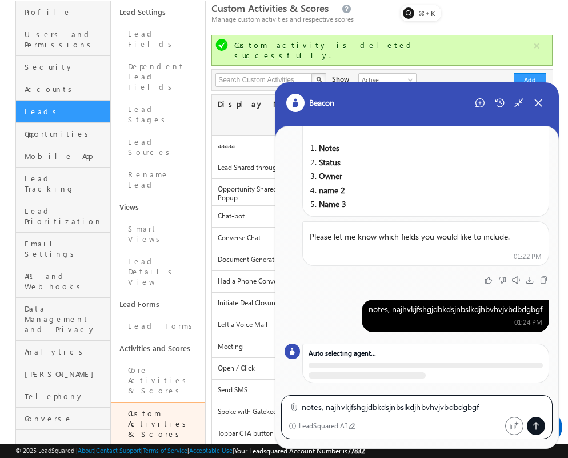
click at [447, 405] on textarea "notes, najhvkjfshgjdbkdsjnbslkdjhbvhvjvbdbdgbgf" at bounding box center [423, 407] width 243 height 14
click at [484, 407] on textarea "notes, najhvkjfshgjdbkdsjnbslkdjhbvhvjvbdbdgbgf" at bounding box center [423, 407] width 243 height 14
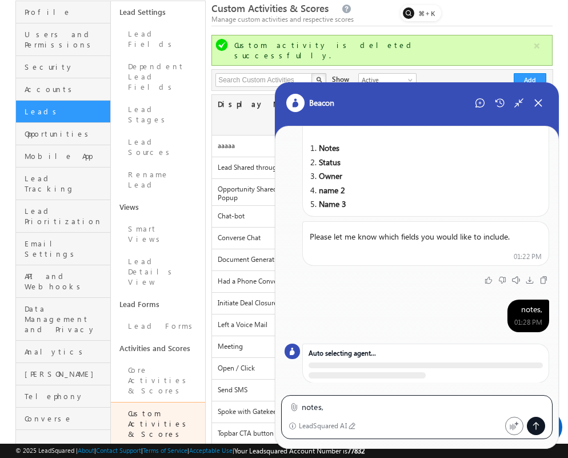
type textarea "notes, najhvkjfshgjdbkdsjnbslkdjhbvhvjvbdbdgbgf"
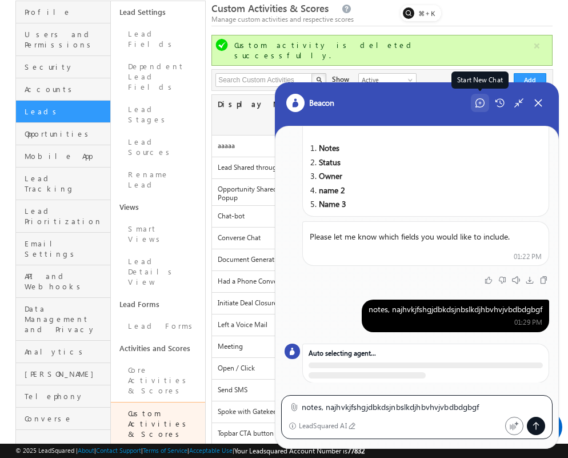
click at [480, 103] on icon at bounding box center [479, 103] width 3 height 3
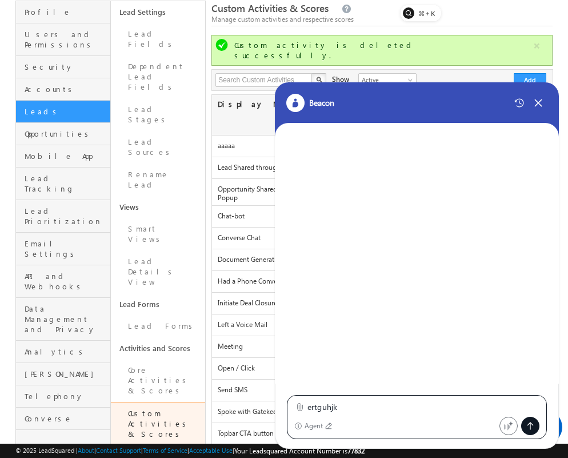
type textarea "ertguhjk"
click at [463, 398] on div "ertguhjk Agent" at bounding box center [417, 417] width 260 height 44
click at [451, 411] on textarea "ertguhjk" at bounding box center [423, 407] width 232 height 14
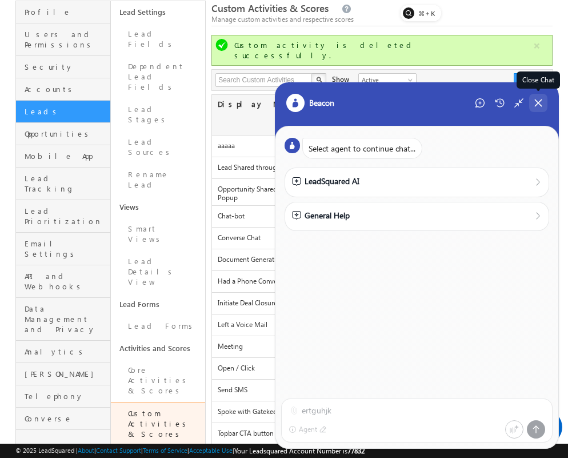
click at [546, 107] on div "Close Chat" at bounding box center [538, 103] width 18 height 18
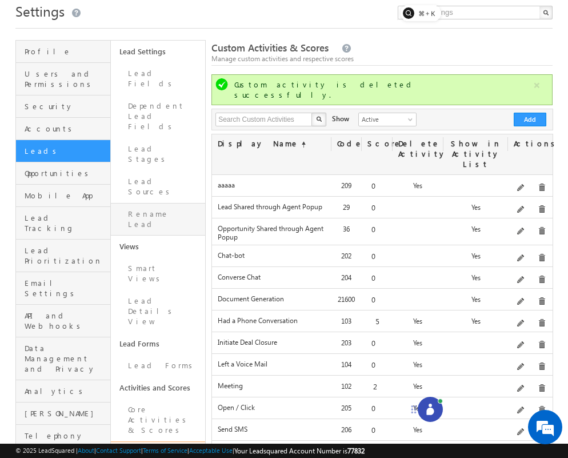
scroll to position [26, 0]
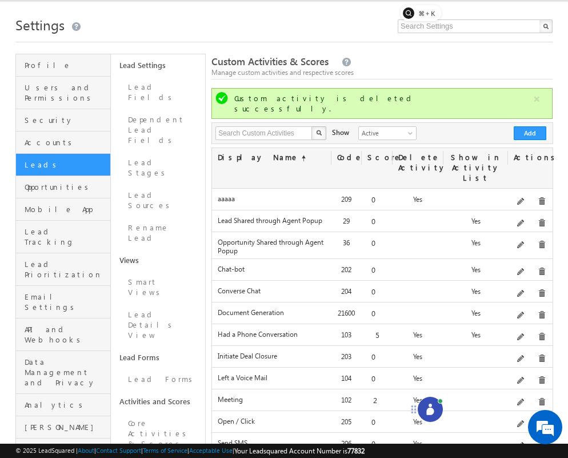
click at [431, 400] on div at bounding box center [430, 409] width 25 height 25
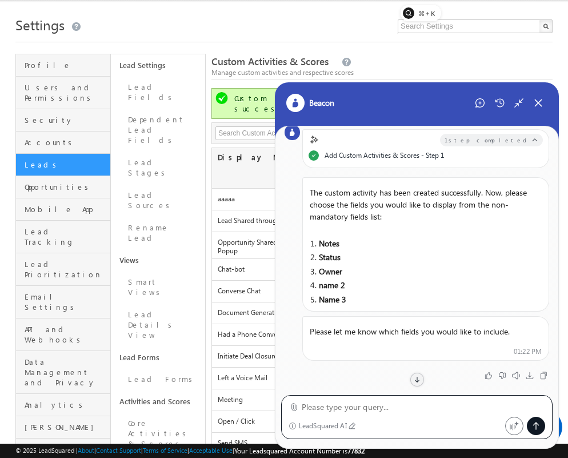
scroll to position [0, 0]
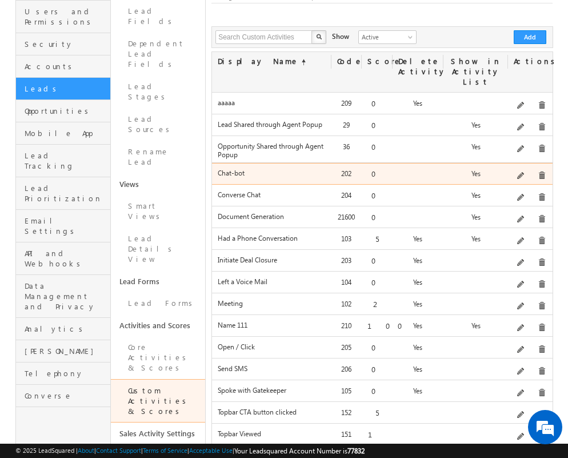
scroll to position [131, 0]
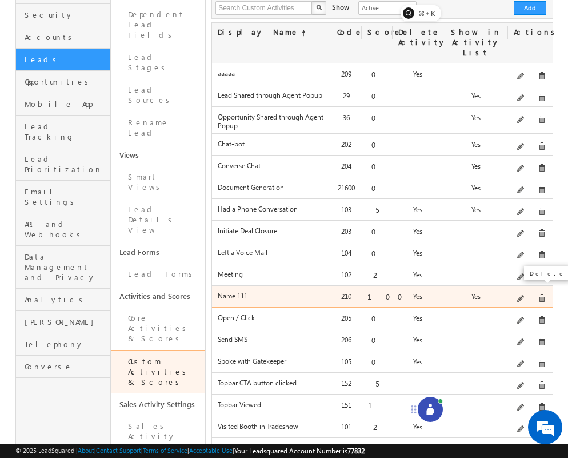
click at [538, 294] on span at bounding box center [542, 298] width 9 height 9
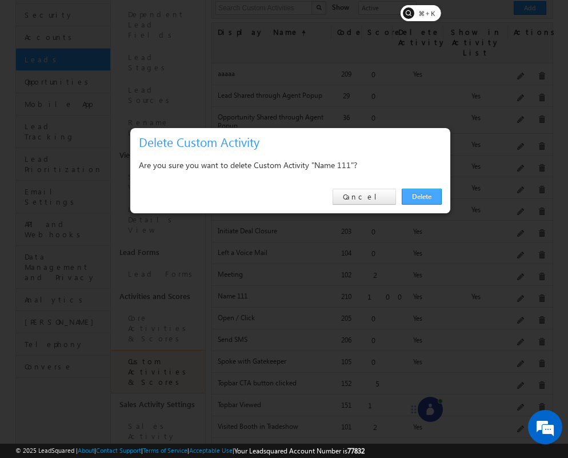
click at [425, 201] on link "Delete" at bounding box center [422, 197] width 40 height 16
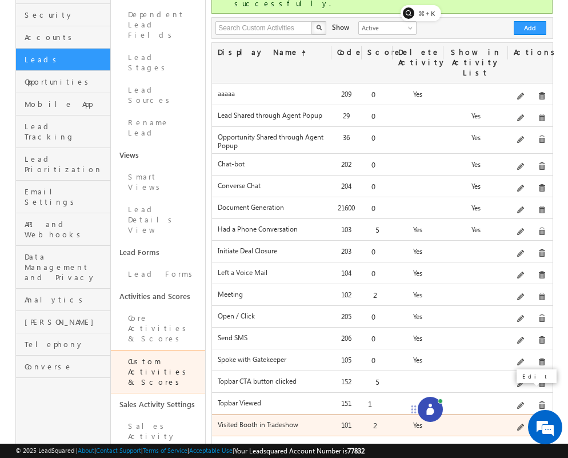
scroll to position [0, 0]
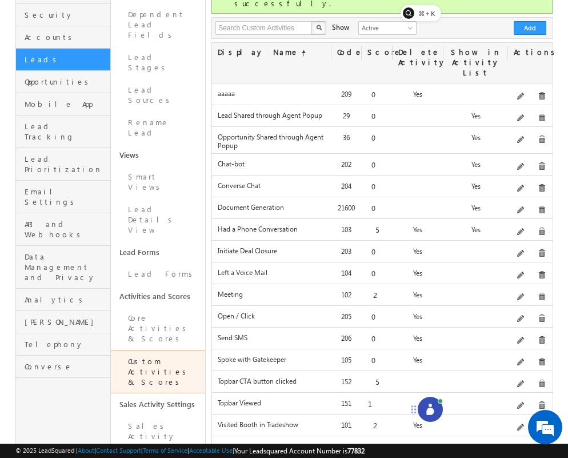
click at [433, 411] on icon at bounding box center [429, 410] width 7 height 7
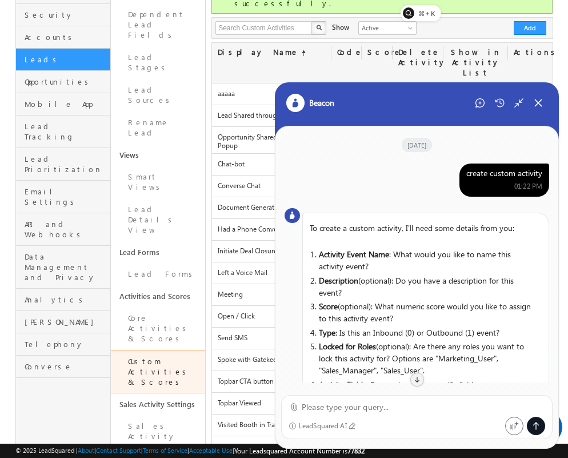
click at [507, 172] on div "create custom activity" at bounding box center [504, 173] width 76 height 10
click at [477, 114] on div "Beacon" at bounding box center [417, 110] width 284 height 57
click at [477, 104] on icon at bounding box center [479, 102] width 9 height 9
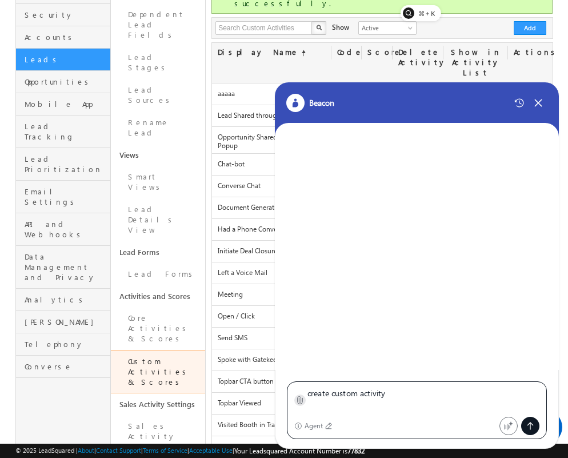
type textarea "create custom activity"
click at [301, 397] on icon at bounding box center [299, 399] width 9 height 9
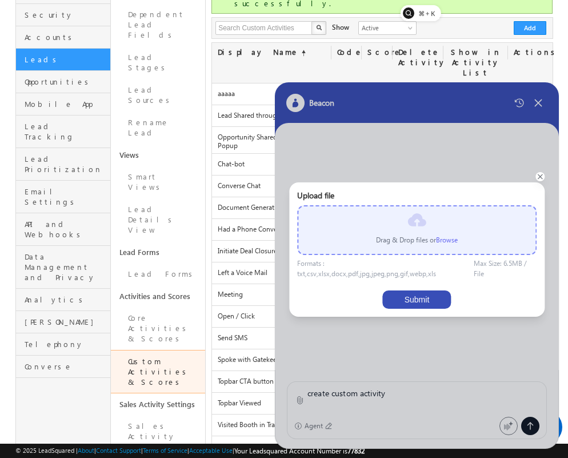
click at [443, 238] on label "Browse" at bounding box center [447, 239] width 22 height 9
click at [0, 0] on input "file" at bounding box center [0, 0] width 0 height 0
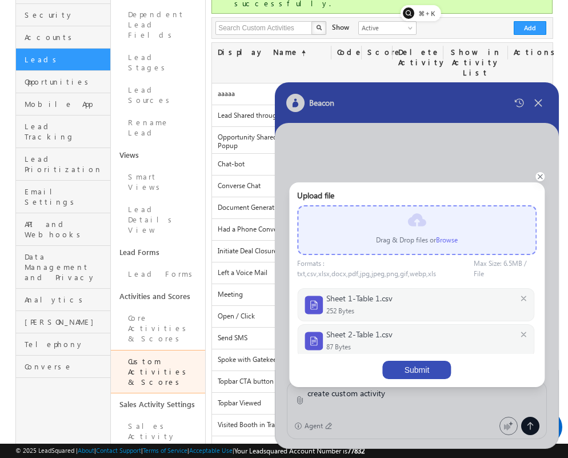
click at [426, 368] on button "Submit" at bounding box center [416, 370] width 69 height 18
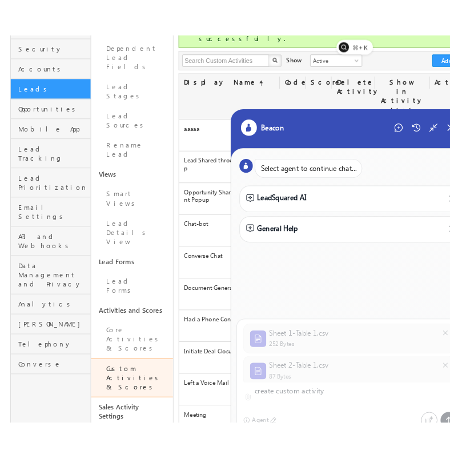
scroll to position [141, 0]
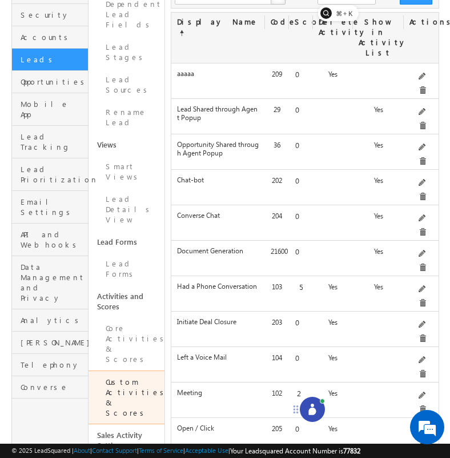
click at [318, 408] on icon at bounding box center [312, 408] width 11 height 11
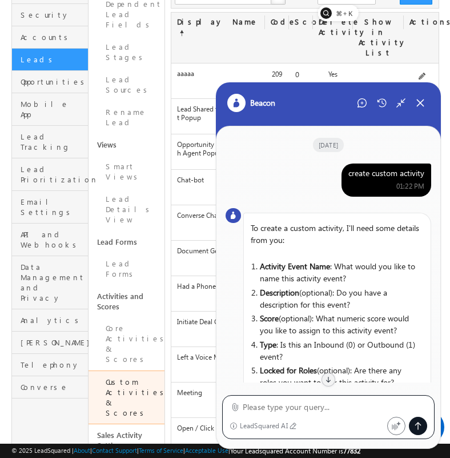
scroll to position [457, 0]
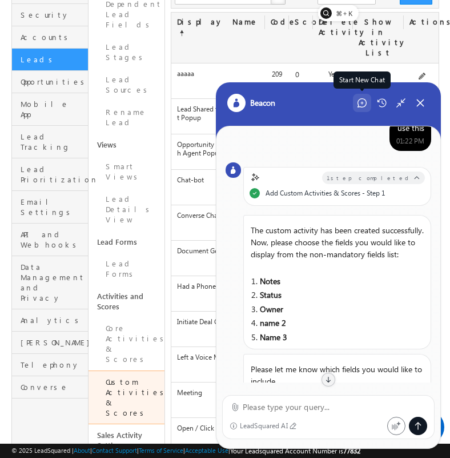
click at [355, 104] on div "Start New Chat" at bounding box center [362, 103] width 18 height 18
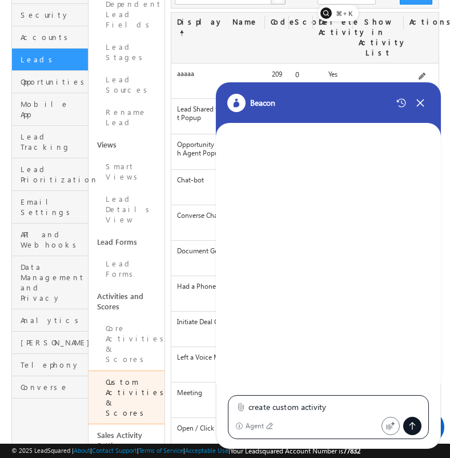
scroll to position [0, 0]
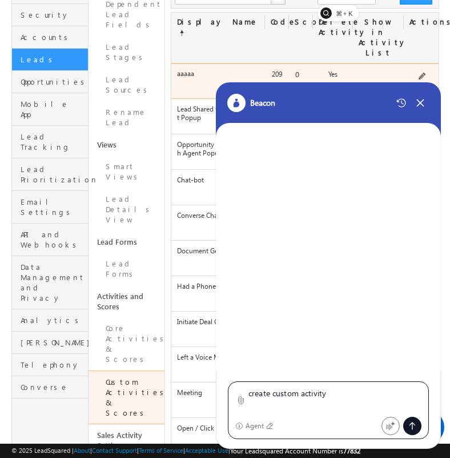
type textarea "create custom activity"
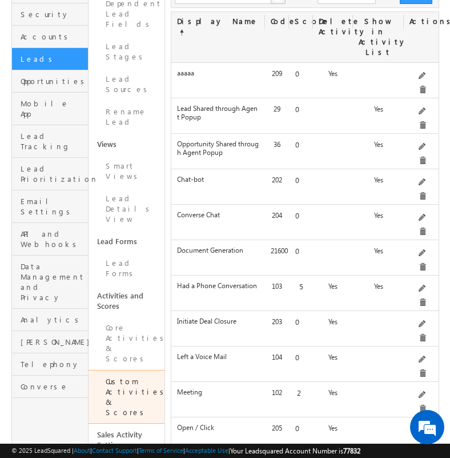
scroll to position [141, 0]
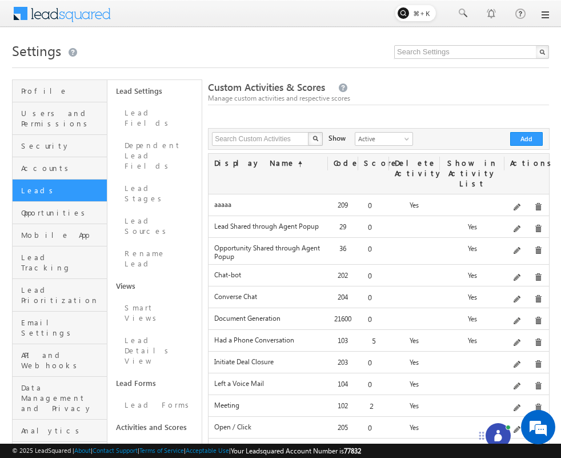
drag, startPoint x: 517, startPoint y: 439, endPoint x: 413, endPoint y: 427, distance: 104.2
click at [450, 431] on icon at bounding box center [481, 435] width 9 height 9
click at [428, 425] on icon at bounding box center [426, 425] width 7 height 7
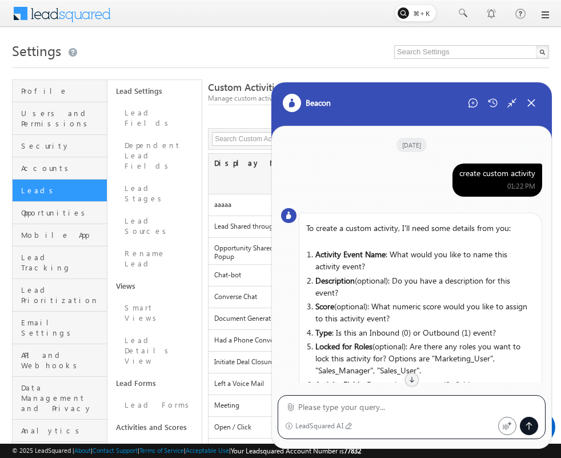
click at [450, 170] on div "create custom activity" at bounding box center [497, 173] width 76 height 10
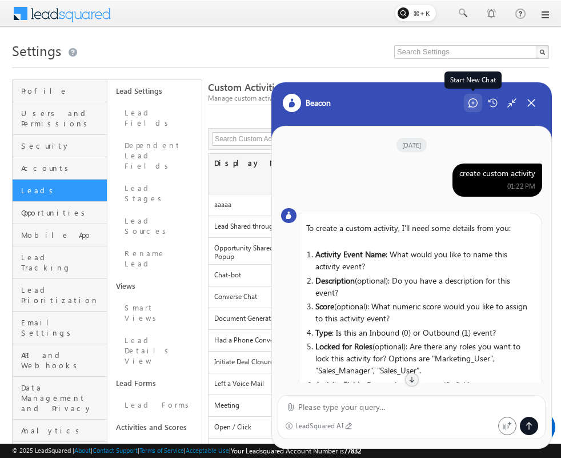
click at [450, 105] on icon at bounding box center [473, 102] width 9 height 9
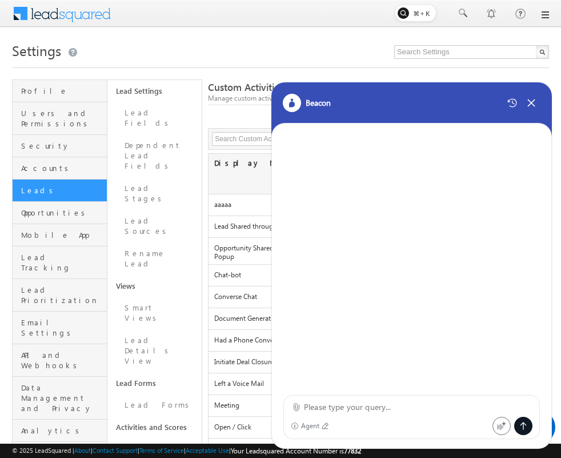
paste textarea "create custom activity"
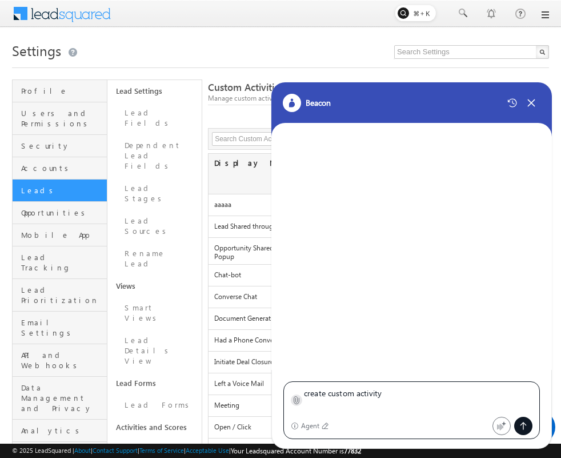
type textarea "create custom activity"
click at [297, 394] on label at bounding box center [296, 400] width 9 height 12
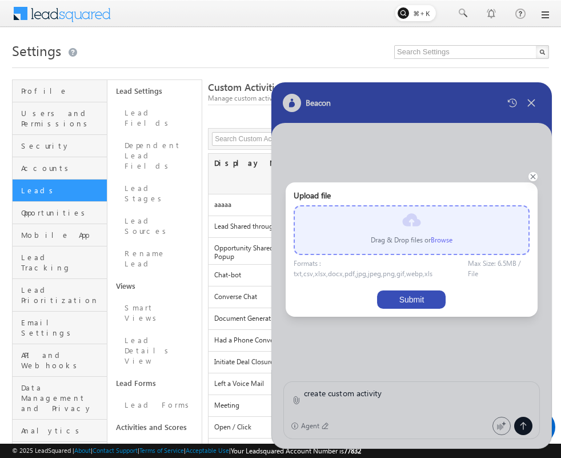
click at [442, 237] on label "Browse" at bounding box center [442, 239] width 22 height 9
click at [0, 0] on input "file" at bounding box center [0, 0] width 0 height 0
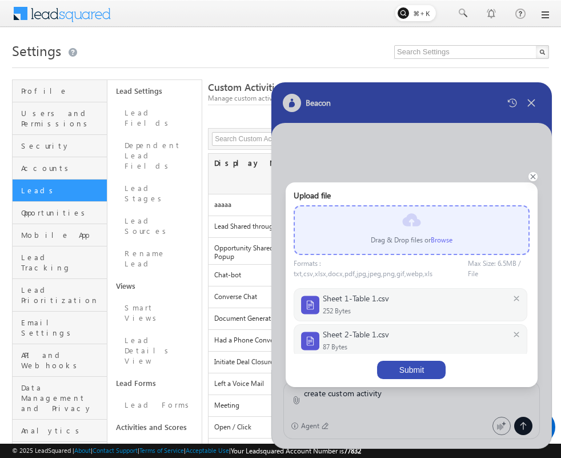
click at [418, 377] on button "Submit" at bounding box center [411, 370] width 69 height 18
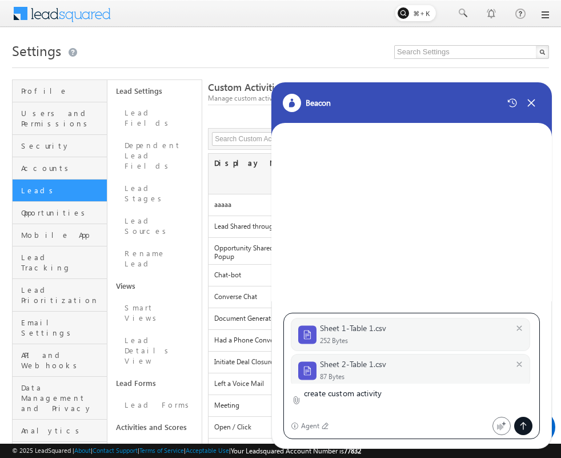
click at [450, 427] on icon at bounding box center [523, 425] width 9 height 9
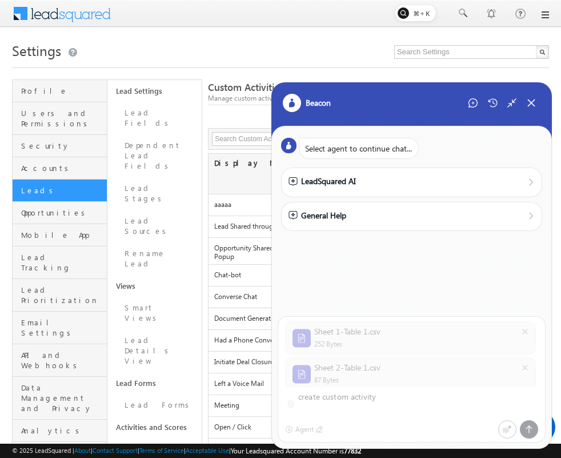
click at [226, 51] on h1 "Settings" at bounding box center [280, 49] width 537 height 22
click at [450, 371] on div "Sheet 1-Table 1.csv 252 Bytes Sheet 2-Table 1.csv 87 Bytes create custom activi…" at bounding box center [411, 375] width 279 height 145
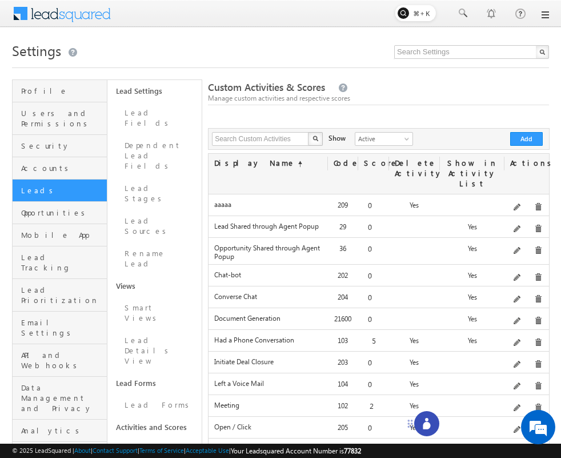
click at [427, 428] on icon at bounding box center [426, 425] width 7 height 7
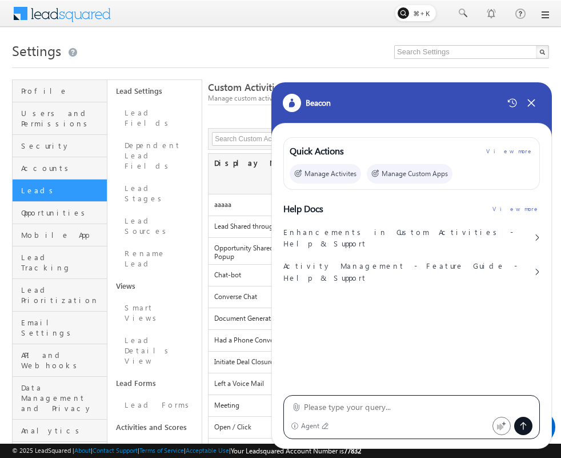
click at [310, 401] on textarea at bounding box center [418, 407] width 229 height 14
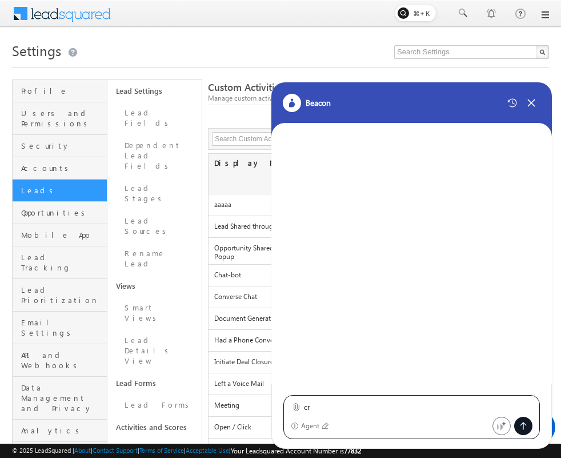
type textarea "c"
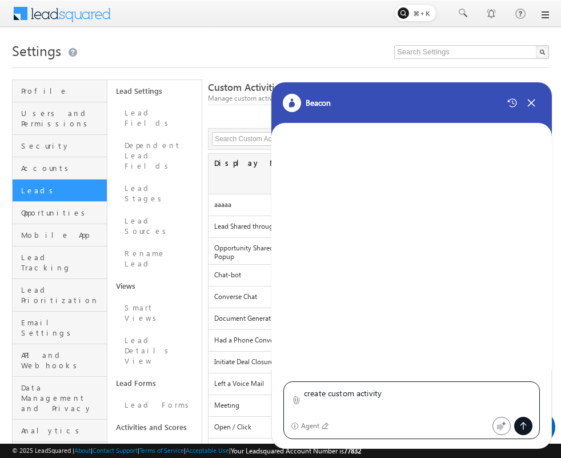
type textarea "create custom activity"
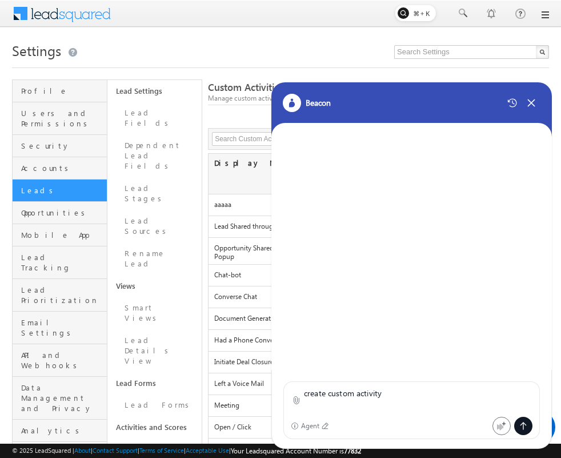
click at [289, 405] on div "create custom activity Agent" at bounding box center [411, 410] width 257 height 58
click at [295, 401] on icon at bounding box center [296, 399] width 9 height 9
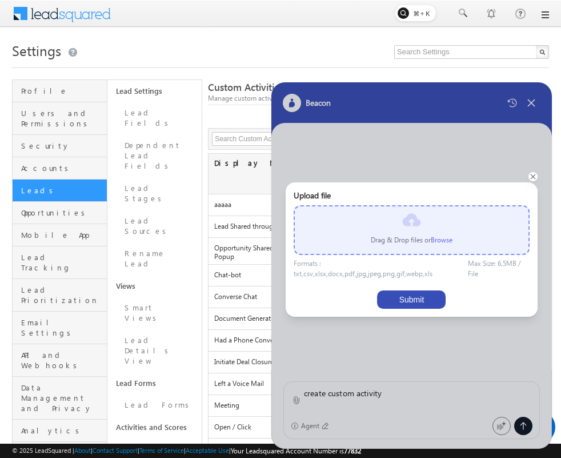
click at [438, 239] on label "Browse" at bounding box center [442, 239] width 22 height 9
click at [0, 0] on input "file" at bounding box center [0, 0] width 0 height 0
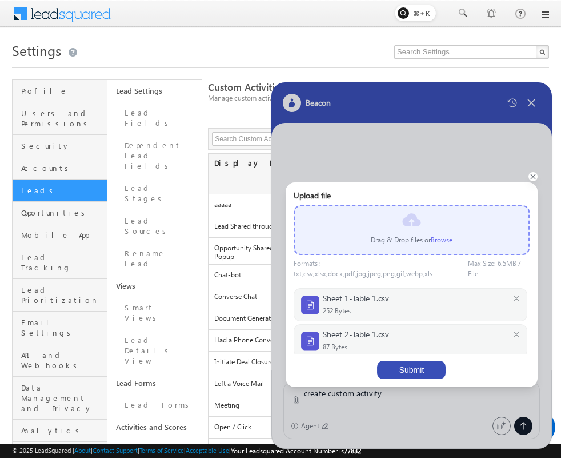
click at [420, 370] on button "Submit" at bounding box center [411, 370] width 69 height 18
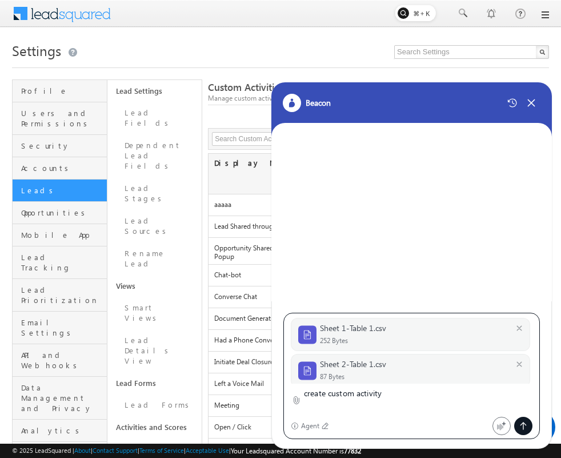
click at [523, 425] on icon at bounding box center [523, 425] width 9 height 9
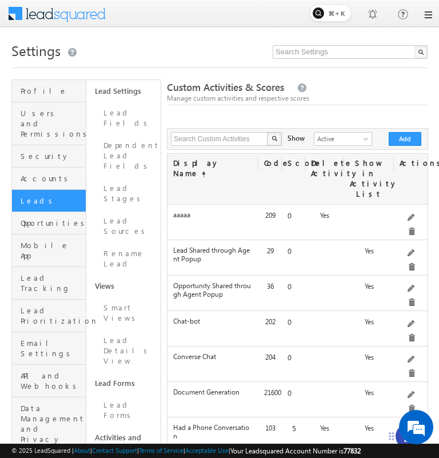
click at [398, 435] on div at bounding box center [407, 435] width 25 height 25
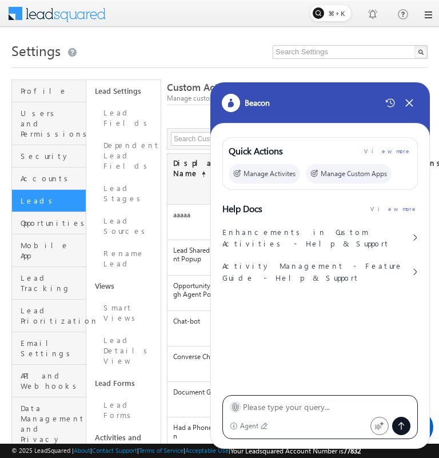
click at [235, 406] on icon at bounding box center [235, 406] width 9 height 9
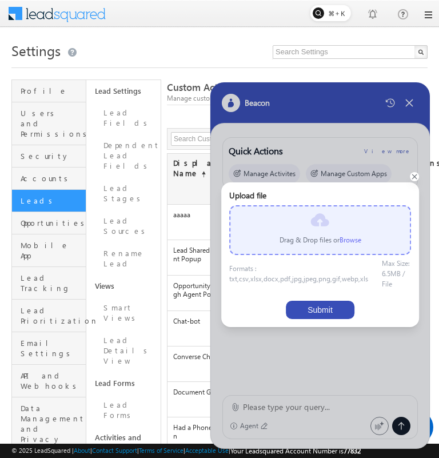
click at [345, 237] on label "Browse" at bounding box center [350, 239] width 22 height 9
click at [0, 0] on input "file" at bounding box center [0, 0] width 0 height 0
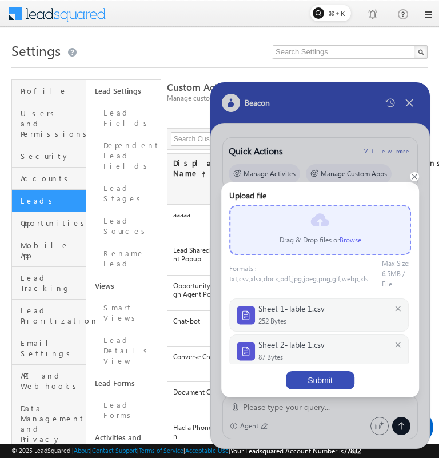
click at [313, 378] on button "Submit" at bounding box center [320, 380] width 69 height 18
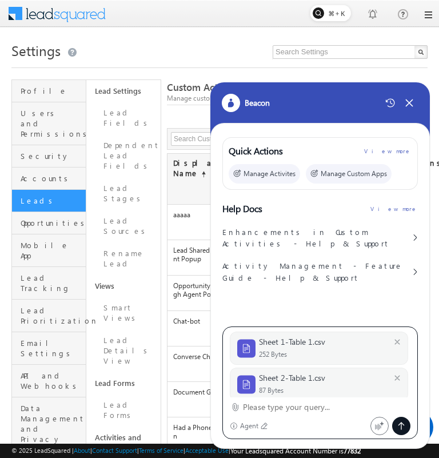
click at [264, 405] on textarea at bounding box center [326, 407] width 167 height 14
paste textarea "create custom activity"
type textarea "create custom activity"
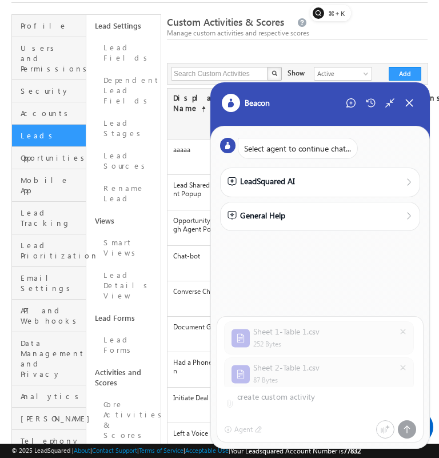
scroll to position [71, 0]
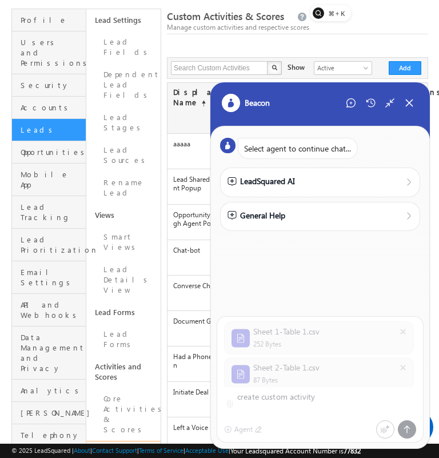
click at [409, 429] on div "Sheet 1-Table 1.csv 252 Bytes Sheet 2-Table 1.csv 87 Bytes create custom activi…" at bounding box center [320, 375] width 218 height 145
click at [339, 409] on div "Sheet 1-Table 1.csv 252 Bytes Sheet 2-Table 1.csv 87 Bytes create custom activi…" at bounding box center [320, 375] width 218 height 145
